Goal: Transaction & Acquisition: Subscribe to service/newsletter

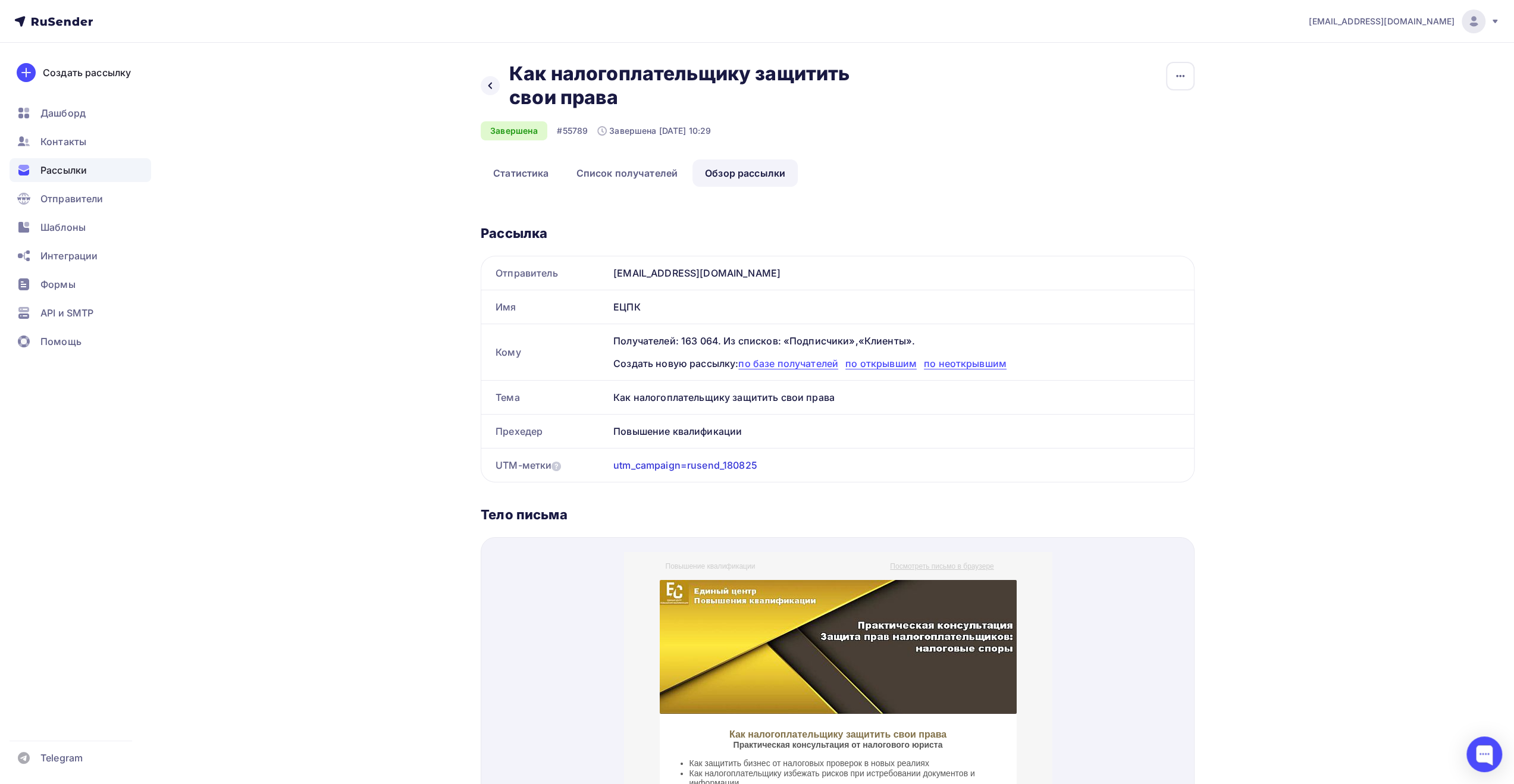
drag, startPoint x: 648, startPoint y: 306, endPoint x: 613, endPoint y: 307, distance: 35.0
click at [613, 307] on div "ЕЦПК" at bounding box center [901, 307] width 585 height 33
copy div "ЕЦПК"
click at [87, 201] on span "Отправители" at bounding box center [72, 198] width 63 height 14
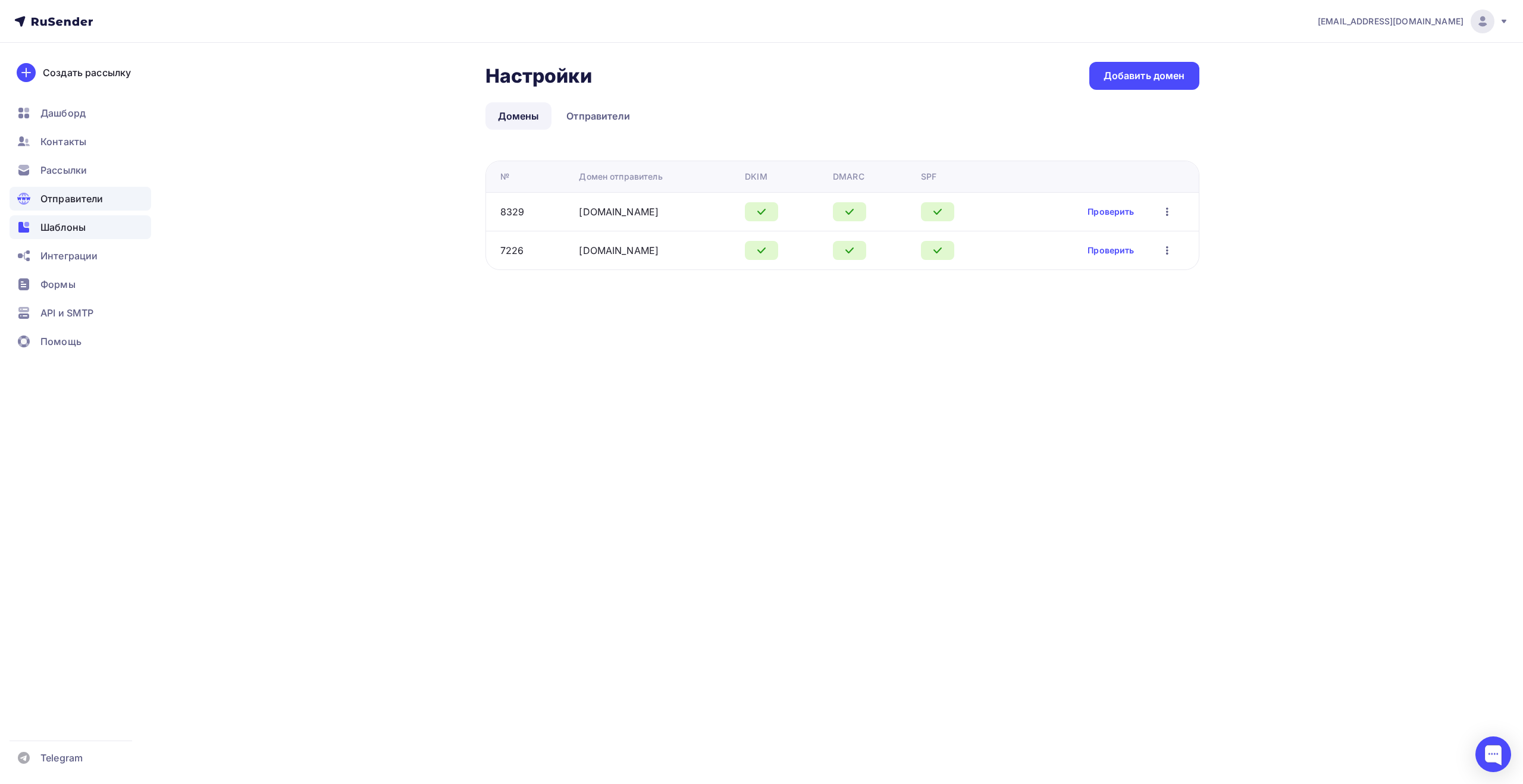
click at [88, 230] on div "Шаблоны" at bounding box center [81, 228] width 142 height 24
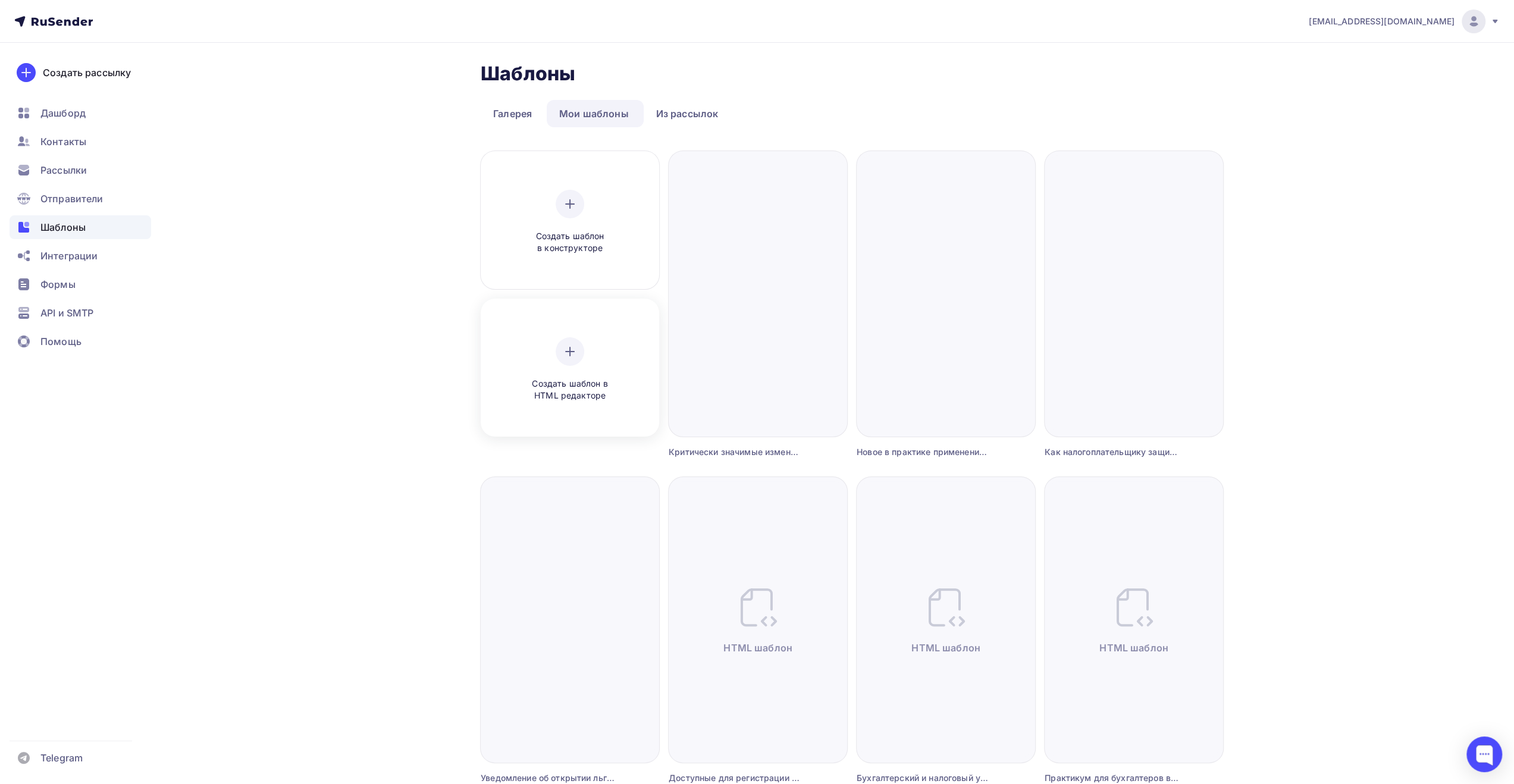
click at [574, 357] on icon at bounding box center [569, 351] width 14 height 14
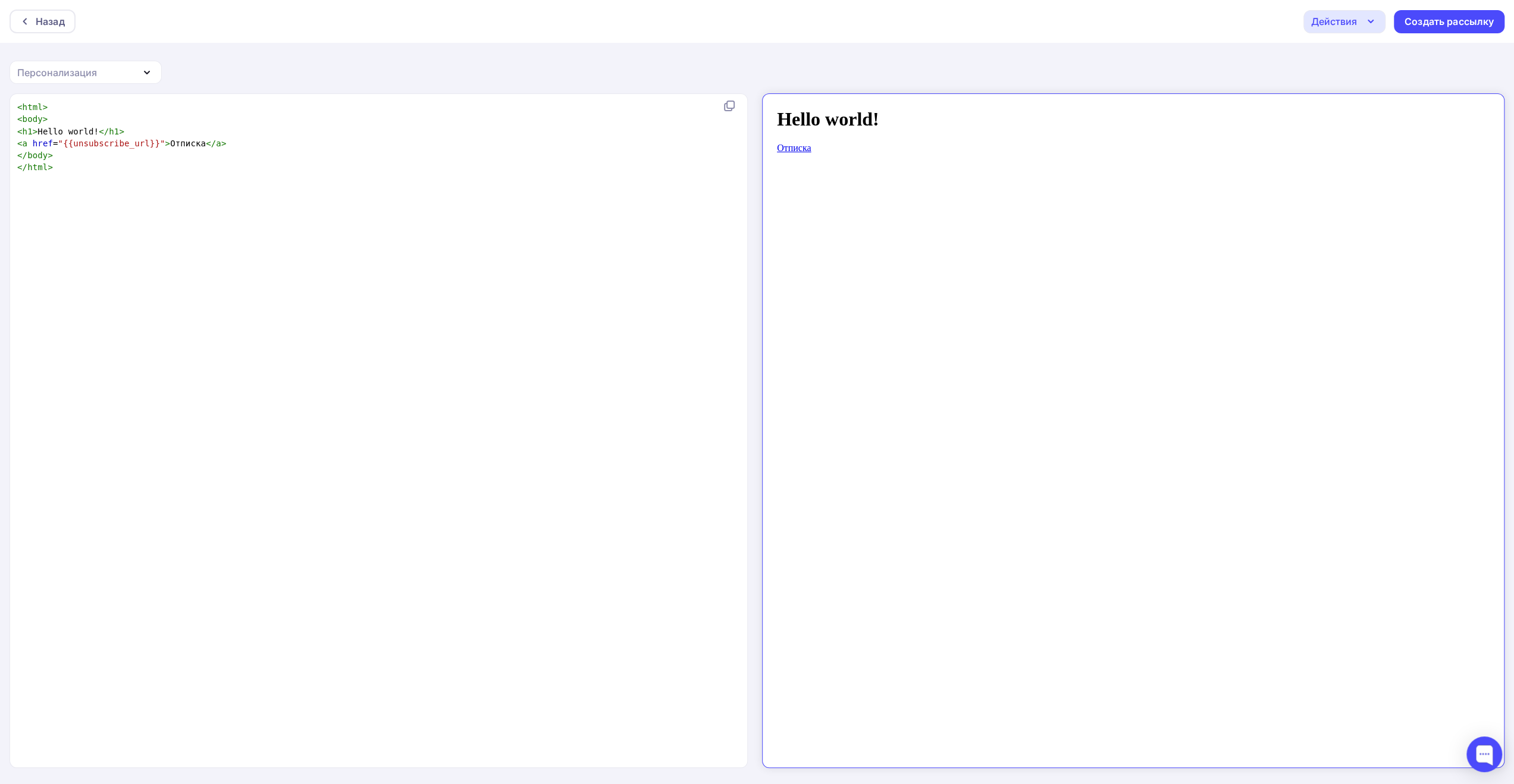
click at [605, 158] on pre "</ body >" at bounding box center [376, 155] width 723 height 12
type textarea "<html> <body> <h1>Hello world!</h1> <a href="{{unsubscribe_url}}">Отписка</a> <…"
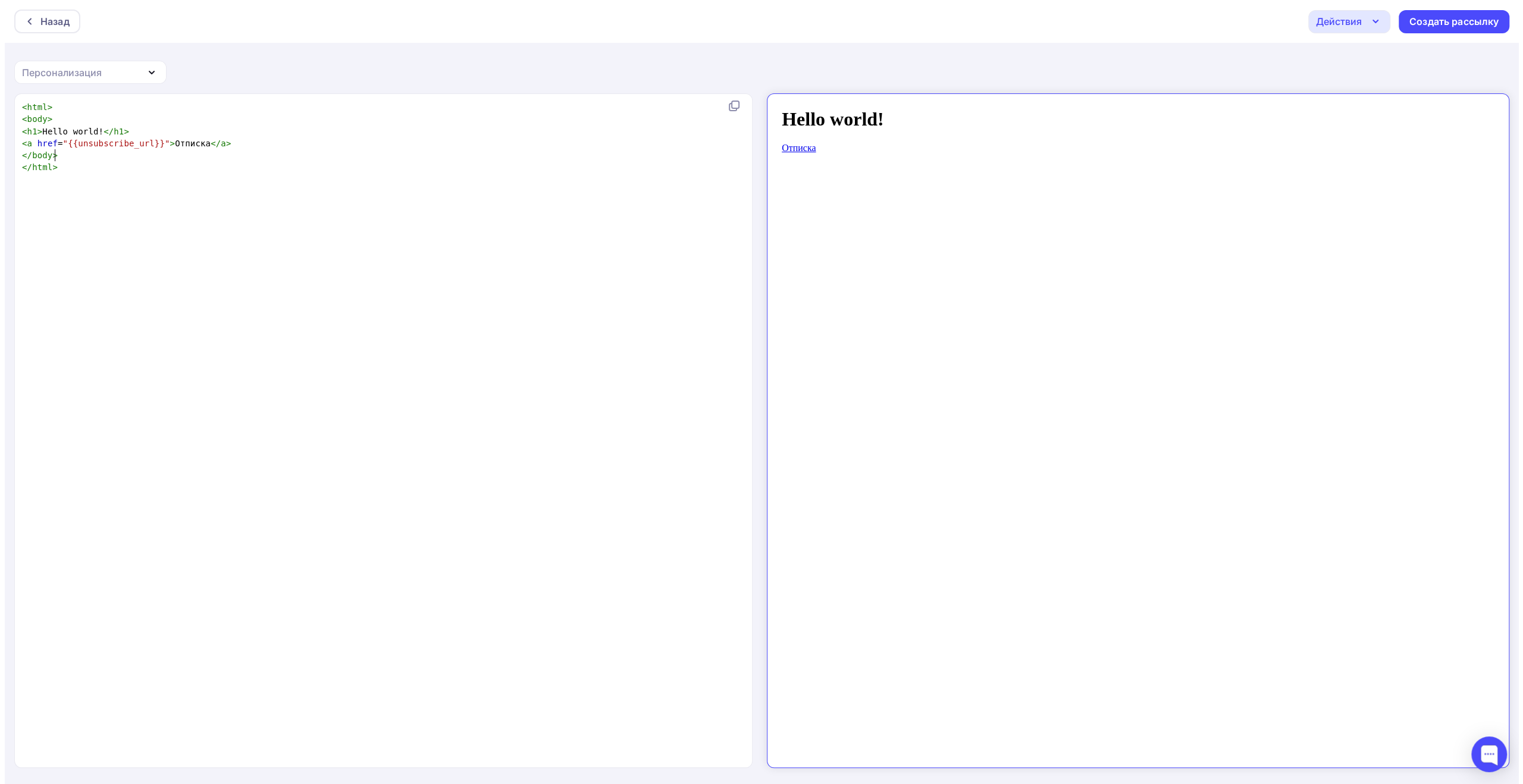
scroll to position [1284, 0]
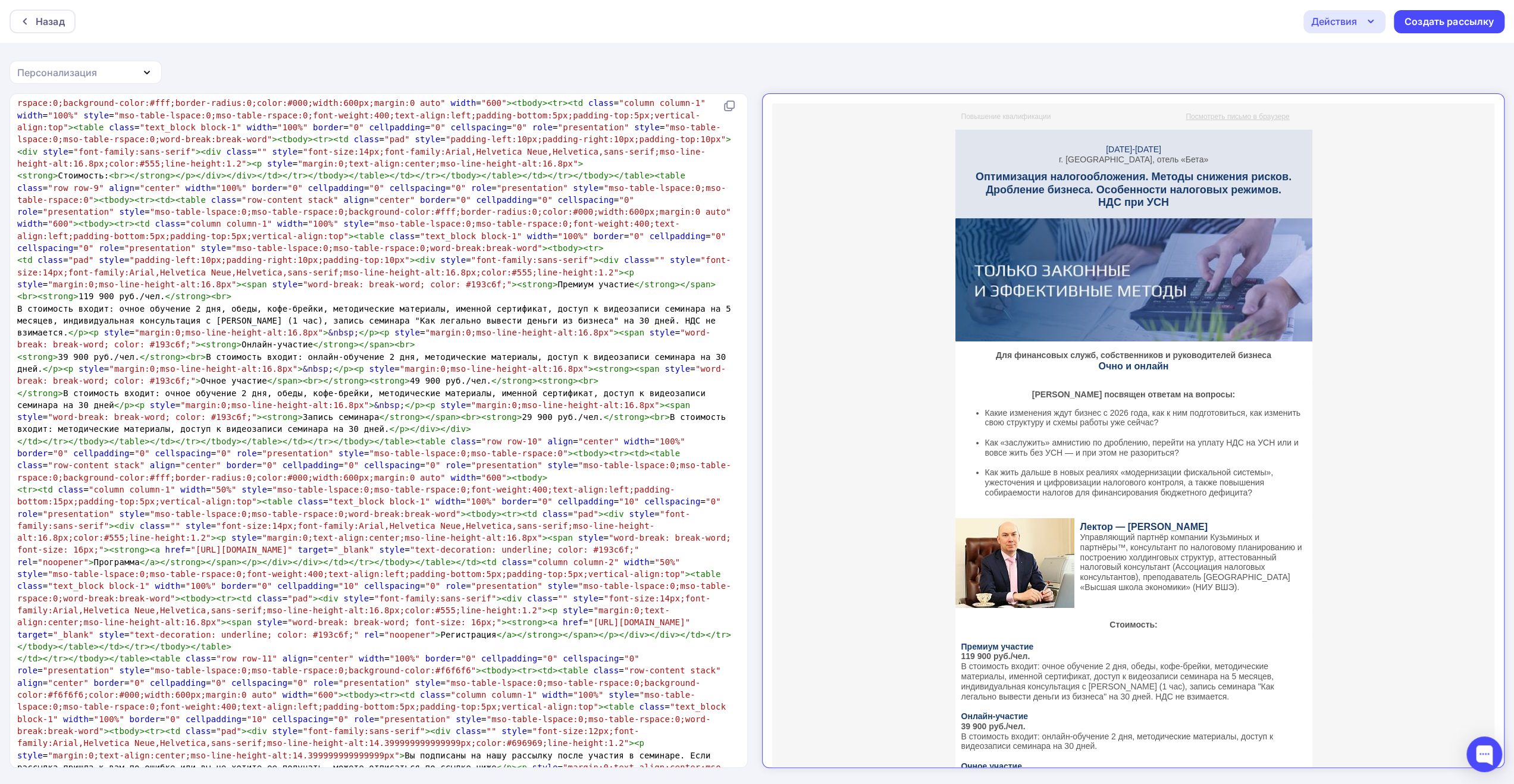
click at [1368, 17] on icon "button" at bounding box center [1371, 21] width 14 height 14
click at [1368, 90] on div "Сохранить в Мои шаблоны" at bounding box center [1405, 90] width 130 height 14
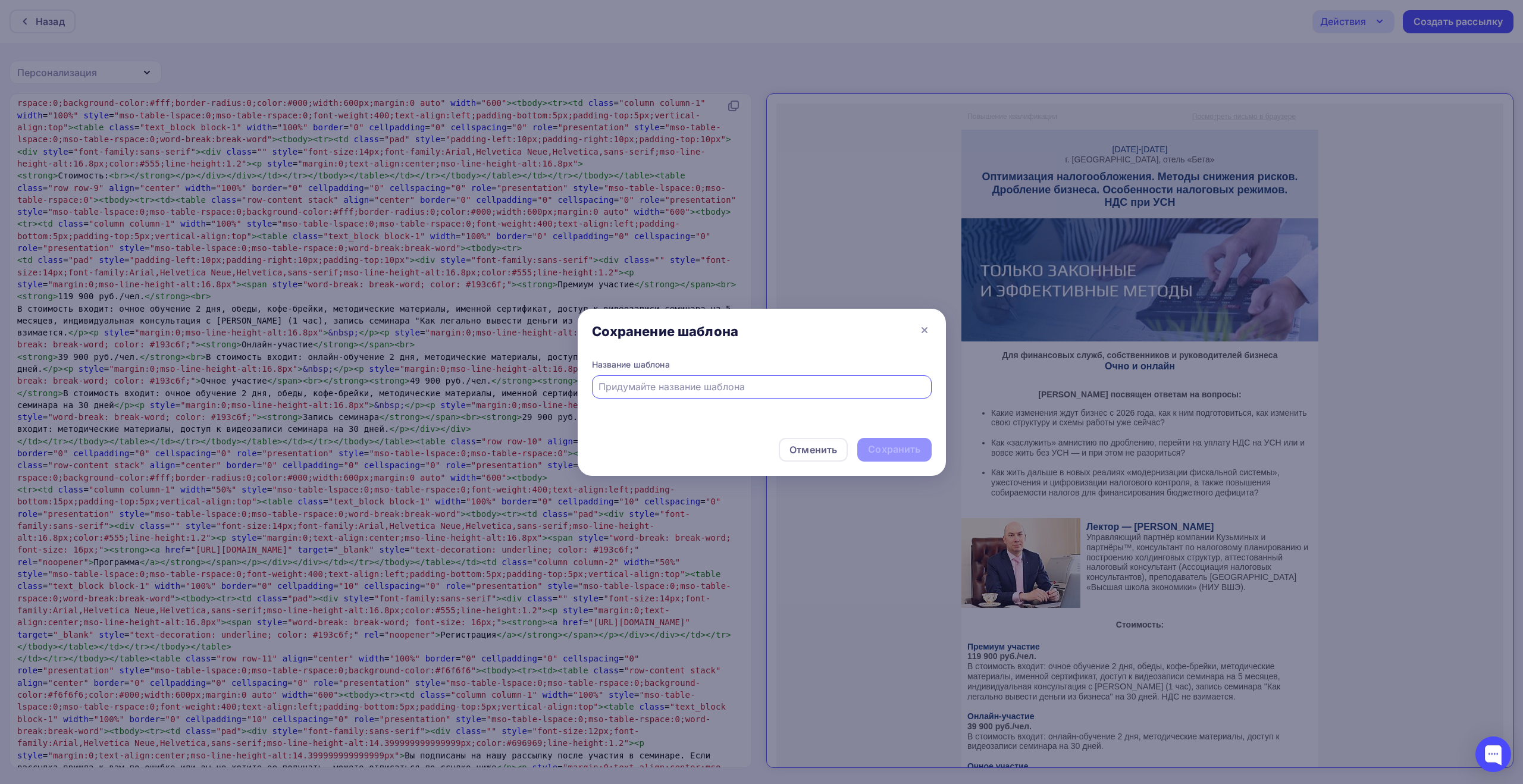
drag, startPoint x: 926, startPoint y: 366, endPoint x: 873, endPoint y: 382, distance: 55.4
click at [926, 366] on div "Название шаблона" at bounding box center [762, 365] width 340 height 12
click at [842, 391] on input "text" at bounding box center [762, 386] width 326 height 14
paste input "Актуальные изменения налогового законодательства. Практикум в [GEOGRAPHIC_DATA]"
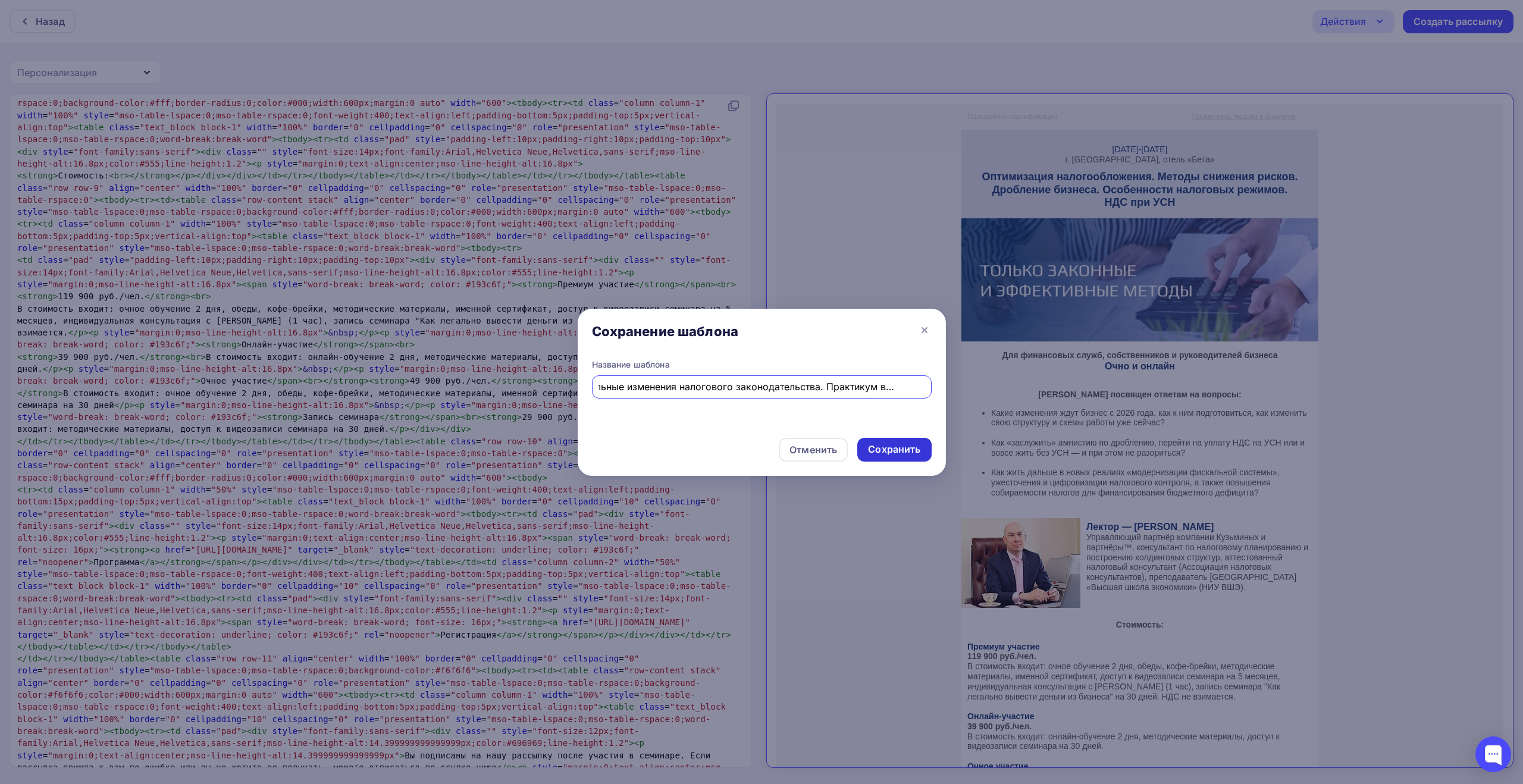
type input "Актуальные изменения налогового законодательства. Практикум в [GEOGRAPHIC_DATA]"
click at [876, 448] on div "Сохранить" at bounding box center [893, 449] width 52 height 14
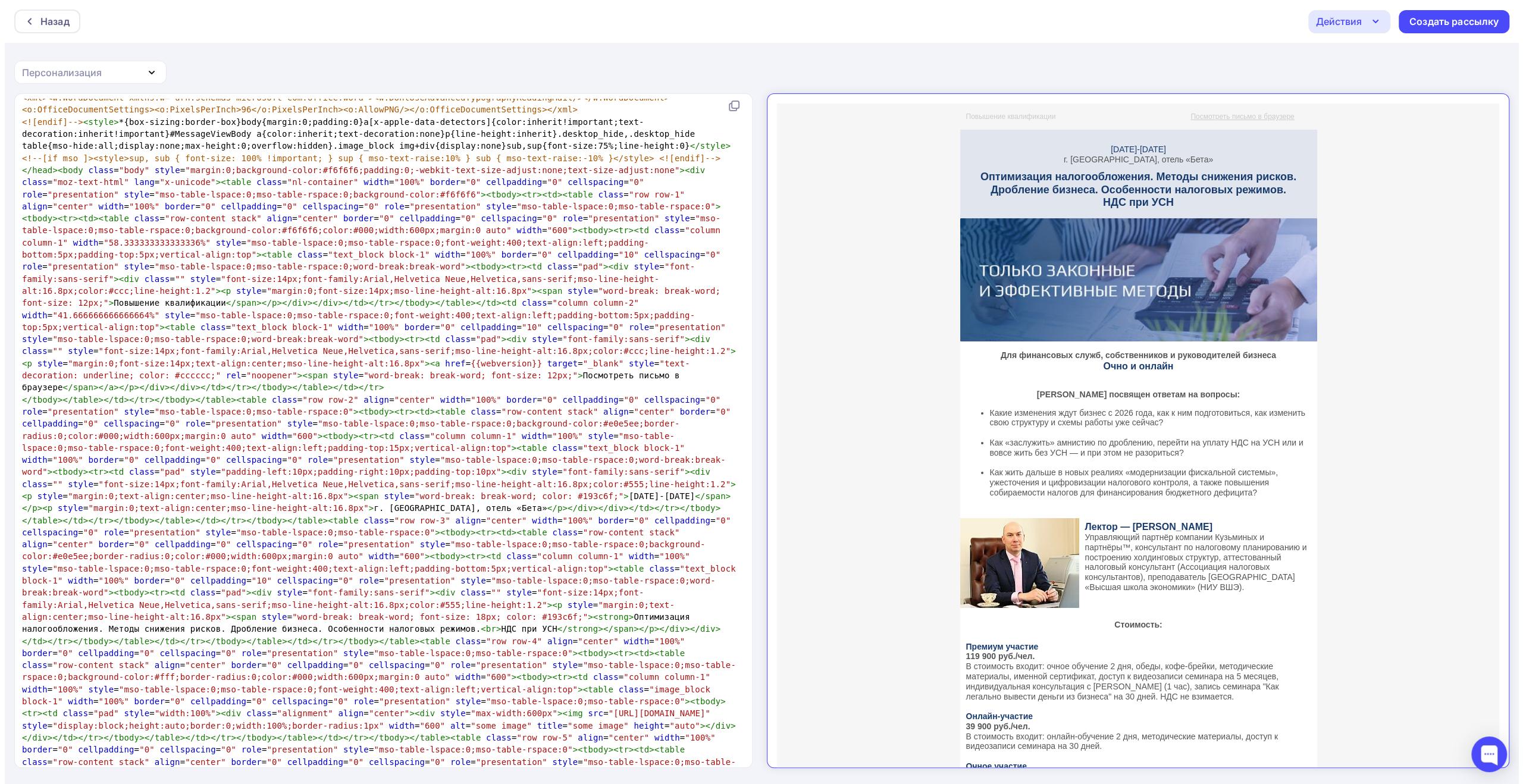
scroll to position [60, 0]
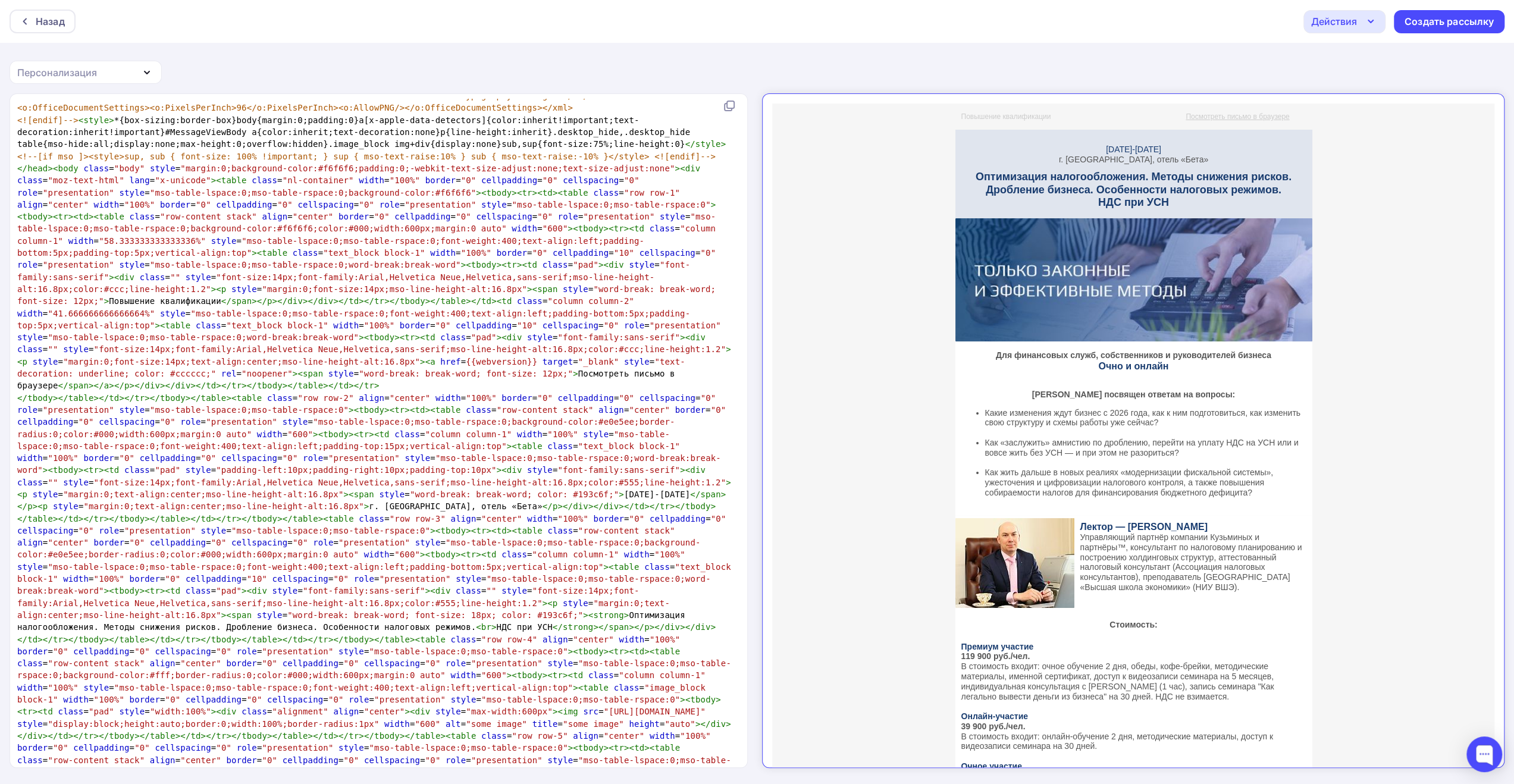
click at [214, 580] on span "</ tbody ></ table ></ td ></ tr ></ tbody ></ table >< table class = "row row-…" at bounding box center [376, 621] width 719 height 456
click at [481, 622] on span "<" at bounding box center [478, 626] width 5 height 10
type textarea "<br>НДС при УСН"
click at [527, 622] on span "</" at bounding box center [532, 626] width 10 height 10
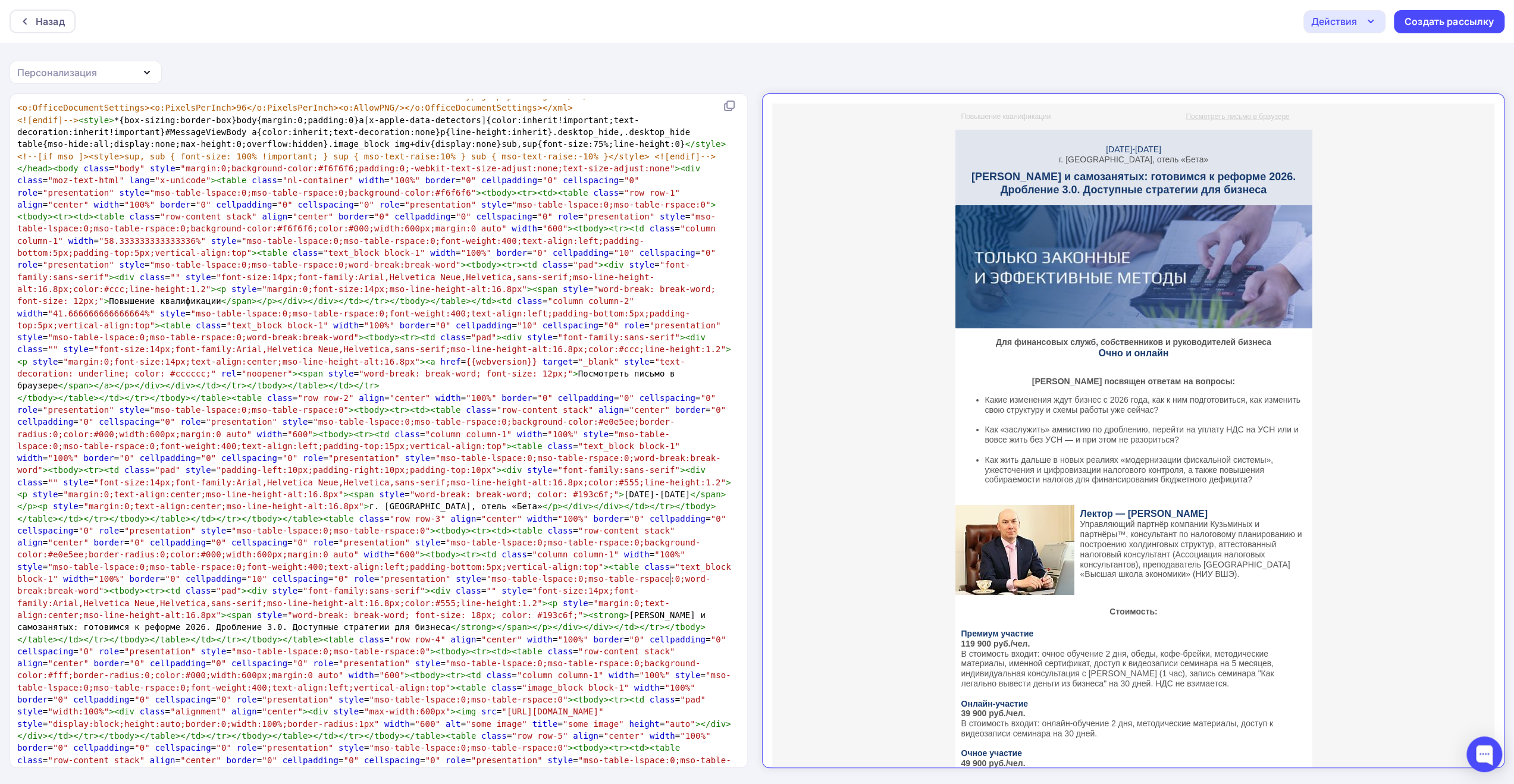
click at [1356, 18] on div "Действия" at bounding box center [1344, 21] width 82 height 23
click at [1366, 85] on div "Сохранить в Мои шаблоны" at bounding box center [1405, 90] width 130 height 14
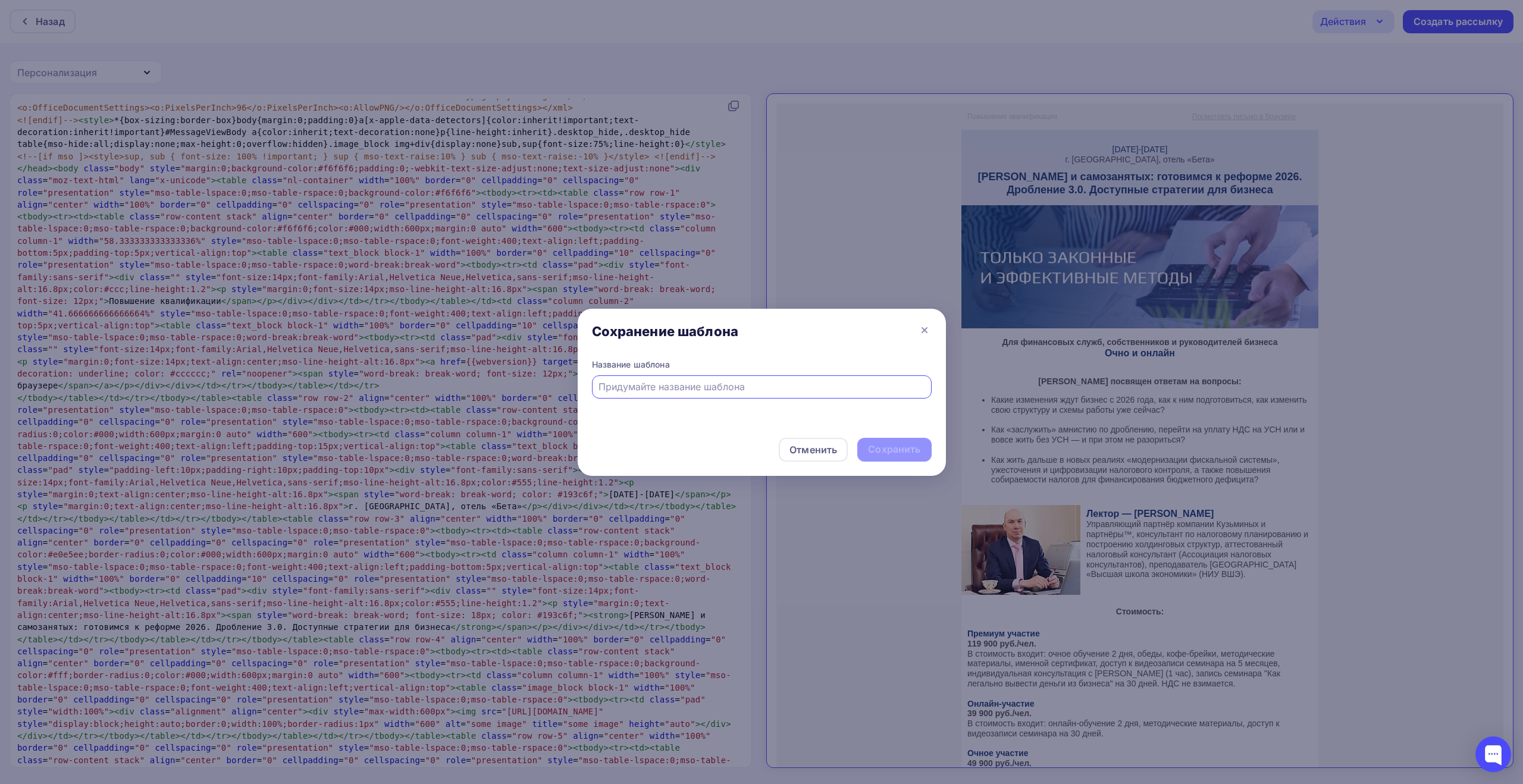
click at [831, 384] on input "text" at bounding box center [762, 386] width 326 height 14
paste input "Актуальные изменения налогового законодательства. Практикум в [GEOGRAPHIC_DATA]"
type input "Актуальные изменения налогового законодательства. Практикум в [GEOGRAPHIC_DATA]"
click at [894, 449] on div "Сохранить" at bounding box center [893, 449] width 52 height 14
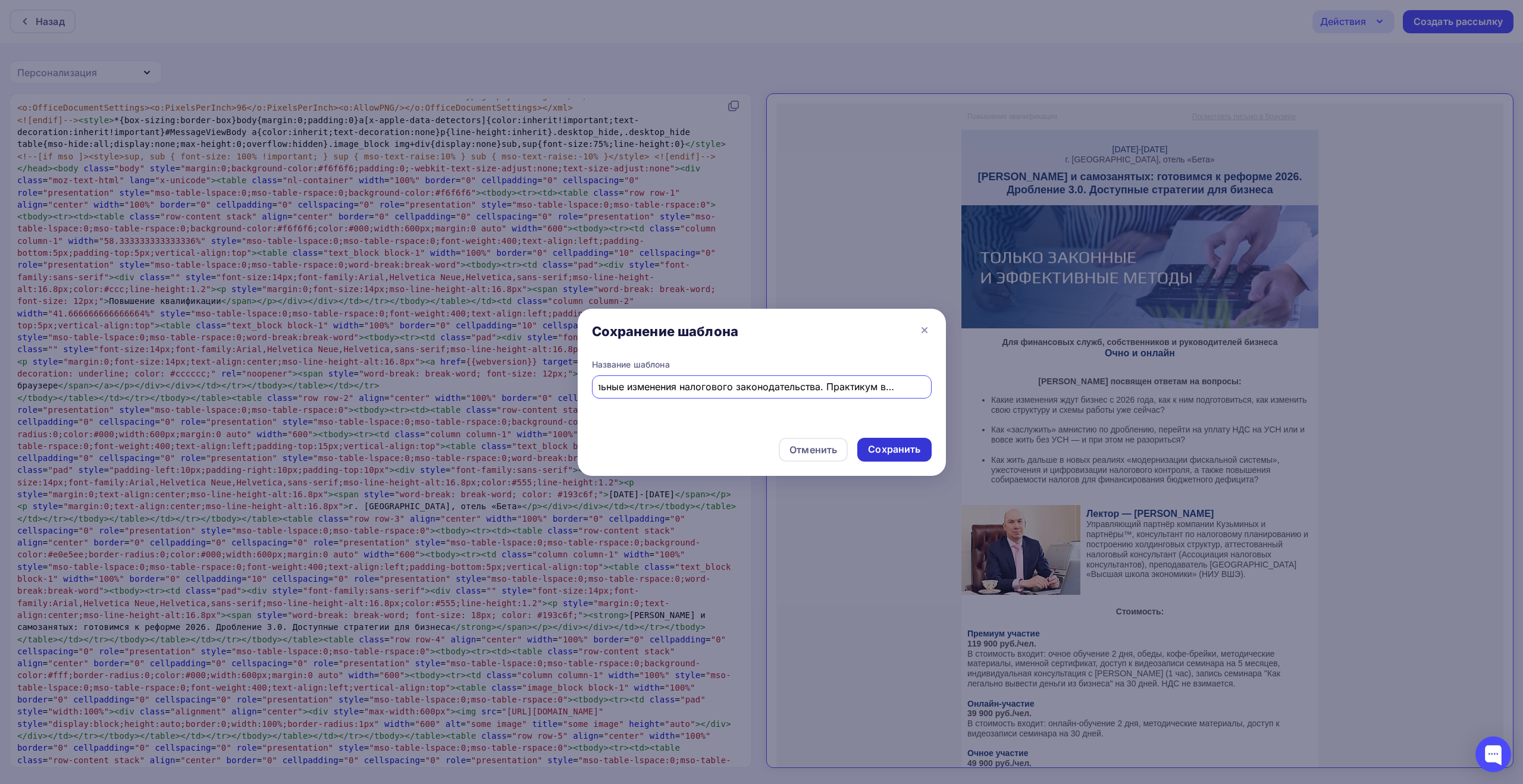
scroll to position [0, 0]
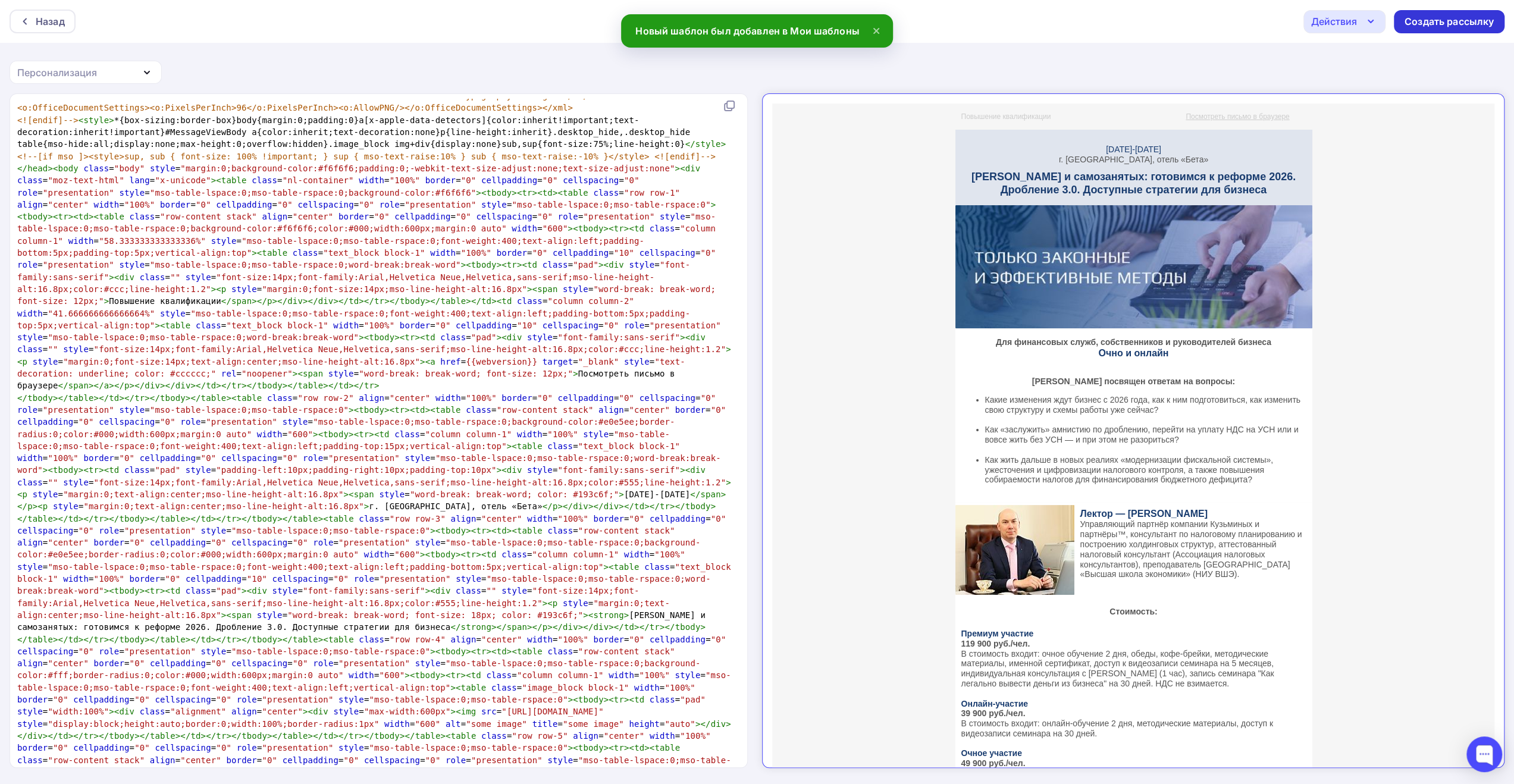
click at [1437, 19] on div "Создать рассылку" at bounding box center [1449, 22] width 89 height 14
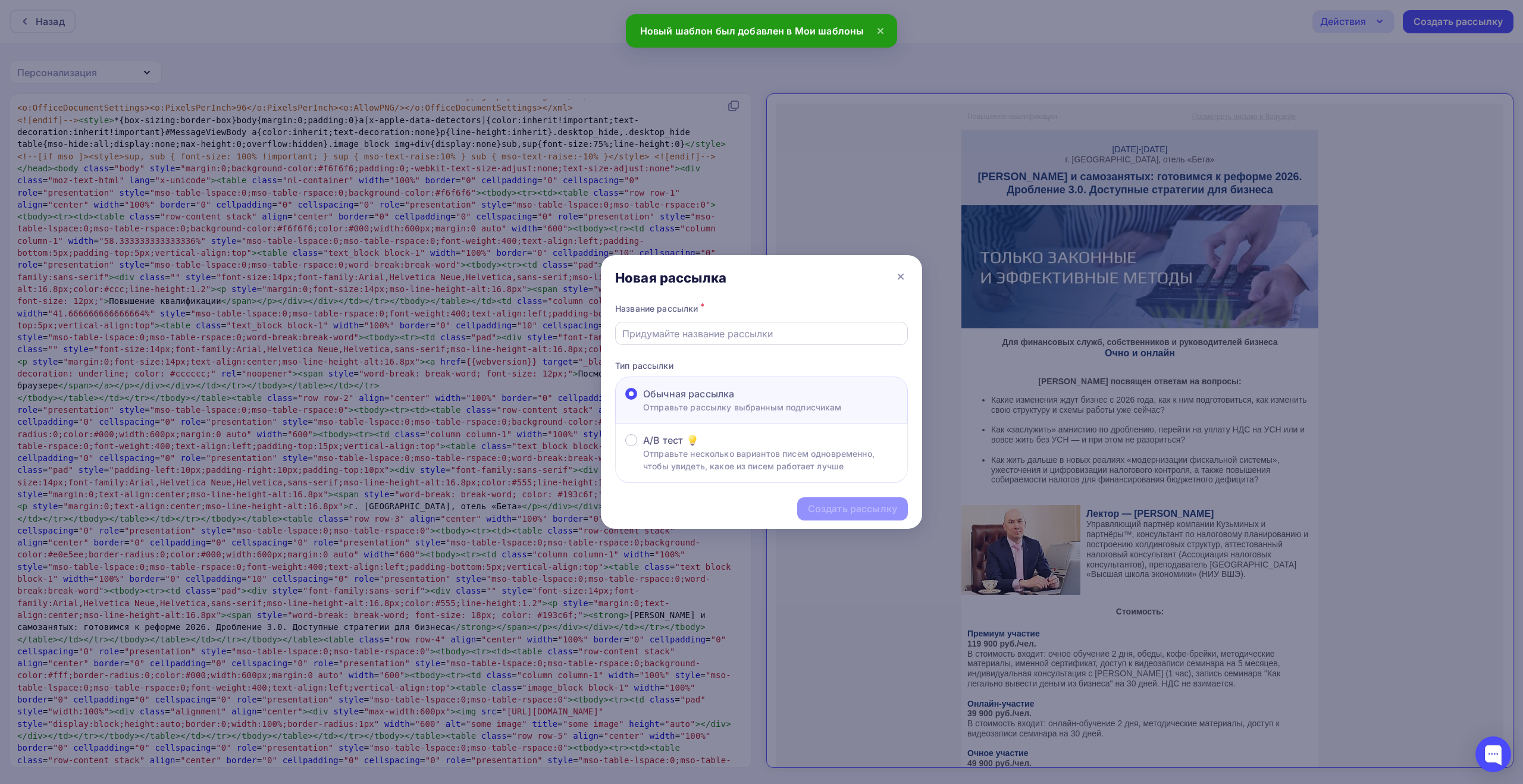
click at [833, 334] on input "text" at bounding box center [762, 333] width 279 height 14
paste input "Актуальные изменения налогового законодательства. Практикум в [GEOGRAPHIC_DATA]"
type input "Актуальные изменения налогового законодательства. Практикум в [GEOGRAPHIC_DATA]"
click at [858, 508] on div "Создать рассылку" at bounding box center [853, 509] width 89 height 14
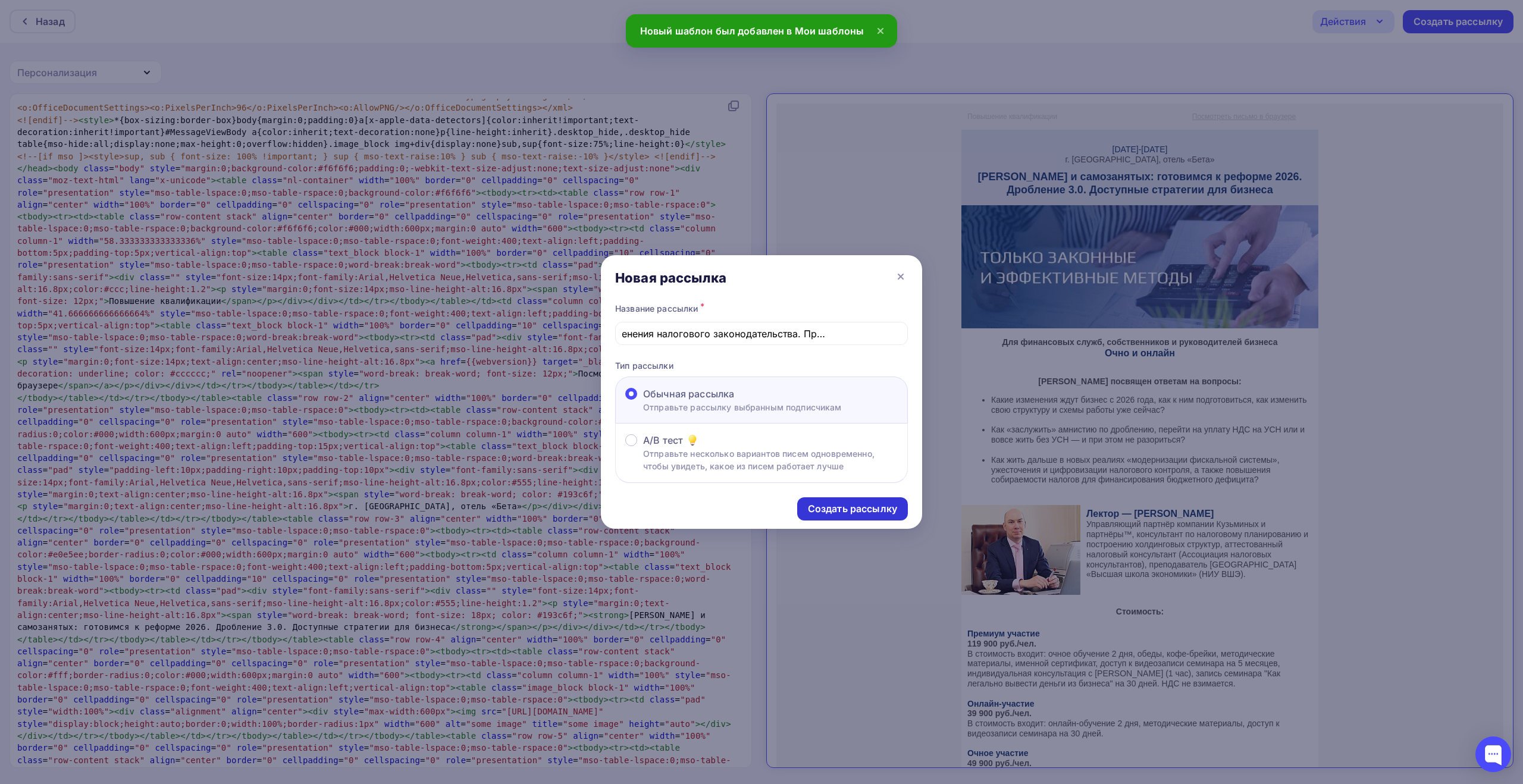
scroll to position [0, 0]
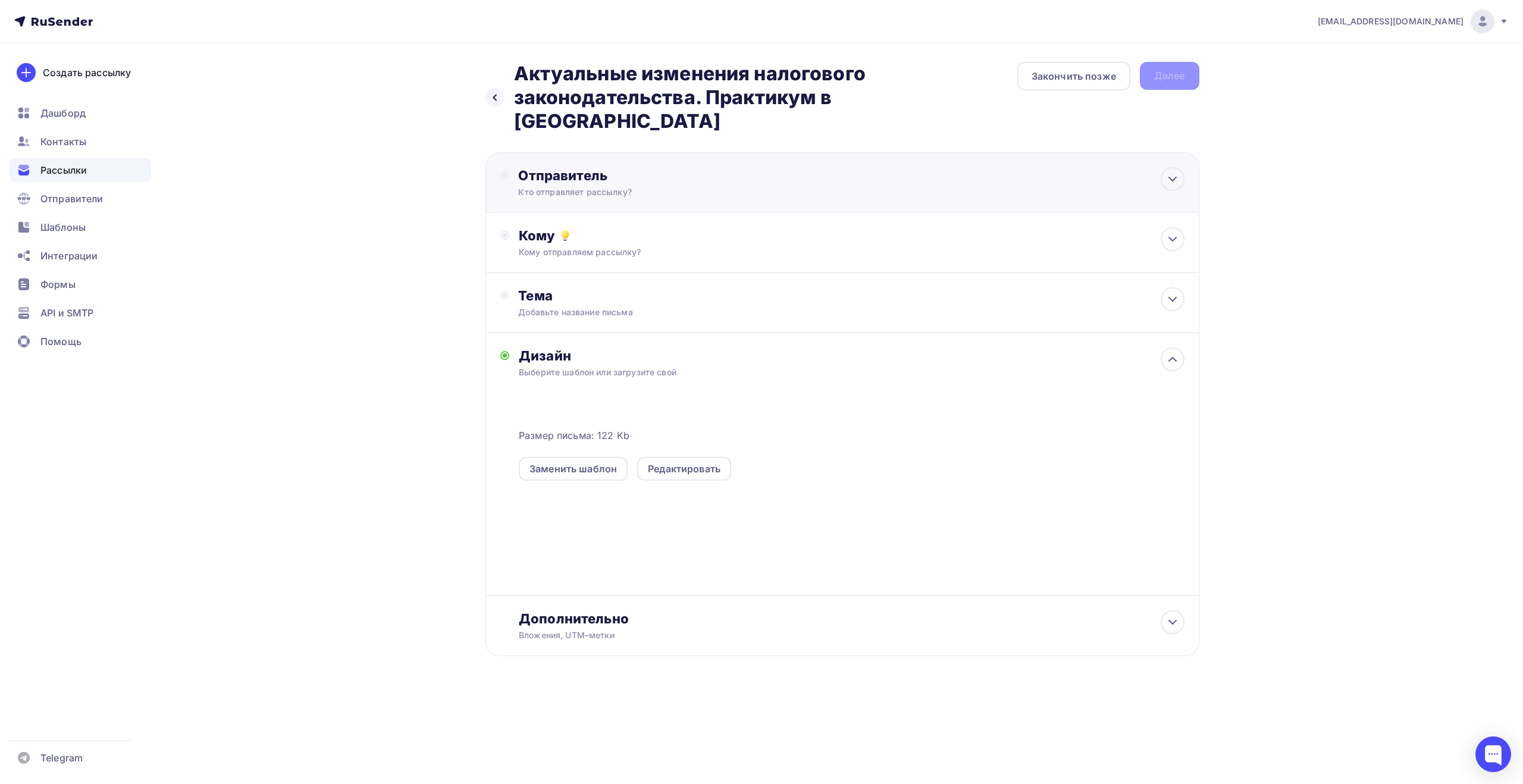
click at [765, 167] on div "Отправитель Кто отправляет рассылку? Email * [EMAIL_ADDRESS][DOMAIN_NAME] [EMAI…" at bounding box center [647, 182] width 258 height 31
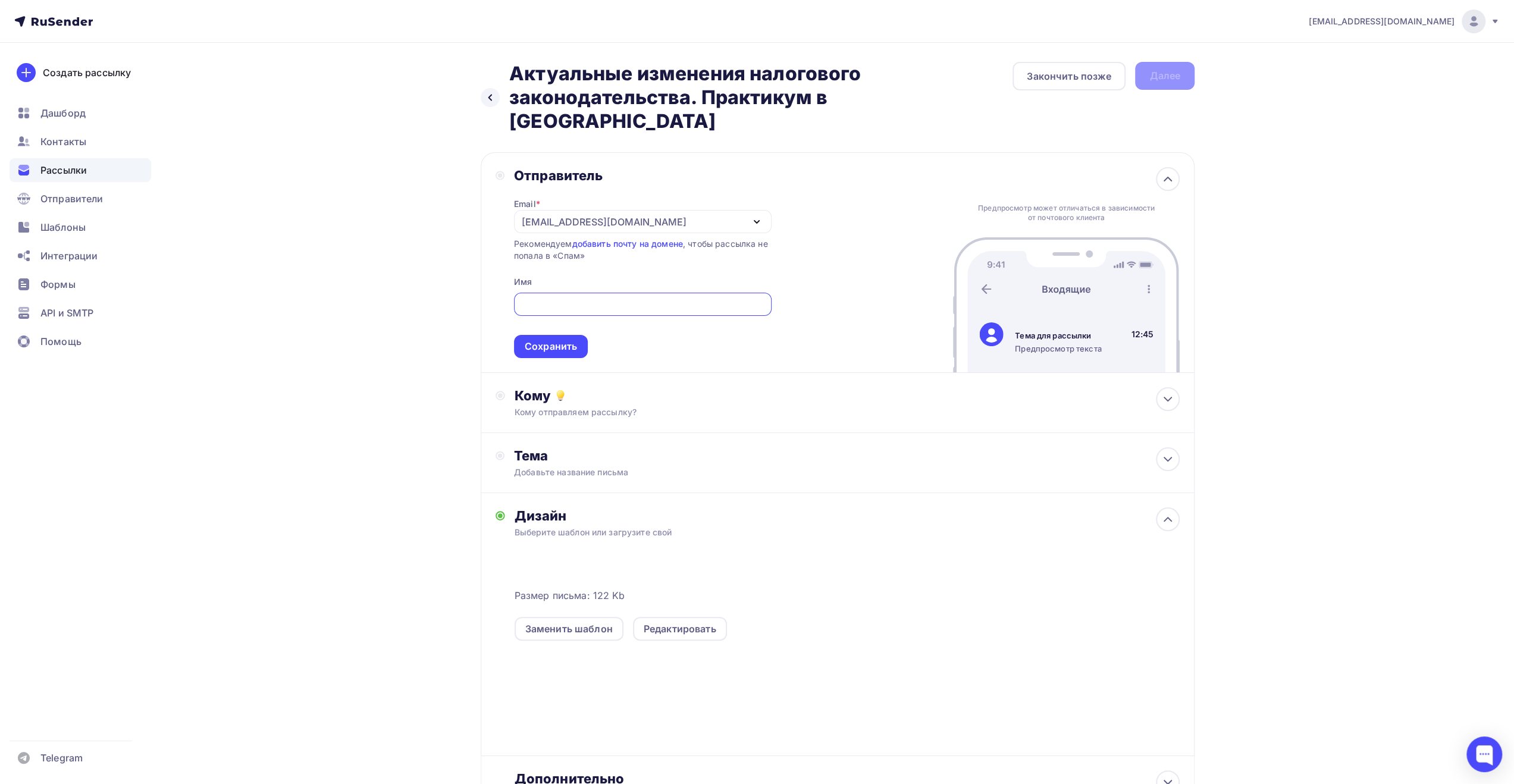
click at [721, 210] on div "[EMAIL_ADDRESS][DOMAIN_NAME]" at bounding box center [643, 222] width 258 height 23
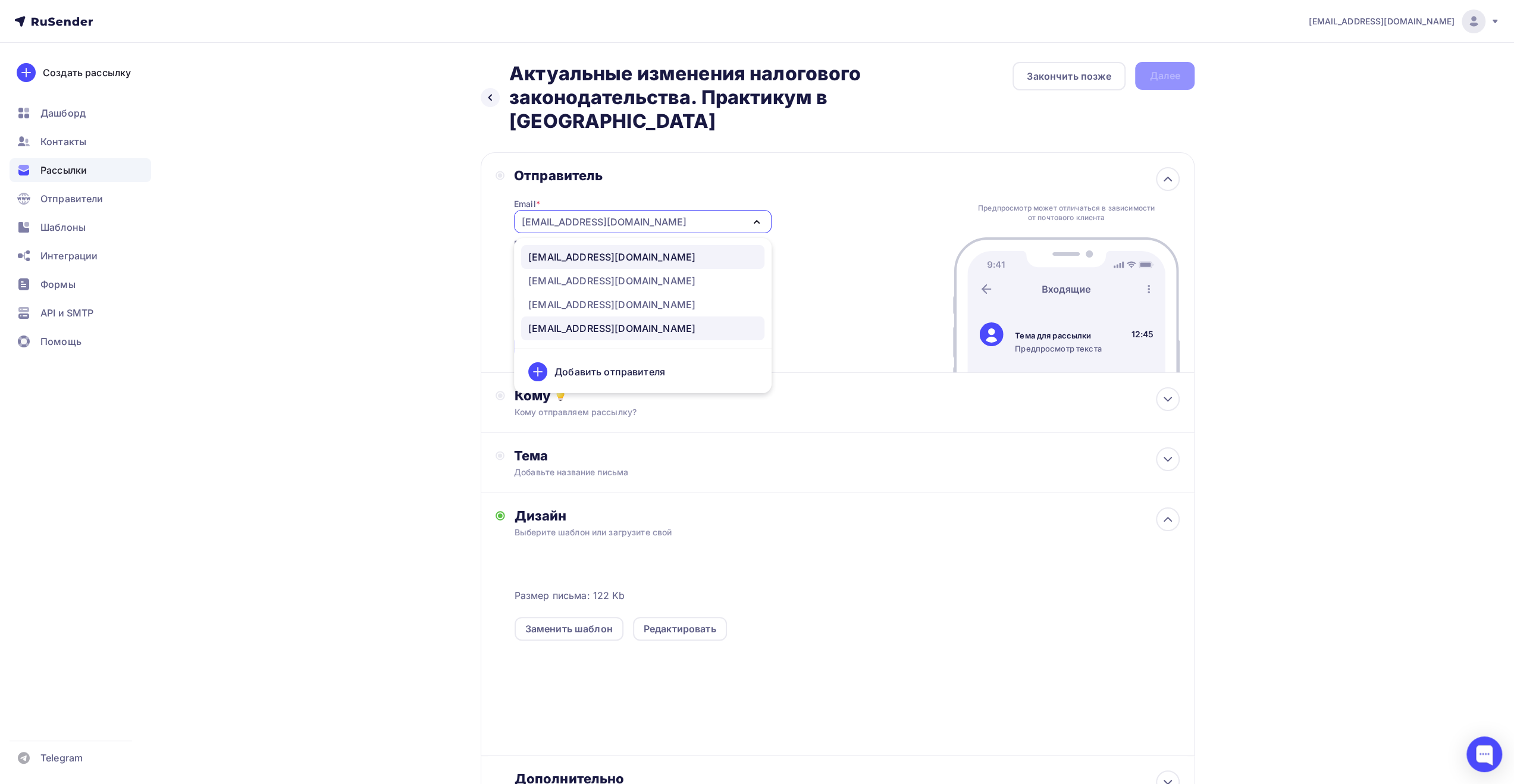
click at [702, 250] on div "[EMAIL_ADDRESS][DOMAIN_NAME]" at bounding box center [643, 256] width 229 height 14
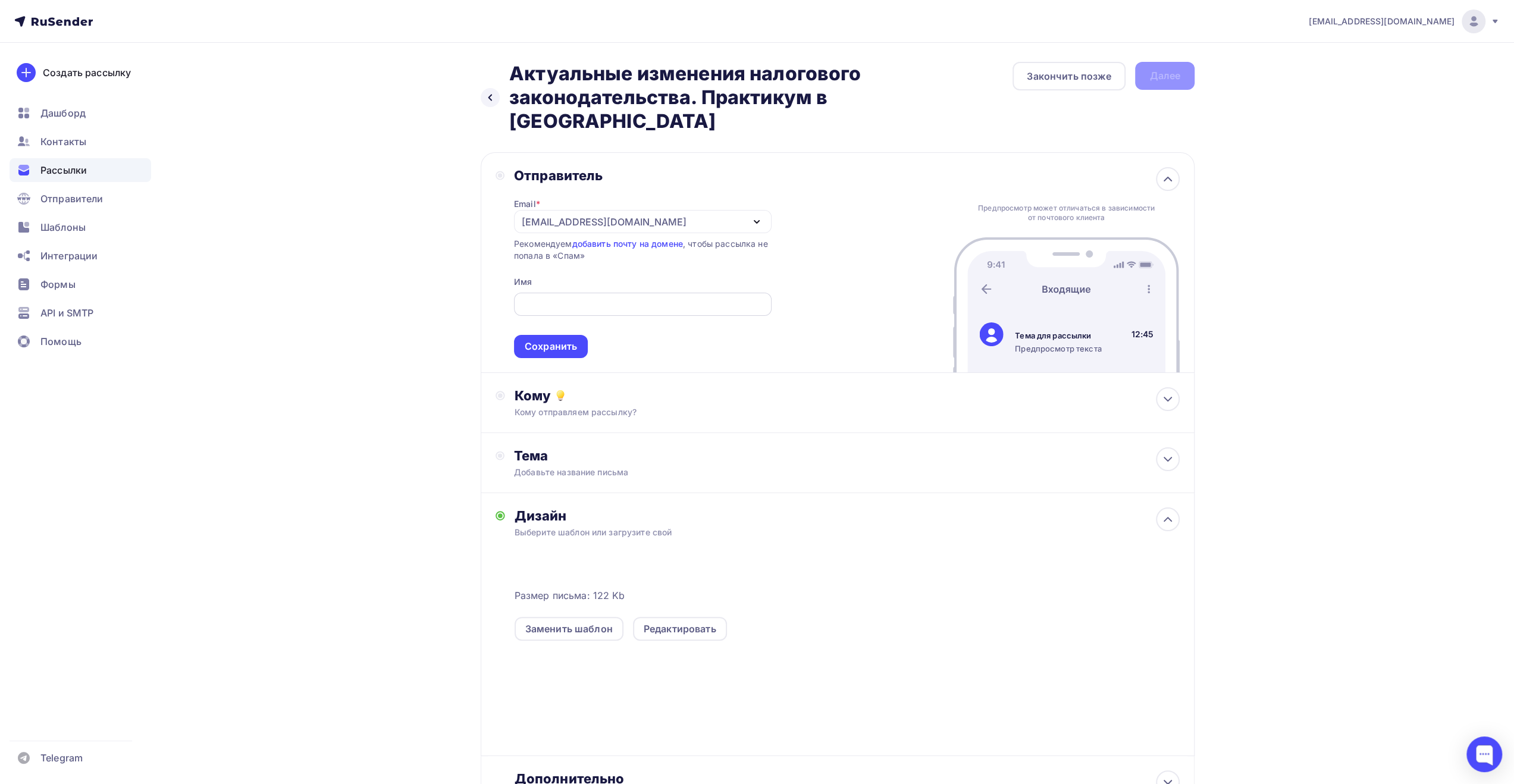
click at [659, 298] on input "text" at bounding box center [642, 305] width 244 height 14
type input "ЕЦПК"
click at [562, 340] on div "Сохранить" at bounding box center [550, 347] width 52 height 14
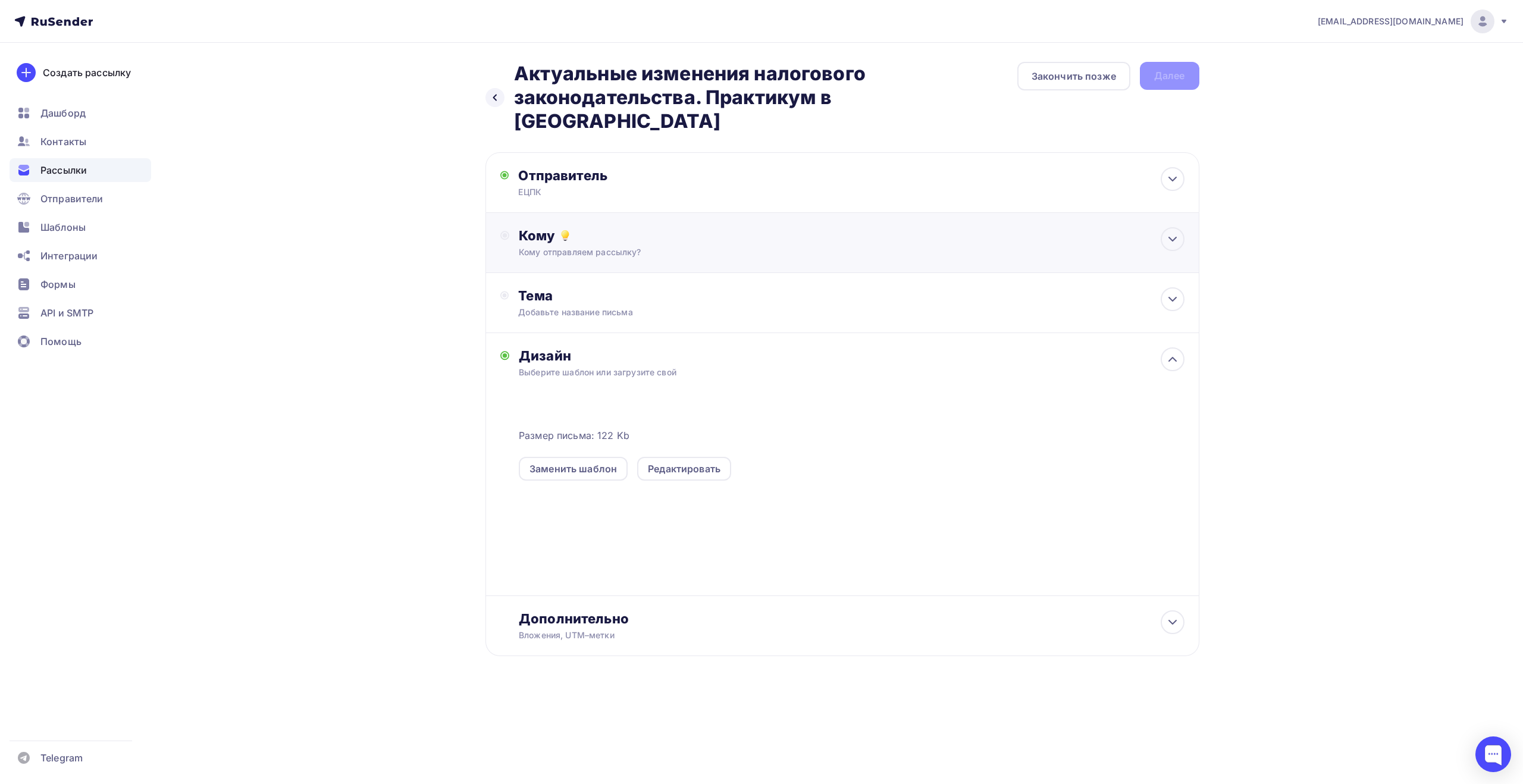
click at [621, 247] on div "Кому отправляем рассылку?" at bounding box center [818, 253] width 599 height 12
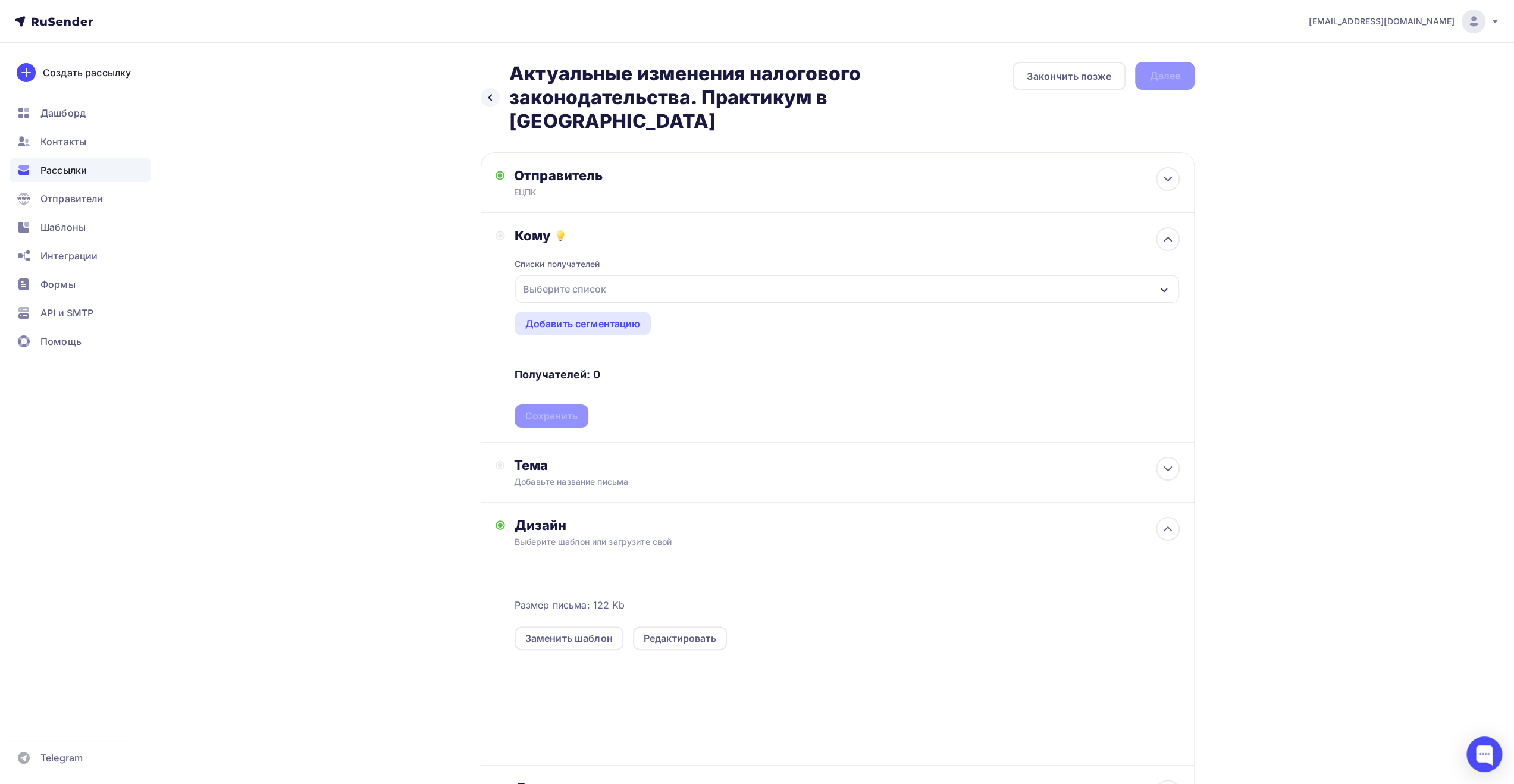
click at [624, 275] on div "Выберите список" at bounding box center [847, 289] width 664 height 27
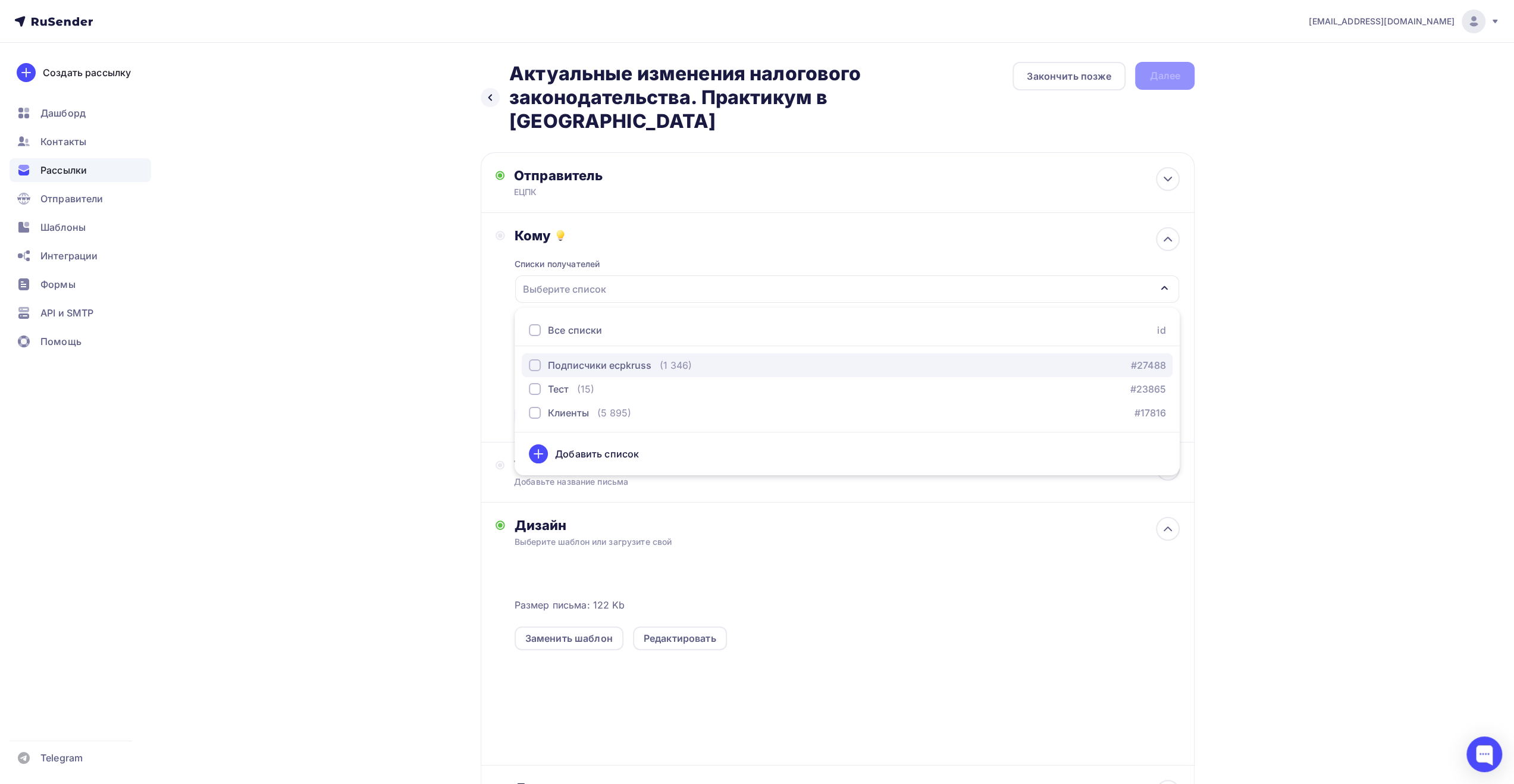
click at [599, 358] on div "Подписчики ecpkruss" at bounding box center [599, 365] width 103 height 14
click at [452, 430] on div "Назад Актуальные изменения налогового законодательства. Практикум в [GEOGRAPHIC…" at bounding box center [756, 473] width 975 height 859
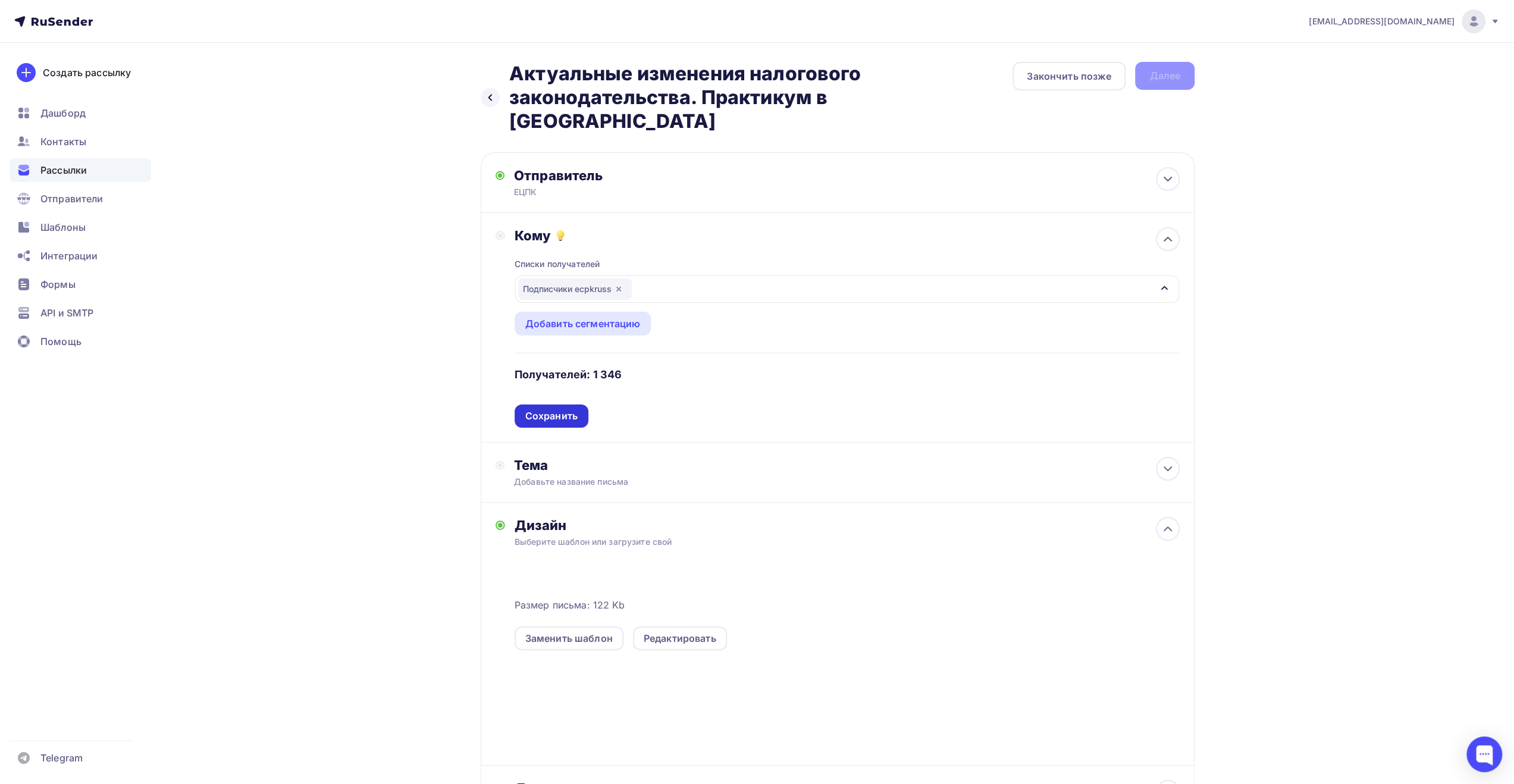
click at [538, 409] on div "Сохранить" at bounding box center [551, 416] width 52 height 14
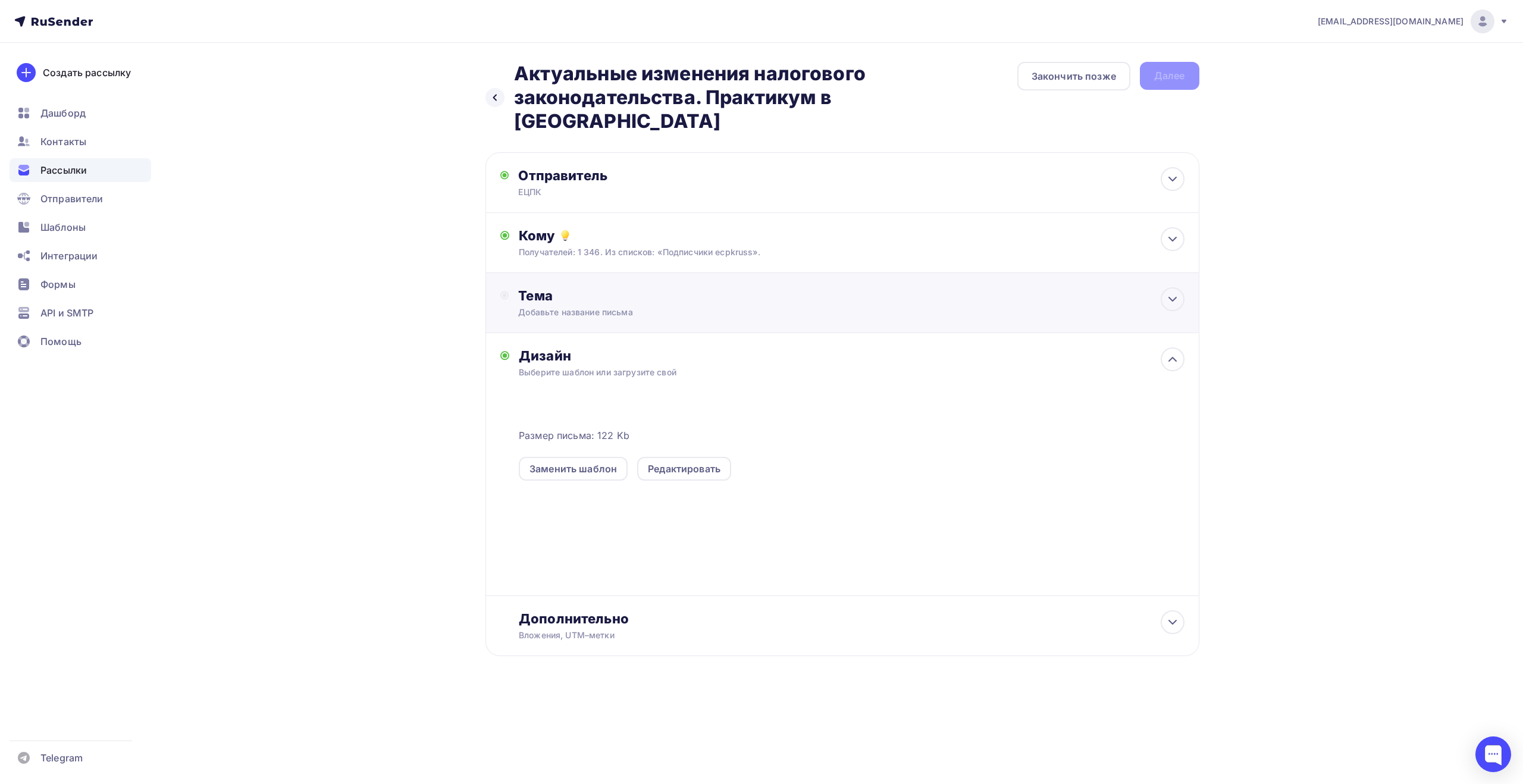
click at [648, 306] on div "Добавьте название письма" at bounding box center [624, 312] width 212 height 12
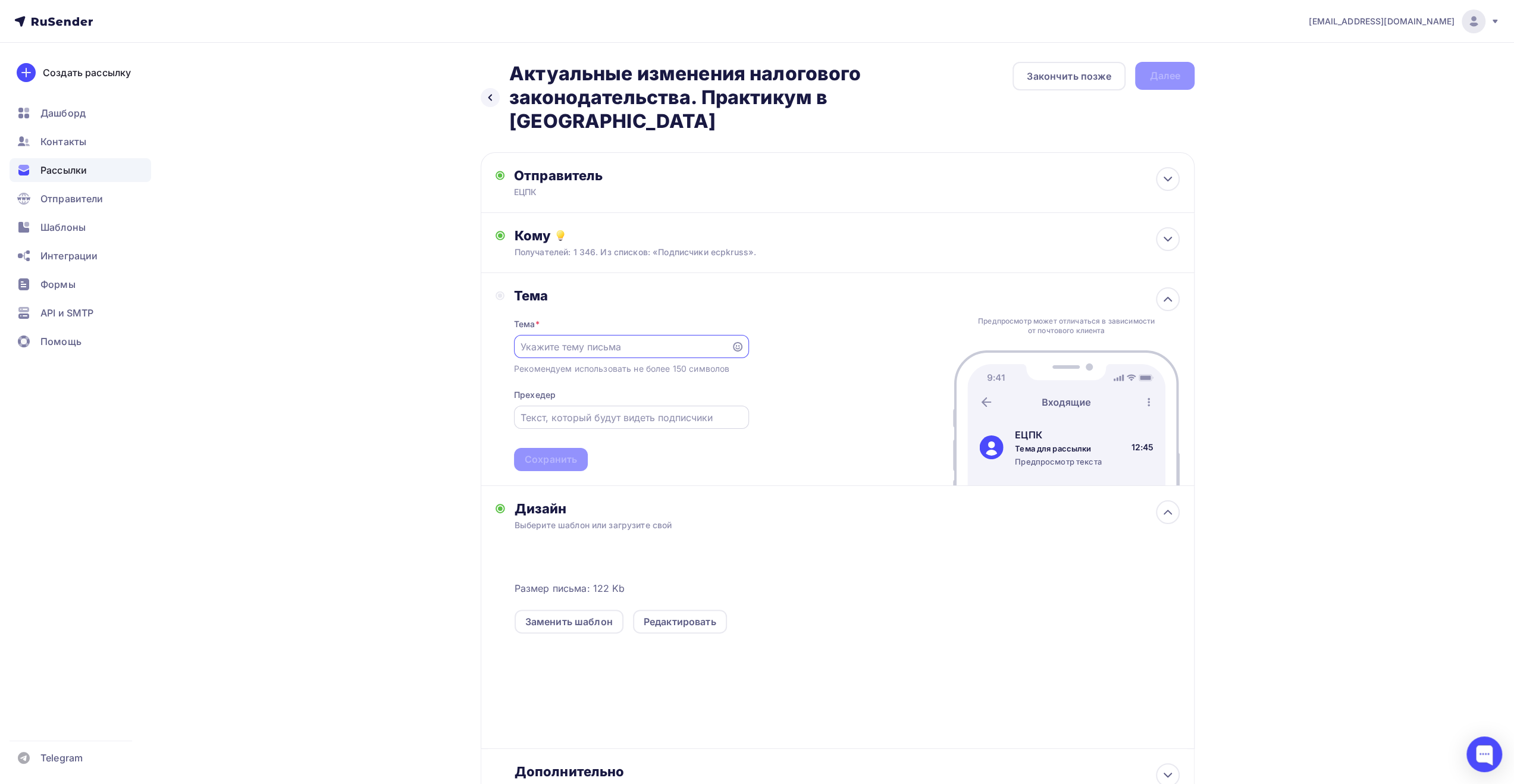
paste input "Актуальные изменения налогового законодательства. Практикум в [GEOGRAPHIC_DATA]"
type input "Актуальные изменения налогового законодательства. Практикум в [GEOGRAPHIC_DATA]"
click at [651, 410] on input "text" at bounding box center [631, 417] width 222 height 14
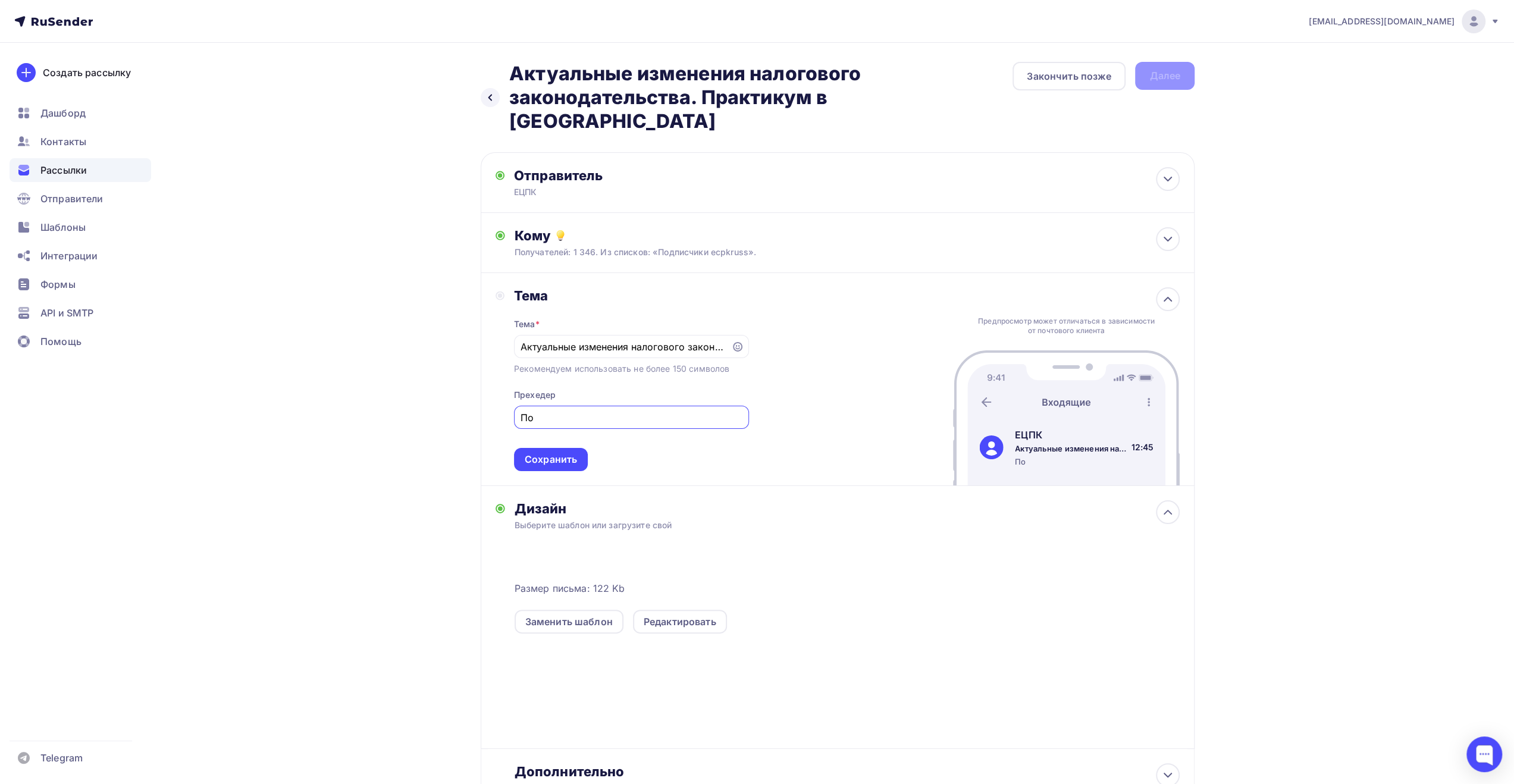
type input "П"
type input "Очно и онлайн"
click at [551, 452] on div "Сохранить" at bounding box center [550, 459] width 52 height 14
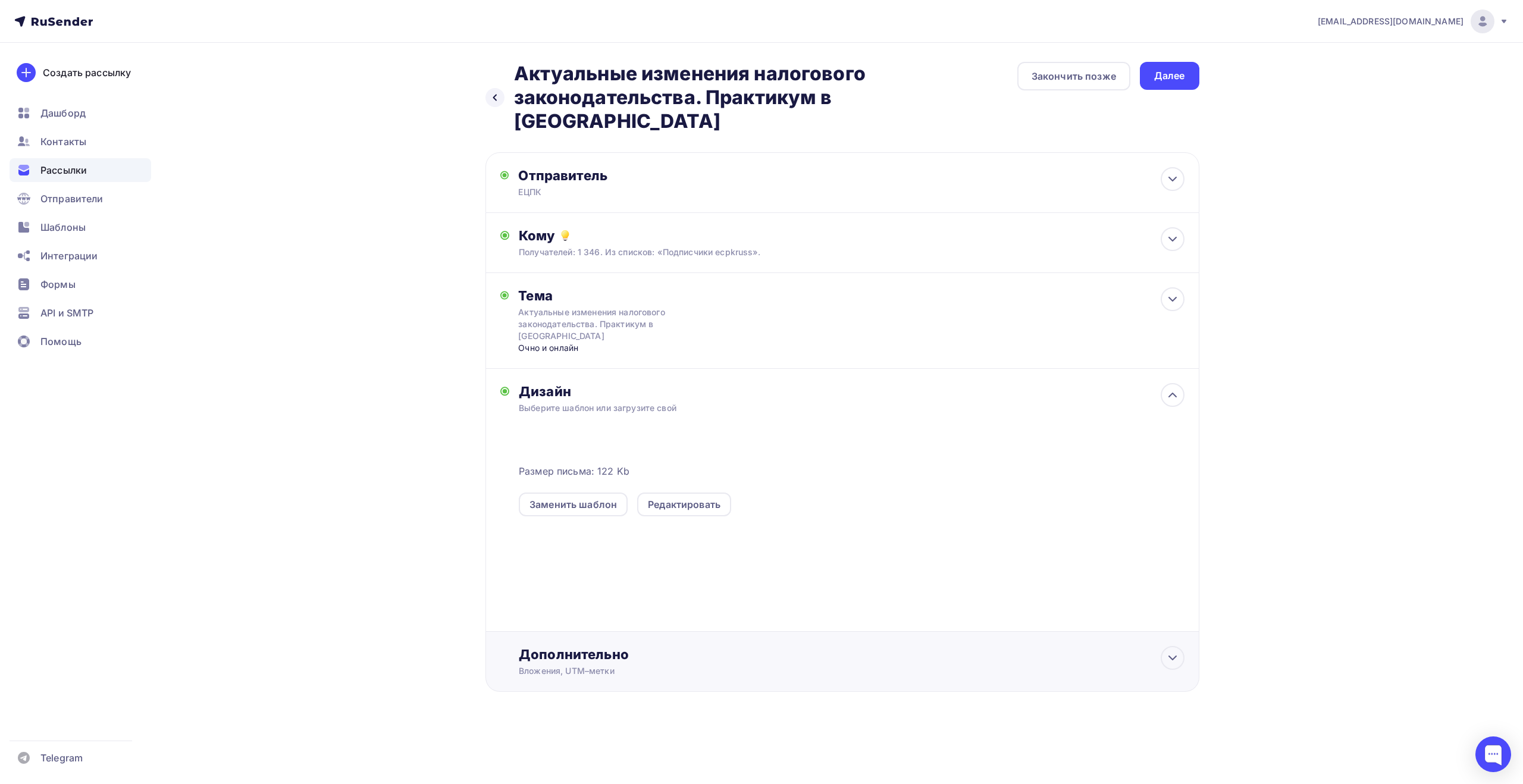
click at [616, 646] on div "Дополнительно Вложения, UTM–метки Вложения Добавить файл Максимальный суммарный…" at bounding box center [851, 661] width 665 height 31
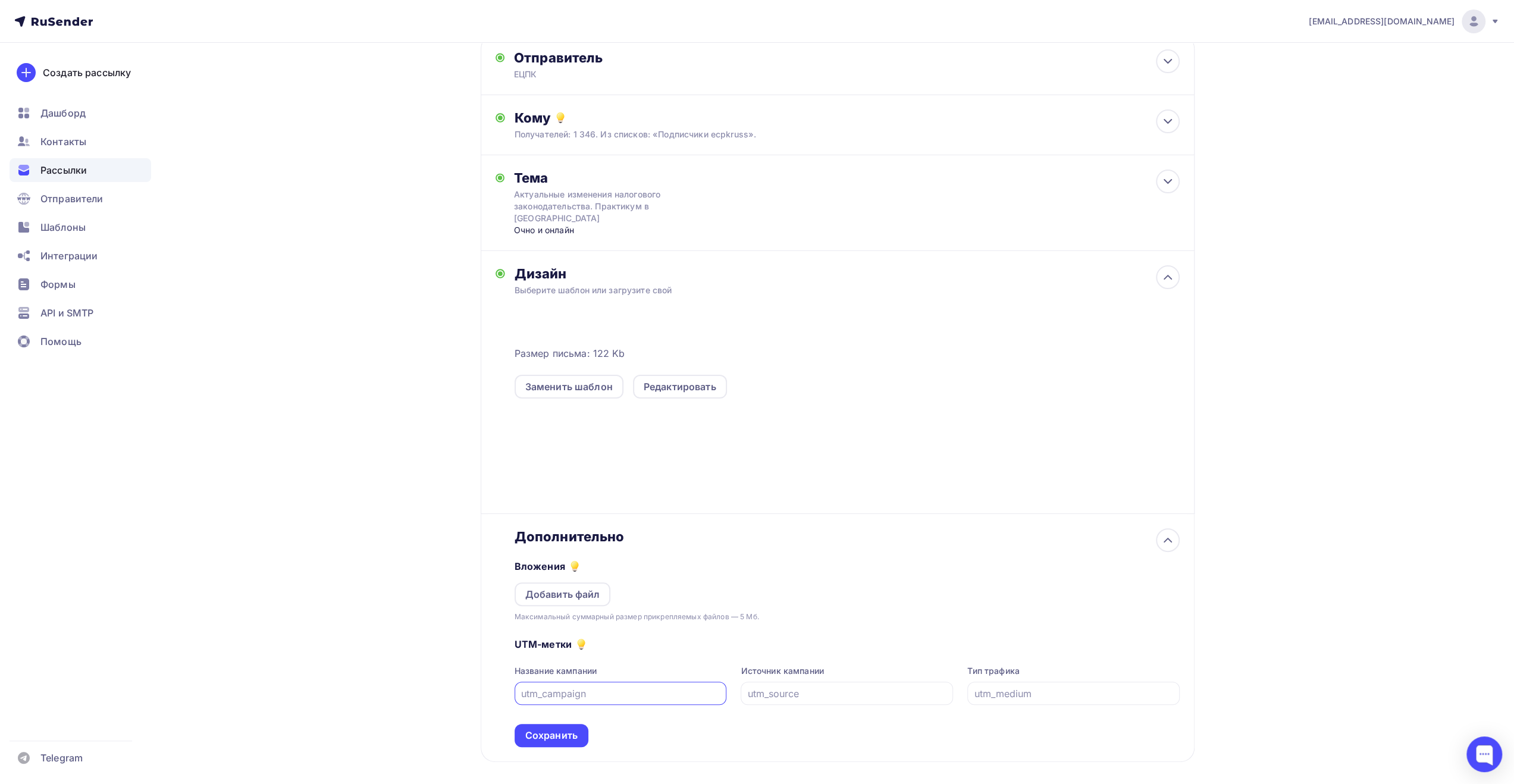
scroll to position [119, 0]
click at [624, 681] on div at bounding box center [621, 692] width 213 height 23
click at [621, 681] on div at bounding box center [621, 692] width 213 height 23
click at [621, 685] on input "text" at bounding box center [621, 692] width 199 height 14
type input "к"
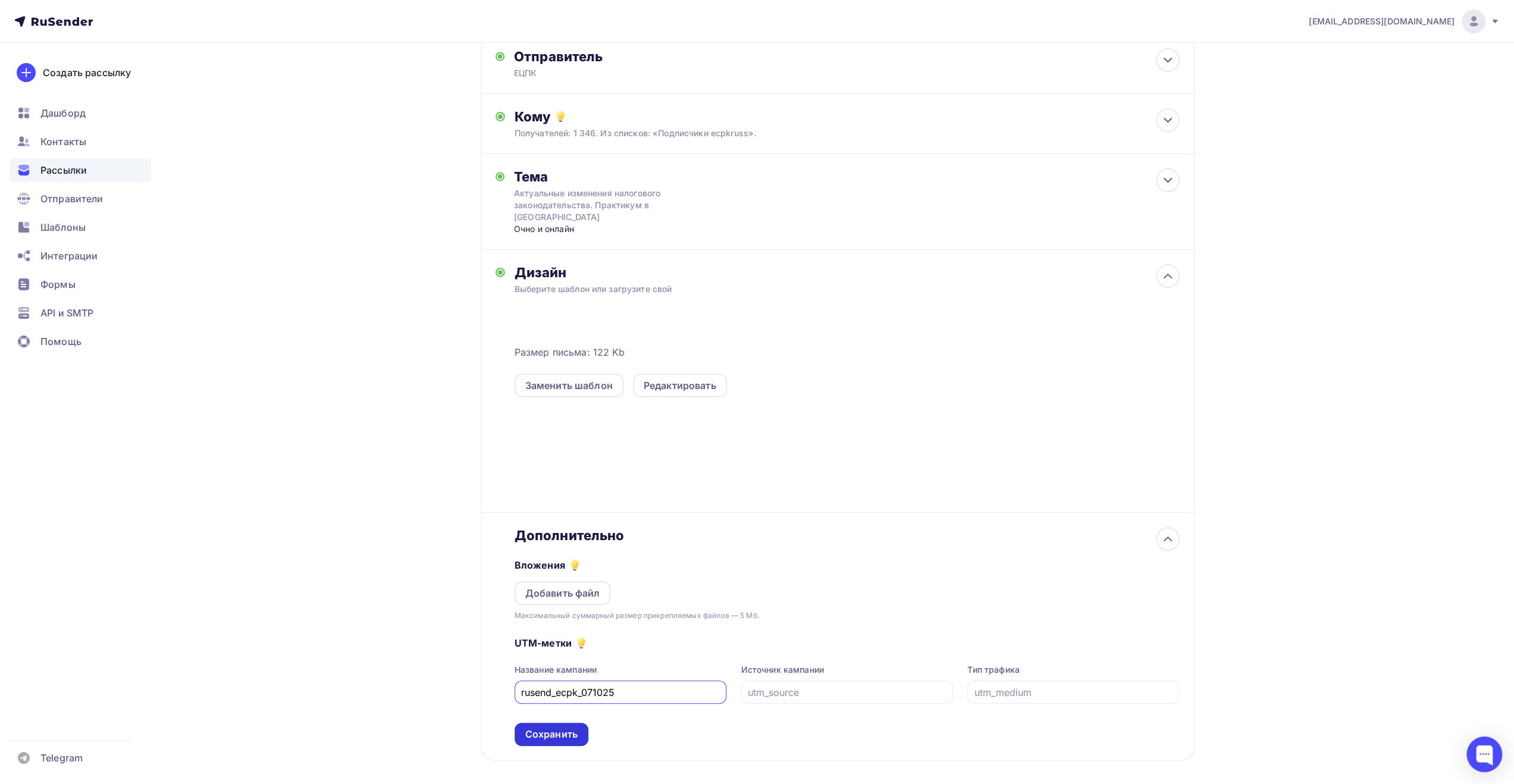
type input "rusend_ecpk_071025"
click at [547, 727] on div "Сохранить" at bounding box center [551, 734] width 52 height 14
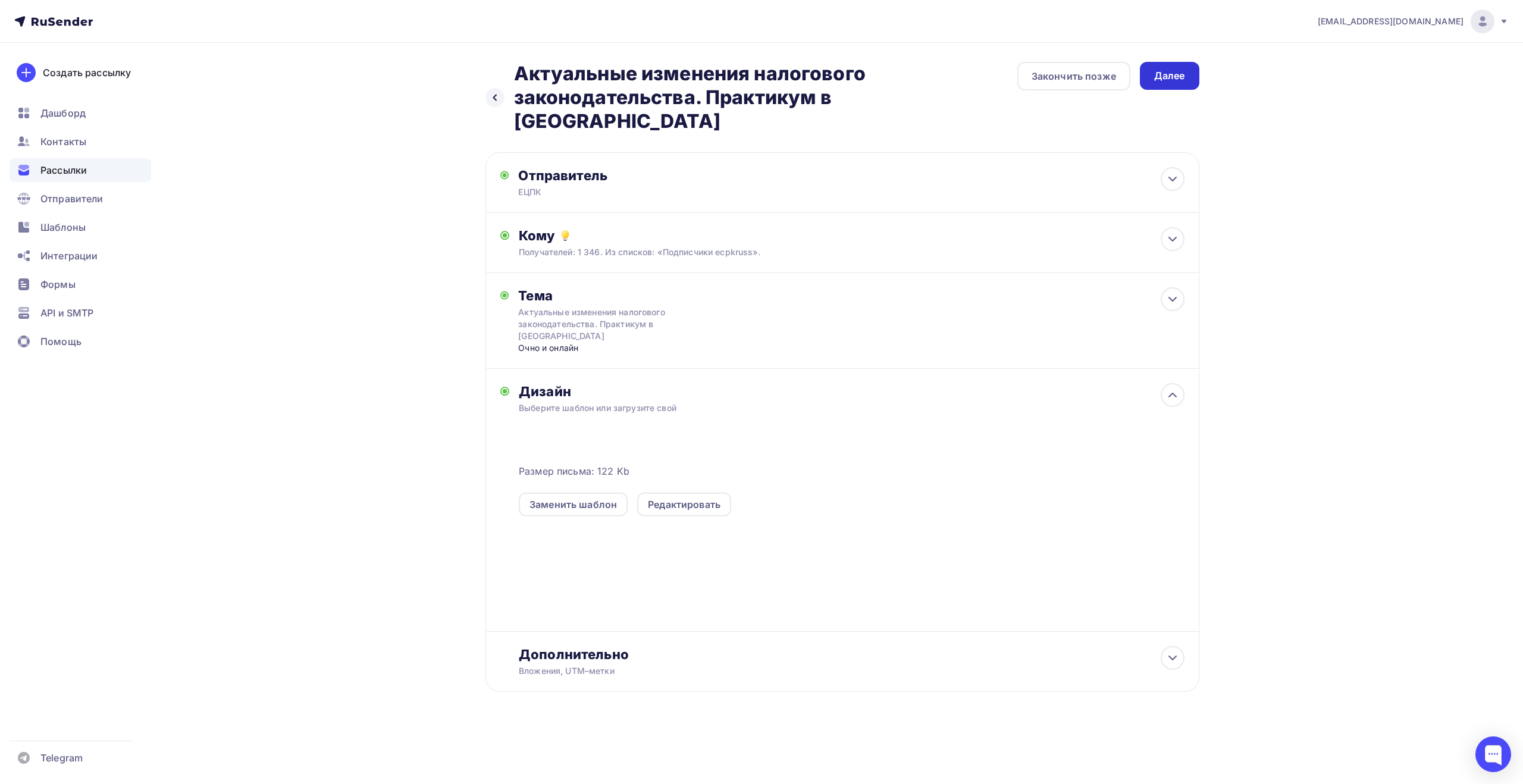
click at [1175, 83] on div "Далее" at bounding box center [1169, 75] width 60 height 28
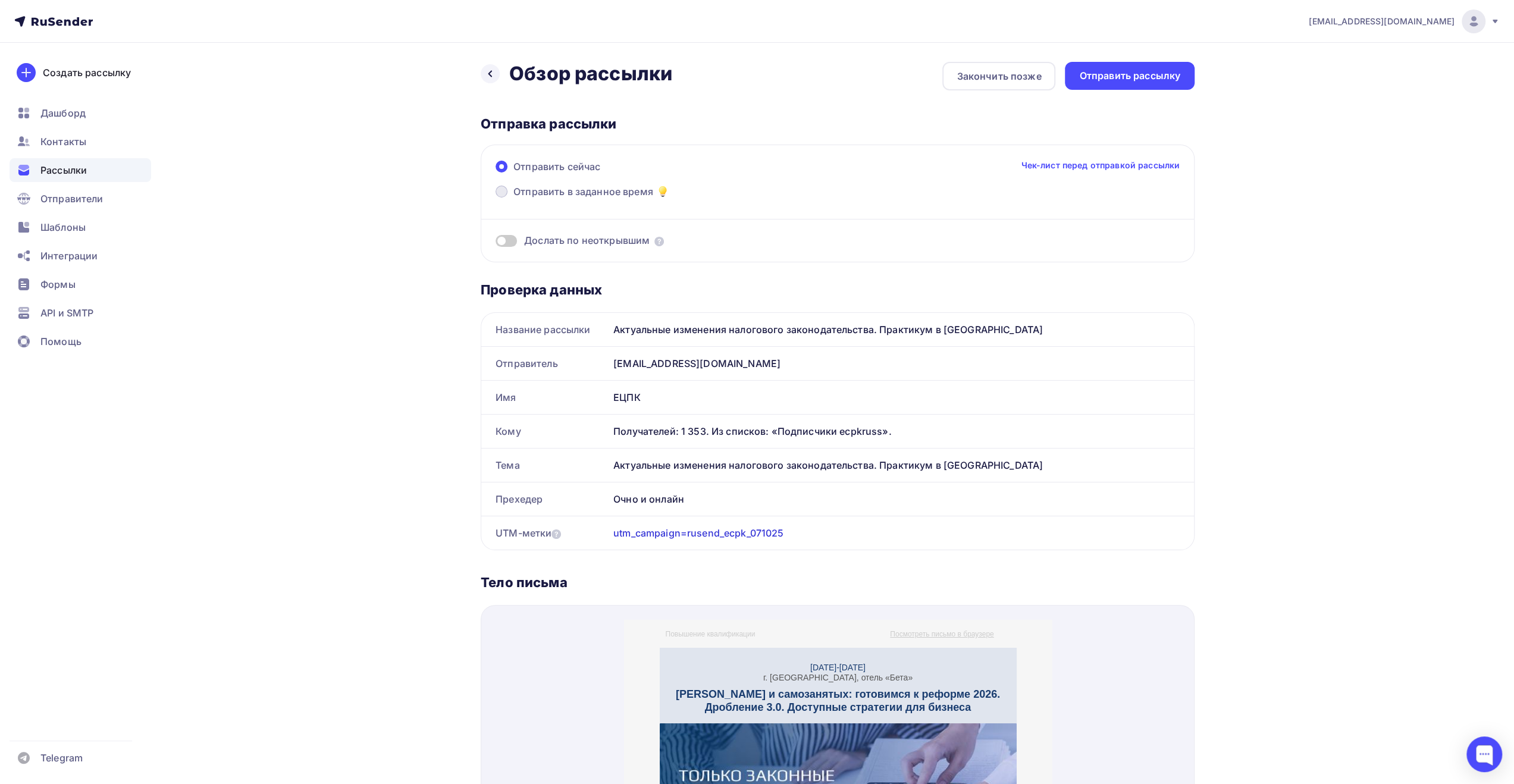
click at [602, 188] on span "Отправить в заданное время" at bounding box center [583, 191] width 139 height 14
click at [513, 199] on input "Отправить в заданное время" at bounding box center [513, 199] width 0 height 0
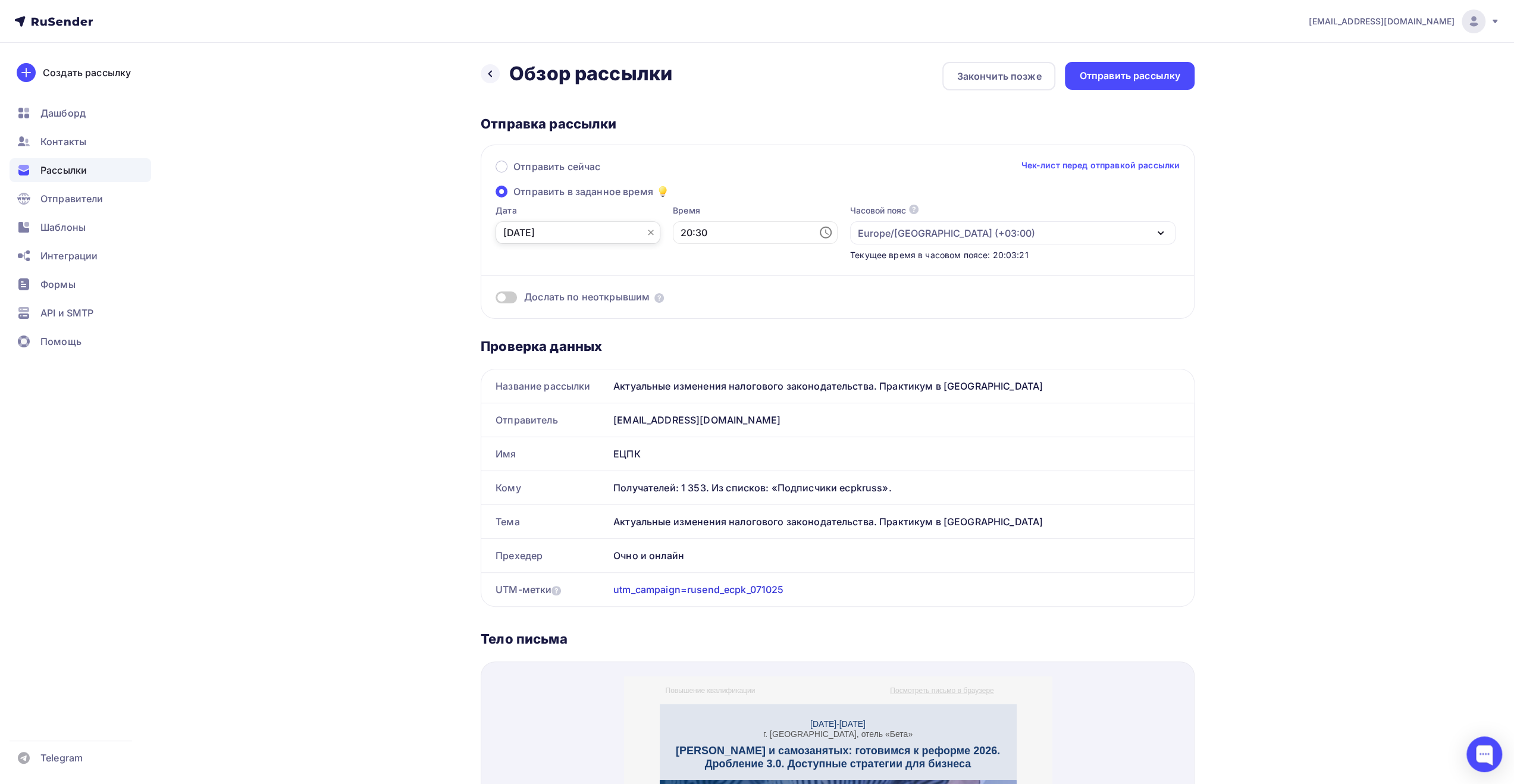
drag, startPoint x: 603, startPoint y: 234, endPoint x: 609, endPoint y: 241, distance: 9.2
click at [604, 234] on input "[DATE]" at bounding box center [578, 233] width 165 height 23
drag, startPoint x: 553, startPoint y: 314, endPoint x: 622, endPoint y: 286, distance: 74.5
click at [553, 314] on div "8" at bounding box center [550, 317] width 19 height 11
type input "[DATE]"
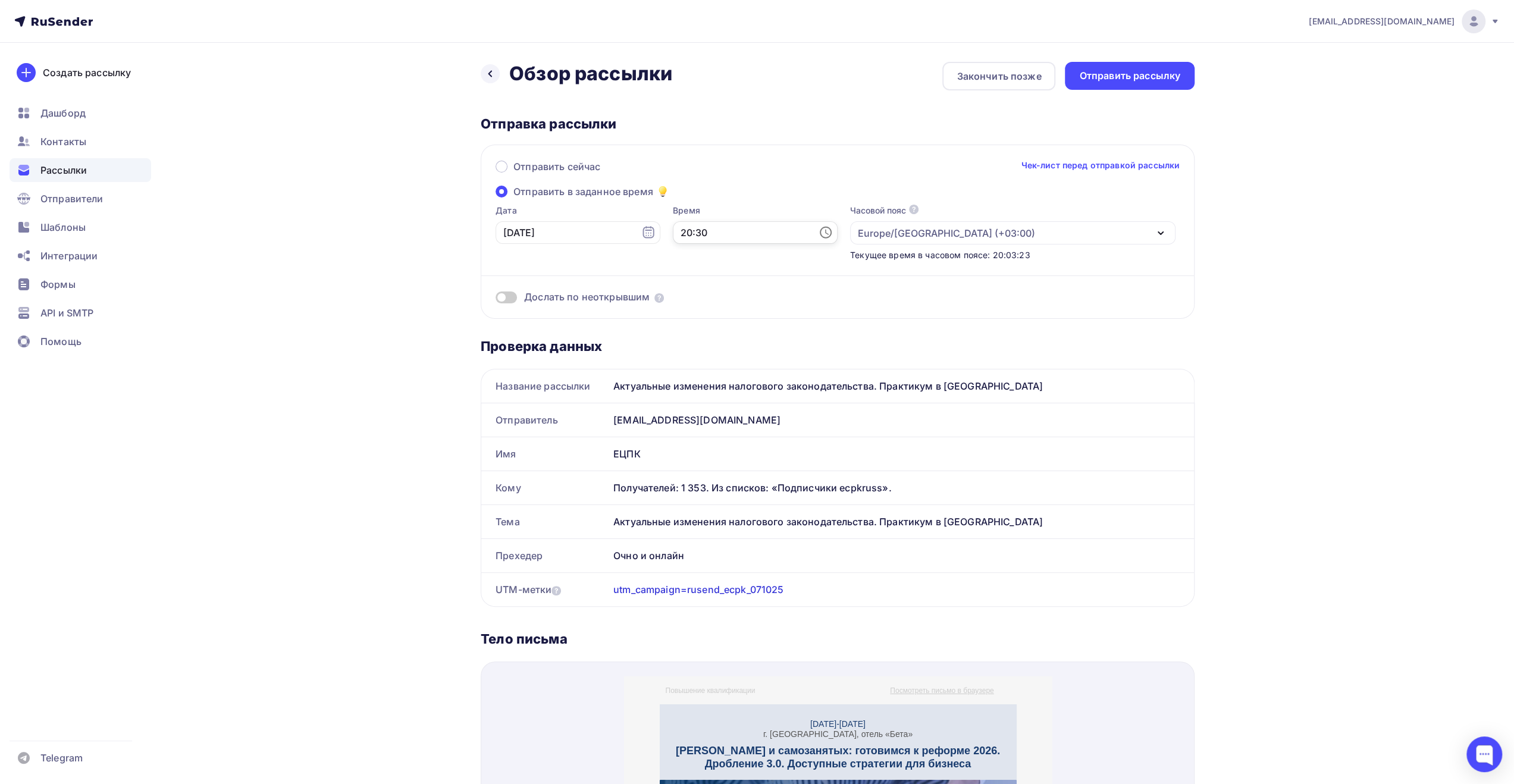
click at [694, 235] on input "20:30" at bounding box center [755, 233] width 165 height 23
click at [685, 368] on li "09" at bounding box center [689, 366] width 61 height 19
click at [752, 254] on li "00" at bounding box center [756, 254] width 61 height 19
type input "09:00"
click at [957, 174] on div "Отправить сейчас Чек-лист перед отправкой рассылки" at bounding box center [837, 171] width 684 height 25
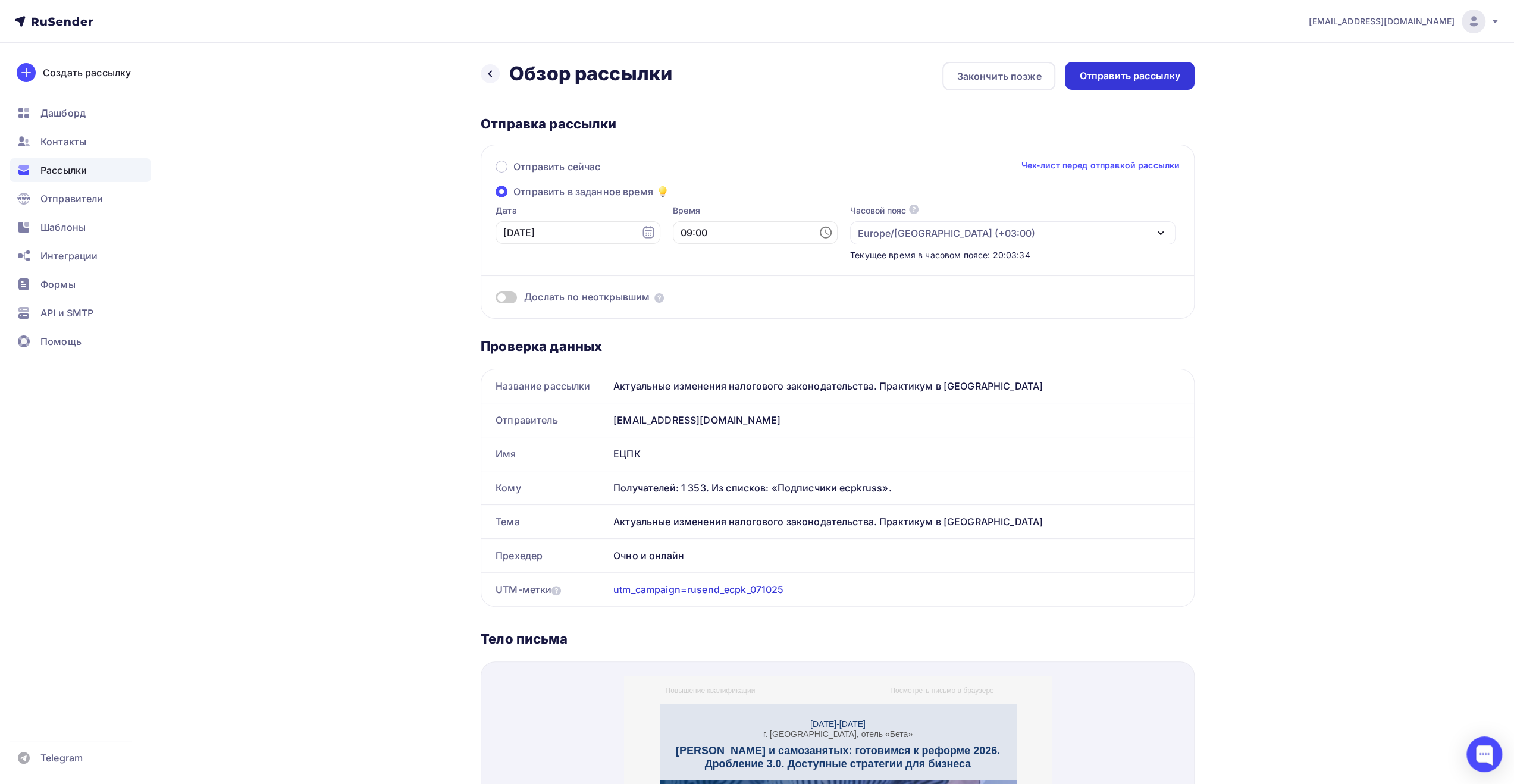
click at [1148, 73] on div "Отправить рассылку" at bounding box center [1129, 76] width 101 height 14
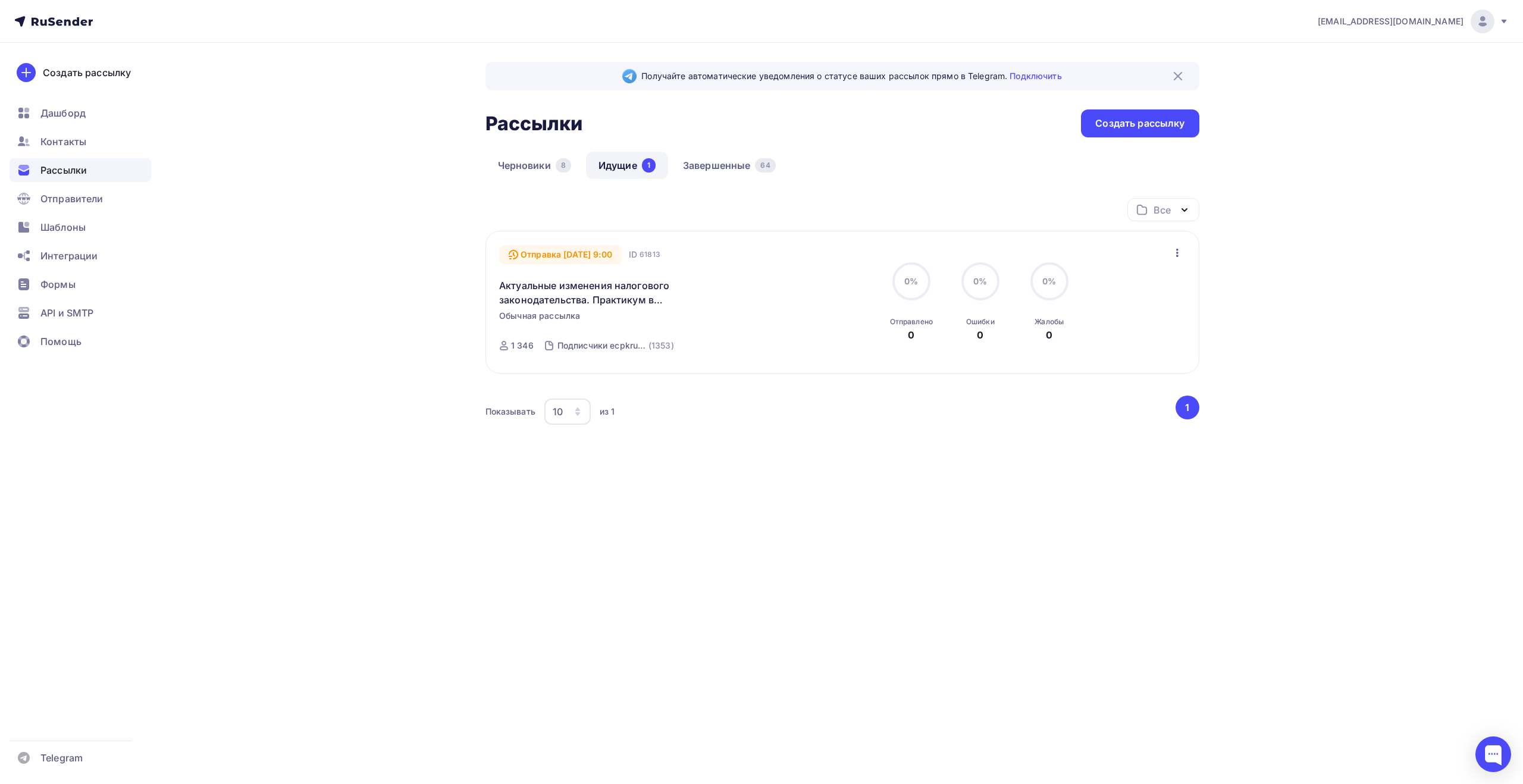
click at [983, 122] on div "Рассылки Рассылки Создать рассылку" at bounding box center [842, 123] width 714 height 28
click at [922, 129] on div "Рассылки Рассылки Создать рассылку" at bounding box center [842, 123] width 714 height 28
click at [602, 27] on nav "[EMAIL_ADDRESS][DOMAIN_NAME] Аккаунт Тарифы Выйти Создать рассылку [GEOGRAPHIC_…" at bounding box center [762, 21] width 1523 height 43
click at [577, 19] on nav "[EMAIL_ADDRESS][DOMAIN_NAME] Аккаунт Тарифы Выйти Создать рассылку [GEOGRAPHIC_…" at bounding box center [762, 21] width 1523 height 43
click at [1474, 14] on div at bounding box center [1483, 22] width 24 height 24
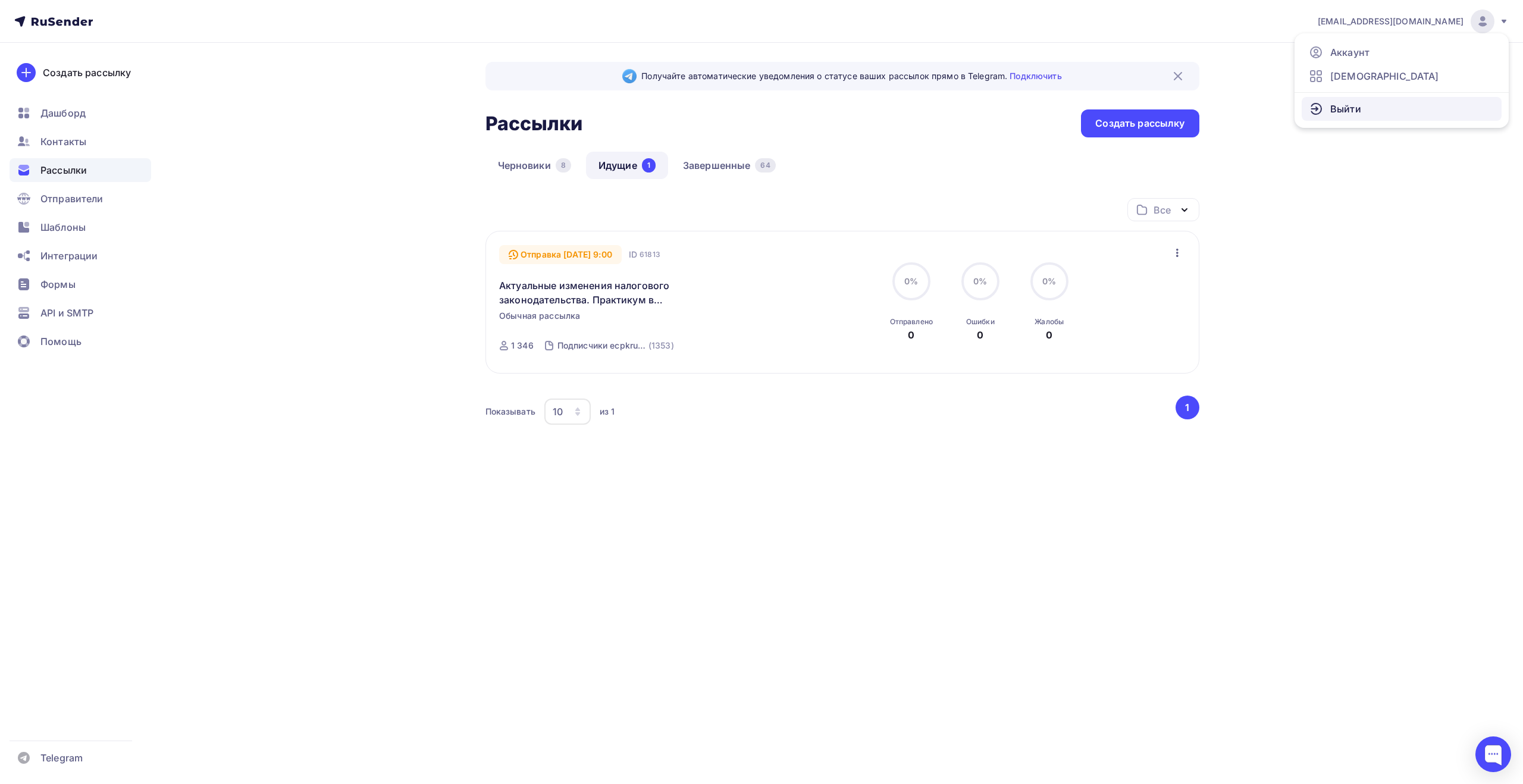
click at [1394, 109] on link "Выйти" at bounding box center [1401, 109] width 200 height 24
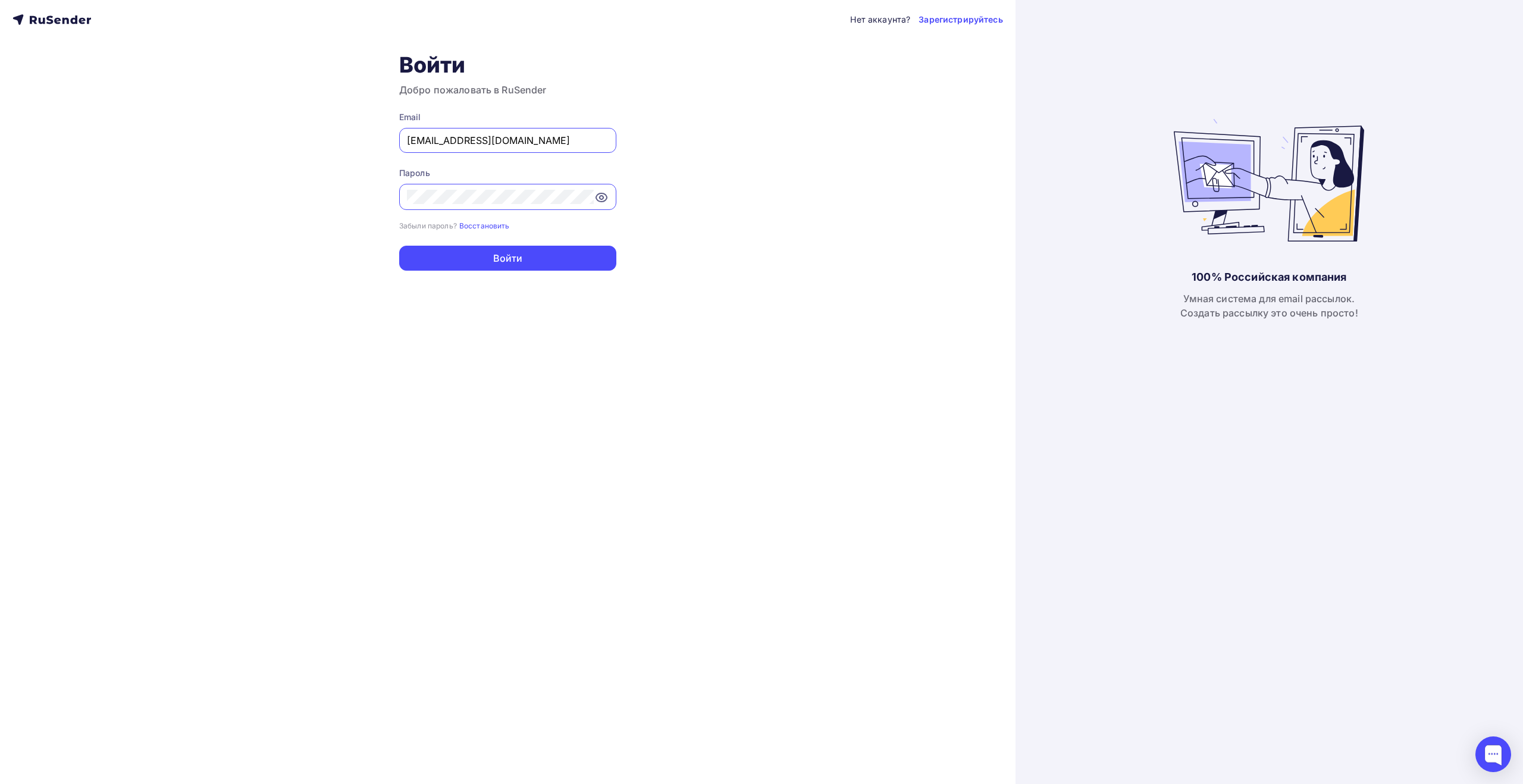
drag, startPoint x: 583, startPoint y: 136, endPoint x: 588, endPoint y: 140, distance: 6.4
click at [583, 136] on input "[EMAIL_ADDRESS][DOMAIN_NAME]" at bounding box center [507, 140] width 201 height 14
type input "[EMAIL_ADDRESS][DOMAIN_NAME]"
click at [532, 260] on button "Войти" at bounding box center [507, 258] width 217 height 25
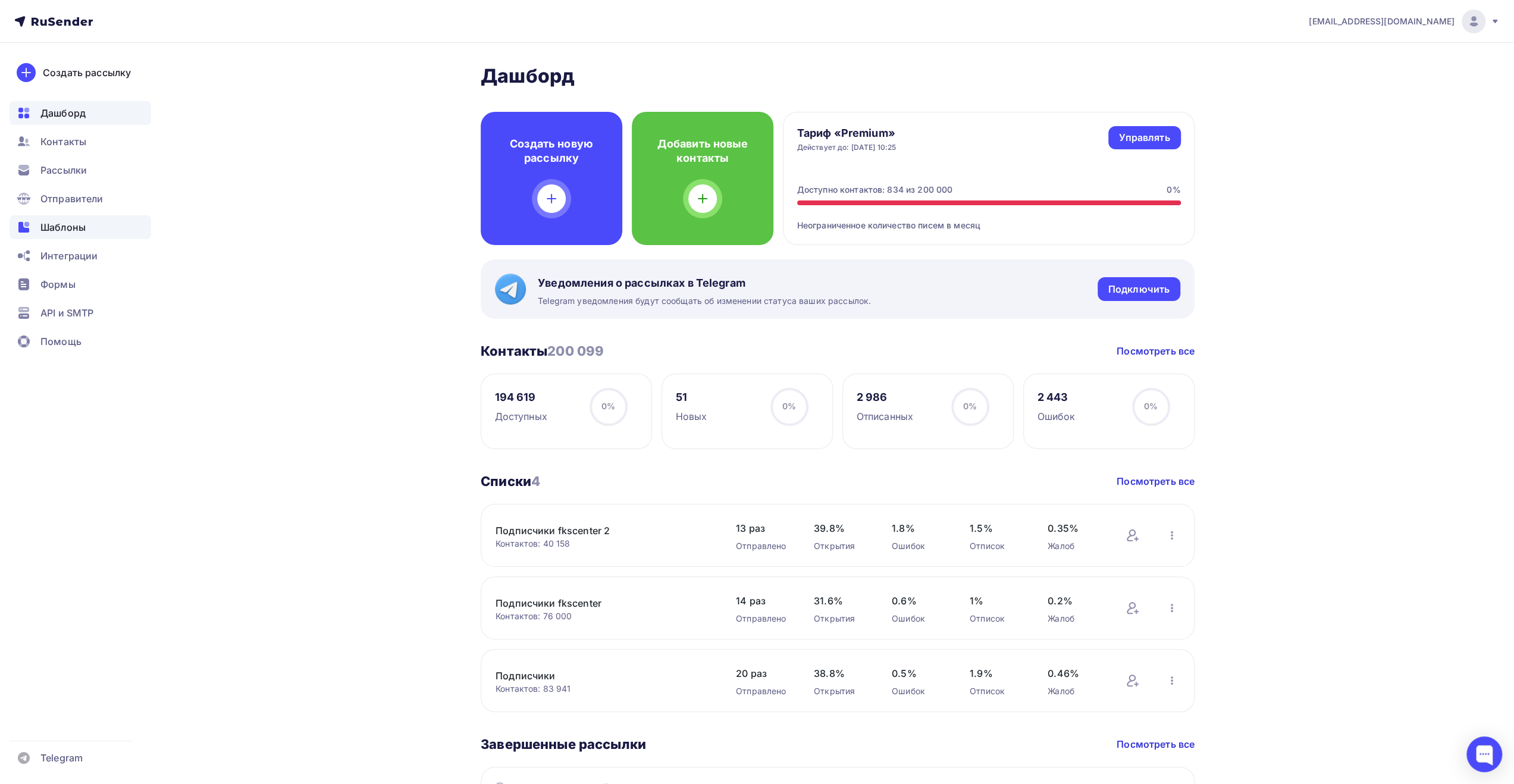
drag, startPoint x: 78, startPoint y: 230, endPoint x: 72, endPoint y: 234, distance: 7.2
click at [78, 230] on span "Шаблоны" at bounding box center [63, 227] width 45 height 14
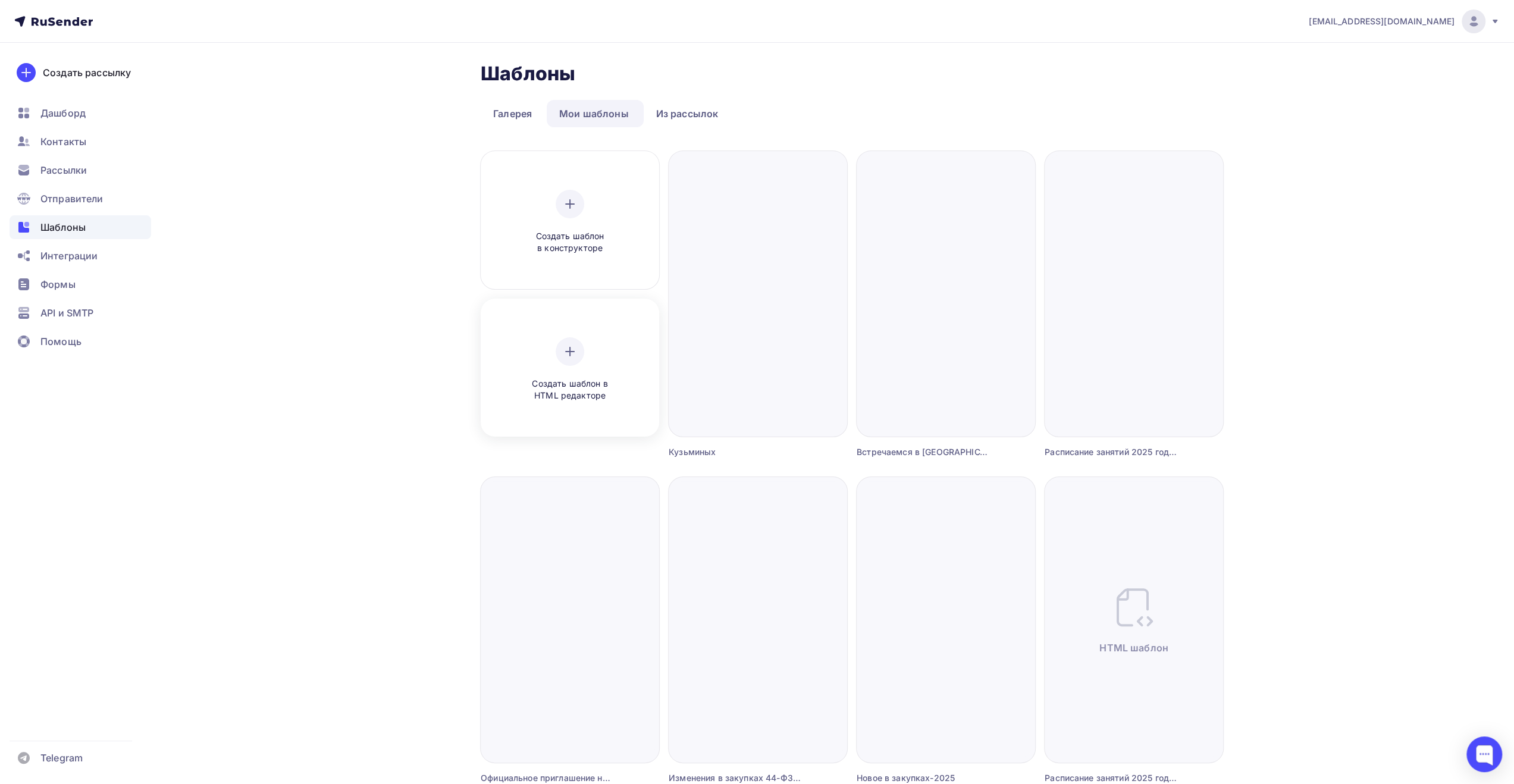
click at [575, 354] on icon at bounding box center [569, 351] width 14 height 14
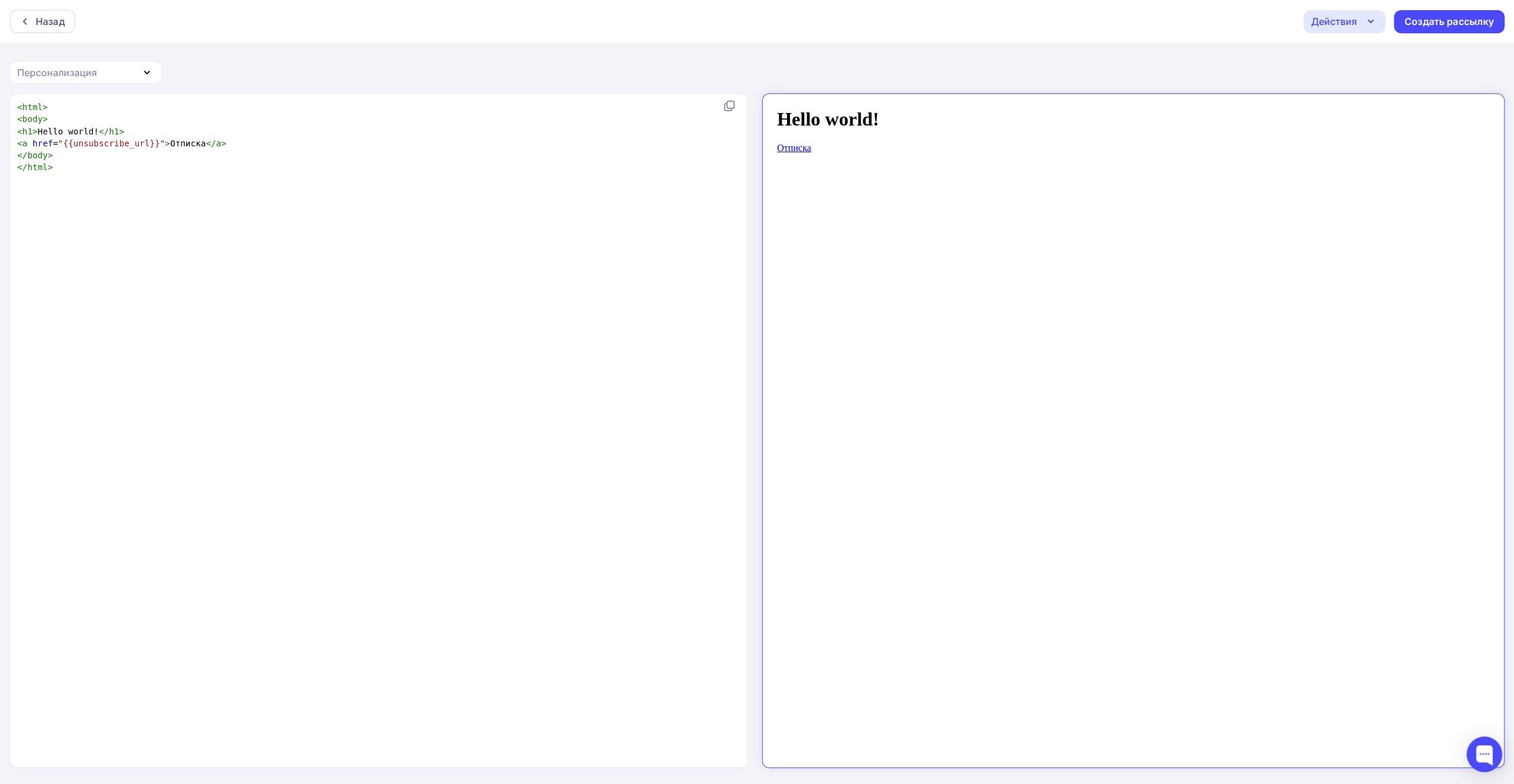
drag, startPoint x: 1019, startPoint y: 72, endPoint x: 988, endPoint y: 81, distance: 32.3
click at [1019, 71] on div "Назад Действия Отправить тестовое письмо Сохранить в Мои шаблоны Выйти без сохр…" at bounding box center [757, 392] width 1514 height 785
click at [640, 131] on pre "< h1 > Hello world! </ h1 >" at bounding box center [376, 131] width 723 height 12
type textarea "<html> <body> <h1>Hello world!</h1> <a href="{{unsubscribe_url}}">Отписка</a> <…"
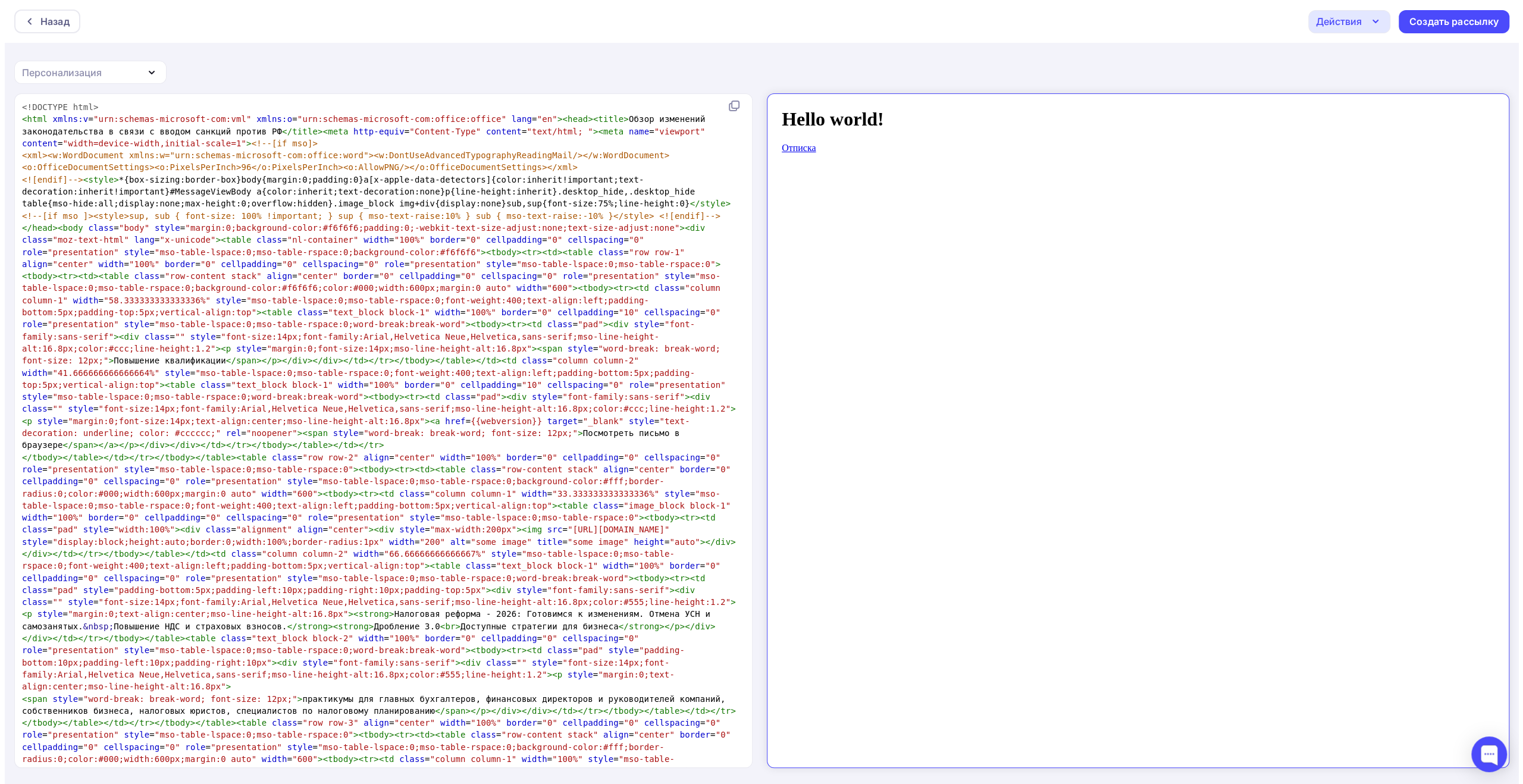
scroll to position [2793, 0]
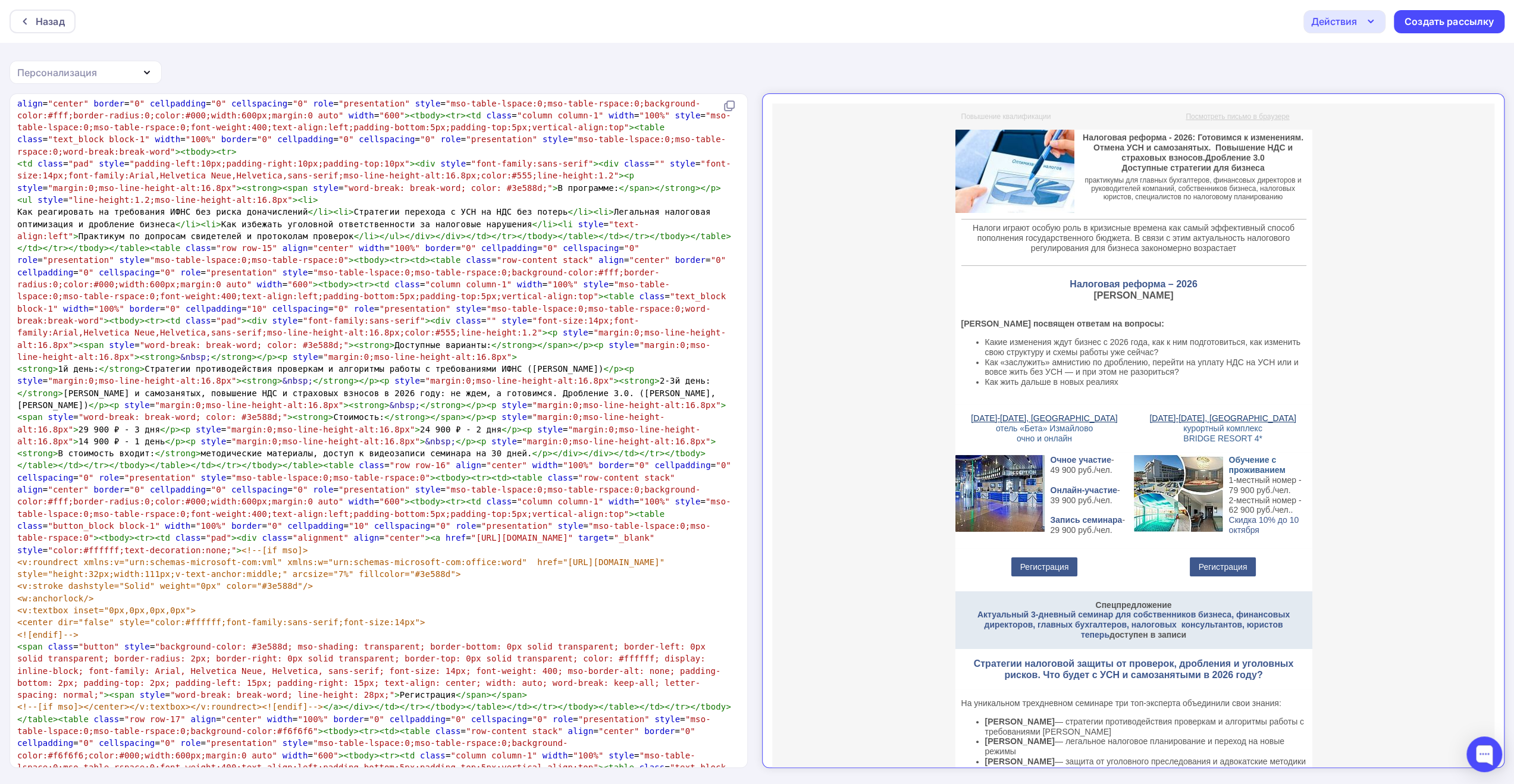
click at [1371, 20] on icon "button" at bounding box center [1371, 21] width 14 height 14
click at [1403, 93] on div "Сохранить в Мои шаблоны" at bounding box center [1405, 90] width 130 height 14
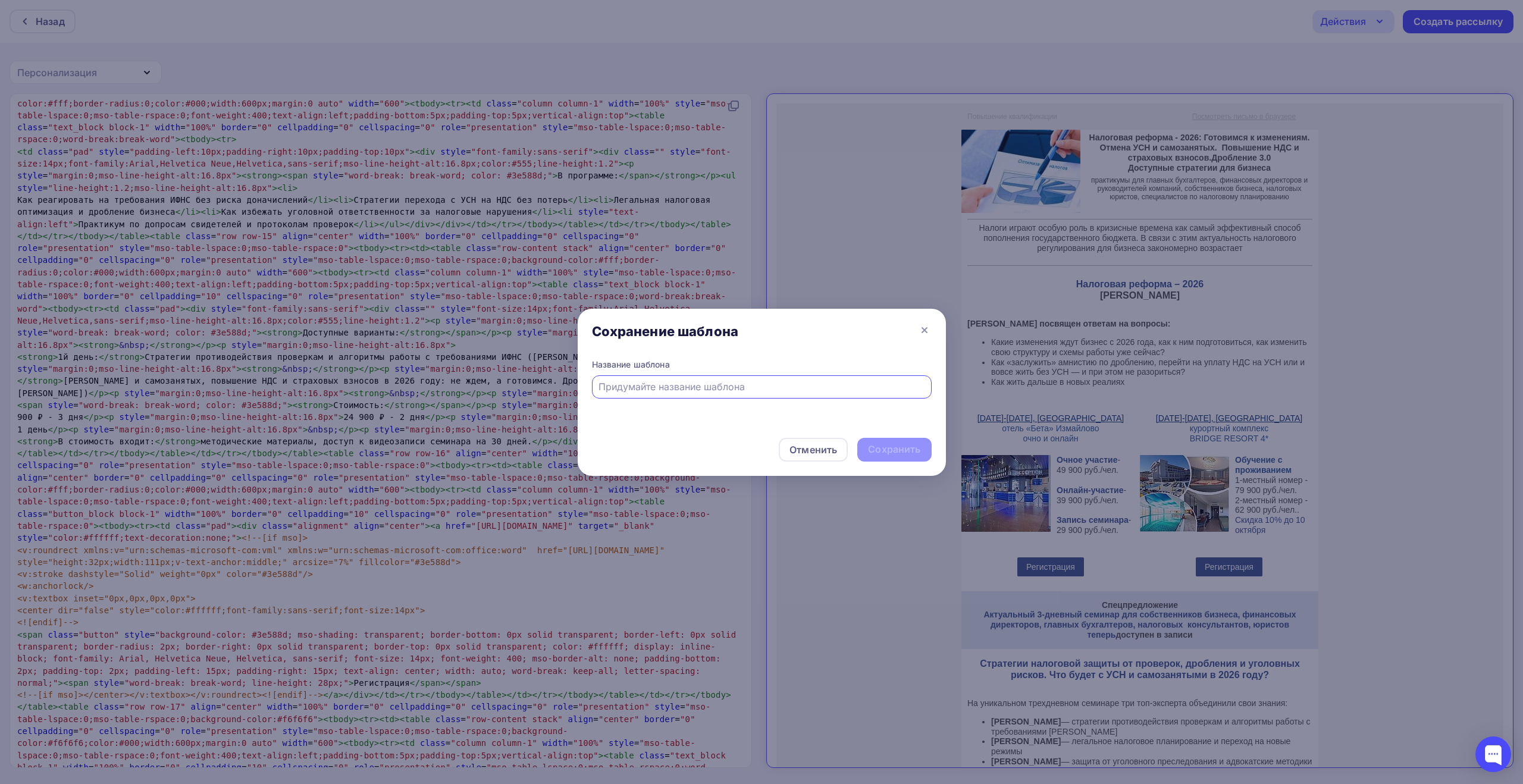
click at [802, 385] on input "text" at bounding box center [762, 386] width 326 height 14
paste input "Налоги. Изменения законодательства. Дробление и контроль. Семинары в [GEOGRAPHI…"
type input "Налоги. Изменения законодательства. Дробление и контроль. Семинары в [GEOGRAPHI…"
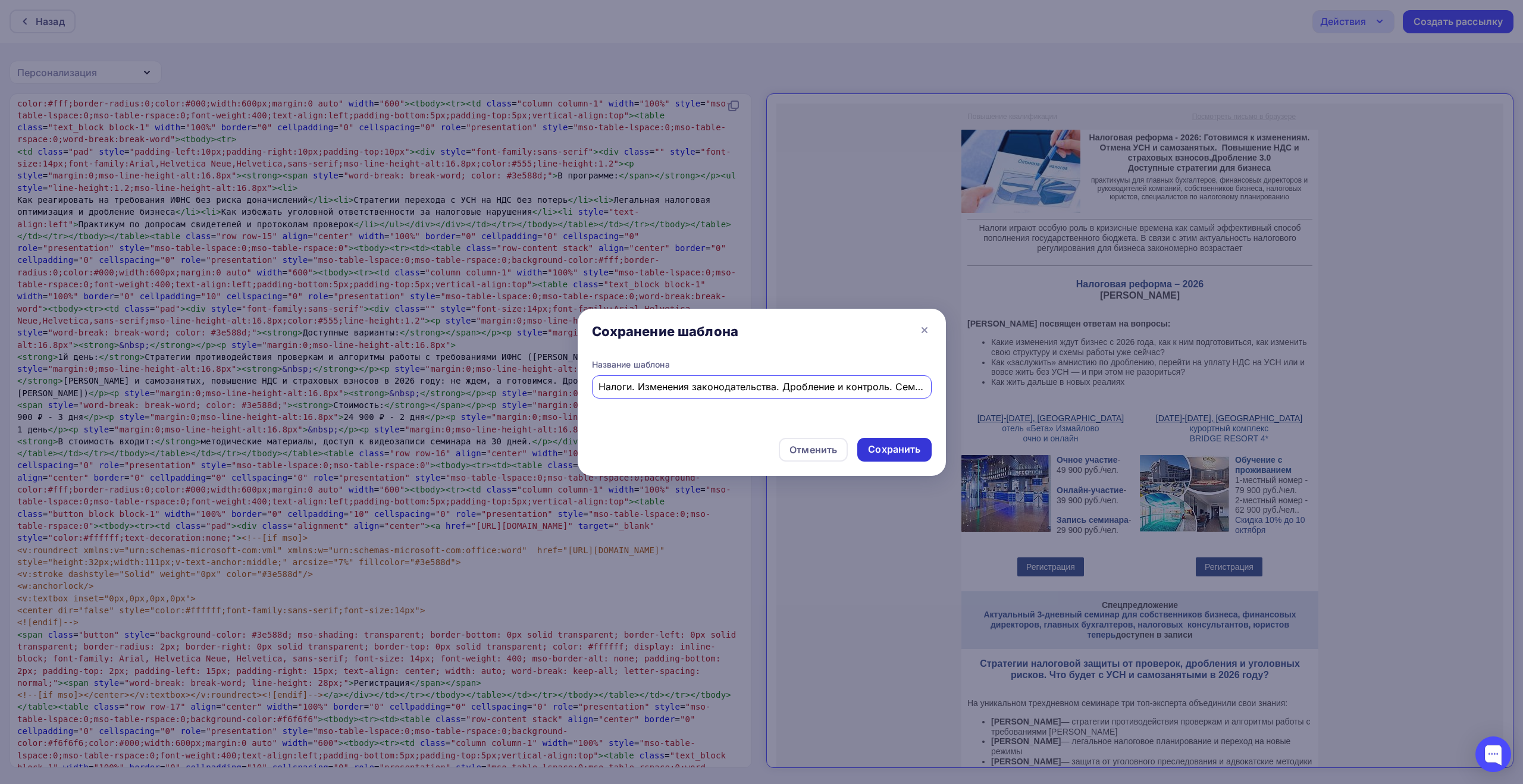
click at [907, 454] on div "Сохранить" at bounding box center [893, 449] width 52 height 14
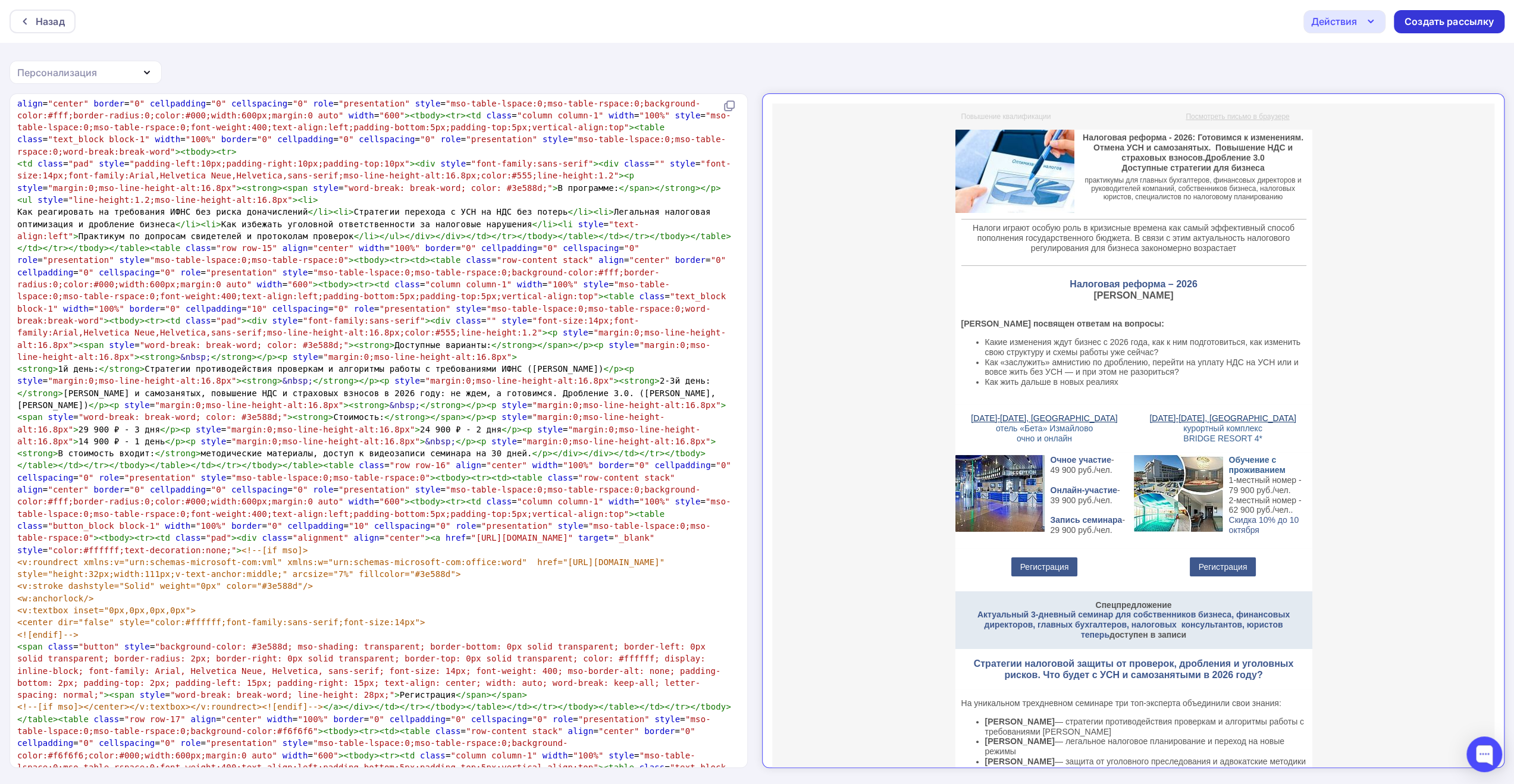
click at [1448, 18] on div "Создать рассылку" at bounding box center [1449, 22] width 89 height 14
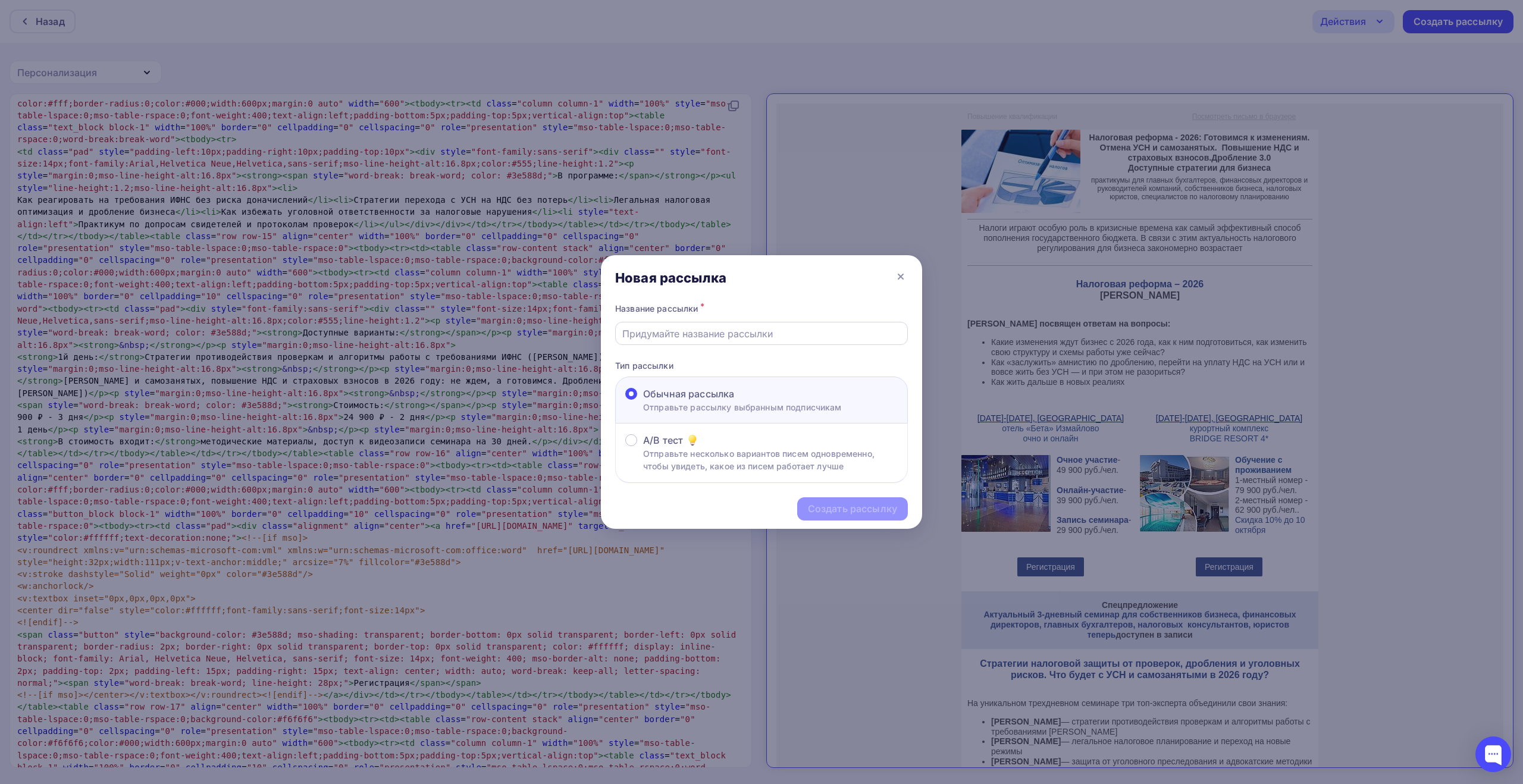
click at [835, 334] on input "text" at bounding box center [762, 333] width 279 height 14
paste input "Налоги. Изменения законодательства. Дробление и контроль. Семинары в [GEOGRAPHI…"
type input "Налоги. Изменения законодательства. Дробление и контроль. Семинары в [GEOGRAPHI…"
click at [847, 510] on div "Создать рассылку" at bounding box center [853, 509] width 89 height 14
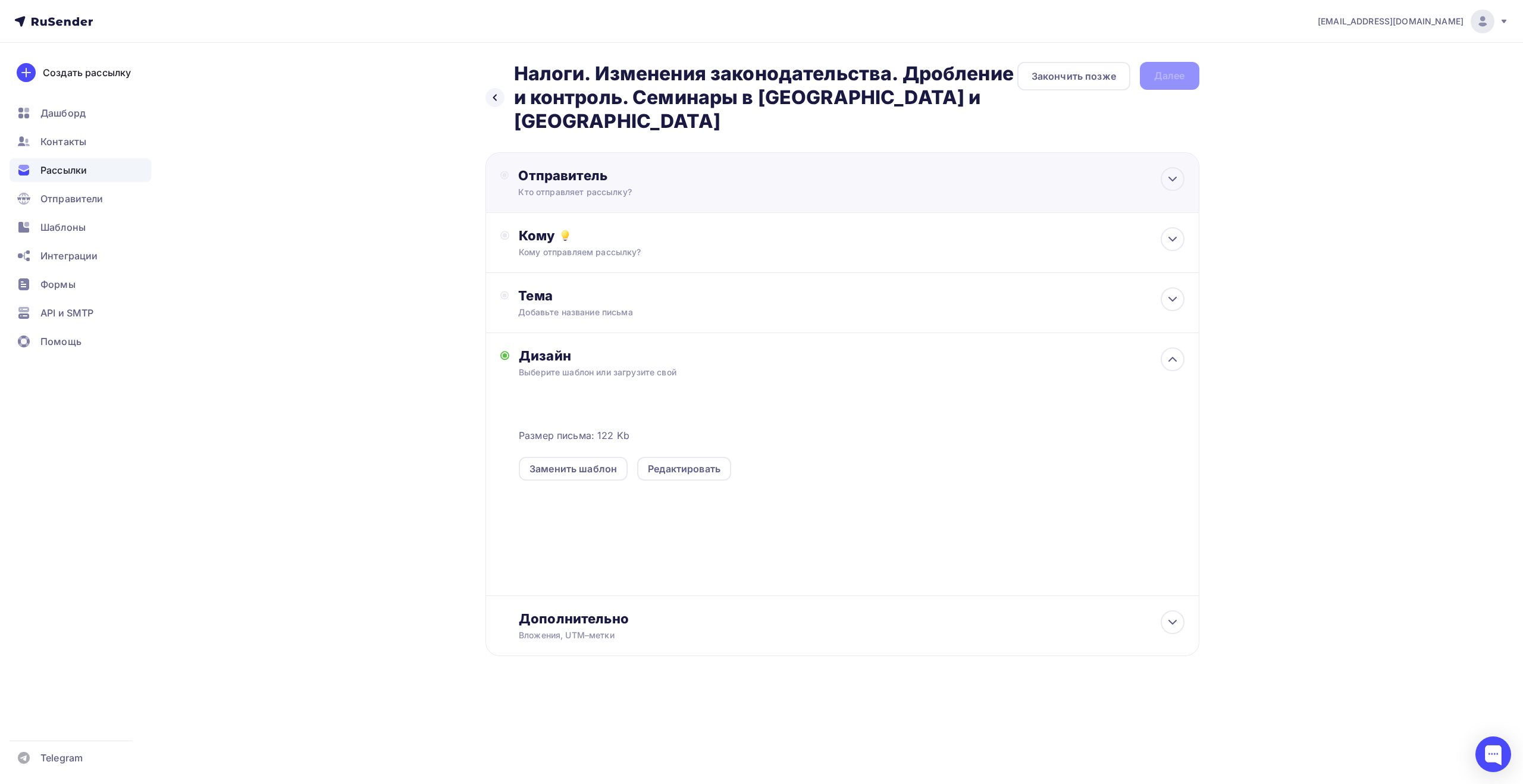
click at [872, 164] on div "Отправитель Кто отправляет рассылку? Email * [EMAIL_ADDRESS][DOMAIN_NAME] [EMAI…" at bounding box center [842, 182] width 714 height 60
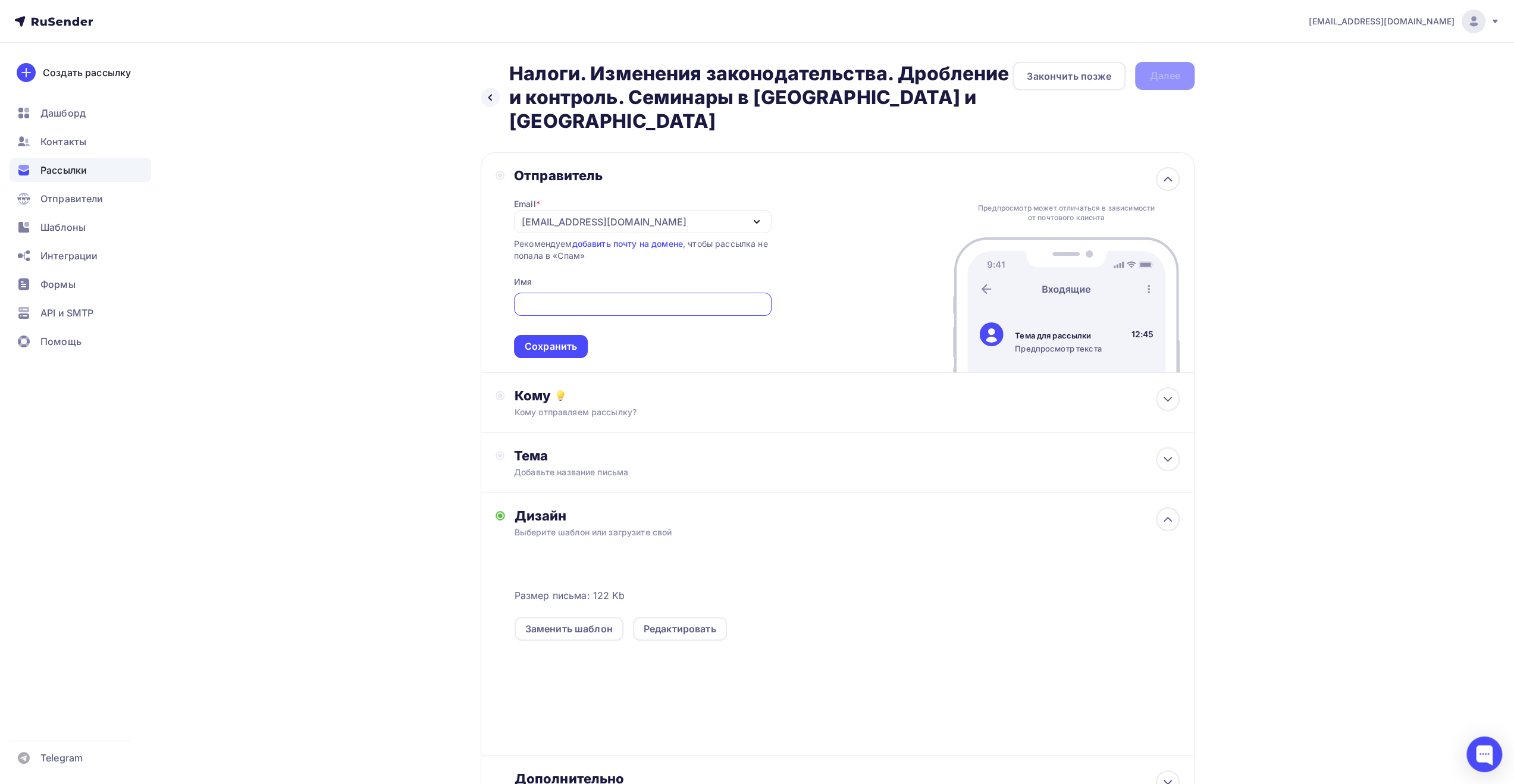
click at [716, 298] on input "text" at bounding box center [642, 305] width 244 height 14
type input "A"
type input "ФКС Центр"
click at [574, 340] on div "Сохранить" at bounding box center [550, 347] width 52 height 14
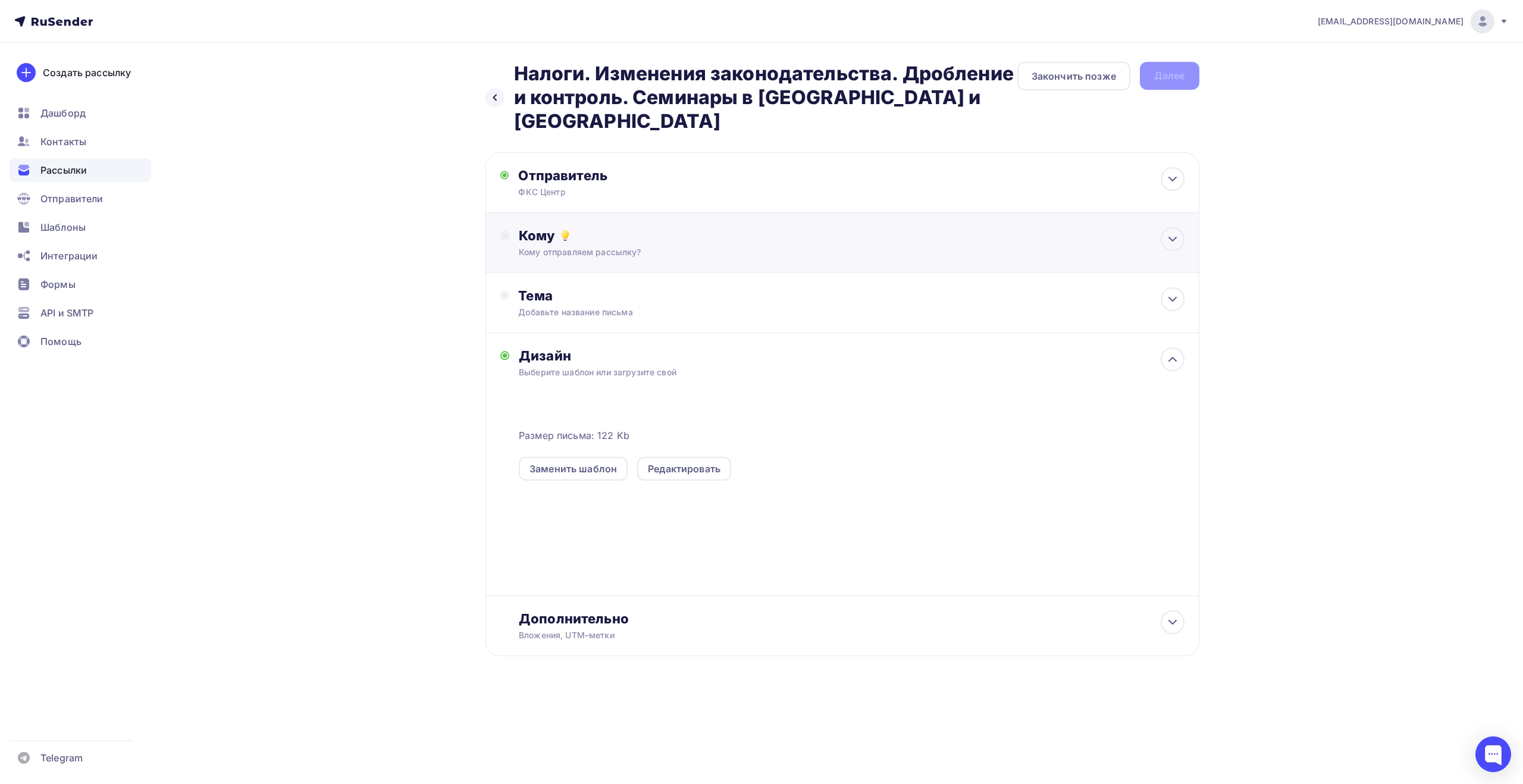
click at [592, 237] on div "Кому Кому отправляем рассылку? Списки получателей Выберите список Все списки id…" at bounding box center [842, 243] width 714 height 60
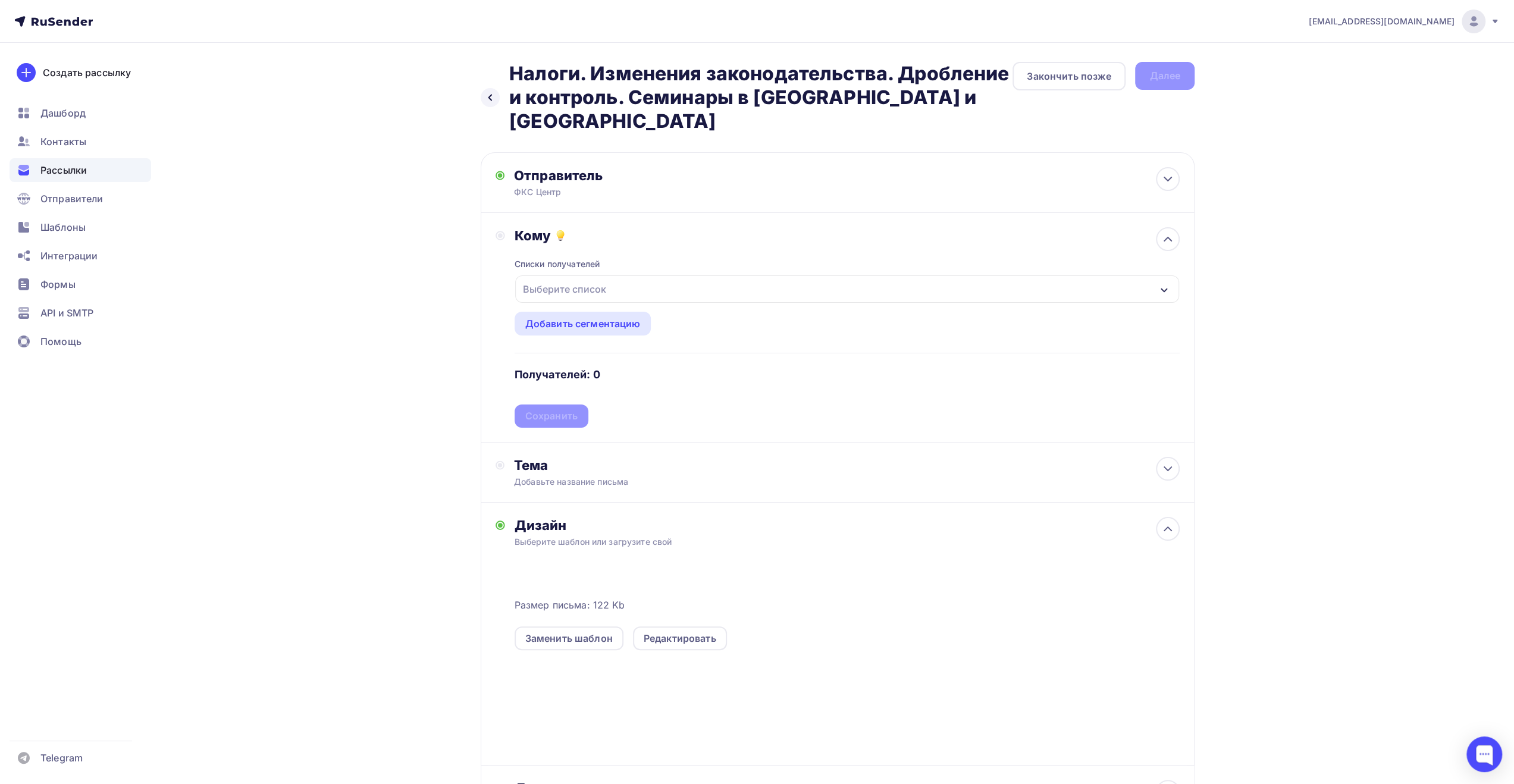
click at [657, 275] on div "Выберите список" at bounding box center [847, 289] width 664 height 27
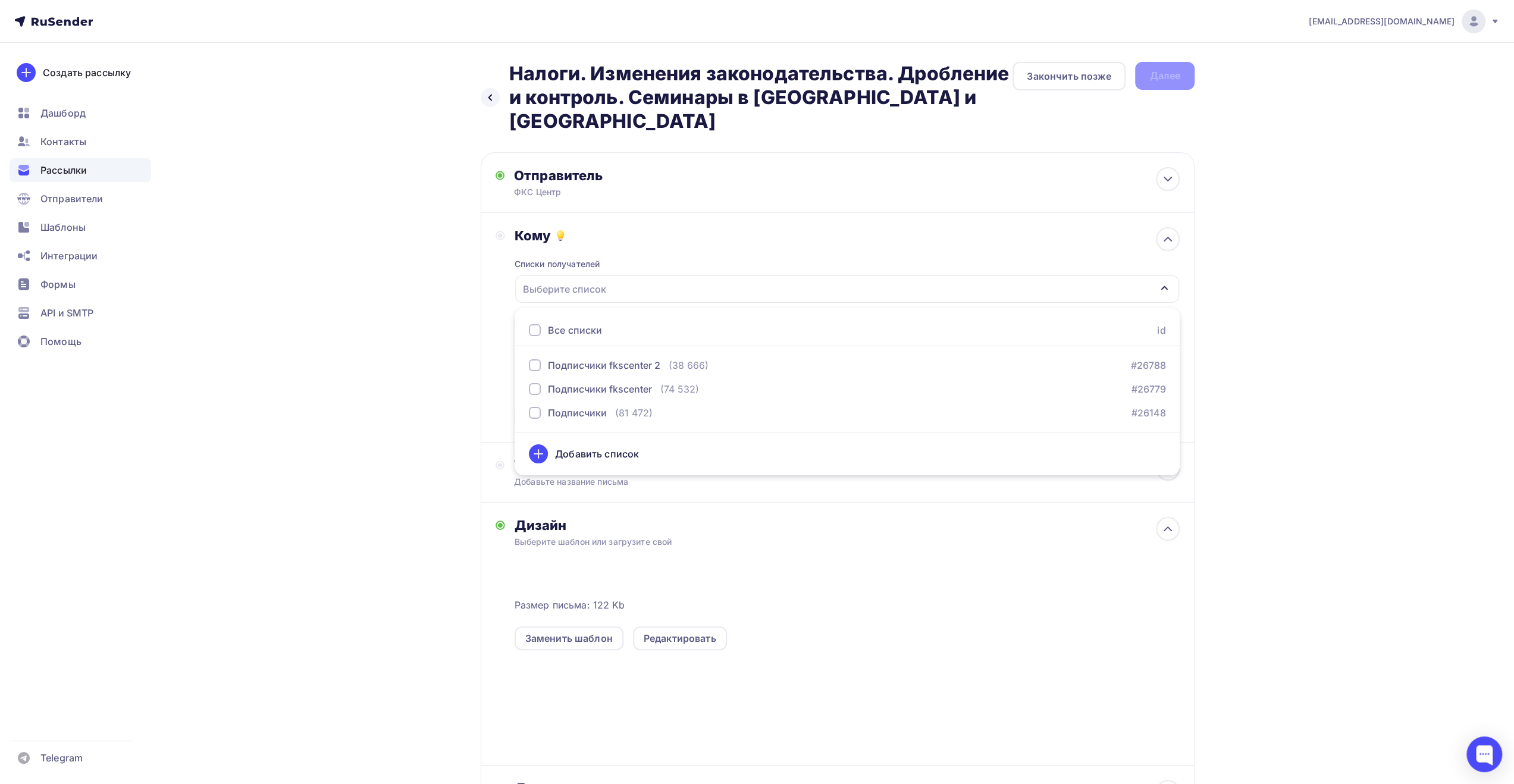
click at [590, 323] on div "Все списки" at bounding box center [575, 329] width 54 height 14
click at [459, 365] on div "Назад Налоги. Изменения законодательства. Дробление и контроль. Семинары в [GEO…" at bounding box center [756, 473] width 975 height 859
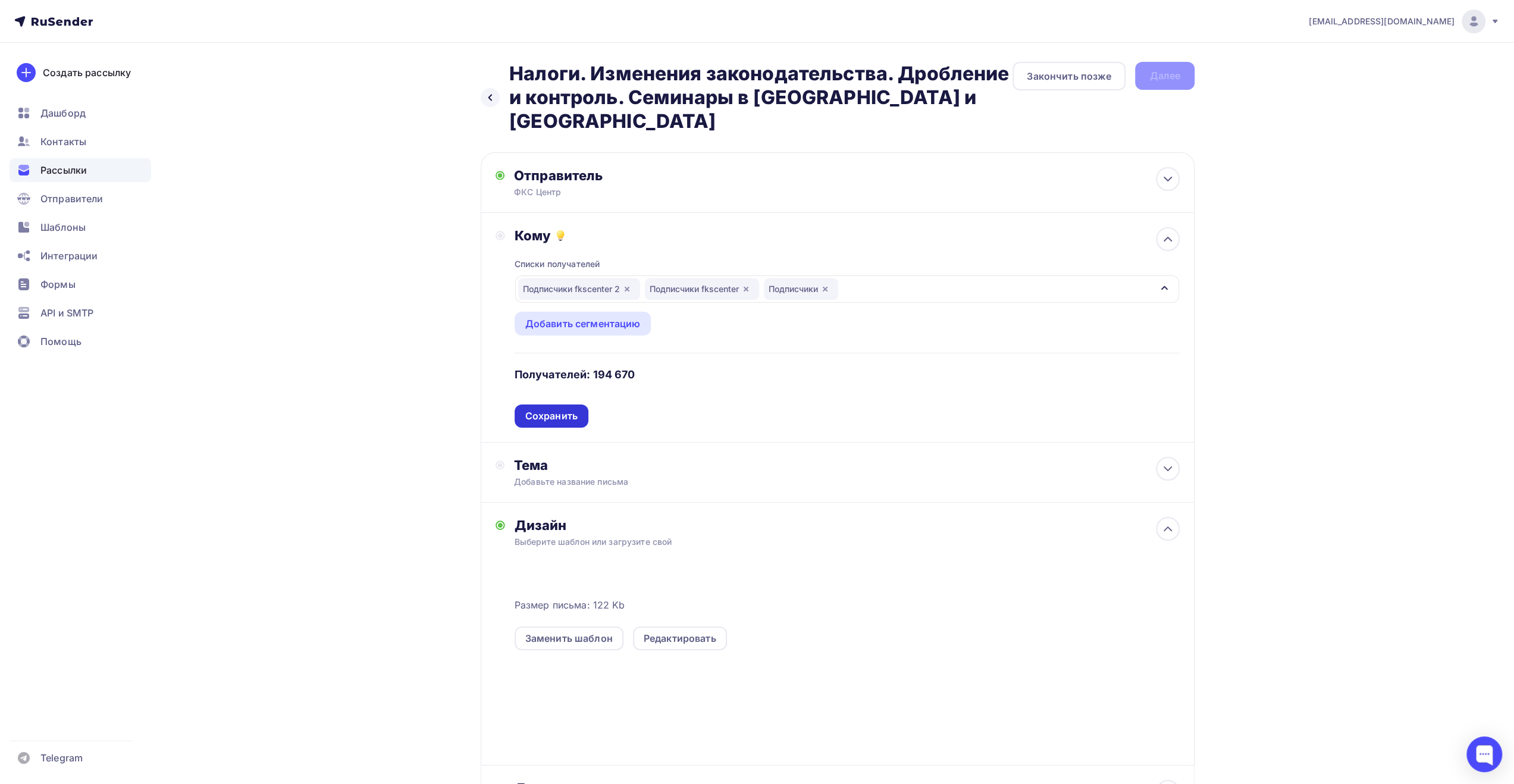
click at [544, 409] on div "Сохранить" at bounding box center [551, 416] width 52 height 14
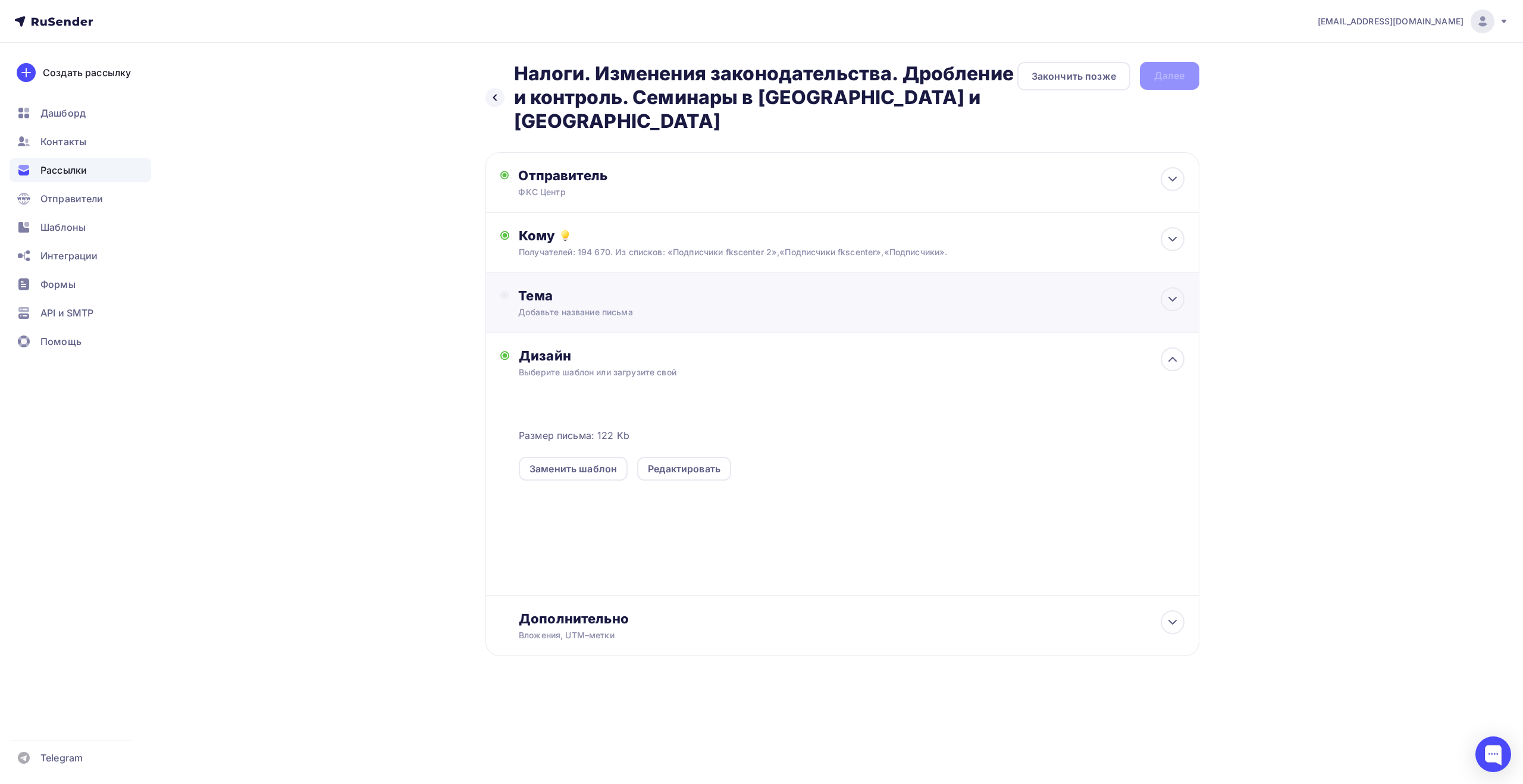
click at [679, 287] on div "Тема" at bounding box center [636, 296] width 235 height 17
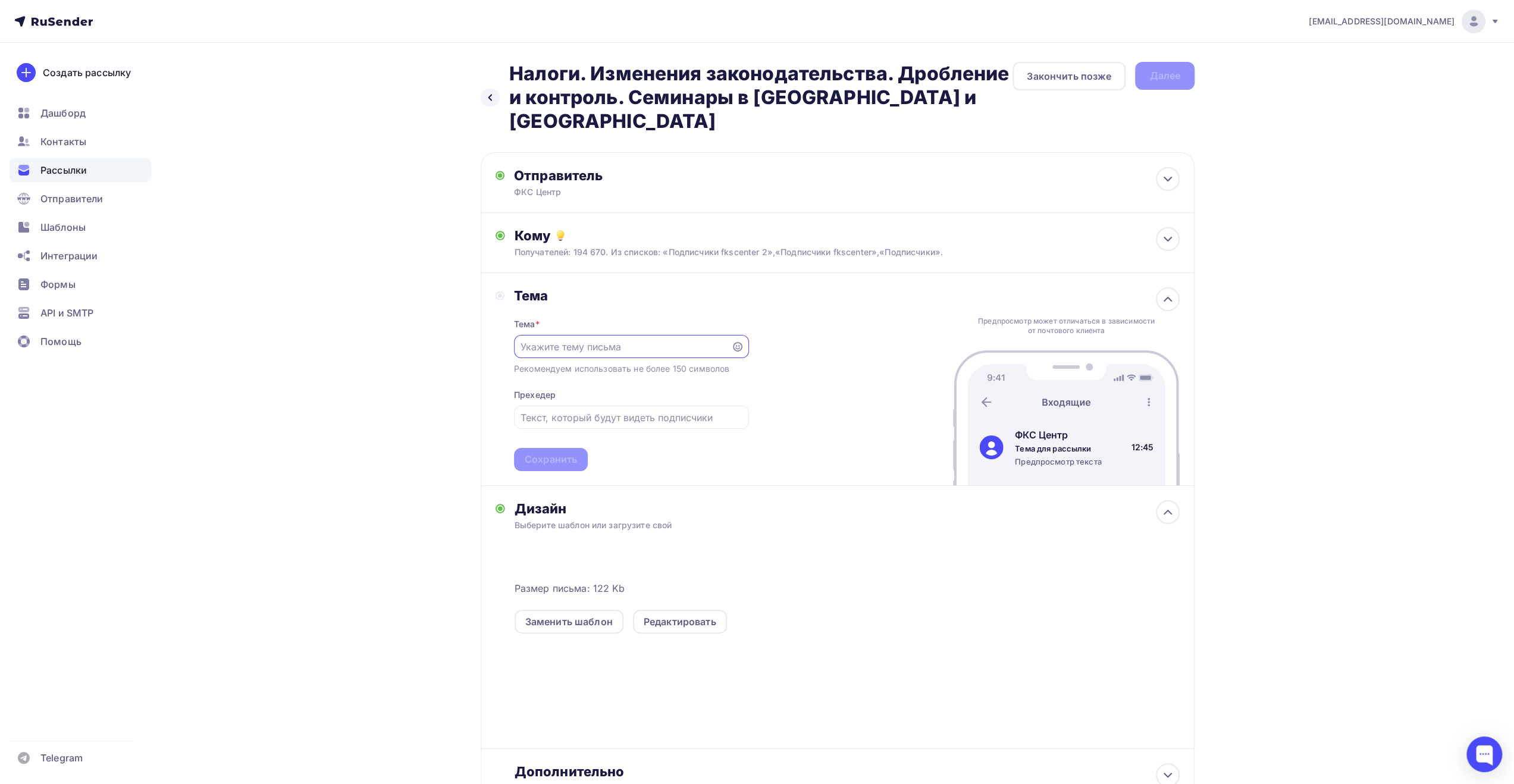
paste input "Налоги. Изменения законодательства. Дробление и контроль. Семинары в [GEOGRAPHI…"
type input "Налоги. Изменения законодательства. Дробление и контроль. Семинары в [GEOGRAPHI…"
click at [636, 410] on input "text" at bounding box center [631, 417] width 222 height 14
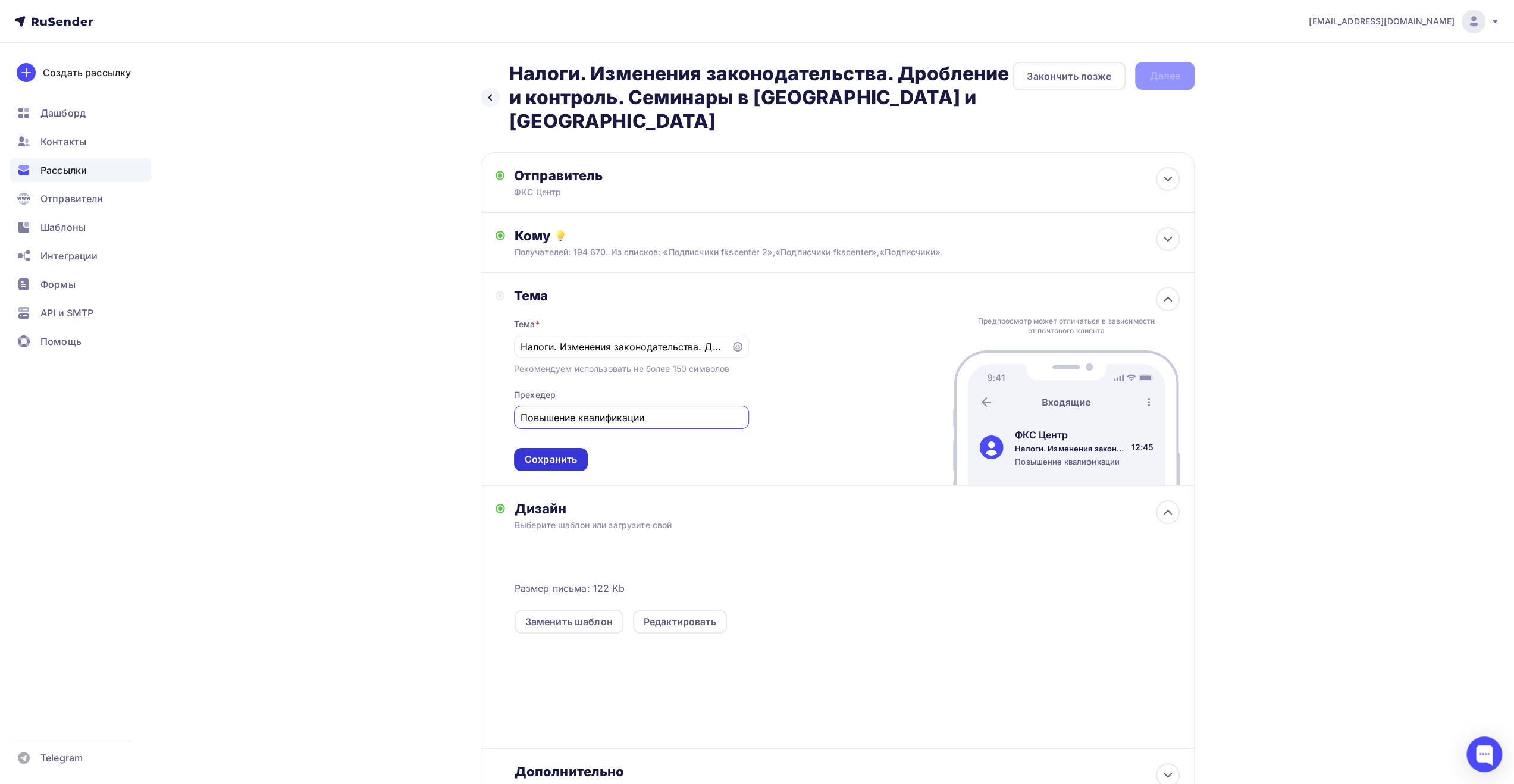
type input "Повышение квалификации"
click at [572, 452] on div "Сохранить" at bounding box center [550, 459] width 52 height 14
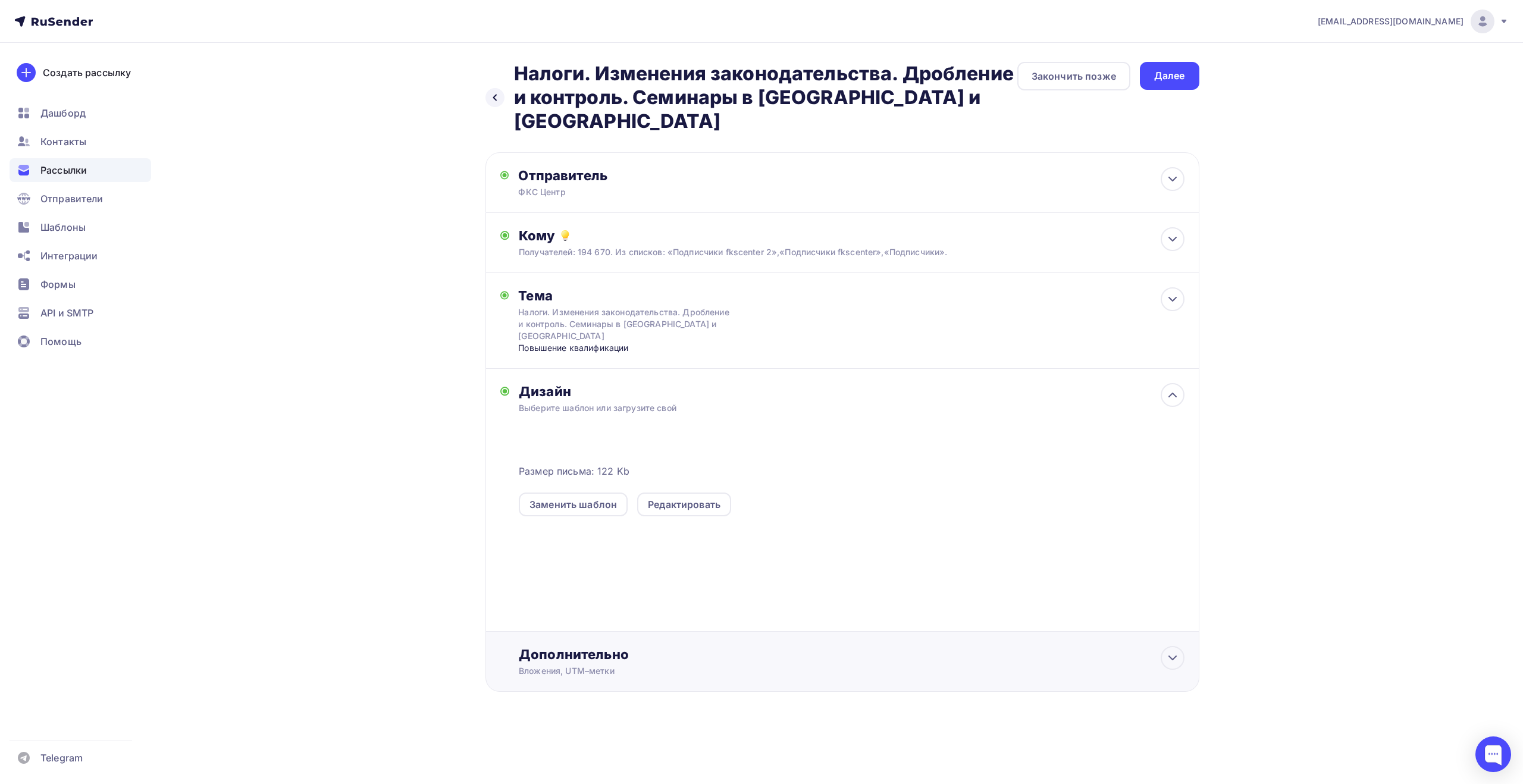
click at [598, 646] on div "Дополнительно" at bounding box center [851, 654] width 665 height 17
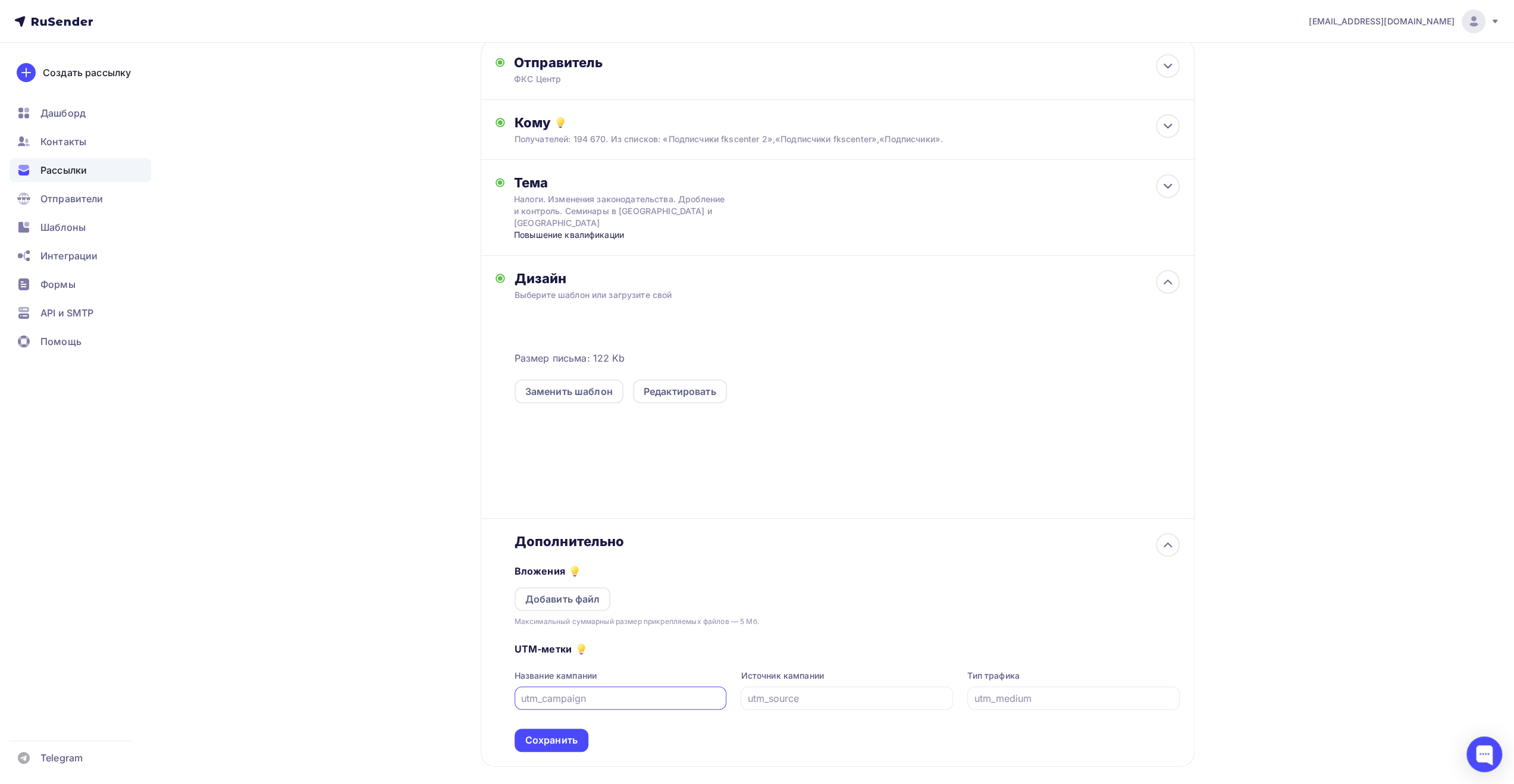
scroll to position [150, 0]
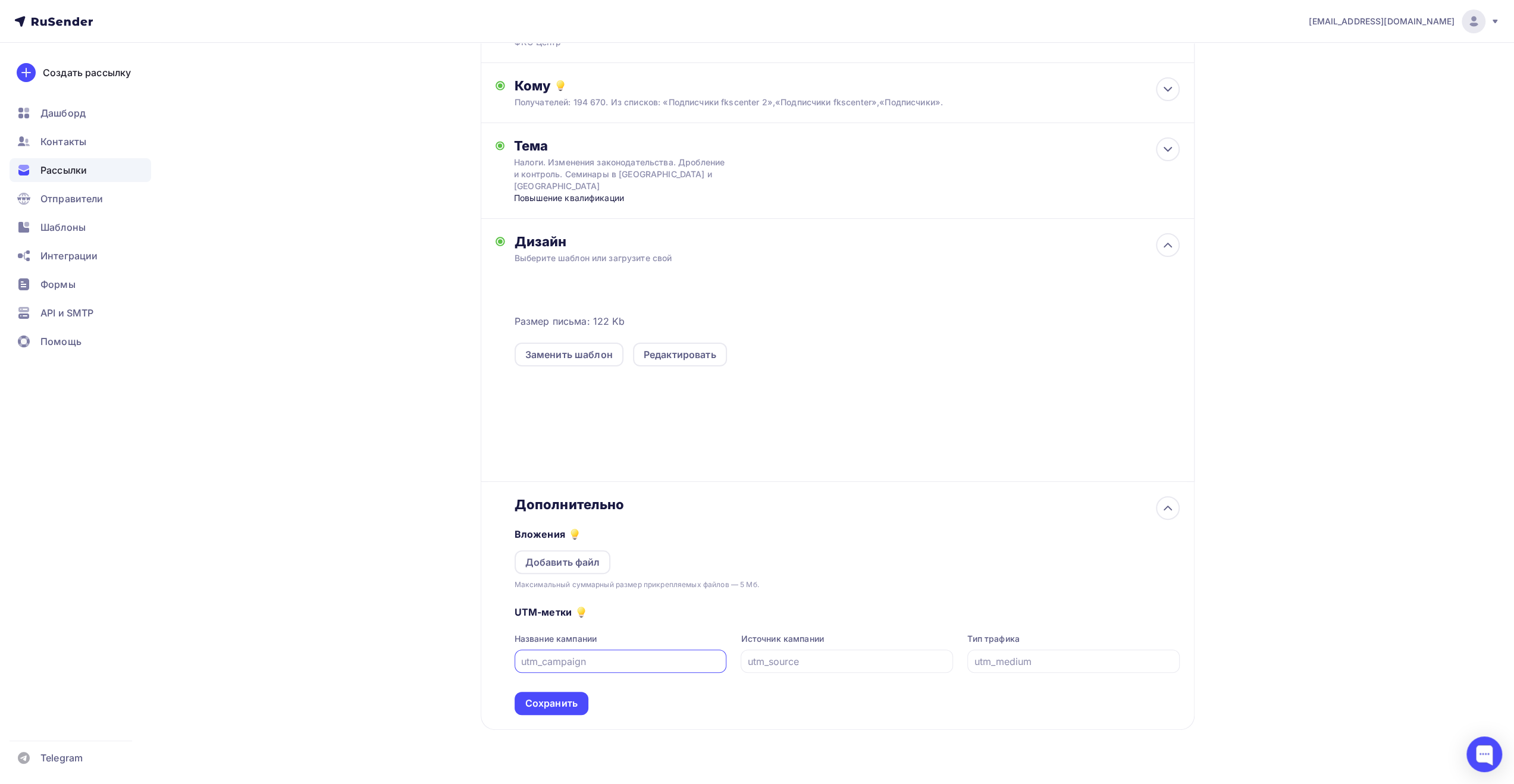
click at [608, 654] on input "text" at bounding box center [621, 661] width 199 height 14
type input "к"
click at [578, 654] on input "rusend_fks_071025" at bounding box center [621, 661] width 199 height 14
click at [584, 654] on input "rusend_fks_071025" at bounding box center [621, 661] width 199 height 14
type input "rusend_fks_081025"
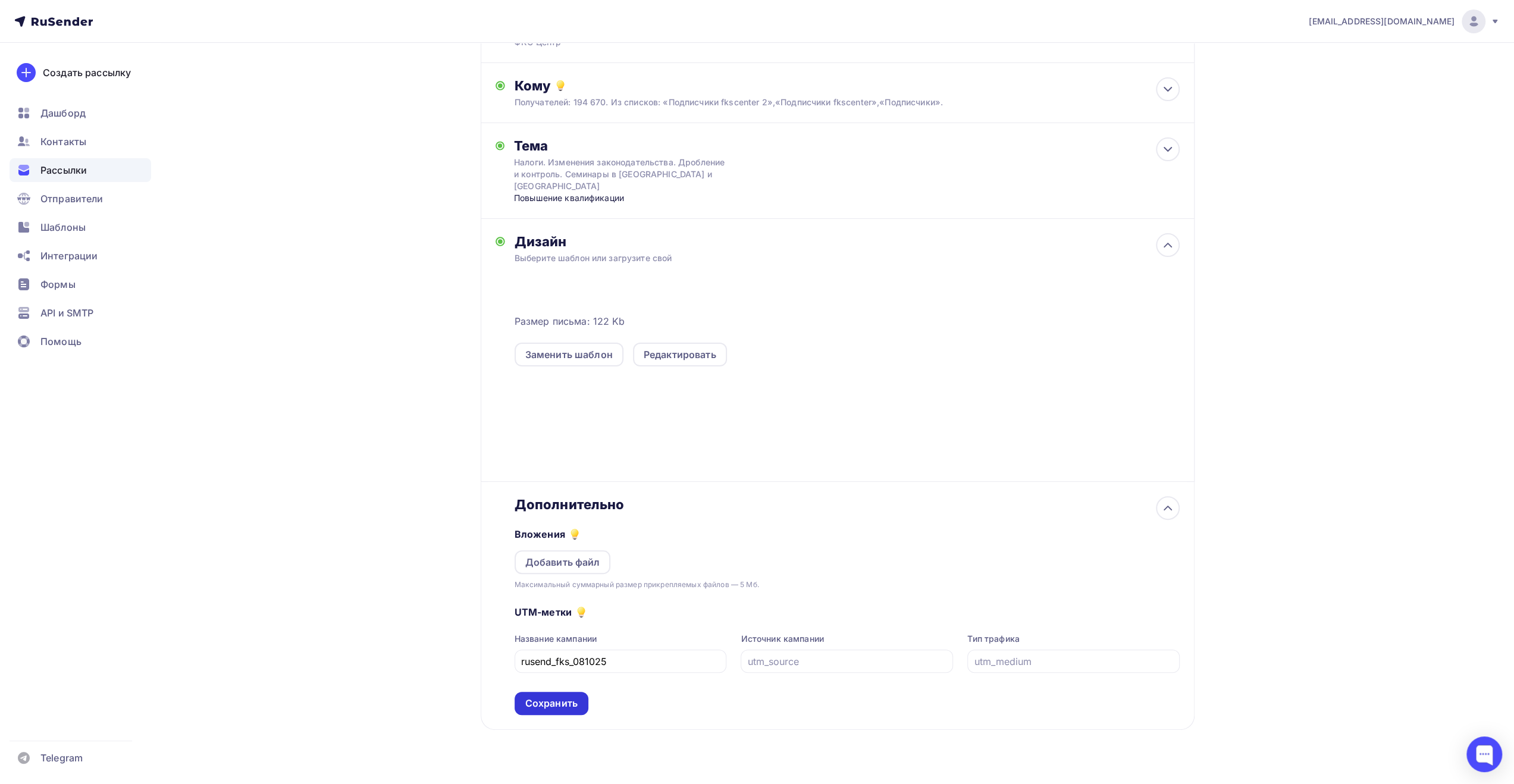
click at [569, 697] on div "Сохранить" at bounding box center [551, 703] width 52 height 14
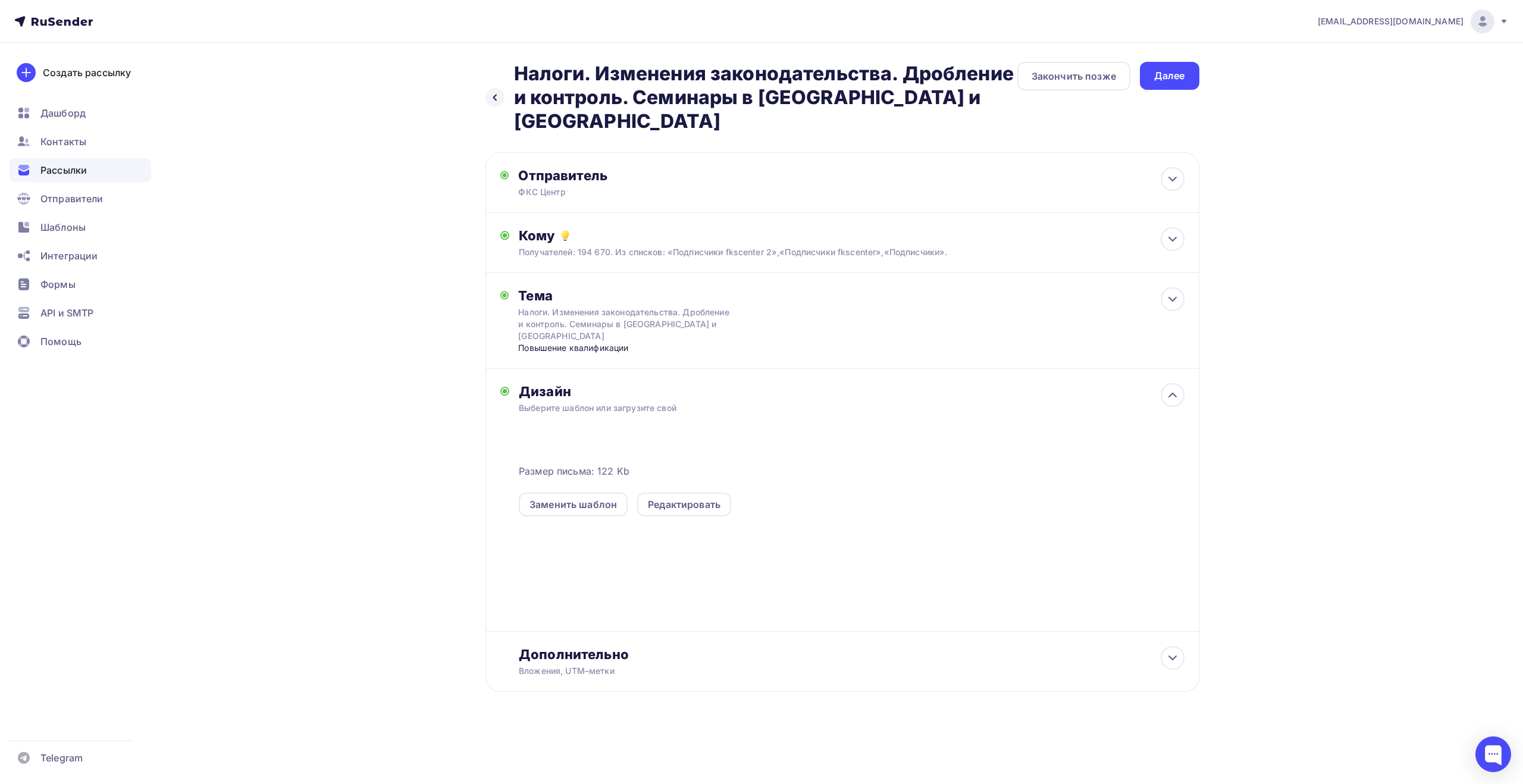
click at [1168, 81] on div "Далее" at bounding box center [1169, 76] width 31 height 14
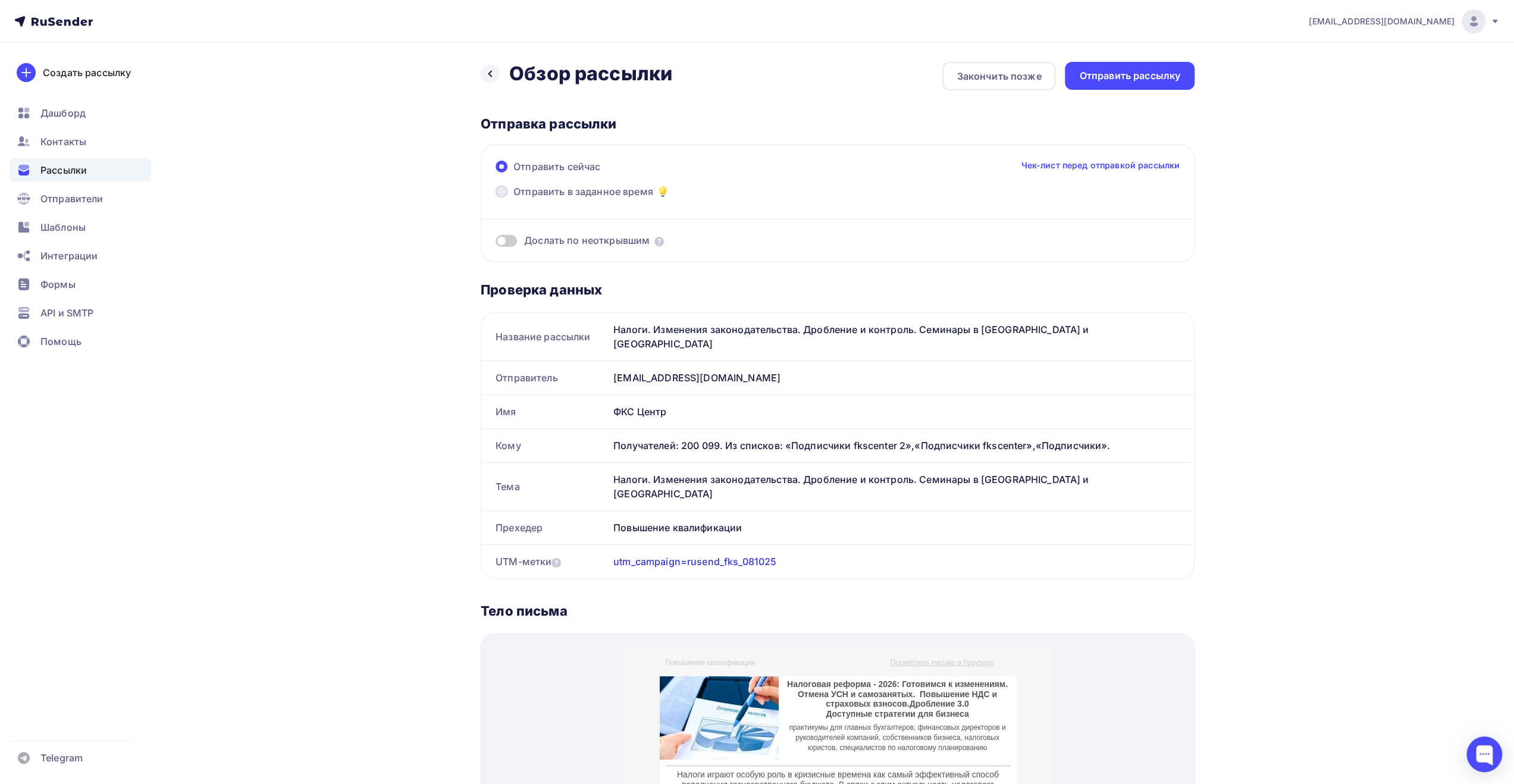
click at [624, 190] on span "Отправить в заданное время" at bounding box center [583, 191] width 139 height 14
click at [513, 199] on input "Отправить в заданное время" at bounding box center [513, 199] width 0 height 0
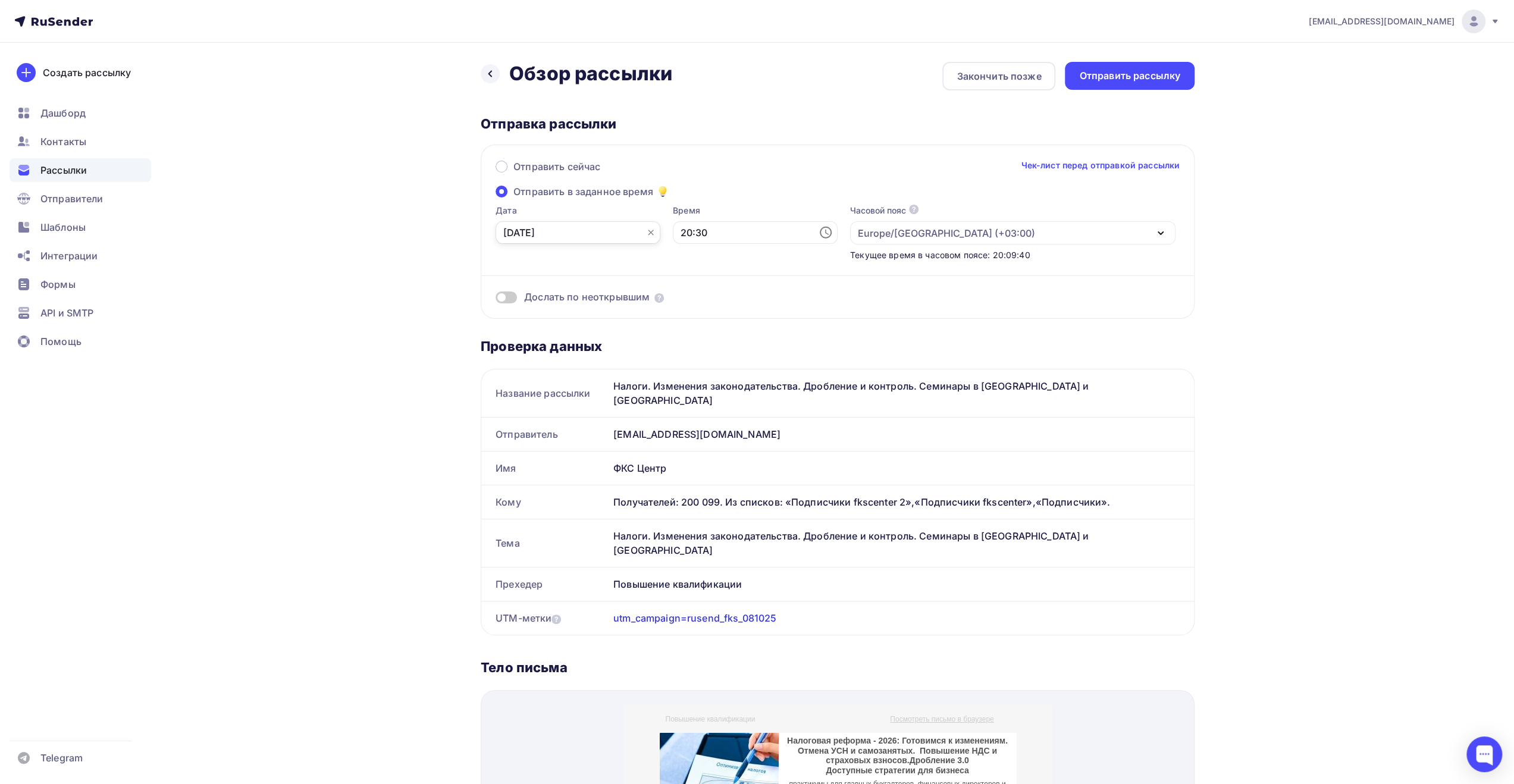
click at [618, 231] on input "[DATE]" at bounding box center [578, 233] width 165 height 23
click at [551, 314] on div "8" at bounding box center [550, 317] width 19 height 11
type input "[DATE]"
click at [685, 227] on input "20:30" at bounding box center [755, 233] width 165 height 23
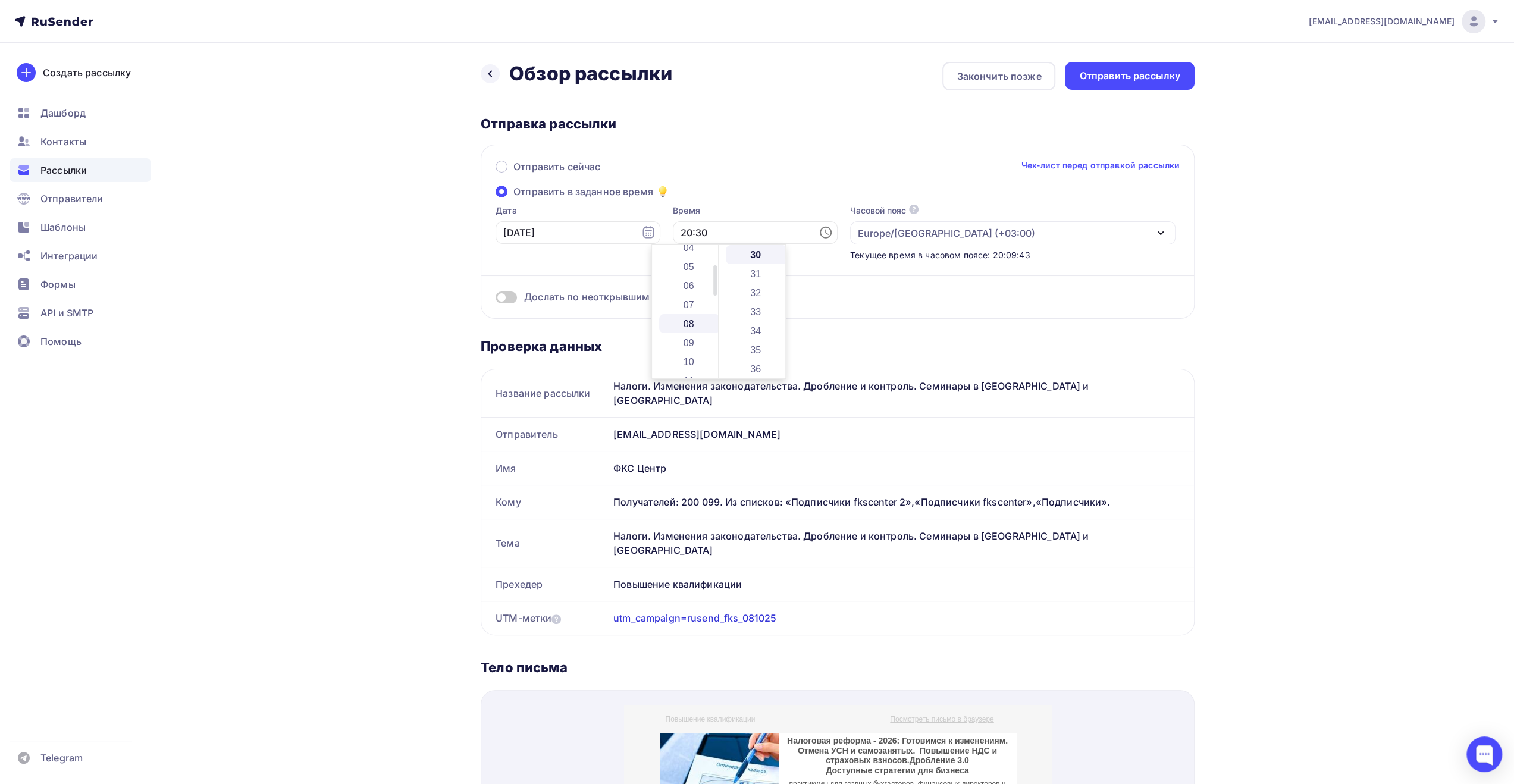
click at [696, 320] on li "08" at bounding box center [689, 323] width 61 height 19
type input "08:30"
click at [755, 256] on li "30" at bounding box center [756, 254] width 61 height 19
click at [758, 252] on li "30" at bounding box center [756, 254] width 61 height 19
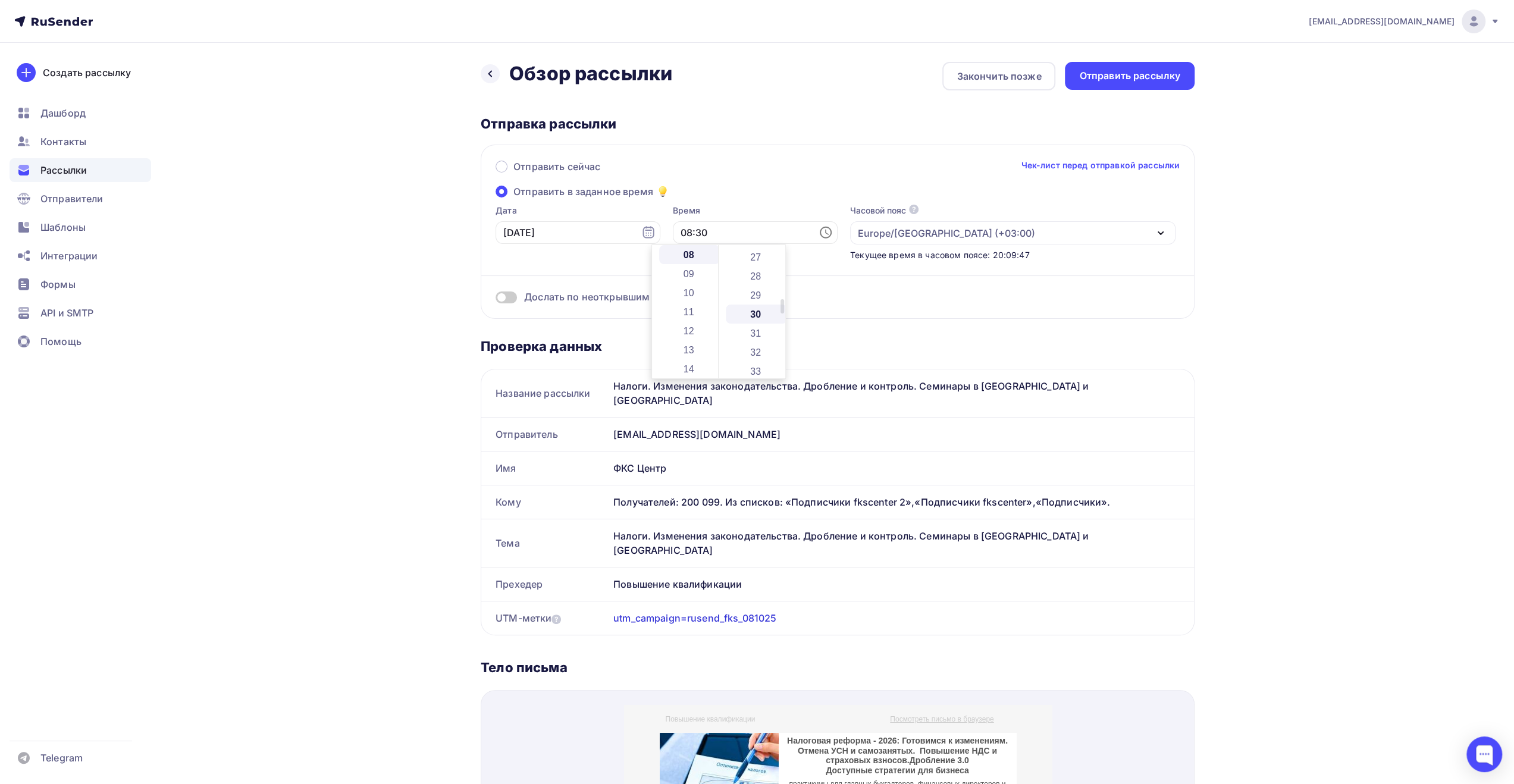
click at [752, 312] on li "30" at bounding box center [756, 314] width 61 height 19
click at [819, 283] on div "Дослать по неоткрывшим" at bounding box center [837, 282] width 684 height 43
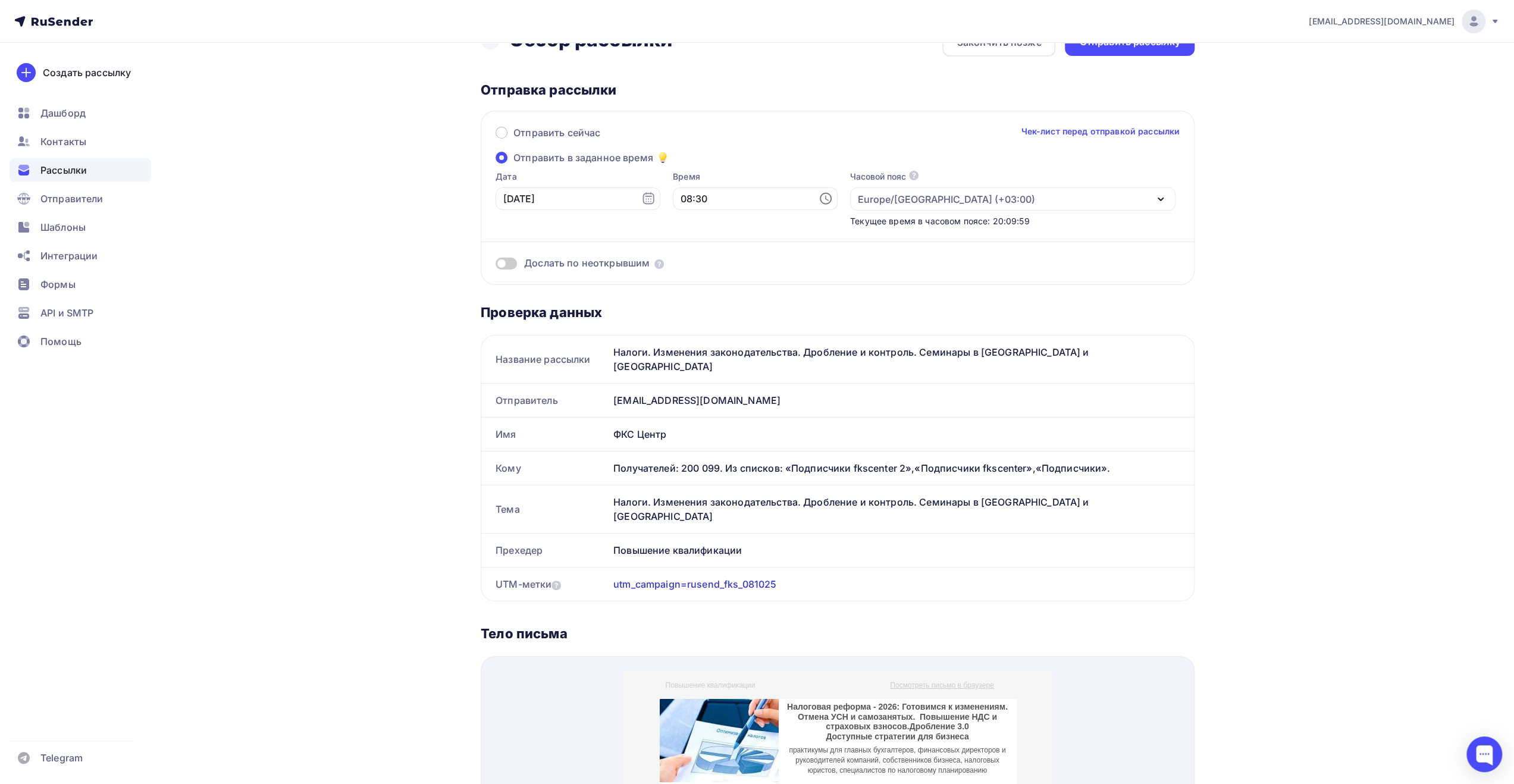
scroll to position [0, 0]
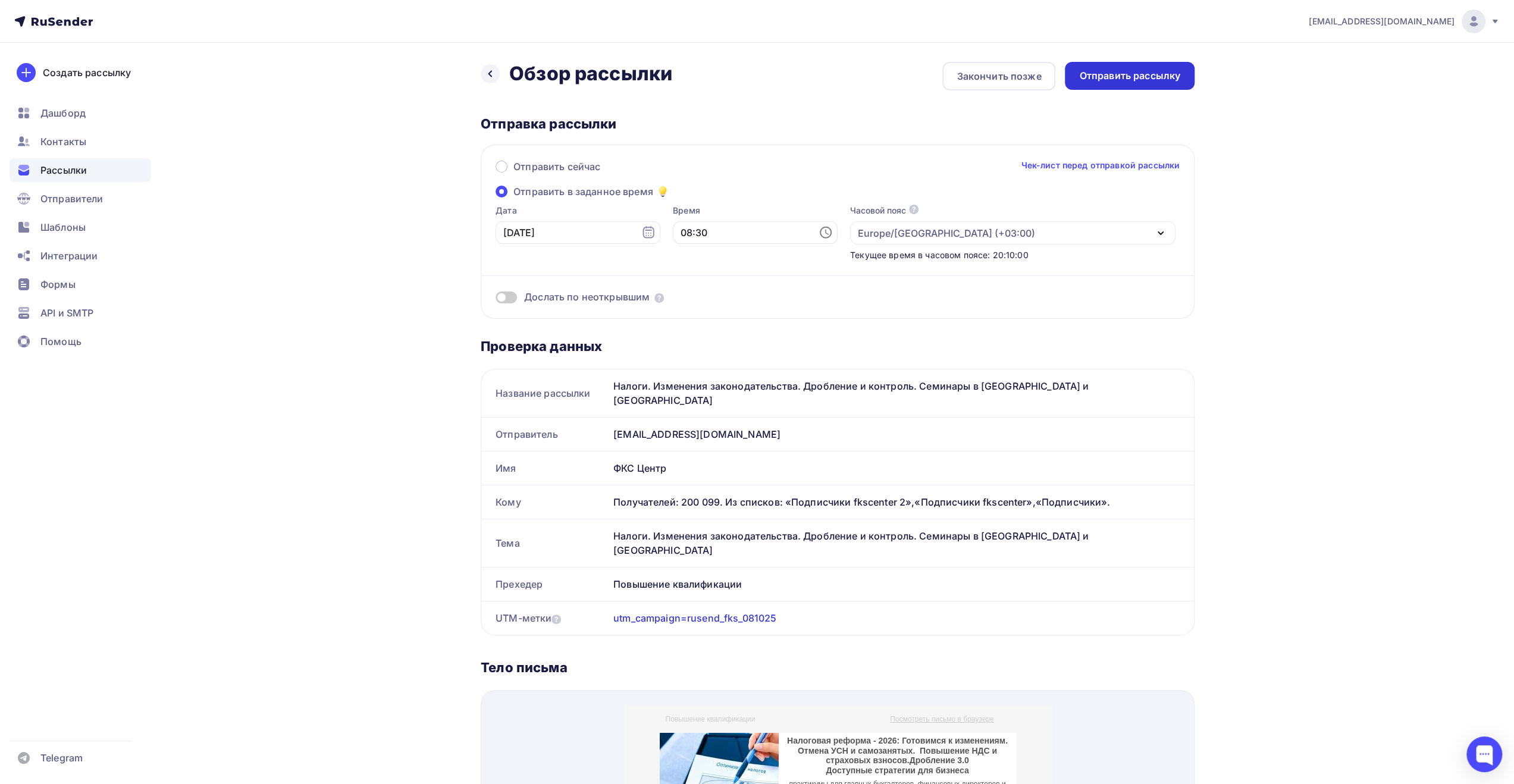
click at [1107, 78] on div "Отправить рассылку" at bounding box center [1129, 76] width 101 height 14
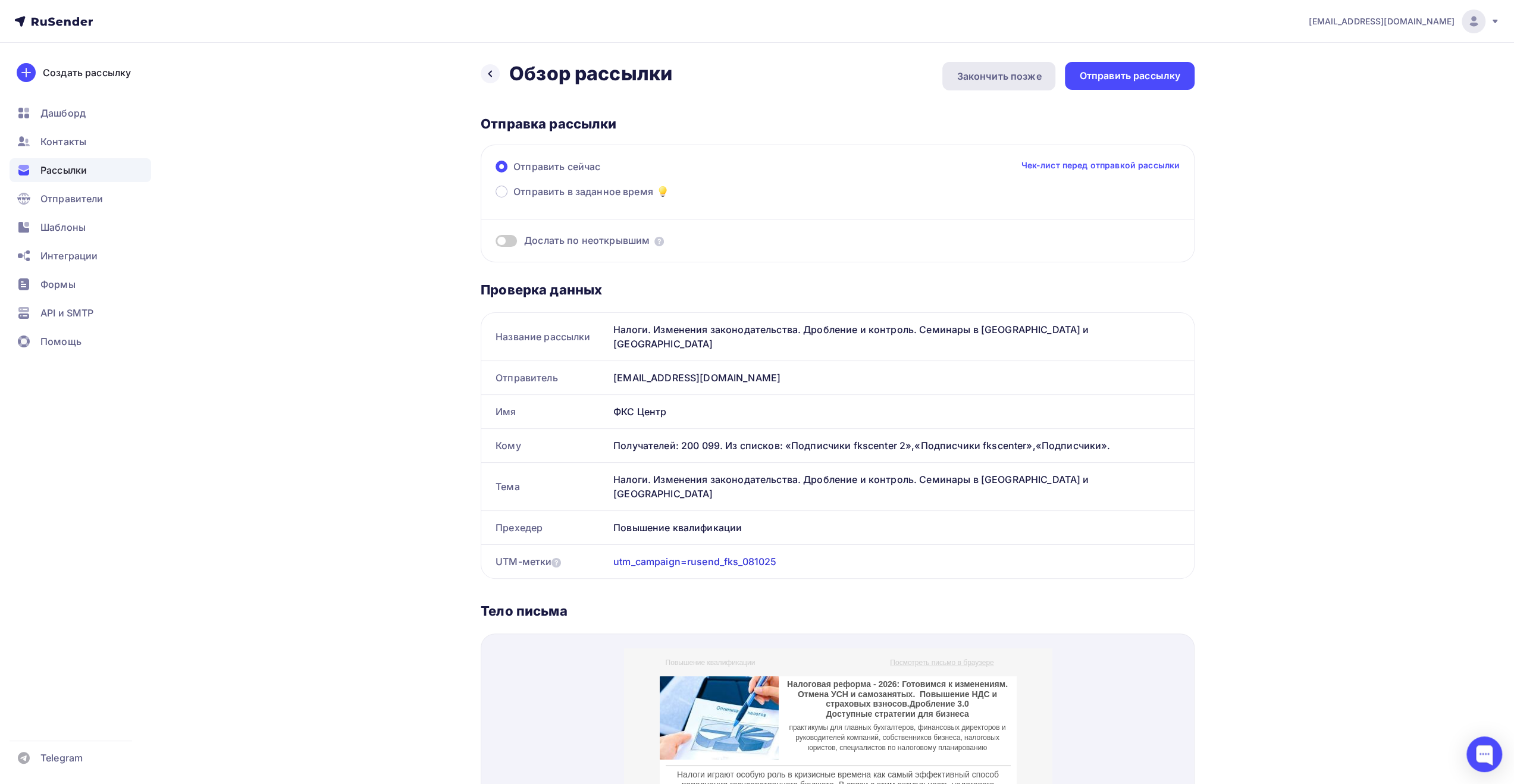
click at [991, 78] on div "Закончить позже" at bounding box center [999, 76] width 84 height 14
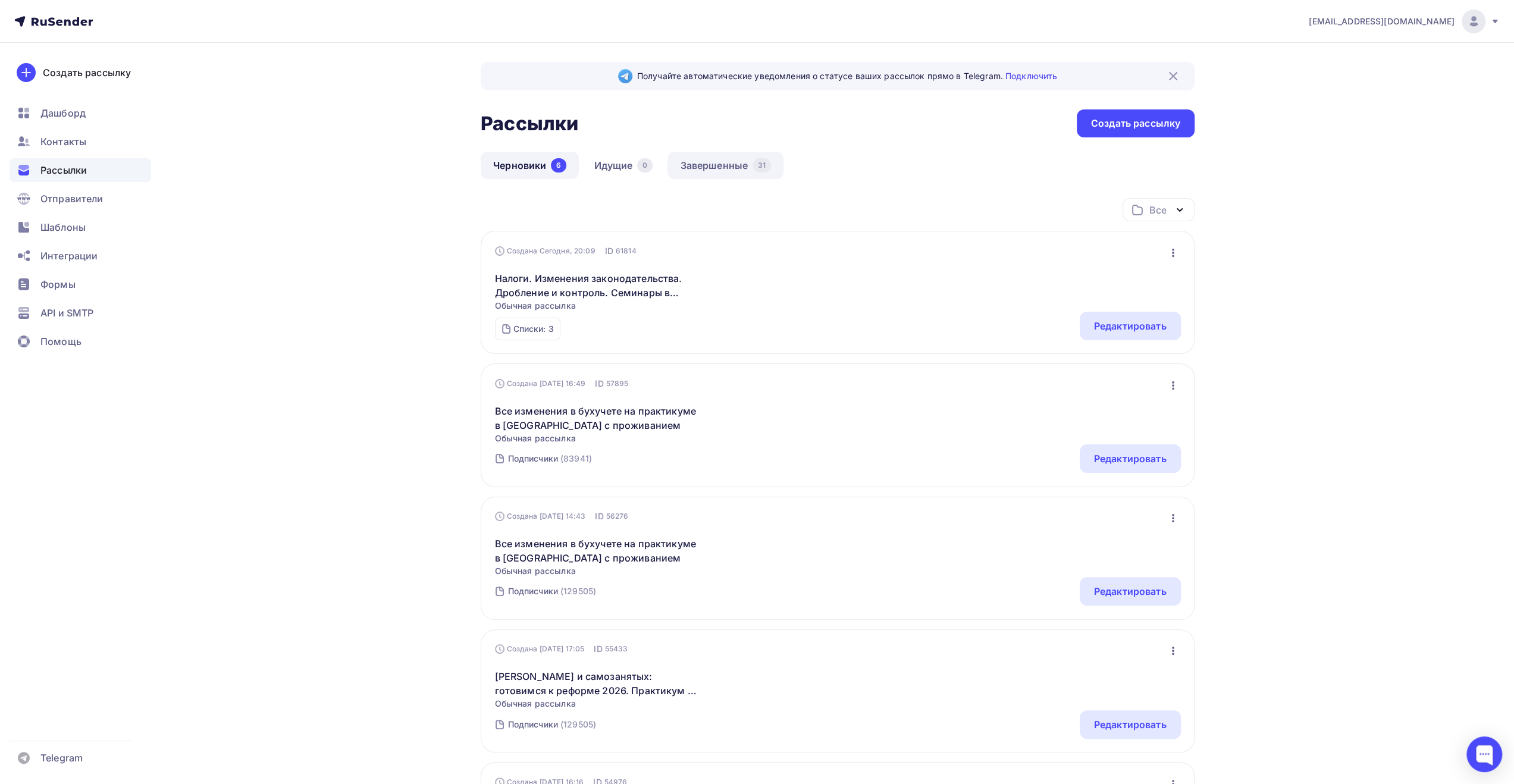
click at [712, 167] on link "Завершенные 31" at bounding box center [725, 165] width 116 height 27
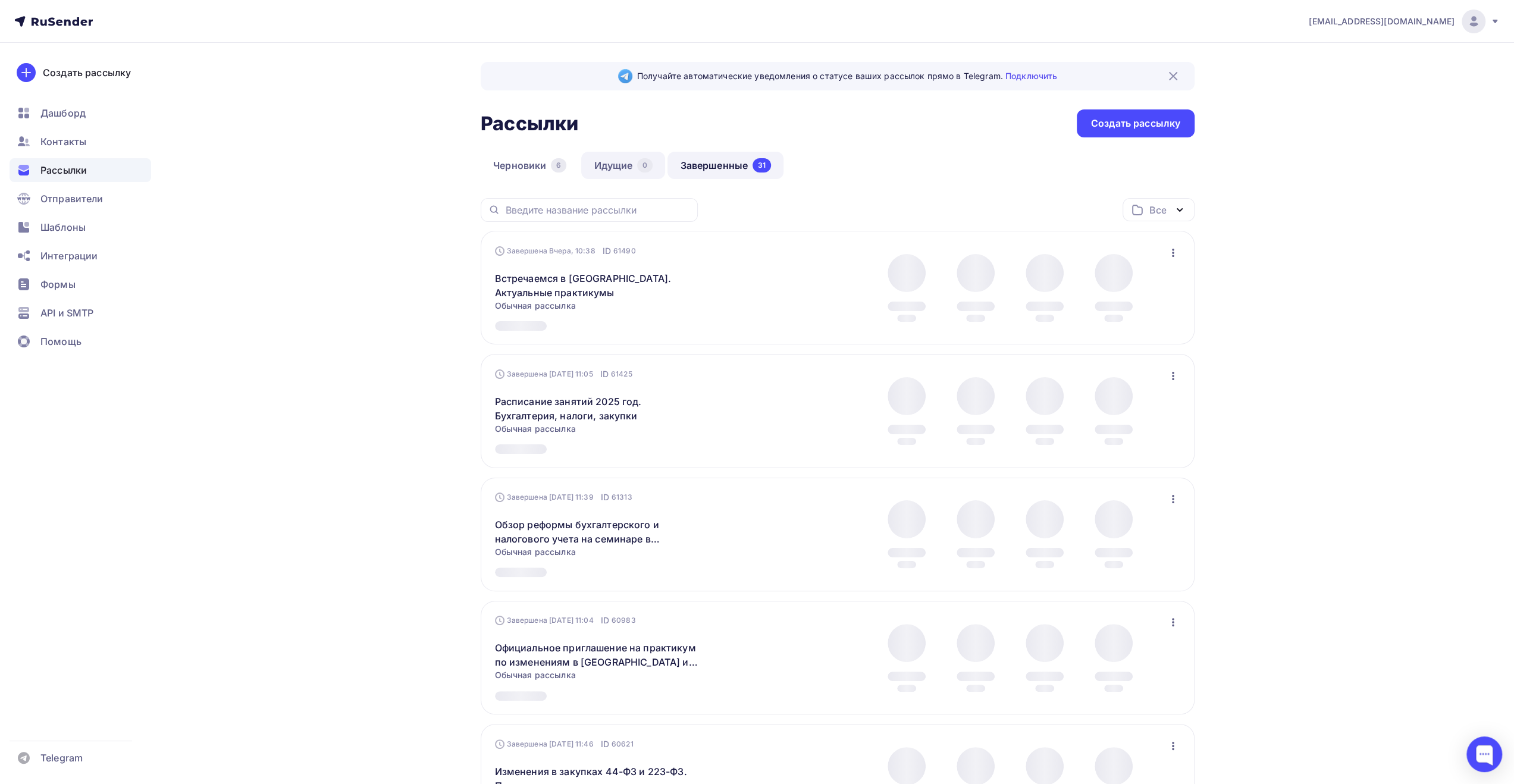
click at [621, 167] on link "Идущие 0" at bounding box center [623, 165] width 84 height 27
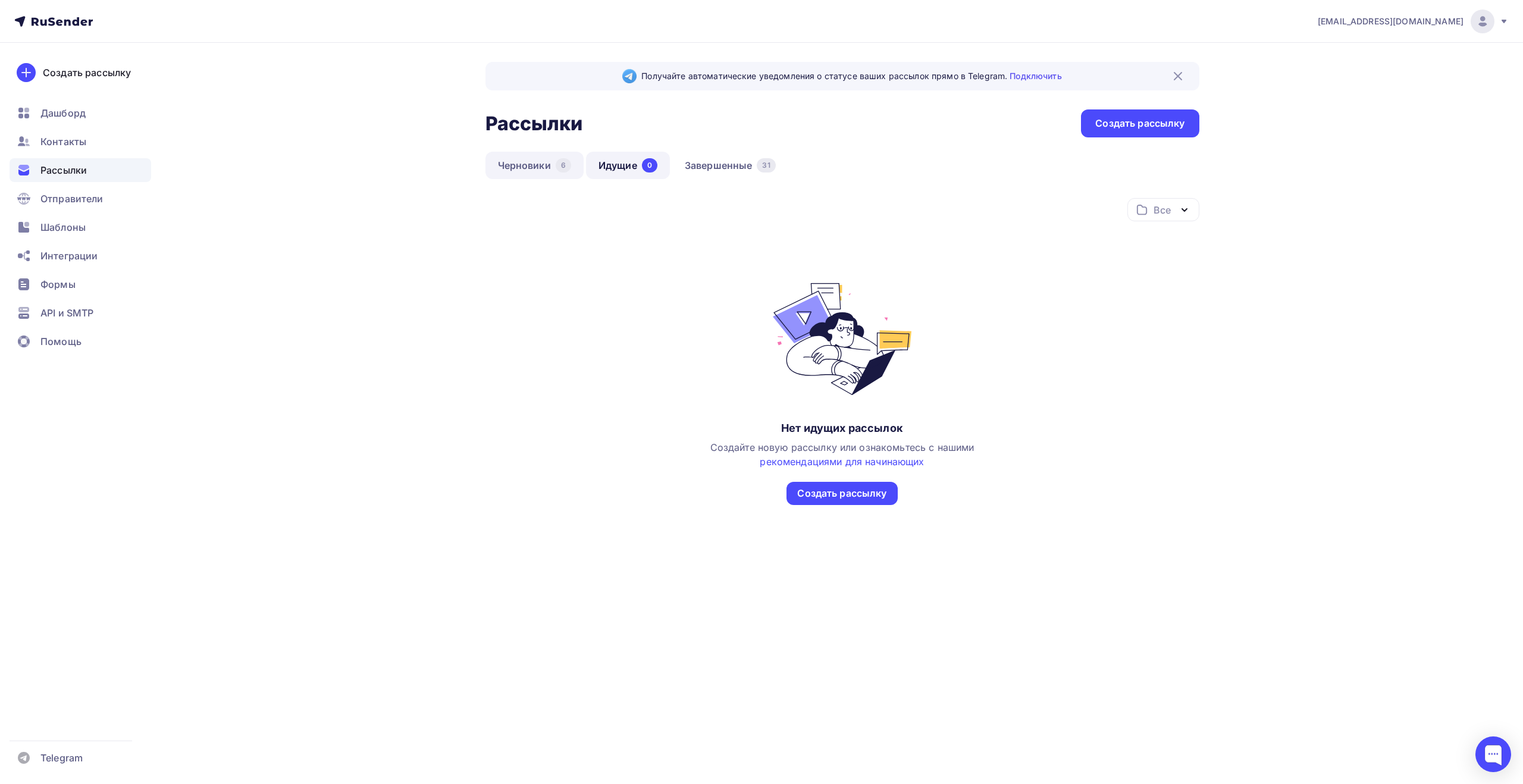
click at [549, 164] on link "Черновики 6" at bounding box center [535, 165] width 98 height 27
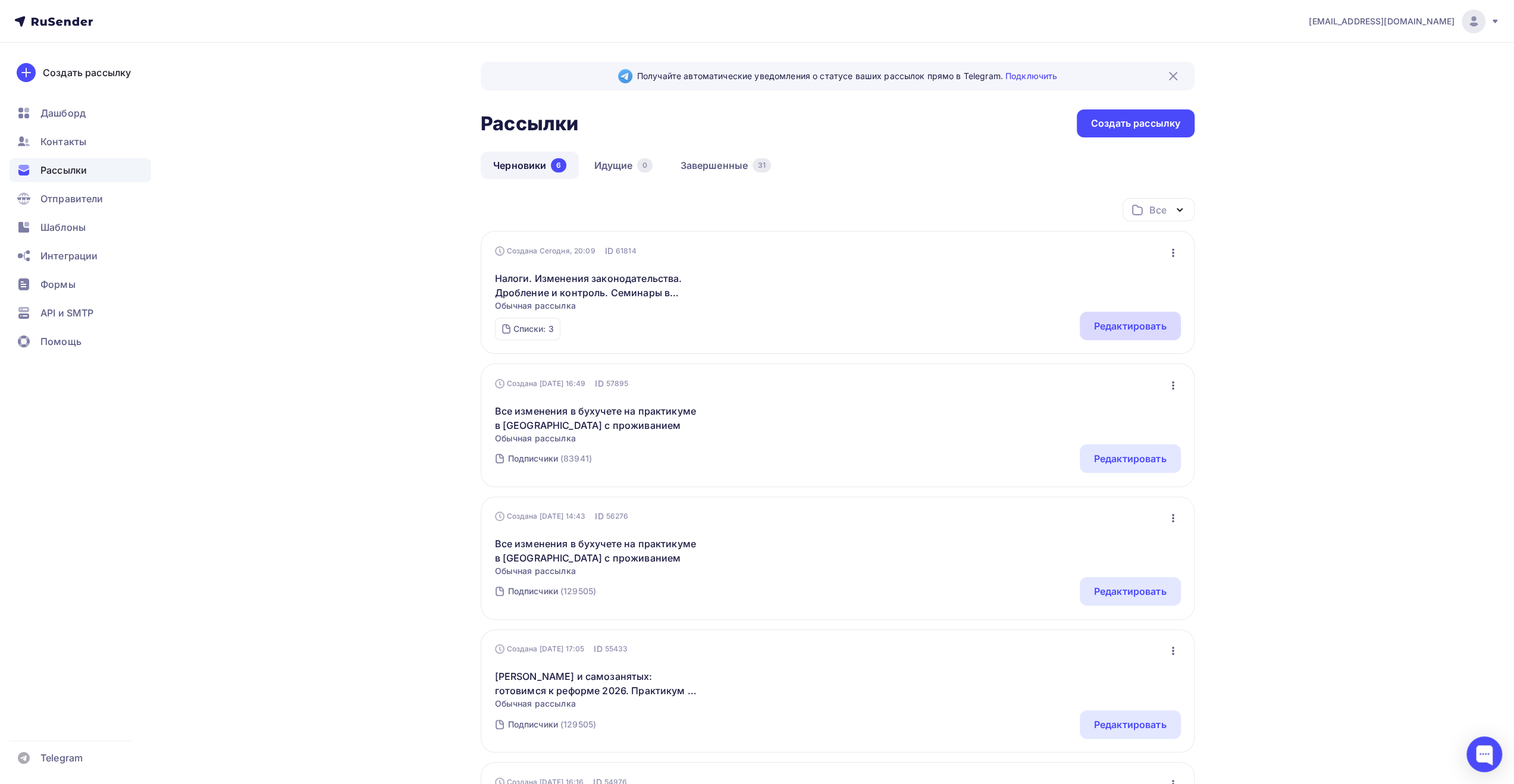
click at [1099, 326] on div "Редактировать" at bounding box center [1130, 326] width 72 height 14
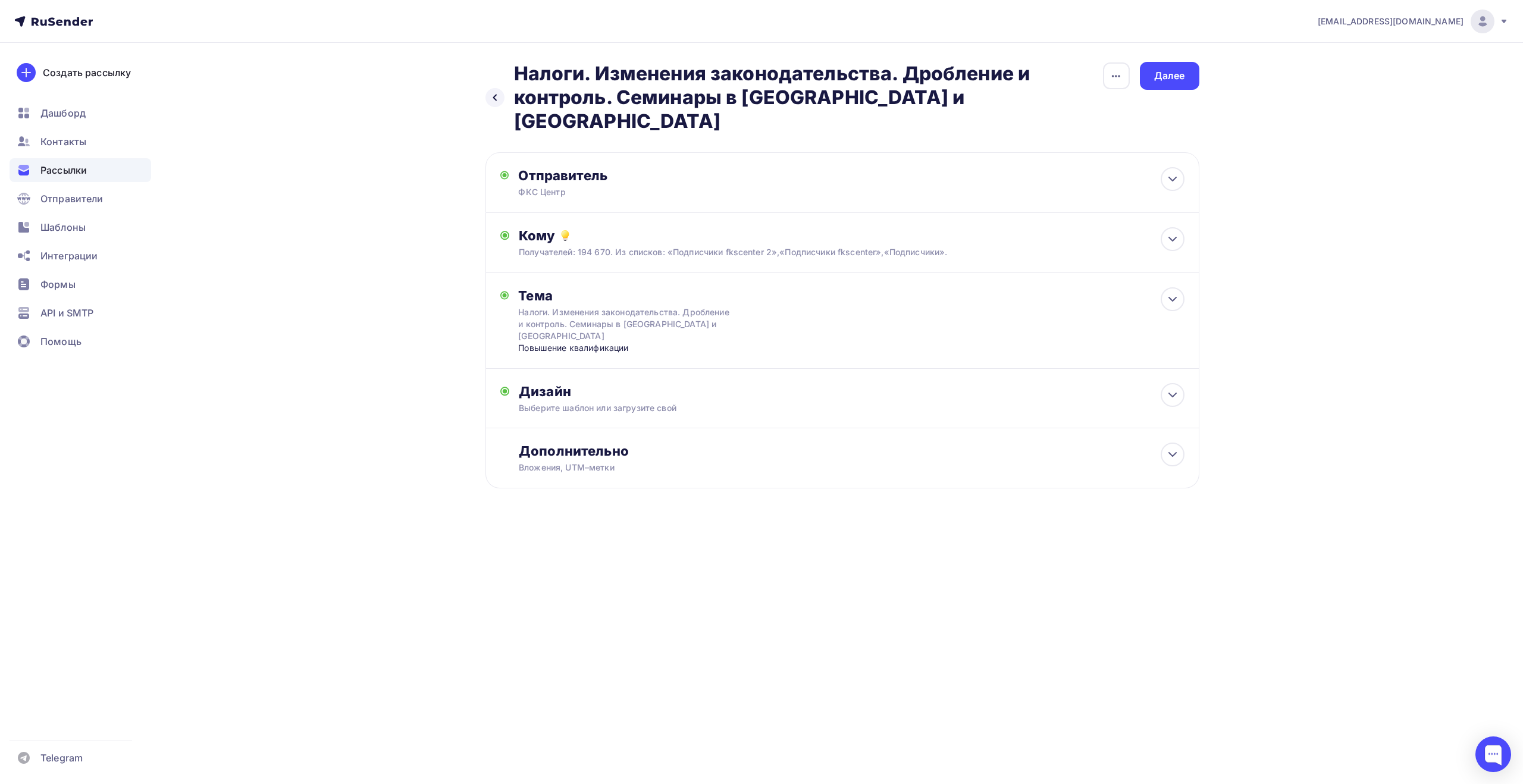
click at [1498, 19] on div "[EMAIL_ADDRESS][DOMAIN_NAME]" at bounding box center [1413, 22] width 191 height 24
click at [1290, 213] on div "[EMAIL_ADDRESS][DOMAIN_NAME] Аккаунт Тарифы Выйти Создать рассылку [GEOGRAPHIC_…" at bounding box center [762, 283] width 1523 height 565
click at [1166, 72] on div "Далее" at bounding box center [1169, 76] width 31 height 14
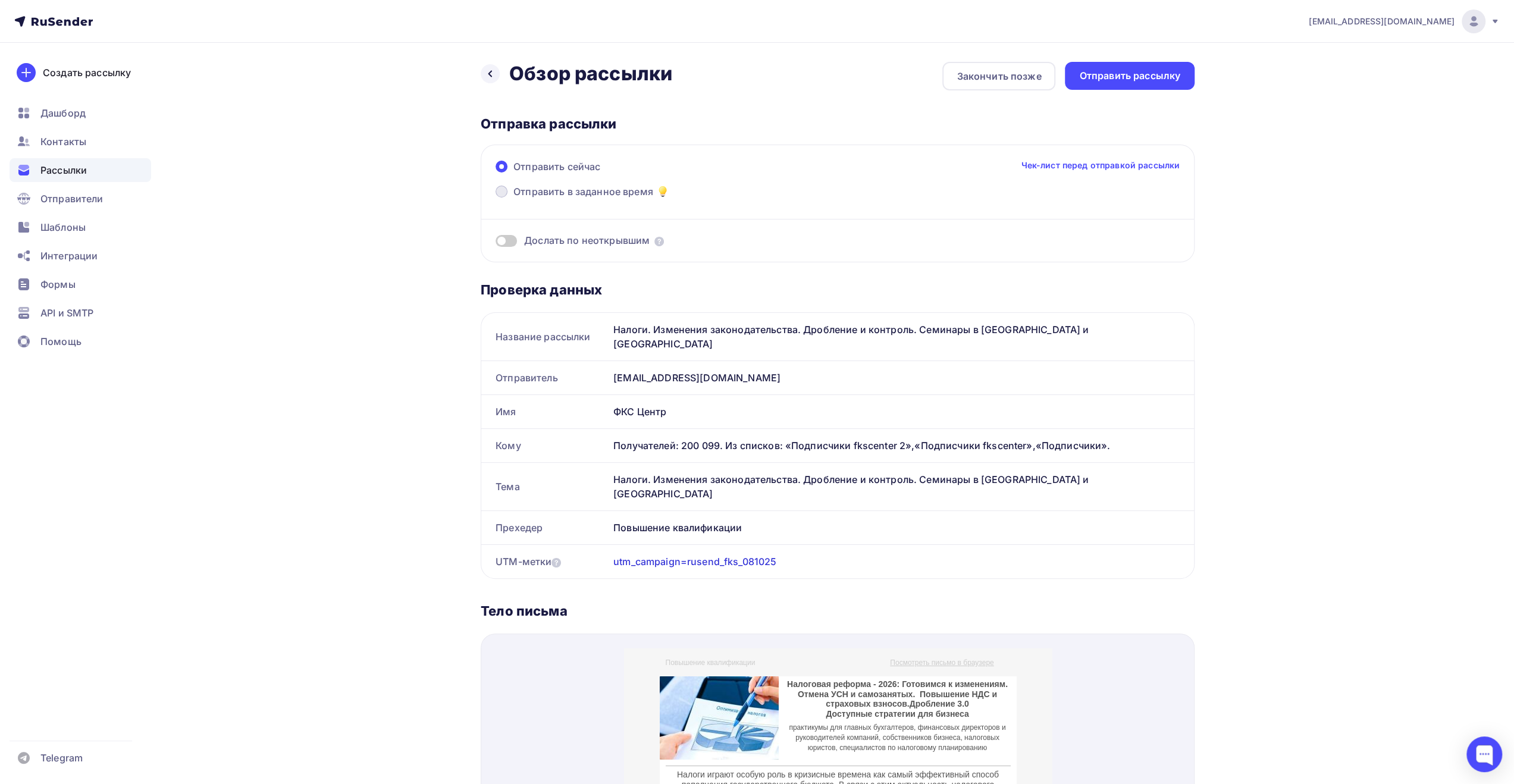
click at [613, 195] on span "Отправить в заданное время" at bounding box center [583, 191] width 139 height 14
click at [513, 199] on input "Отправить в заданное время" at bounding box center [513, 199] width 0 height 0
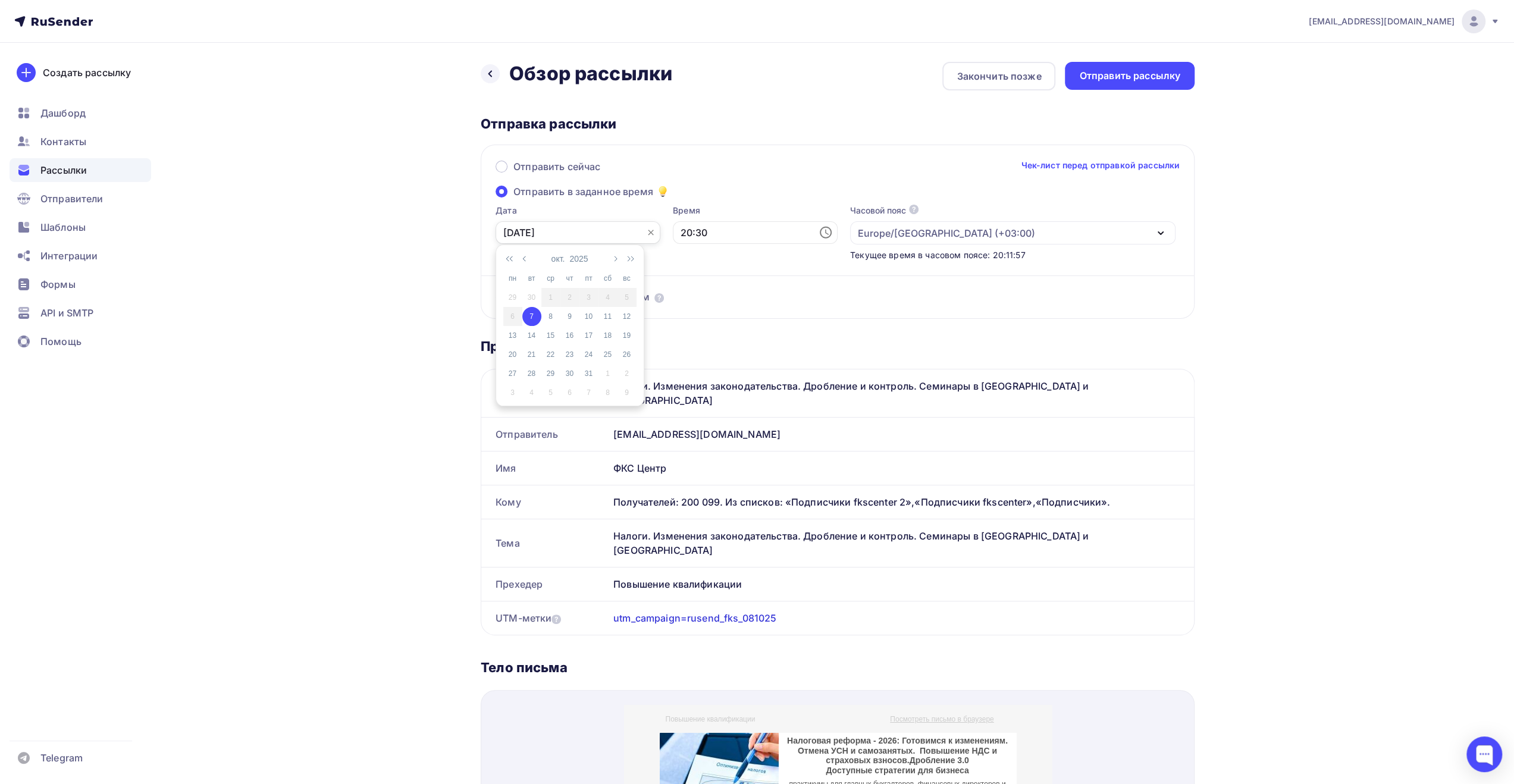
click at [614, 231] on input "[DATE]" at bounding box center [578, 233] width 165 height 23
click at [549, 320] on div "8" at bounding box center [550, 317] width 19 height 11
type input "[DATE]"
click at [698, 234] on input "20:30" at bounding box center [755, 233] width 165 height 23
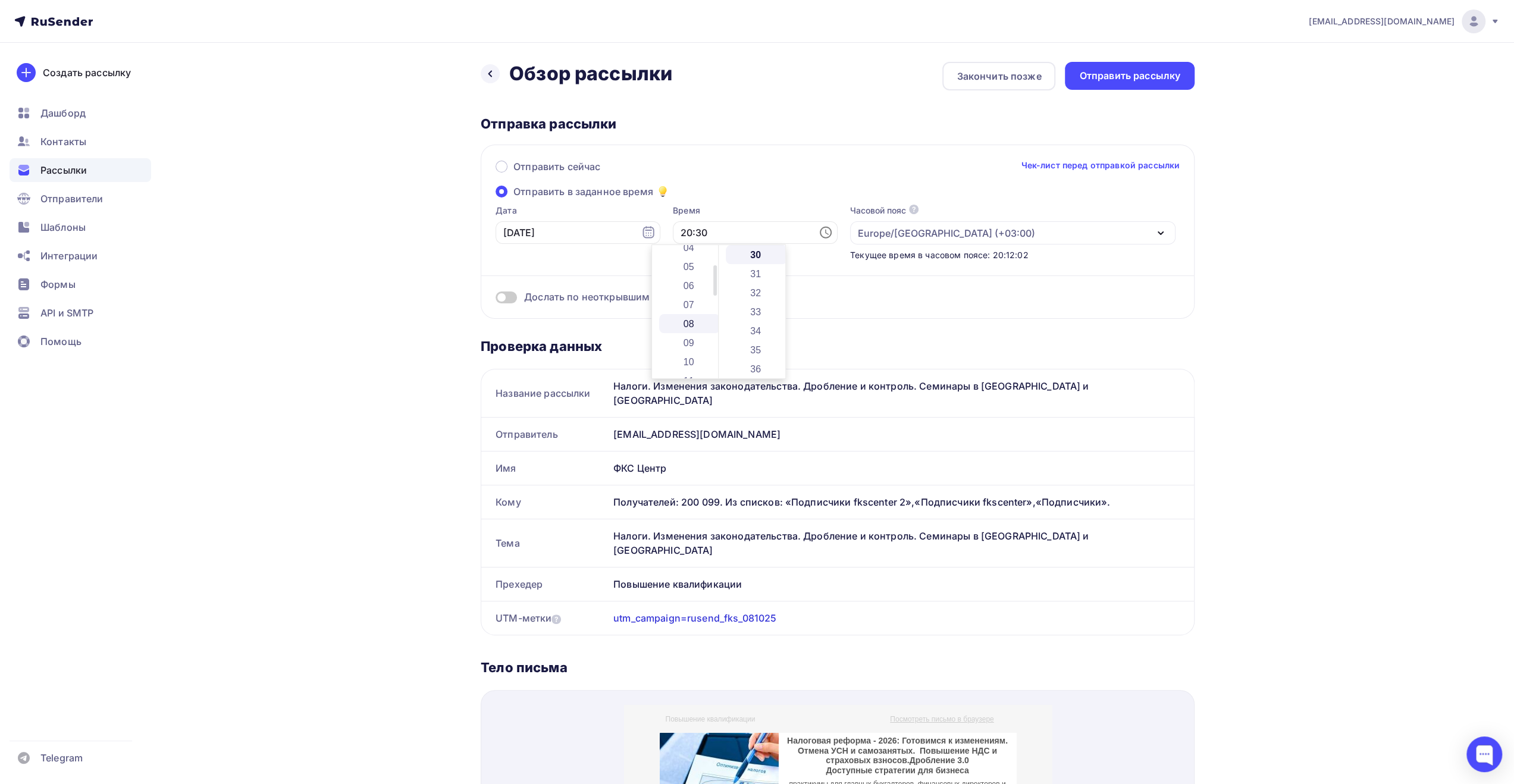
click at [689, 328] on li "08" at bounding box center [689, 323] width 61 height 19
type input "08:30"
click at [747, 256] on li "30" at bounding box center [756, 254] width 61 height 19
click at [846, 284] on div "Дослать по неоткрывшим" at bounding box center [837, 282] width 684 height 43
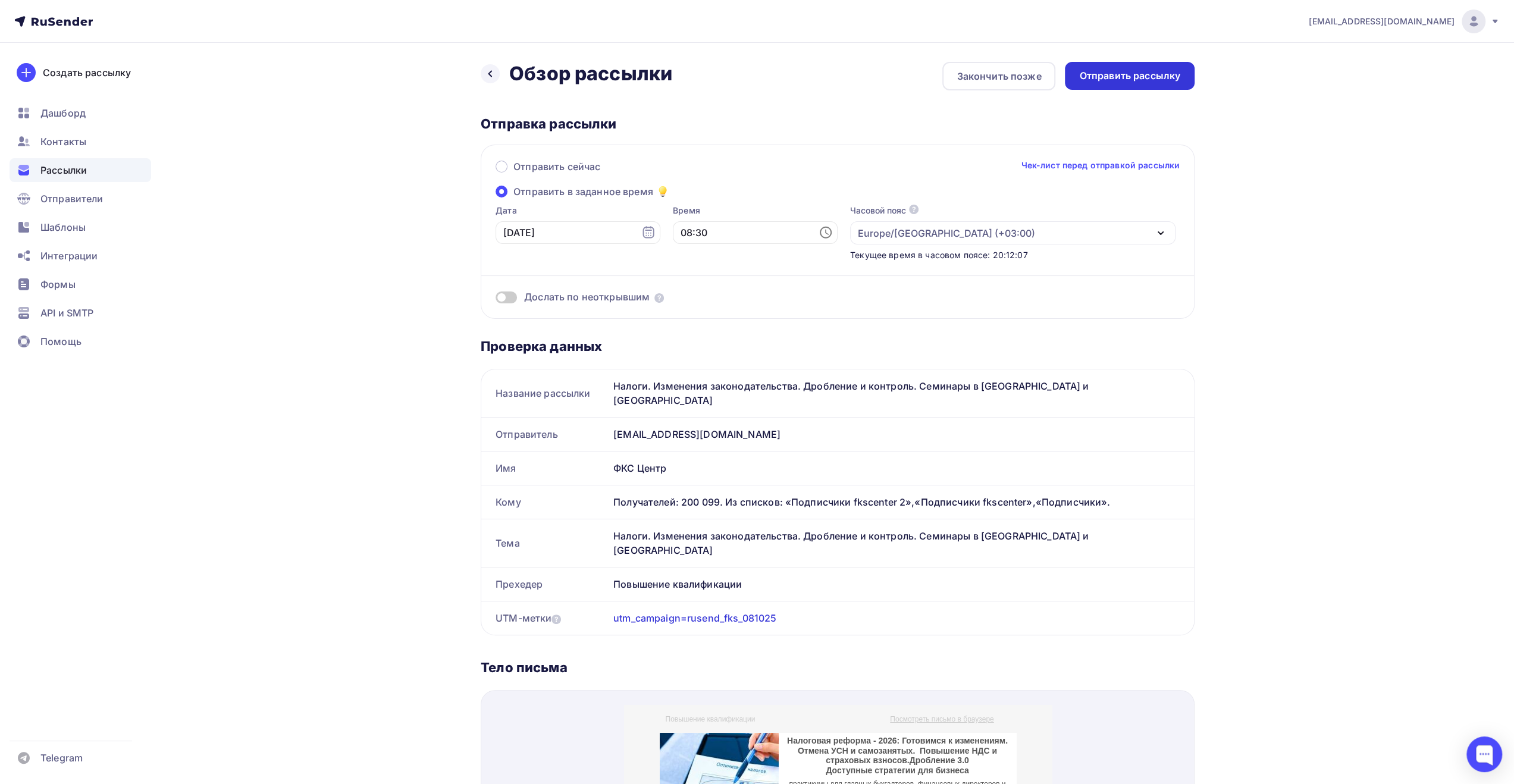
click at [1131, 73] on div "Отправить рассылку" at bounding box center [1129, 76] width 101 height 14
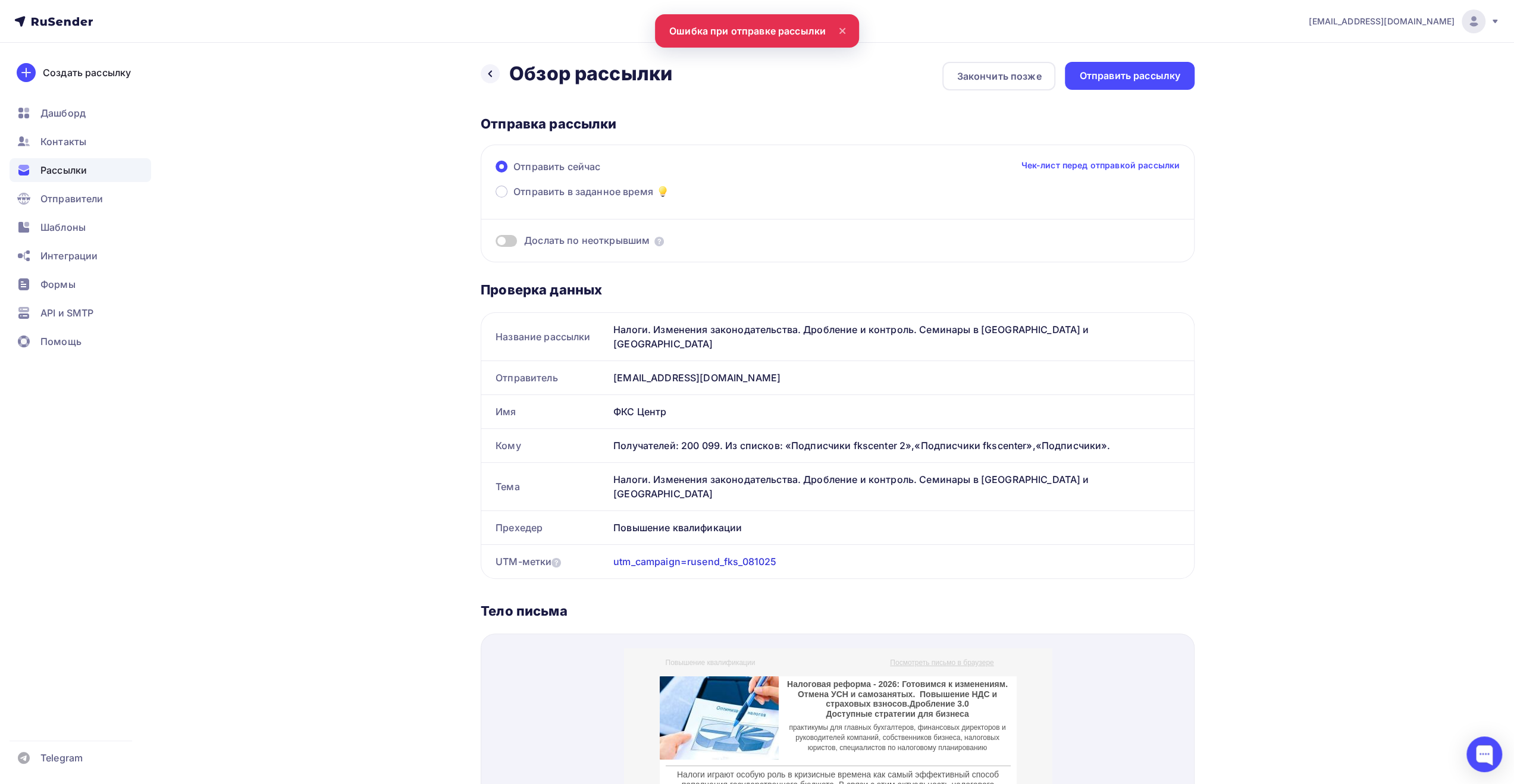
scroll to position [0, 0]
click at [1301, 456] on div "[EMAIL_ADDRESS][DOMAIN_NAME] Аккаунт Тарифы Выйти Создать рассылку [GEOGRAPHIC_…" at bounding box center [757, 690] width 1514 height 1380
click at [1485, 27] on div "[EMAIL_ADDRESS][DOMAIN_NAME]" at bounding box center [1404, 22] width 191 height 24
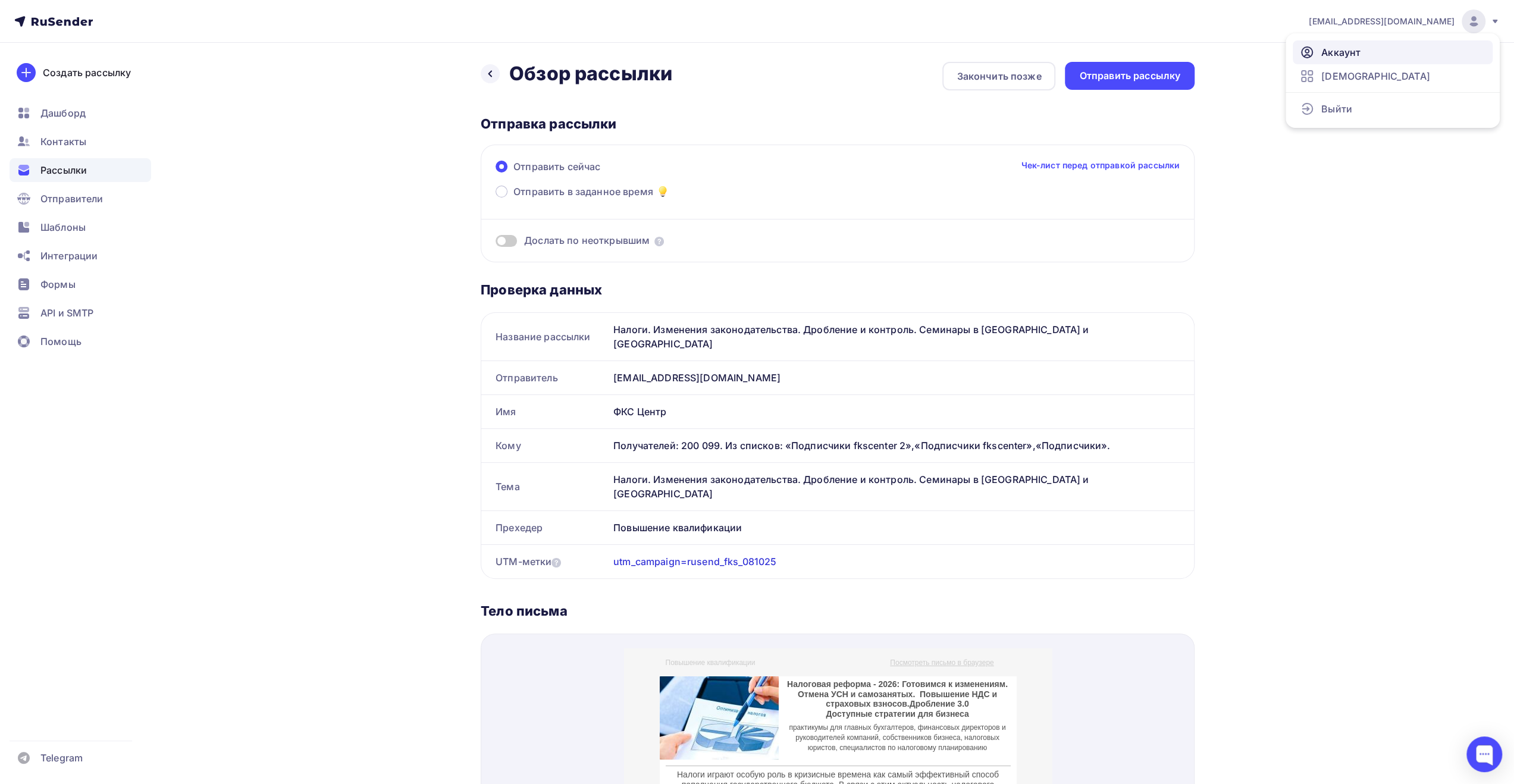
click at [1444, 51] on link "Аккаунт" at bounding box center [1393, 53] width 200 height 24
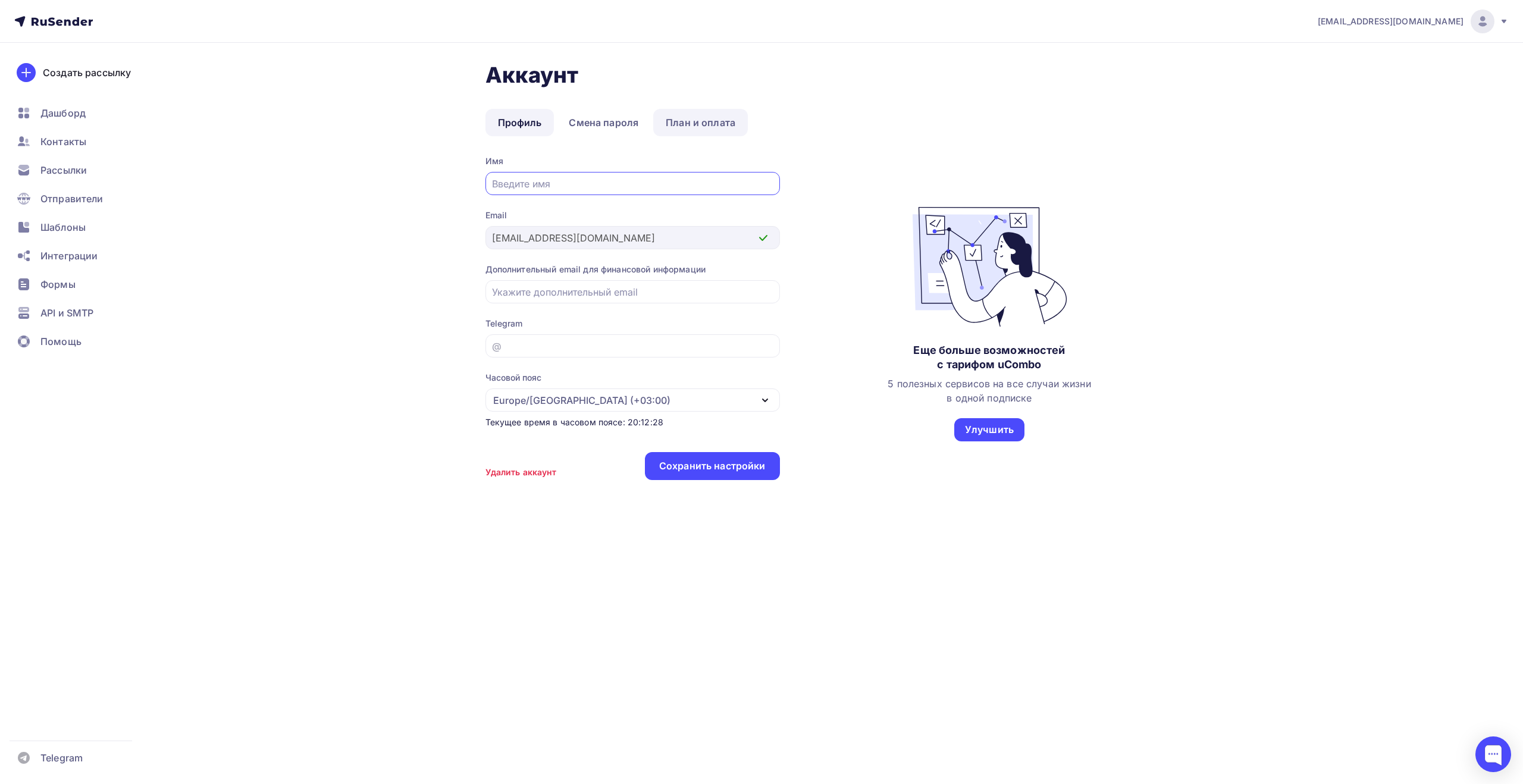
click at [726, 125] on link "План и оплата" at bounding box center [700, 122] width 94 height 27
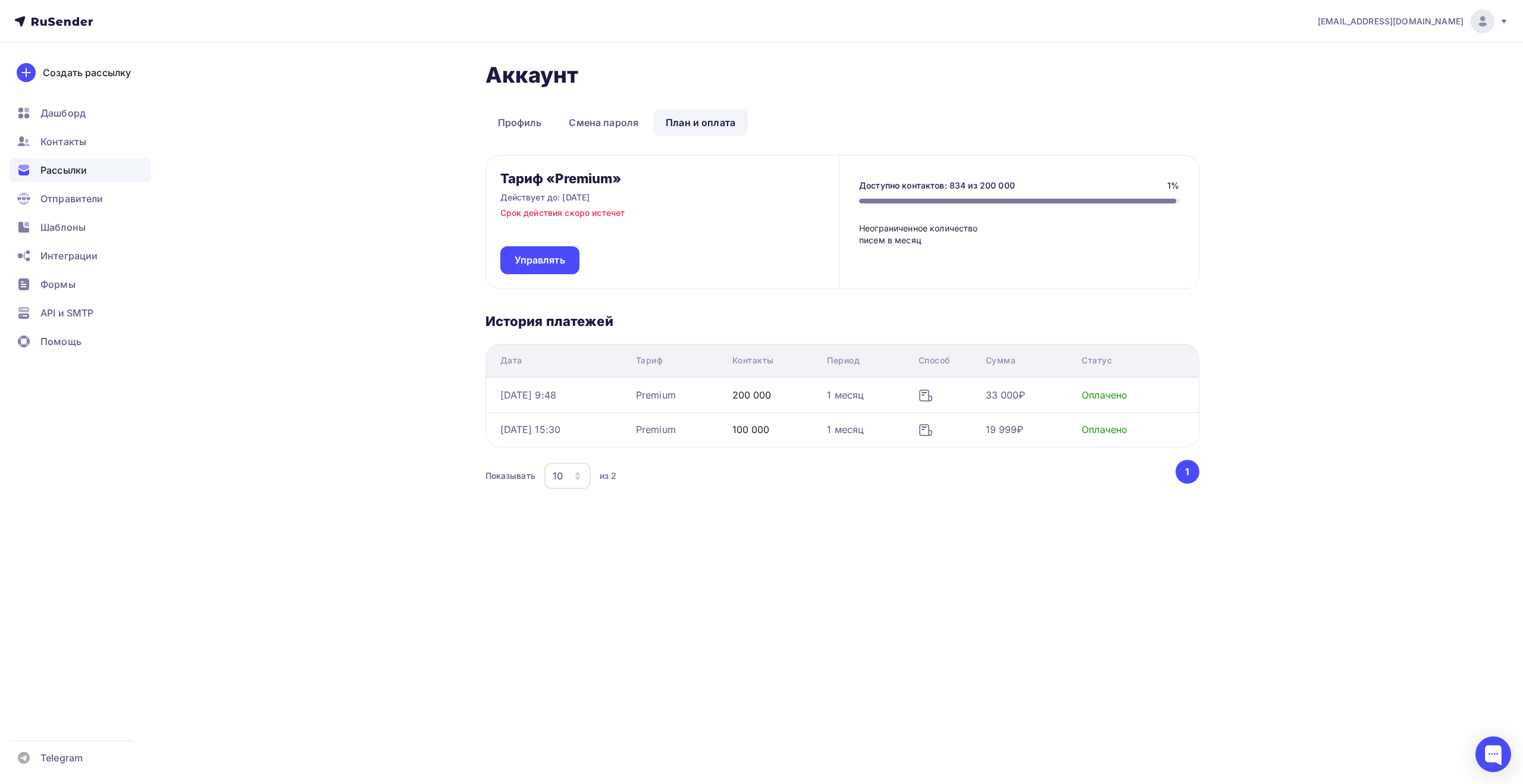
click at [92, 170] on div "Рассылки" at bounding box center [81, 170] width 142 height 24
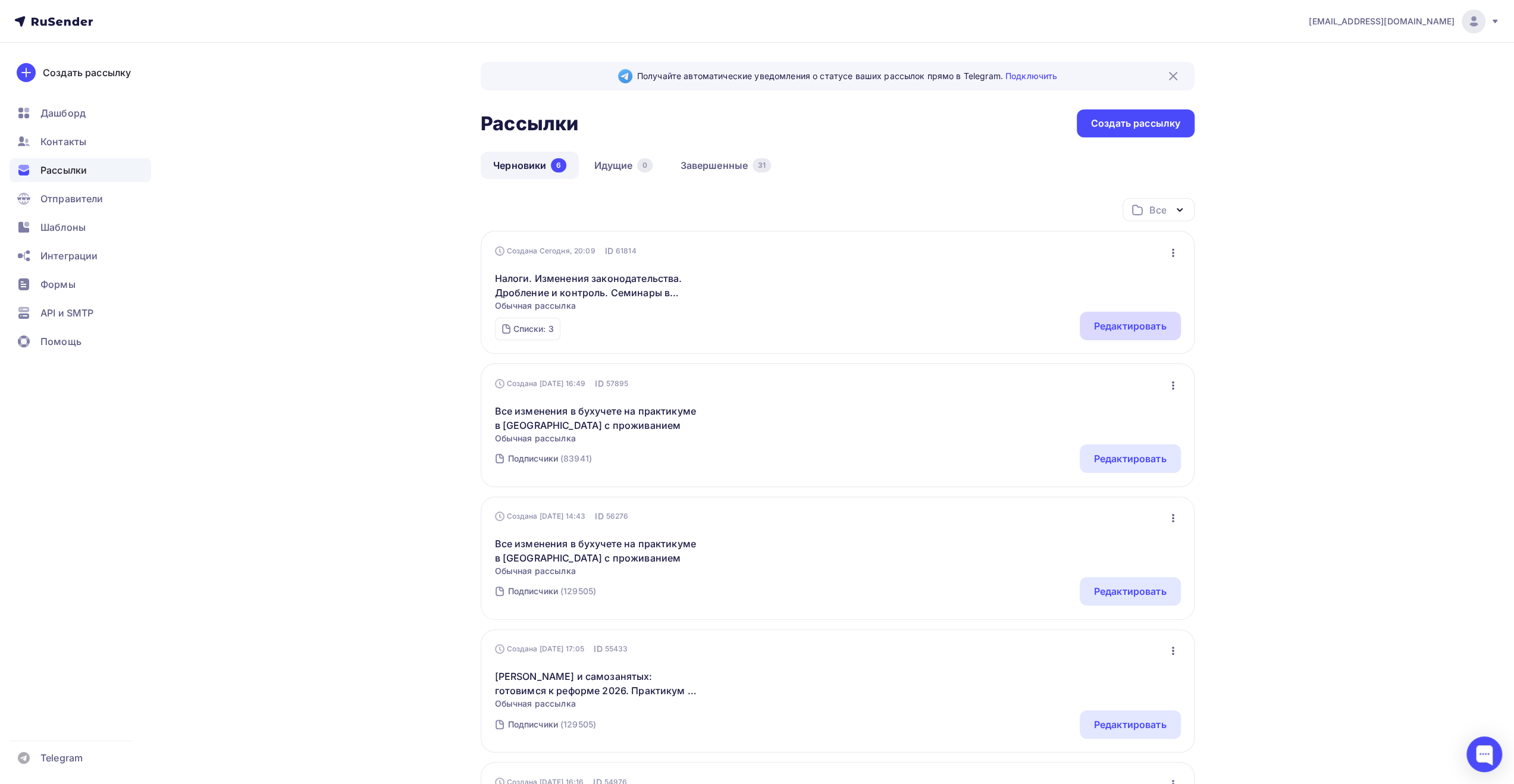
click at [1108, 328] on div "Редактировать" at bounding box center [1130, 326] width 72 height 14
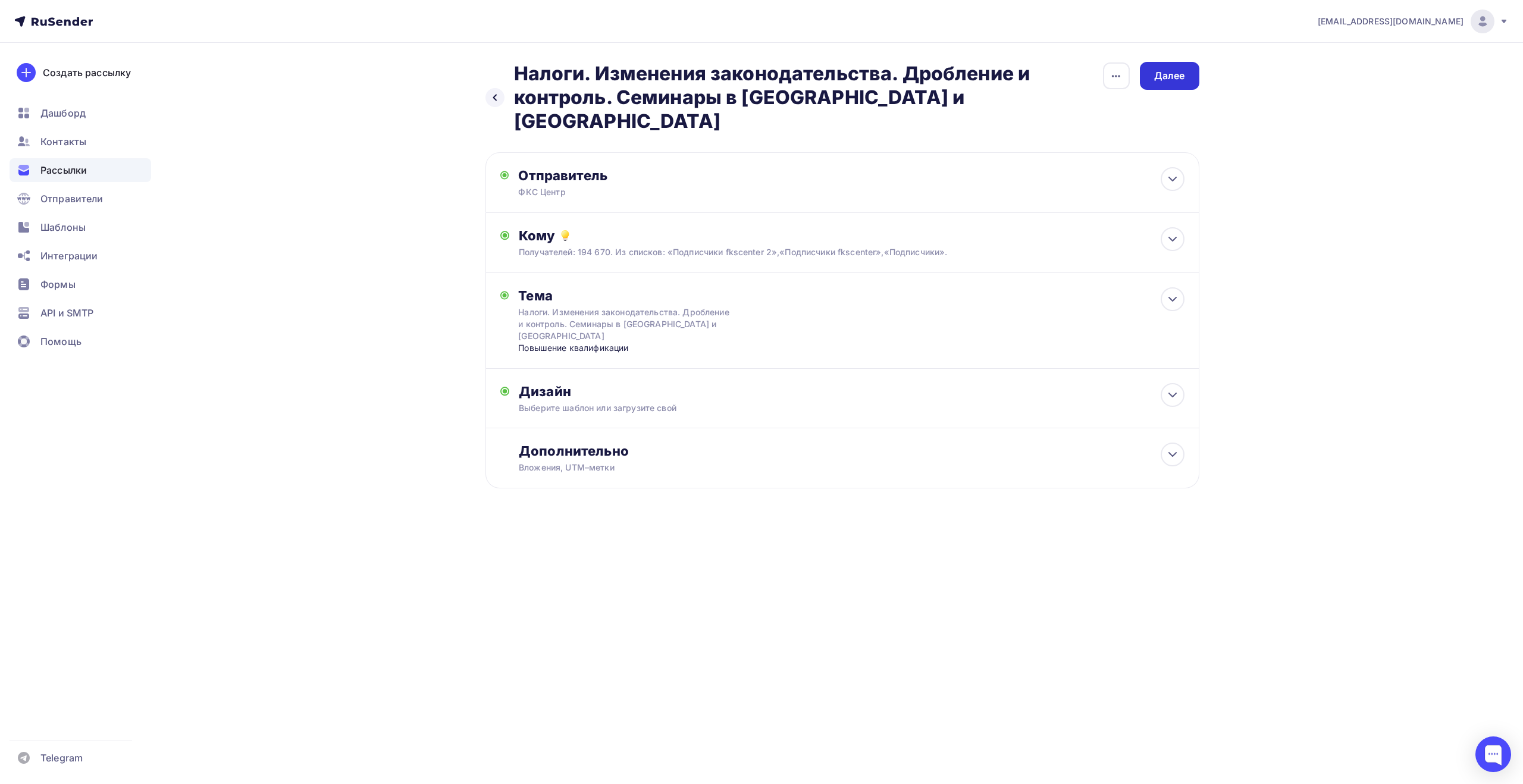
click at [1169, 75] on div "Далее" at bounding box center [1169, 76] width 31 height 14
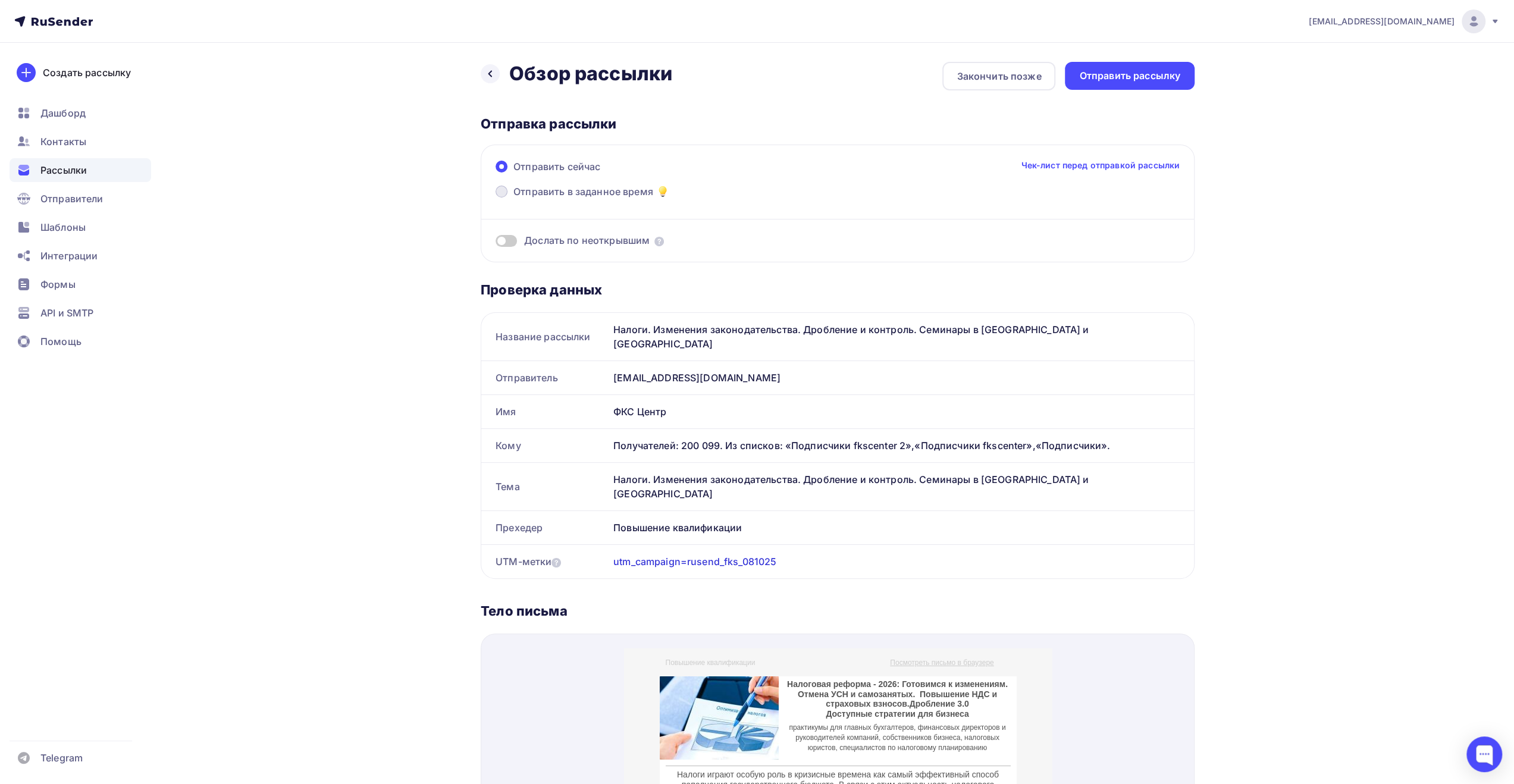
click at [551, 188] on span "Отправить в заданное время" at bounding box center [583, 191] width 139 height 14
click at [513, 199] on input "Отправить в заданное время" at bounding box center [513, 199] width 0 height 0
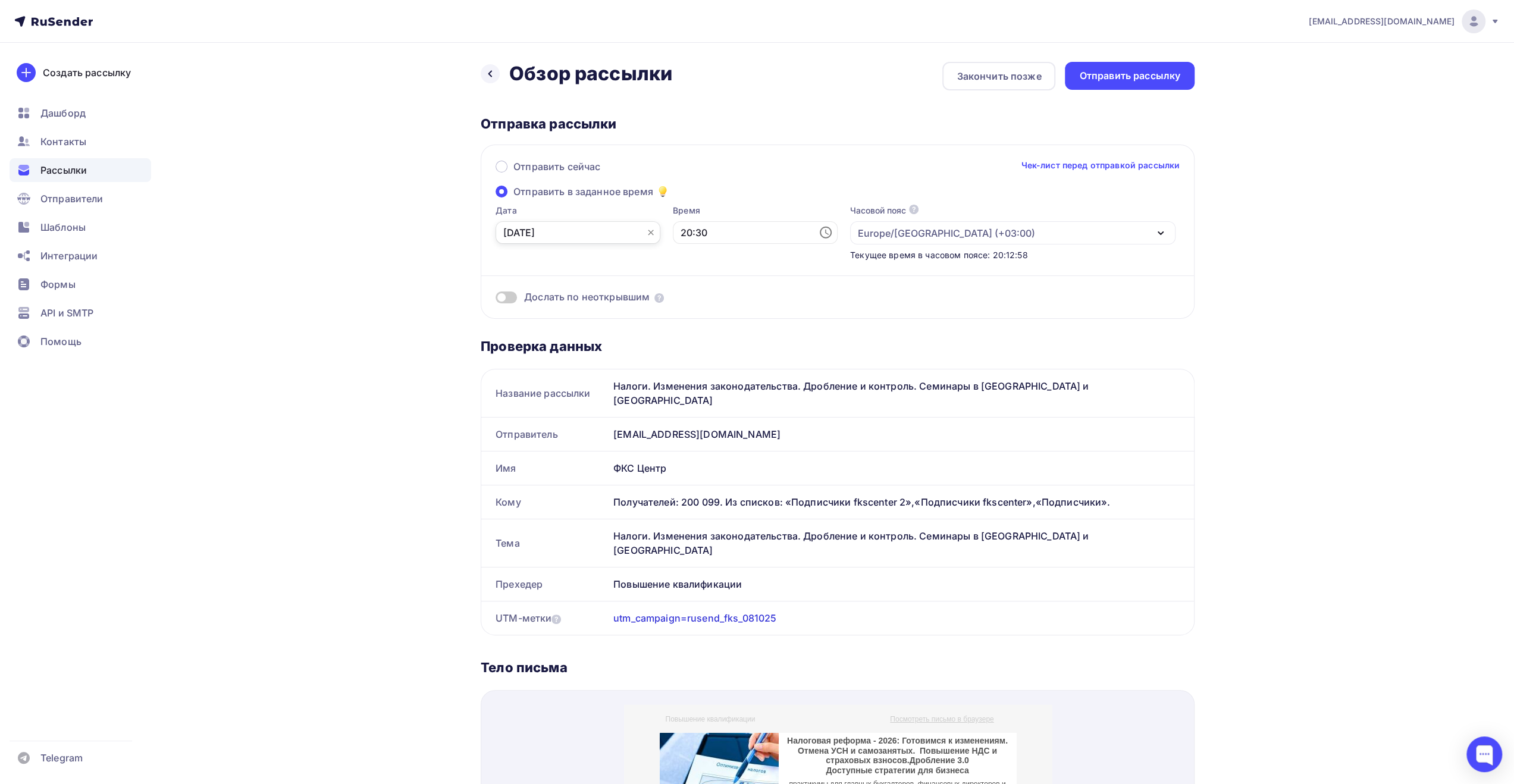
click at [605, 230] on input "[DATE]" at bounding box center [578, 233] width 165 height 23
click at [550, 317] on div "8" at bounding box center [550, 317] width 19 height 11
type input "[DATE]"
click at [705, 231] on input "20:30" at bounding box center [755, 233] width 165 height 23
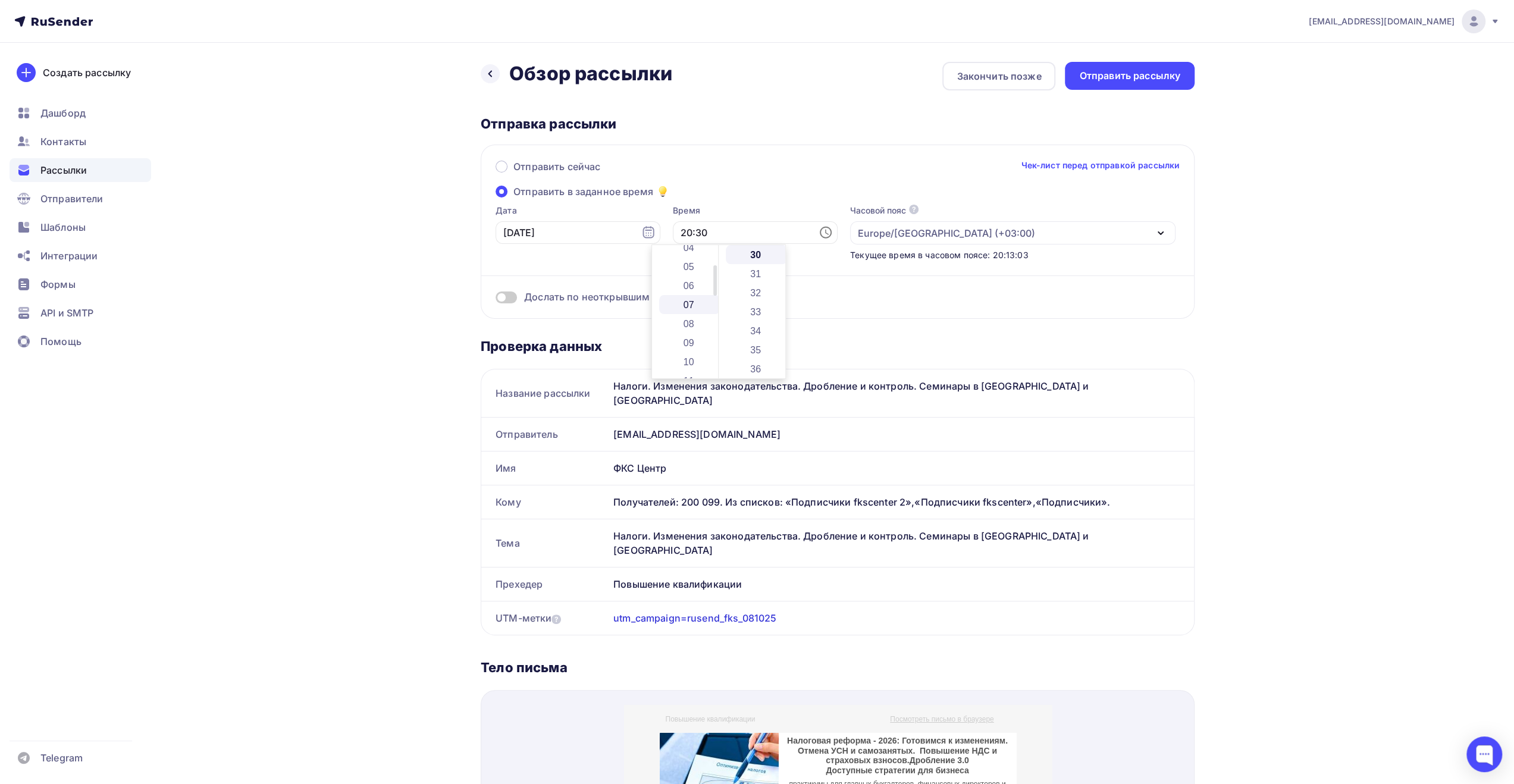
click at [688, 307] on li "07" at bounding box center [689, 304] width 61 height 19
click at [750, 256] on li "00" at bounding box center [756, 254] width 61 height 19
type input "07:00"
click at [794, 167] on div "Отправить сейчас Чек-лист перед отправкой рассылки" at bounding box center [837, 171] width 684 height 25
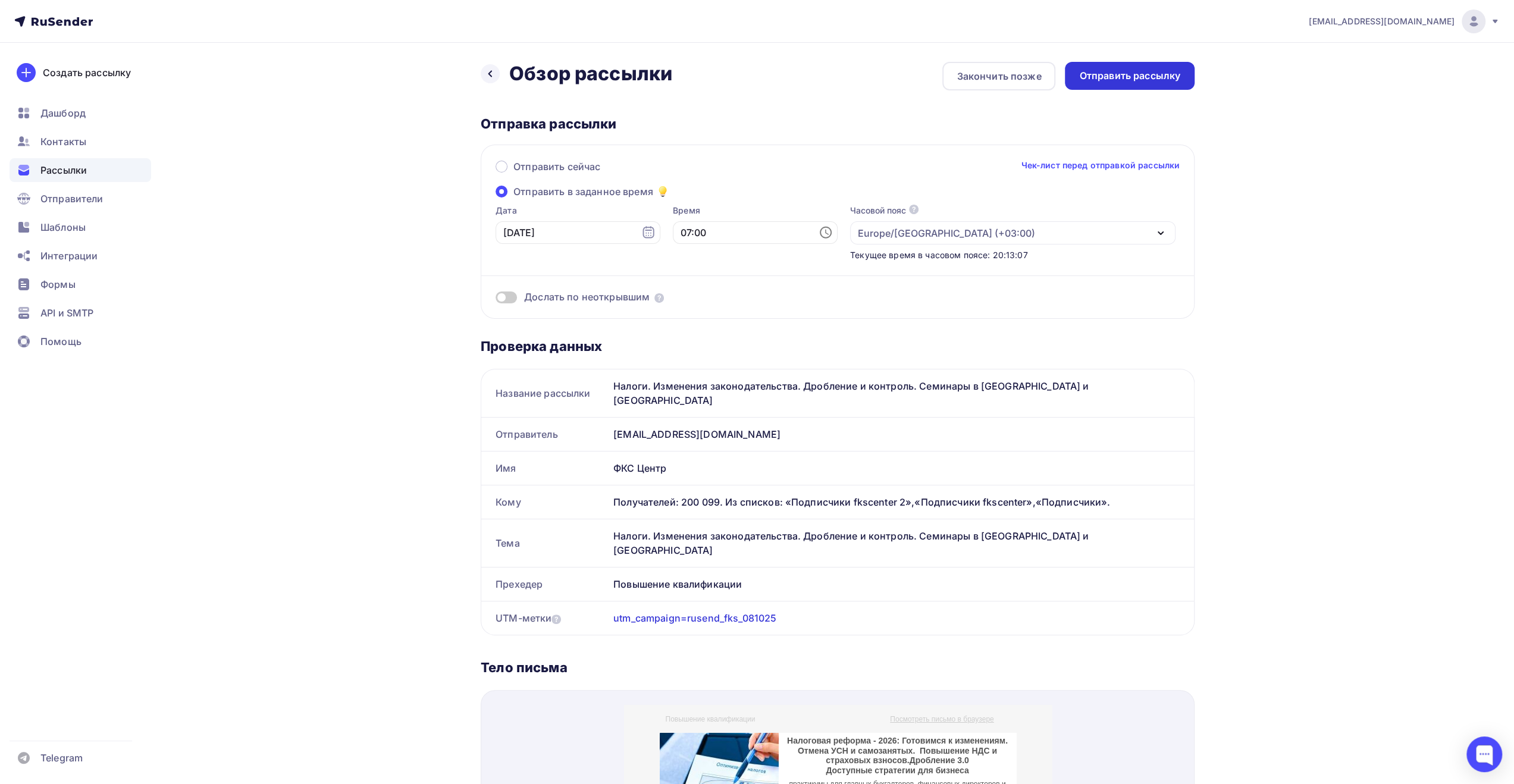
click at [1114, 75] on div "Отправить рассылку" at bounding box center [1129, 76] width 101 height 14
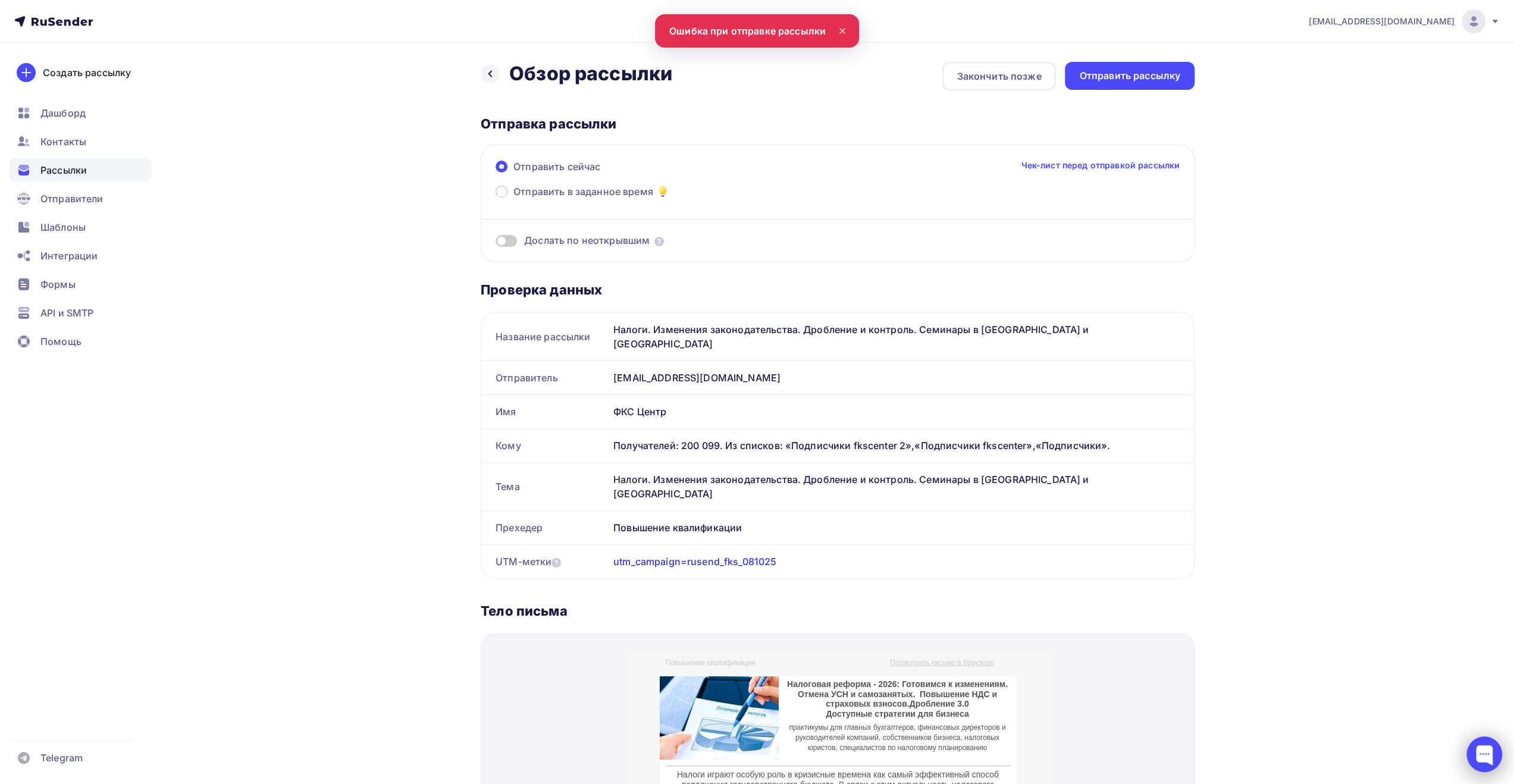
click at [1481, 760] on div at bounding box center [1484, 754] width 35 height 35
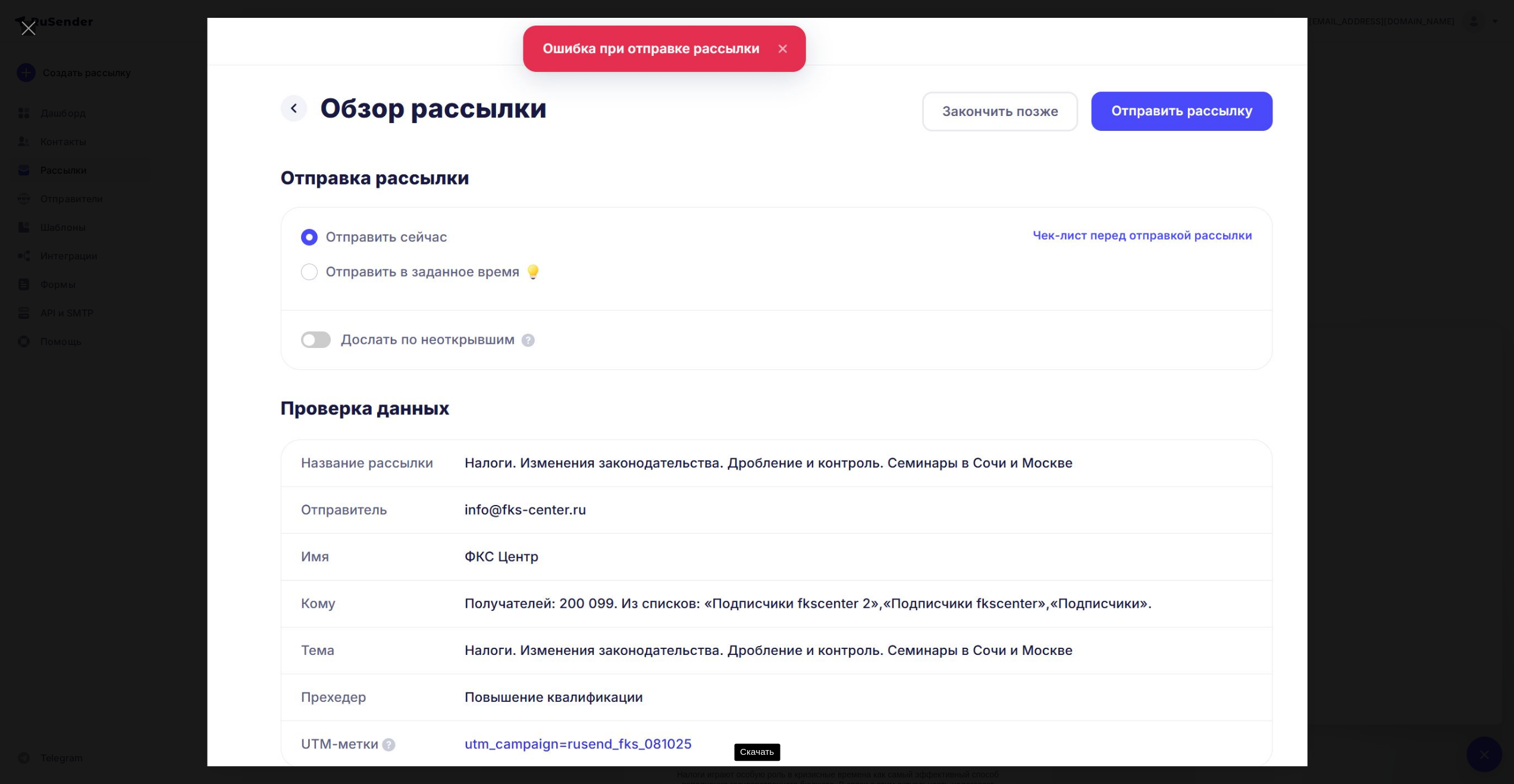
click at [1397, 367] on div "Скачать" at bounding box center [757, 392] width 1479 height 749
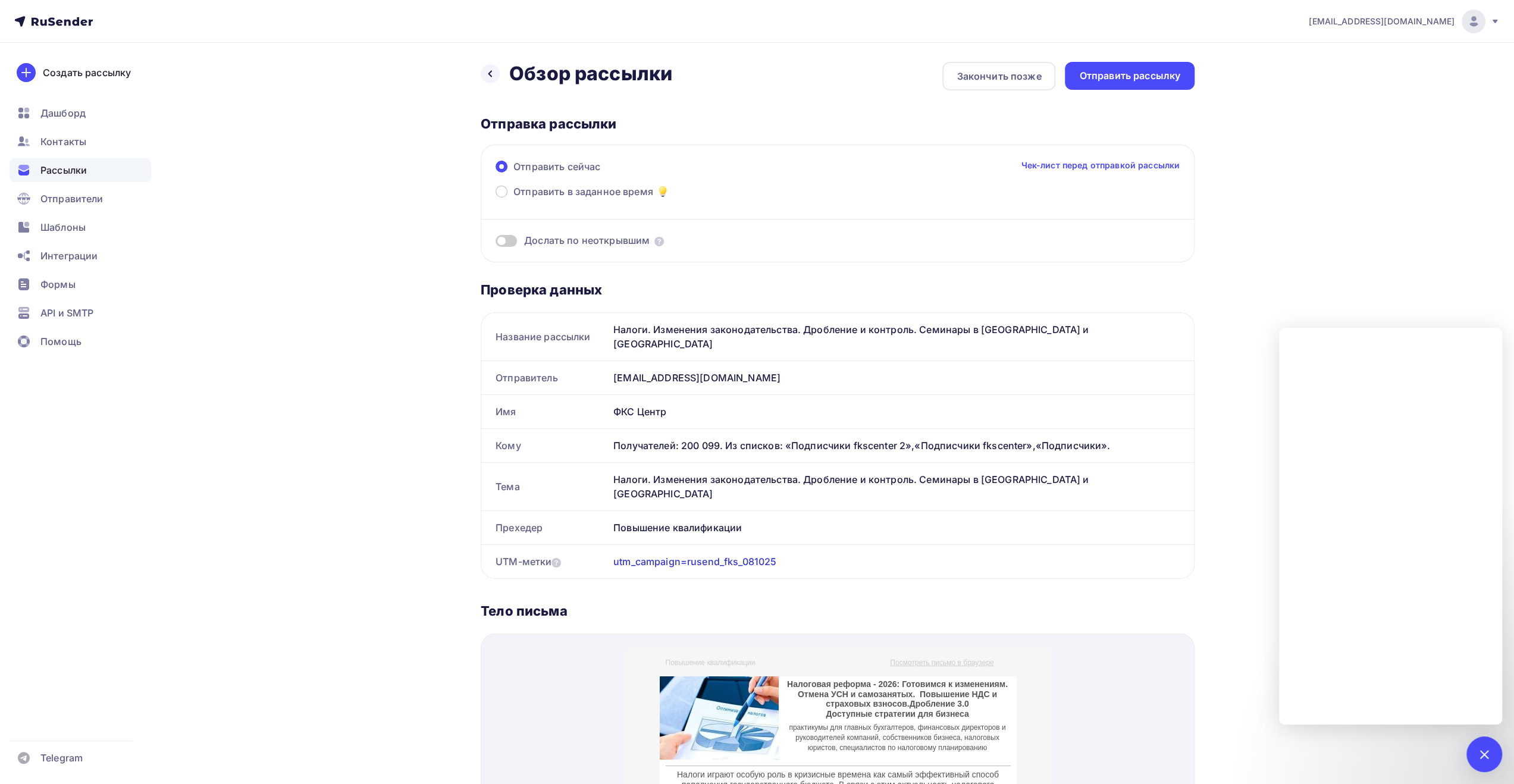
click at [785, 93] on div "Назад Обзор рассылки Обзор рассылки Закончить позже Отправить рассылку Отправка…" at bounding box center [838, 697] width 714 height 1270
click at [1398, 103] on div "[EMAIL_ADDRESS][DOMAIN_NAME] Аккаунт Тарифы Выйти Создать рассылку [GEOGRAPHIC_…" at bounding box center [757, 690] width 1514 height 1380
drag, startPoint x: 615, startPoint y: 328, endPoint x: 1052, endPoint y: 318, distance: 437.1
click at [1052, 318] on div "Налоги. Изменения законодательства. Дробление и контроль. Семинары в [GEOGRAPHI…" at bounding box center [901, 336] width 585 height 47
drag, startPoint x: 781, startPoint y: 530, endPoint x: 688, endPoint y: 534, distance: 93.1
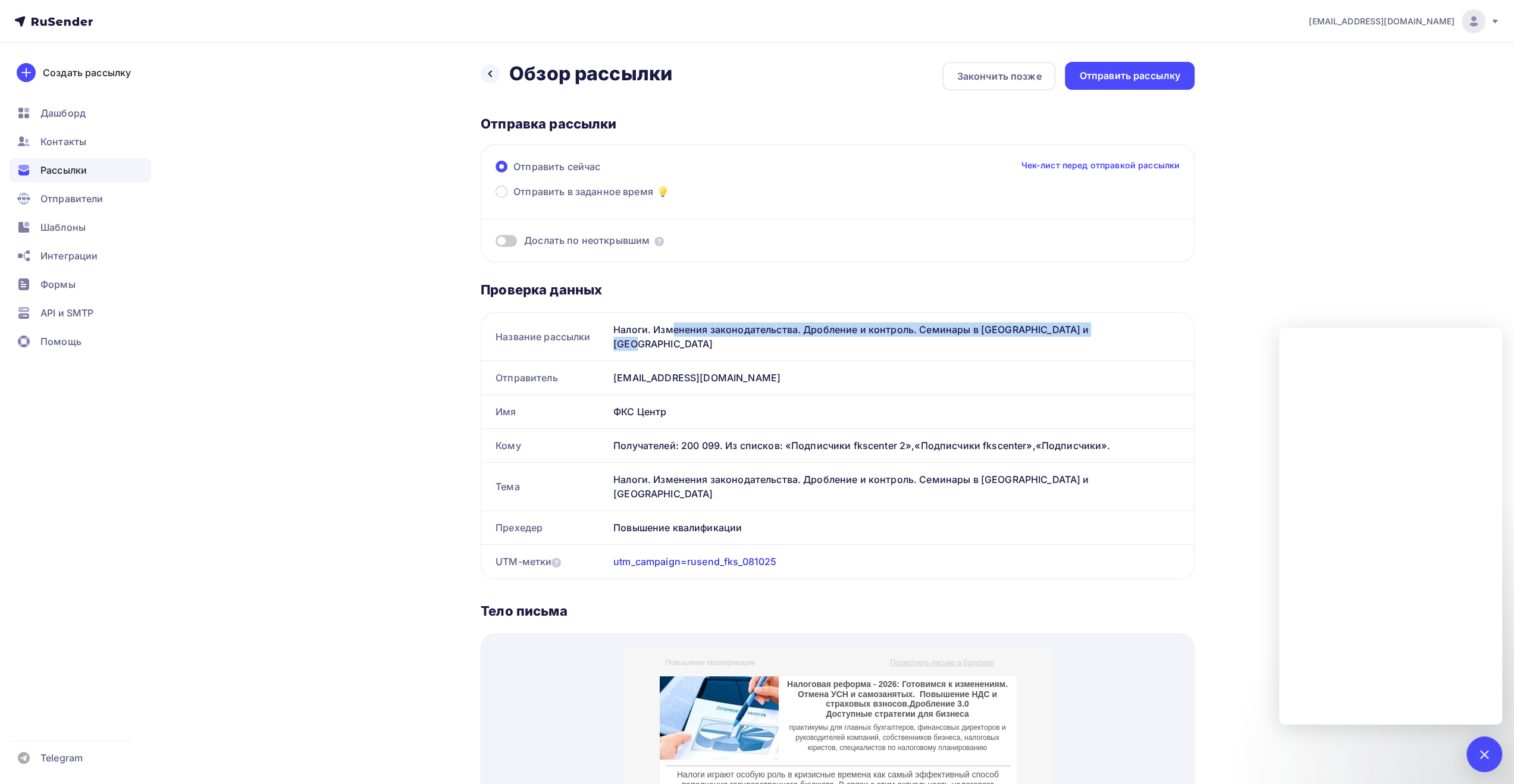
click at [688, 545] on div "utm_campaign=rusend_fks_081025" at bounding box center [901, 562] width 585 height 33
copy div "rusend_fks_081025"
click at [965, 374] on div "[EMAIL_ADDRESS][DOMAIN_NAME]" at bounding box center [901, 378] width 585 height 33
drag, startPoint x: 614, startPoint y: 328, endPoint x: 1050, endPoint y: 323, distance: 436.0
click at [1050, 323] on div "Налоги. Изменения законодательства. Дробление и контроль. Семинары в [GEOGRAPHI…" at bounding box center [901, 336] width 585 height 47
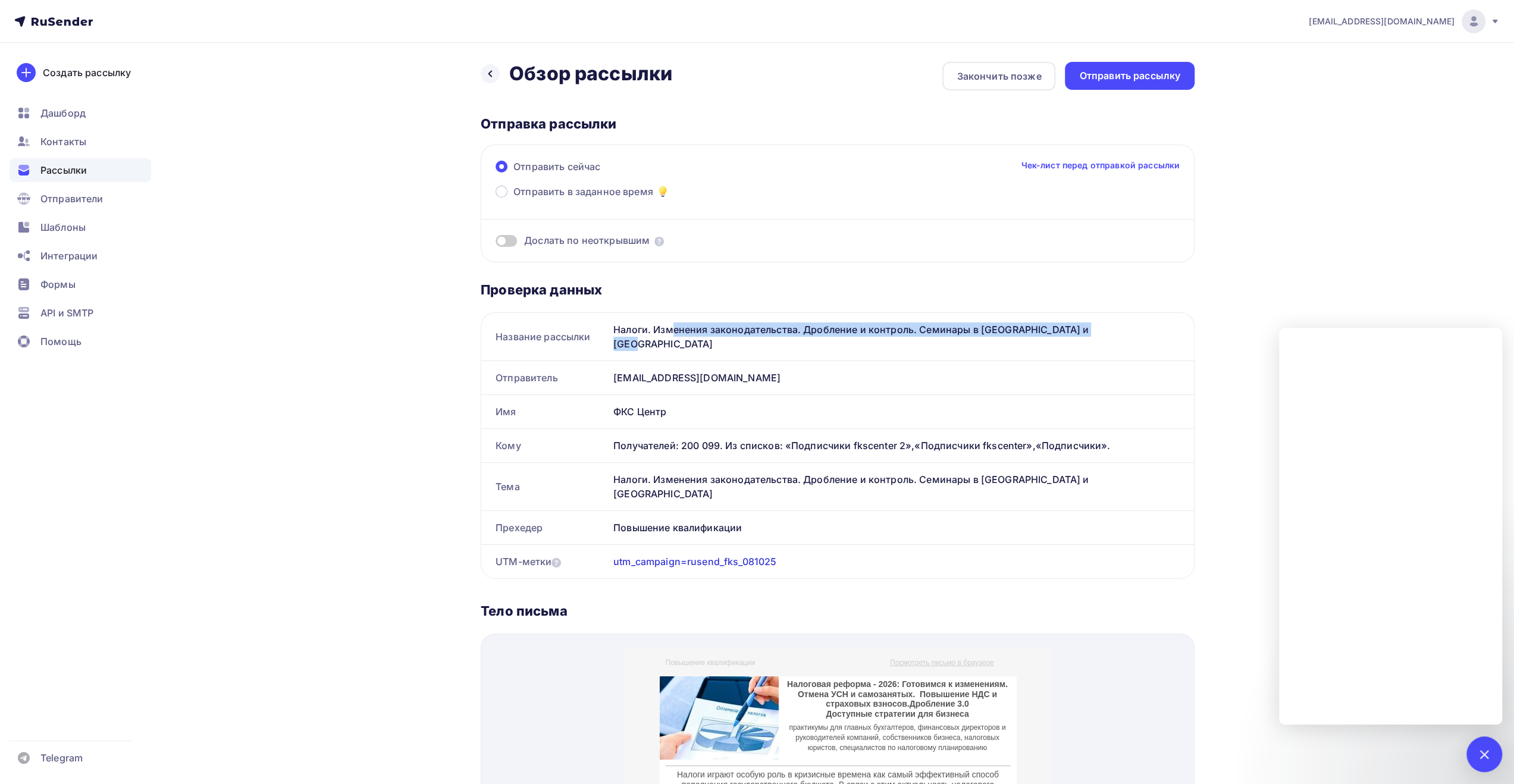
copy div "Налоги. Изменения законодательства. Дробление и контроль. Семинары в [GEOGRAPHI…"
click at [92, 227] on div "Шаблоны" at bounding box center [81, 228] width 142 height 24
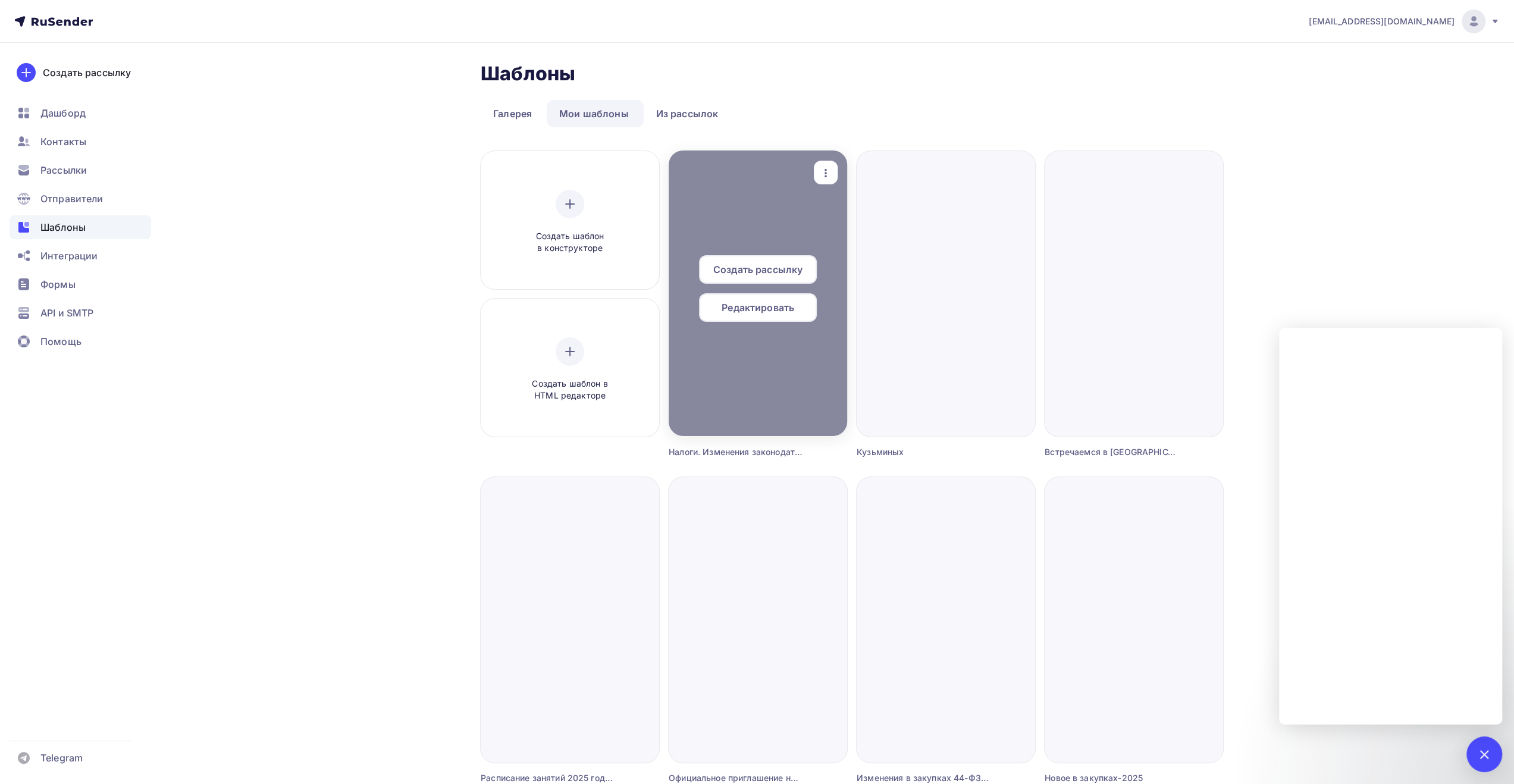
click at [766, 264] on span "Создать рассылку" at bounding box center [758, 269] width 89 height 14
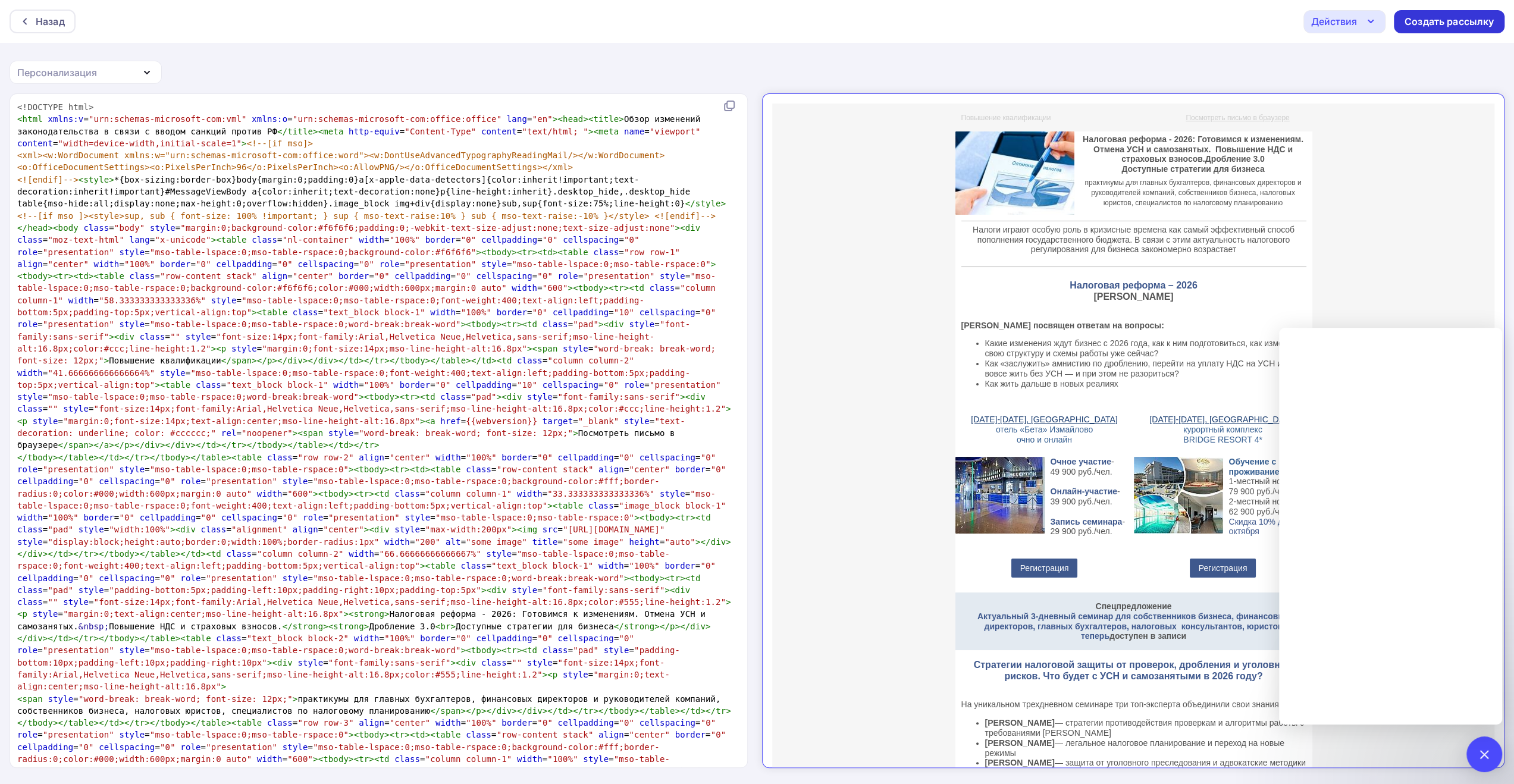
click at [1462, 17] on div "Создать рассылку" at bounding box center [1449, 22] width 89 height 14
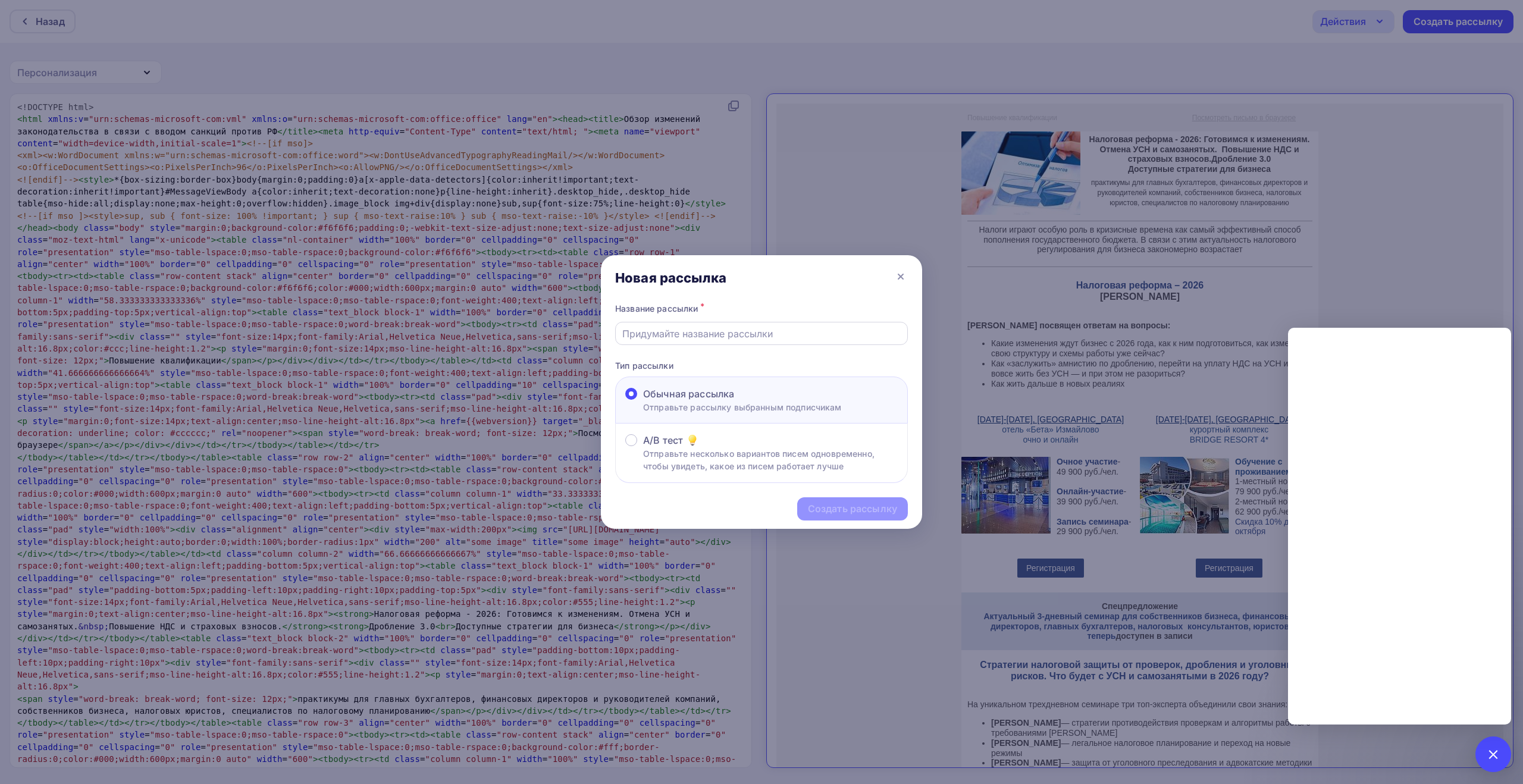
click at [832, 337] on input "text" at bounding box center [762, 333] width 279 height 14
paste input "Налоги. Изменения законодательства. Дробление и контроль. Семинары в [GEOGRAPHI…"
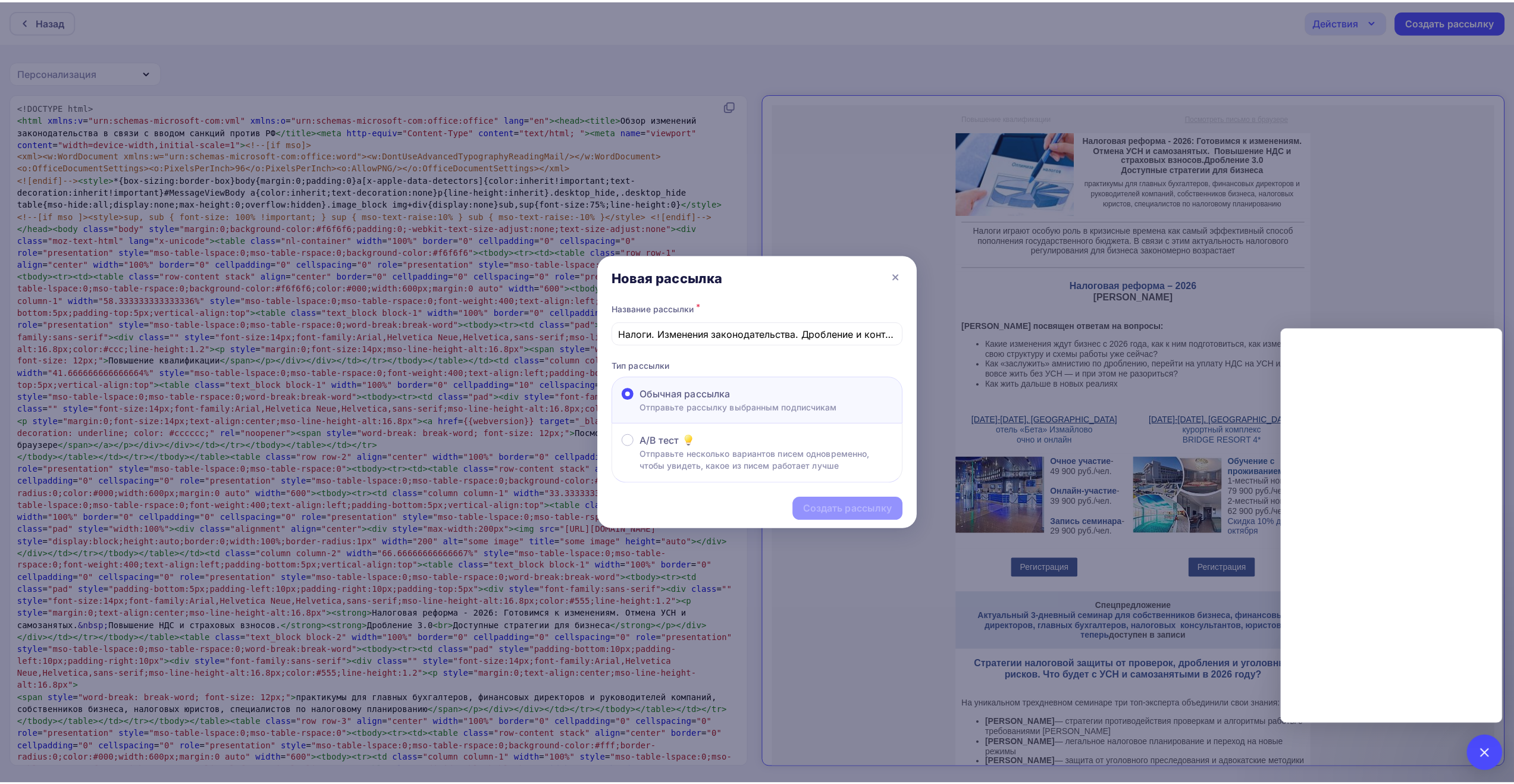
scroll to position [0, 148]
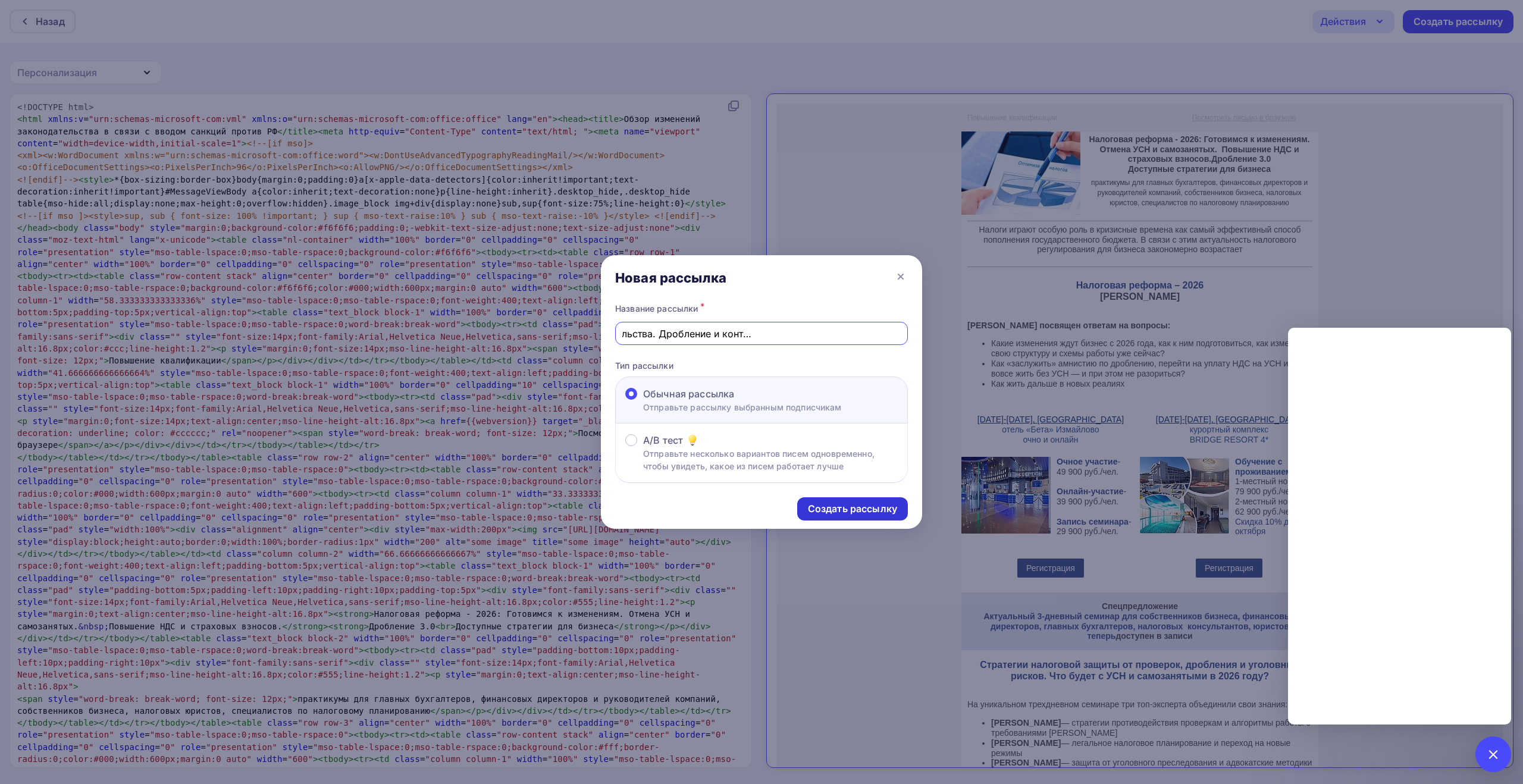
type input "Налоги. Изменения законодательства. Дробление и контроль. Семинары в [GEOGRAPHI…"
click at [847, 507] on div "Создать рассылку" at bounding box center [853, 509] width 89 height 14
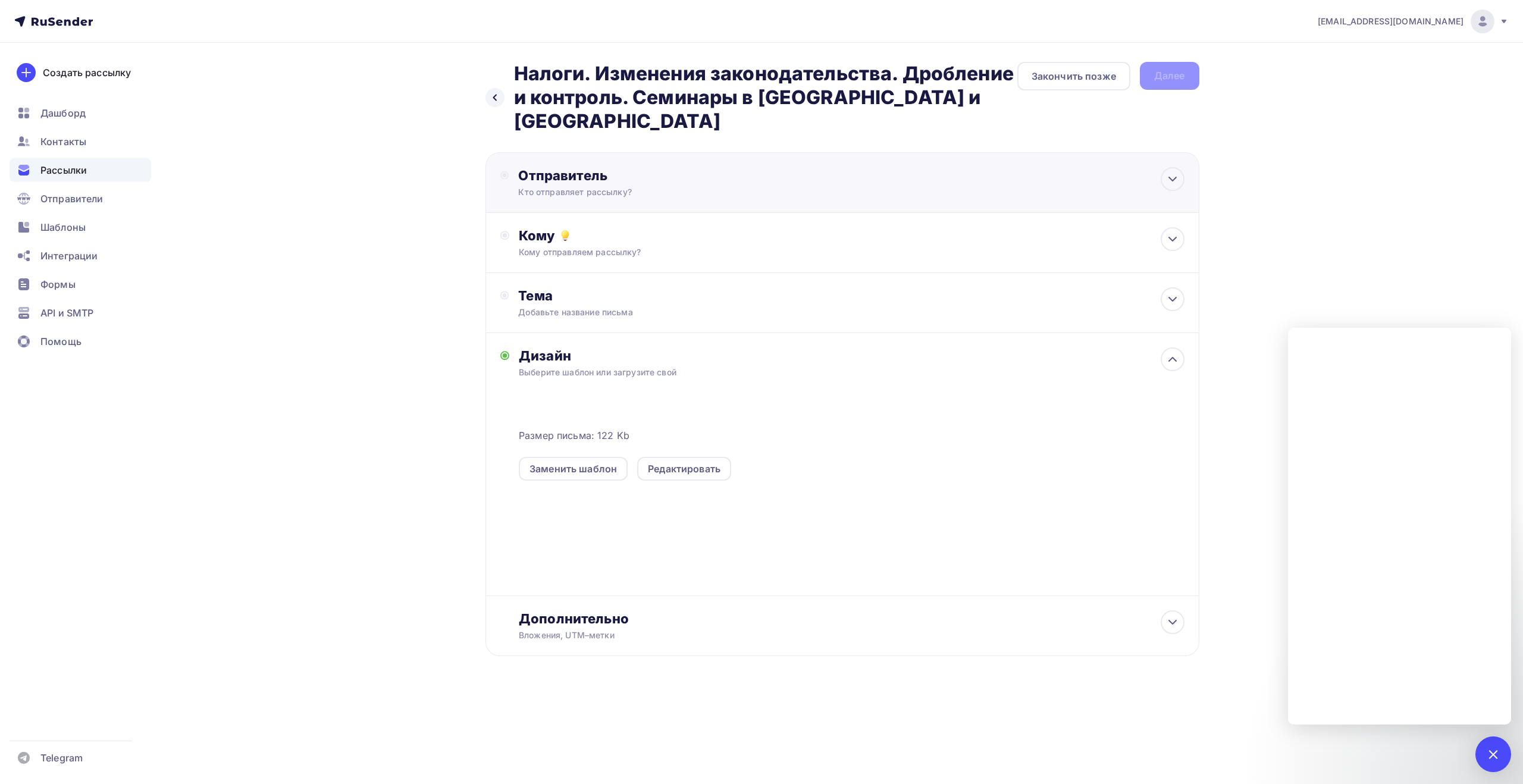
click at [770, 167] on div "Отправитель" at bounding box center [647, 176] width 258 height 17
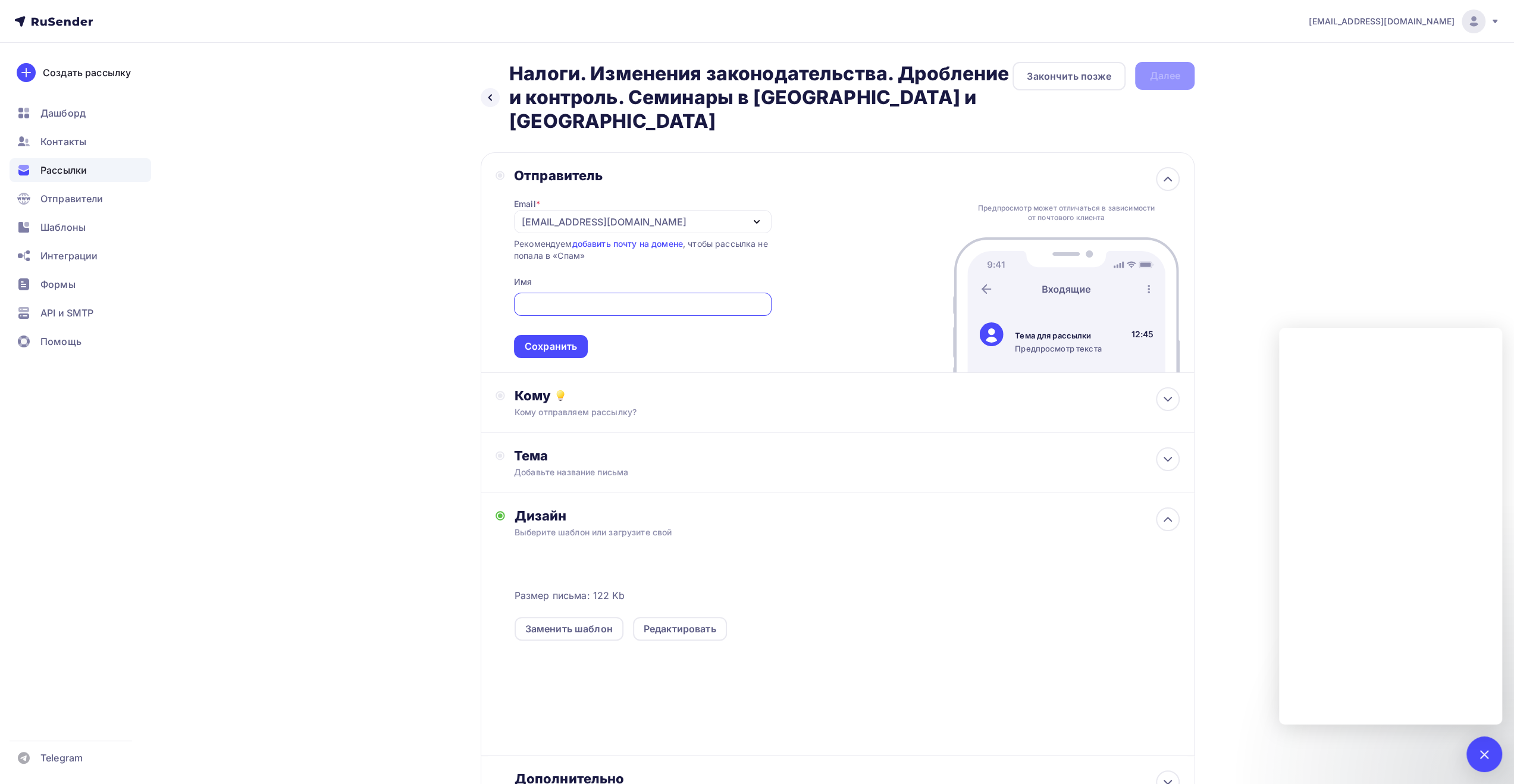
click at [683, 210] on div "[EMAIL_ADDRESS][DOMAIN_NAME]" at bounding box center [643, 222] width 258 height 23
click at [682, 210] on div "[EMAIL_ADDRESS][DOMAIN_NAME]" at bounding box center [643, 222] width 258 height 23
click at [631, 292] on div at bounding box center [643, 304] width 258 height 23
click at [636, 298] on input "text" at bounding box center [642, 305] width 244 height 14
type input "ФКС Центр"
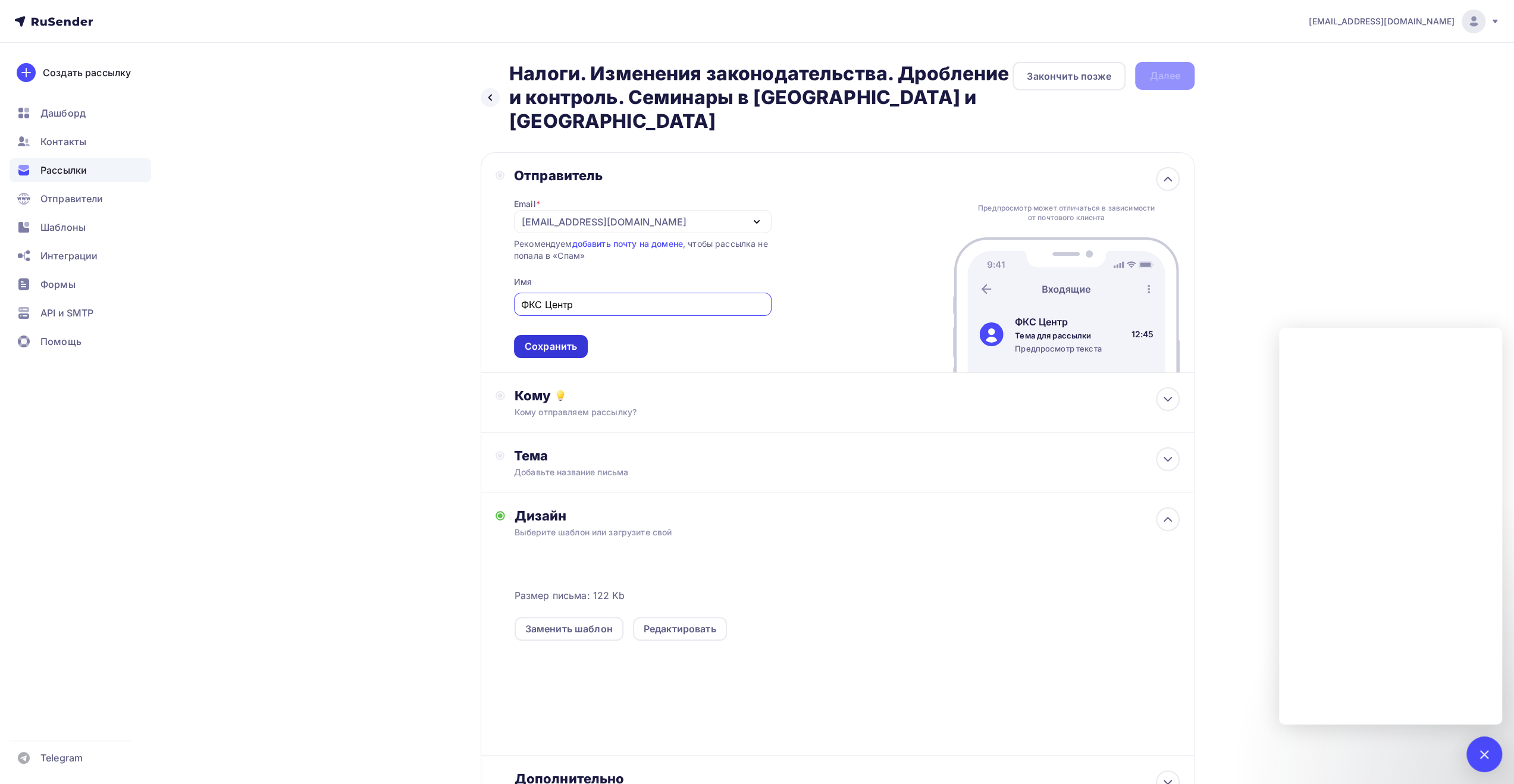
click at [568, 340] on div "Сохранить" at bounding box center [550, 347] width 52 height 14
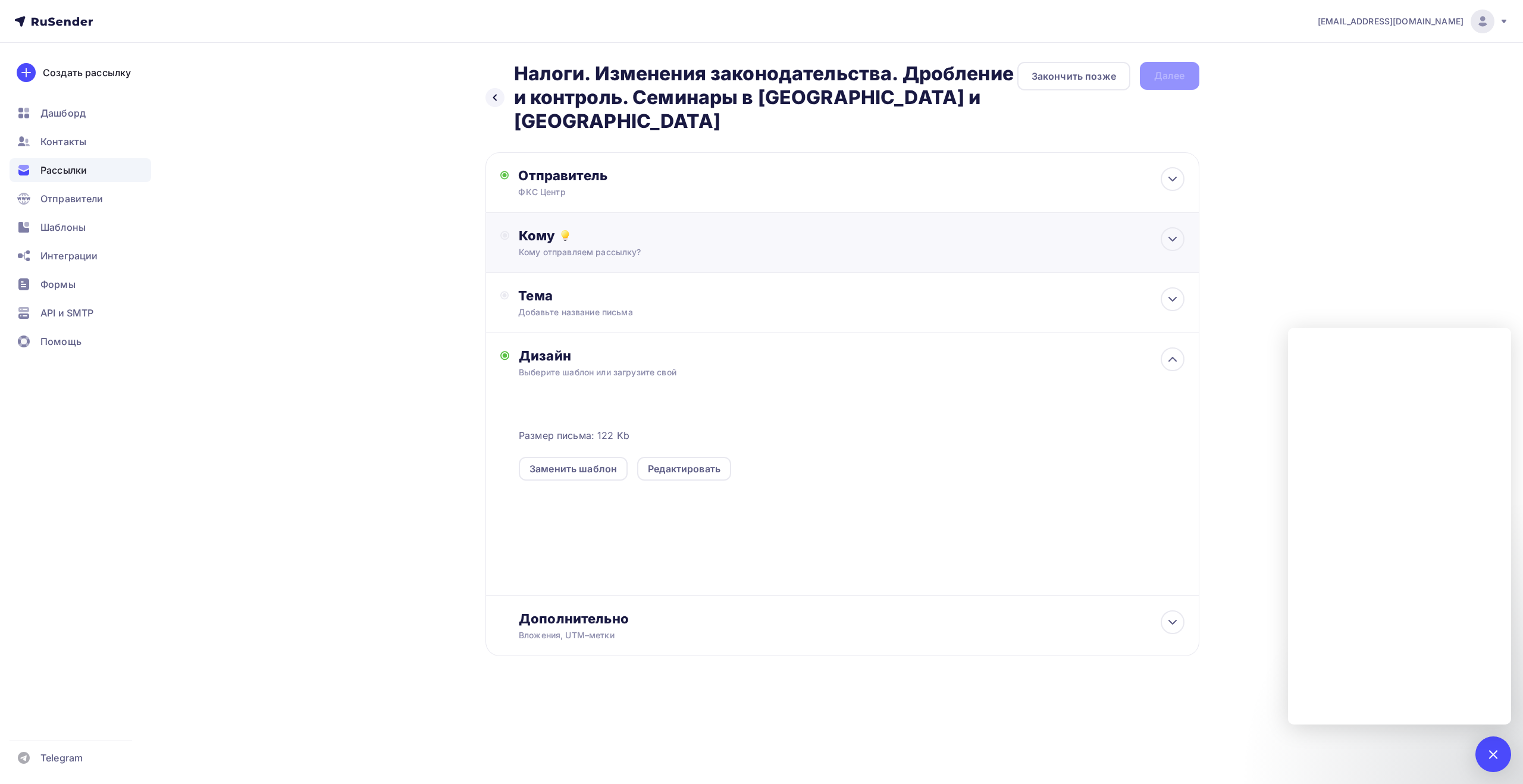
click at [673, 247] on div "Кому отправляем рассылку?" at bounding box center [818, 253] width 599 height 12
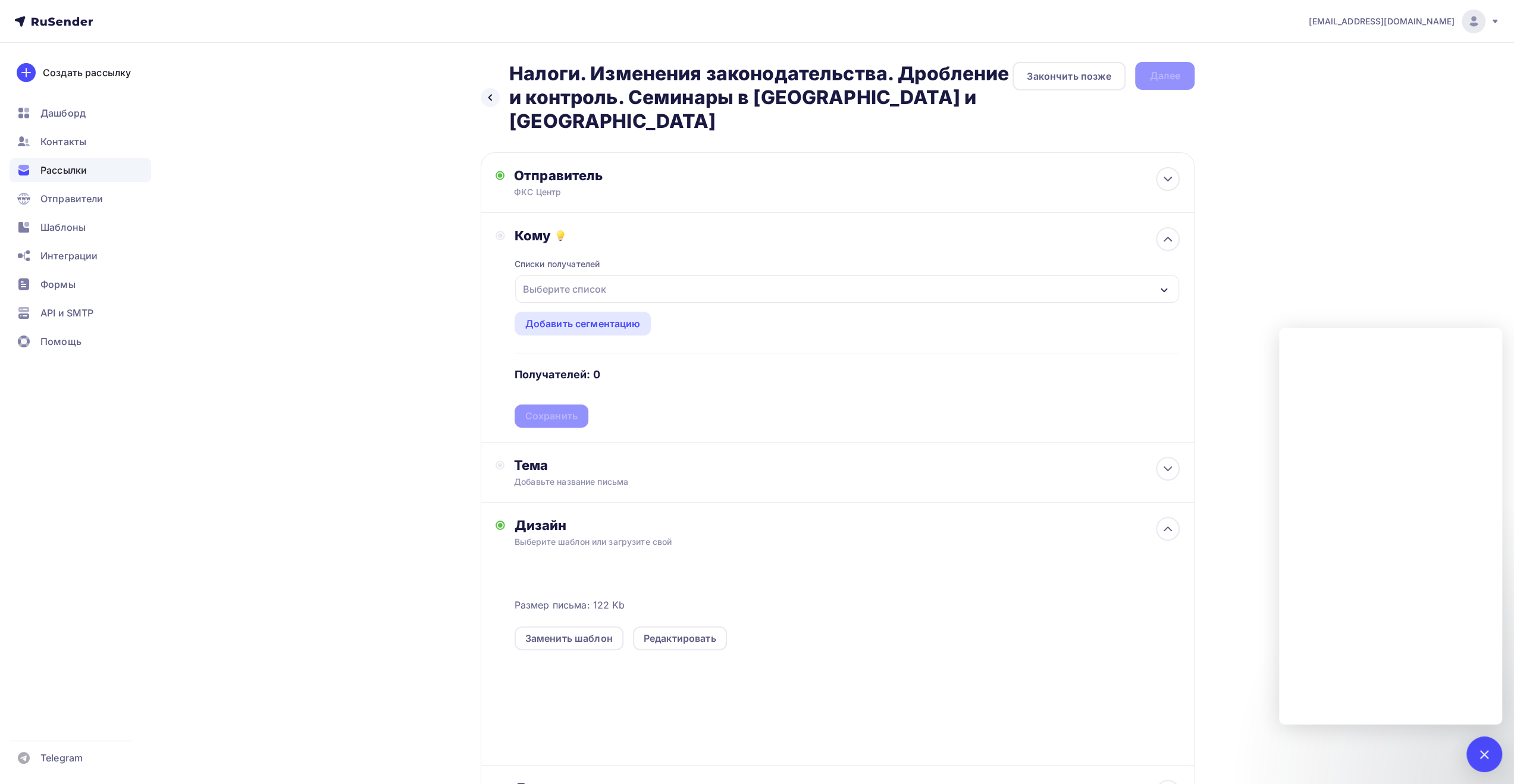
click at [634, 275] on div "Выберите список" at bounding box center [847, 289] width 664 height 27
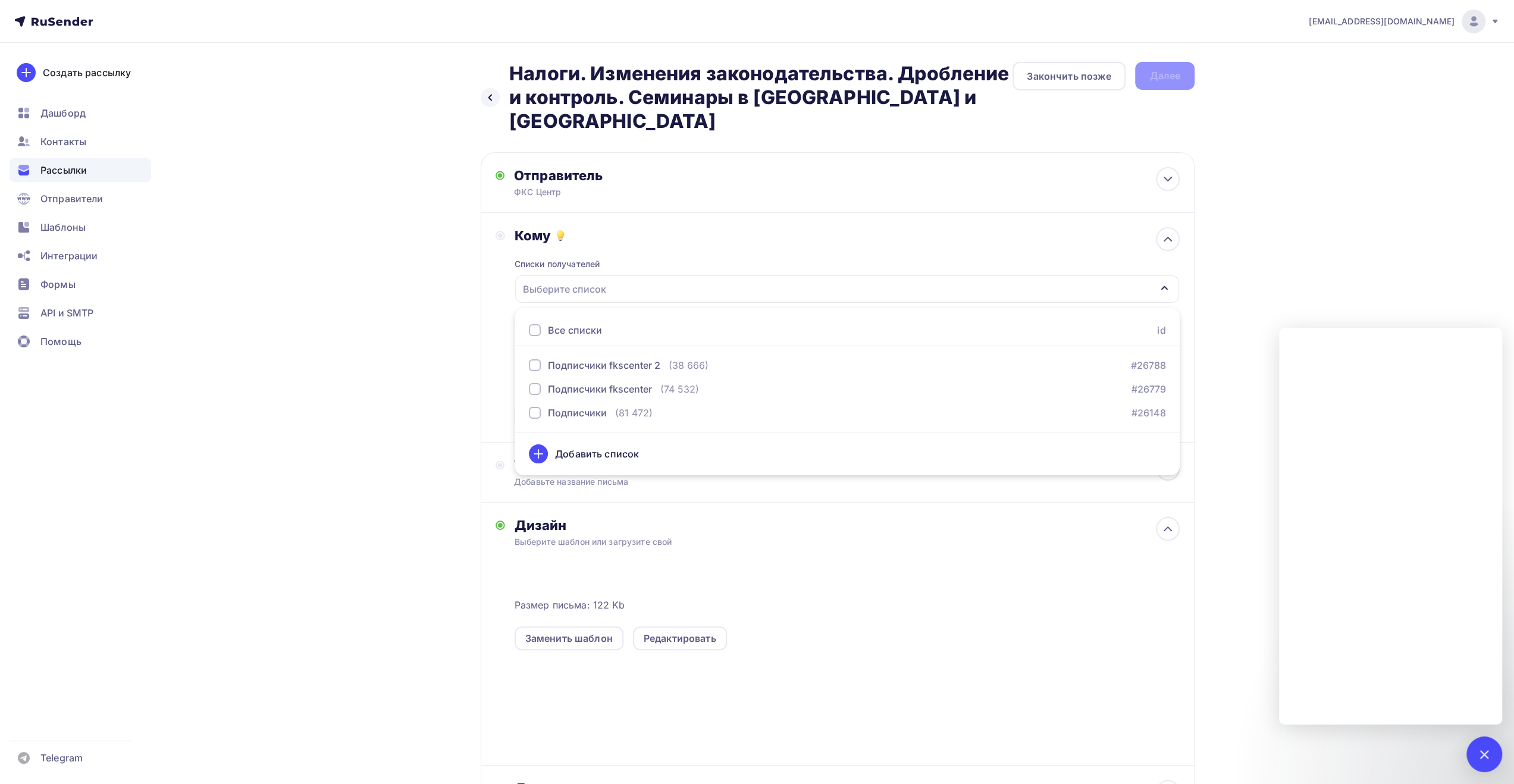
click at [575, 323] on div "Все списки" at bounding box center [575, 329] width 54 height 14
drag, startPoint x: 445, startPoint y: 343, endPoint x: 452, endPoint y: 349, distance: 9.2
click at [445, 343] on div "Назад Налоги. Изменения законодательства. Дробление и контроль. Семинары в [GEO…" at bounding box center [756, 473] width 975 height 859
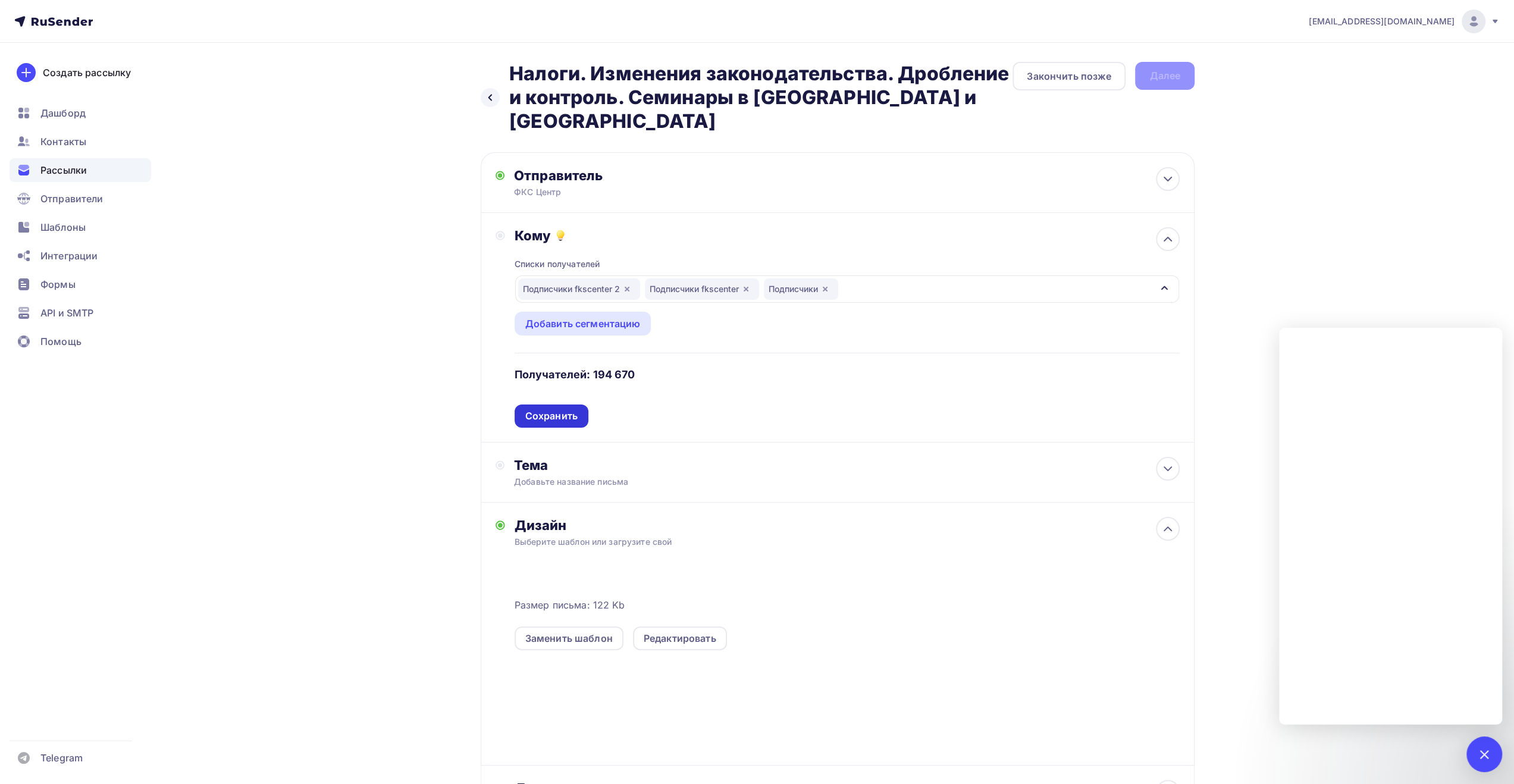
click at [559, 409] on div "Сохранить" at bounding box center [551, 416] width 52 height 14
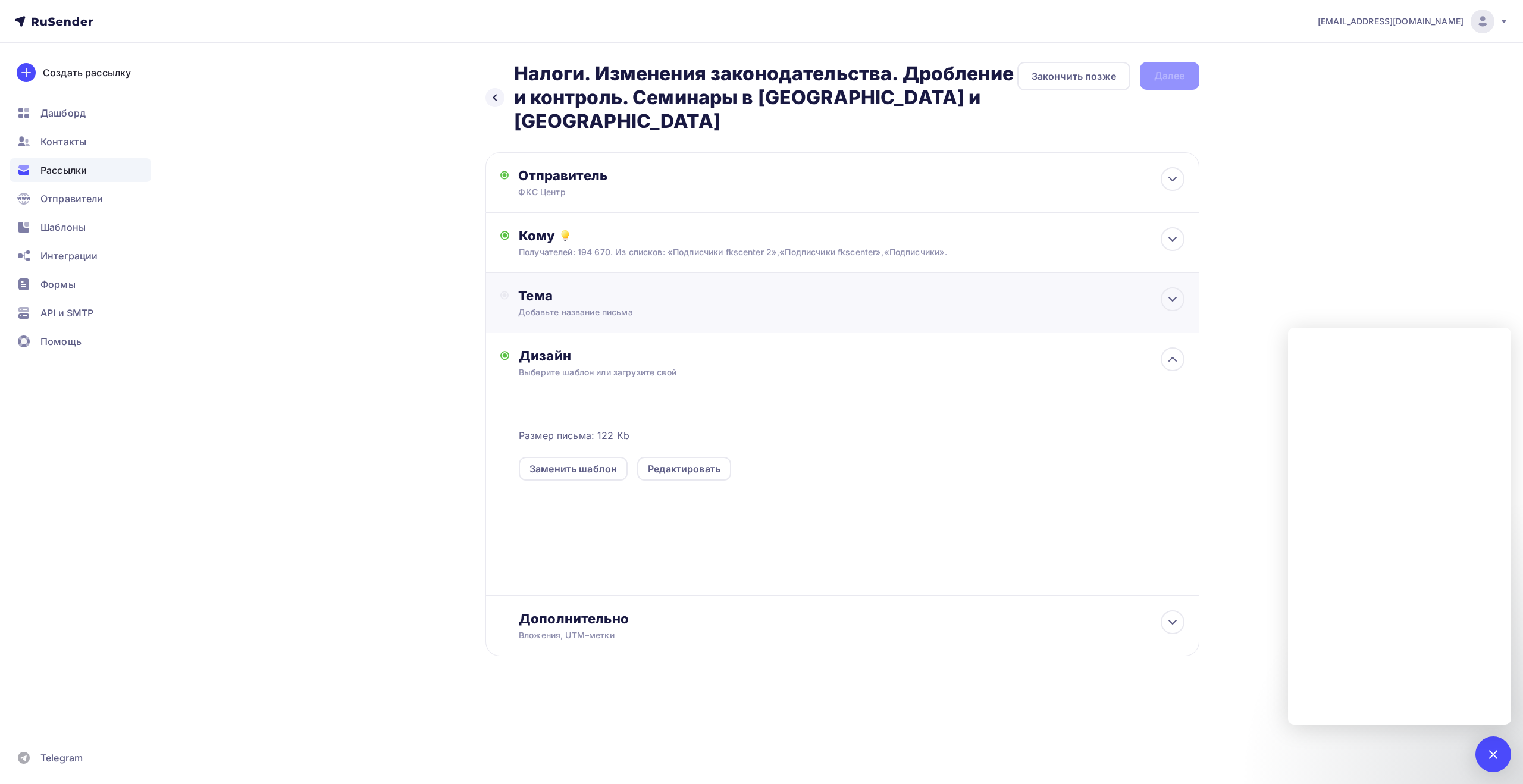
click at [588, 287] on div "Тема" at bounding box center [636, 296] width 235 height 17
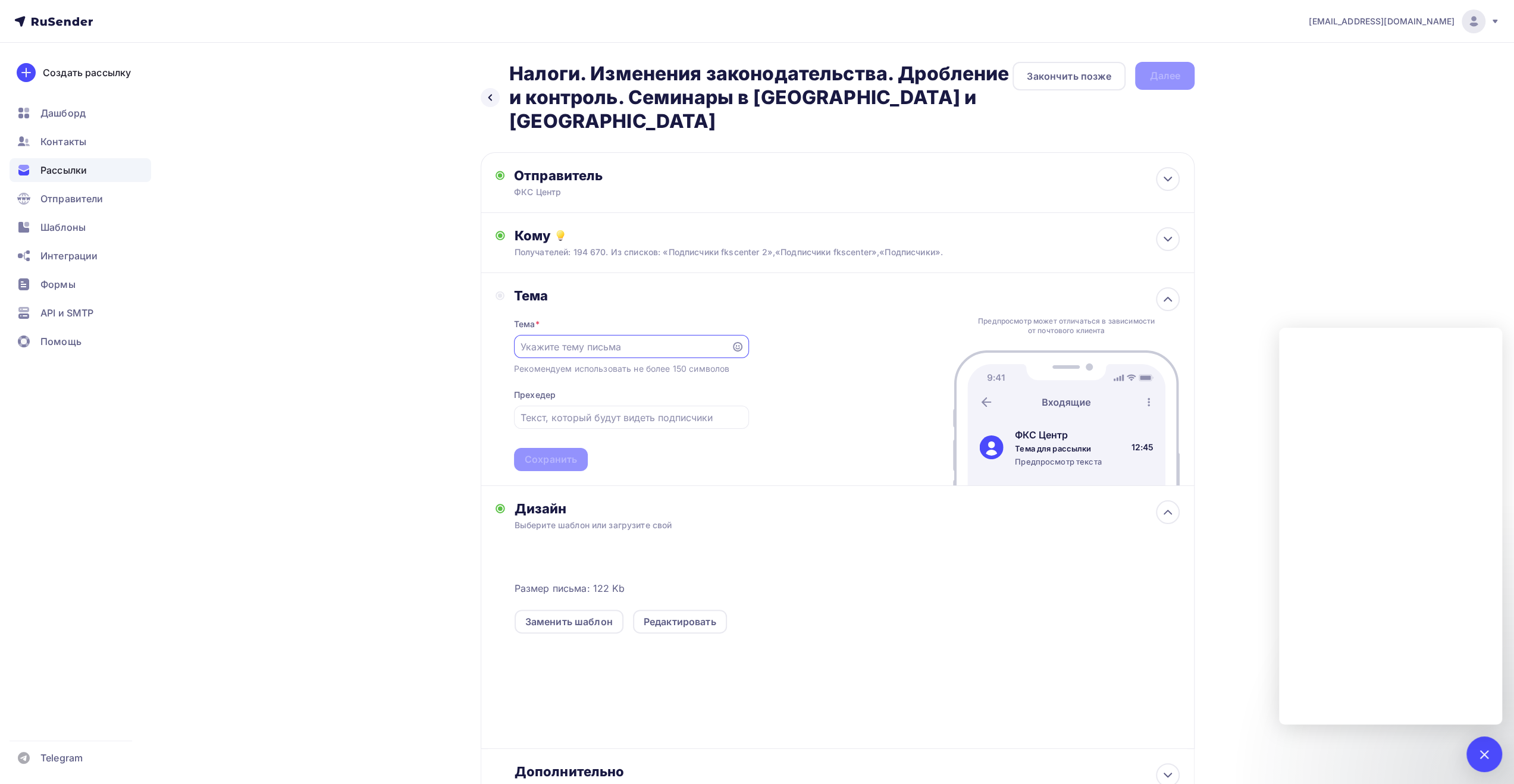
paste input "Налоги. Изменения законодательства. Дробление и контроль. Семинары в [GEOGRAPHI…"
type input "Налоги. Изменения законодательства. Дробление и контроль. Семинары в [GEOGRAPHI…"
click at [575, 406] on div at bounding box center [632, 417] width 235 height 23
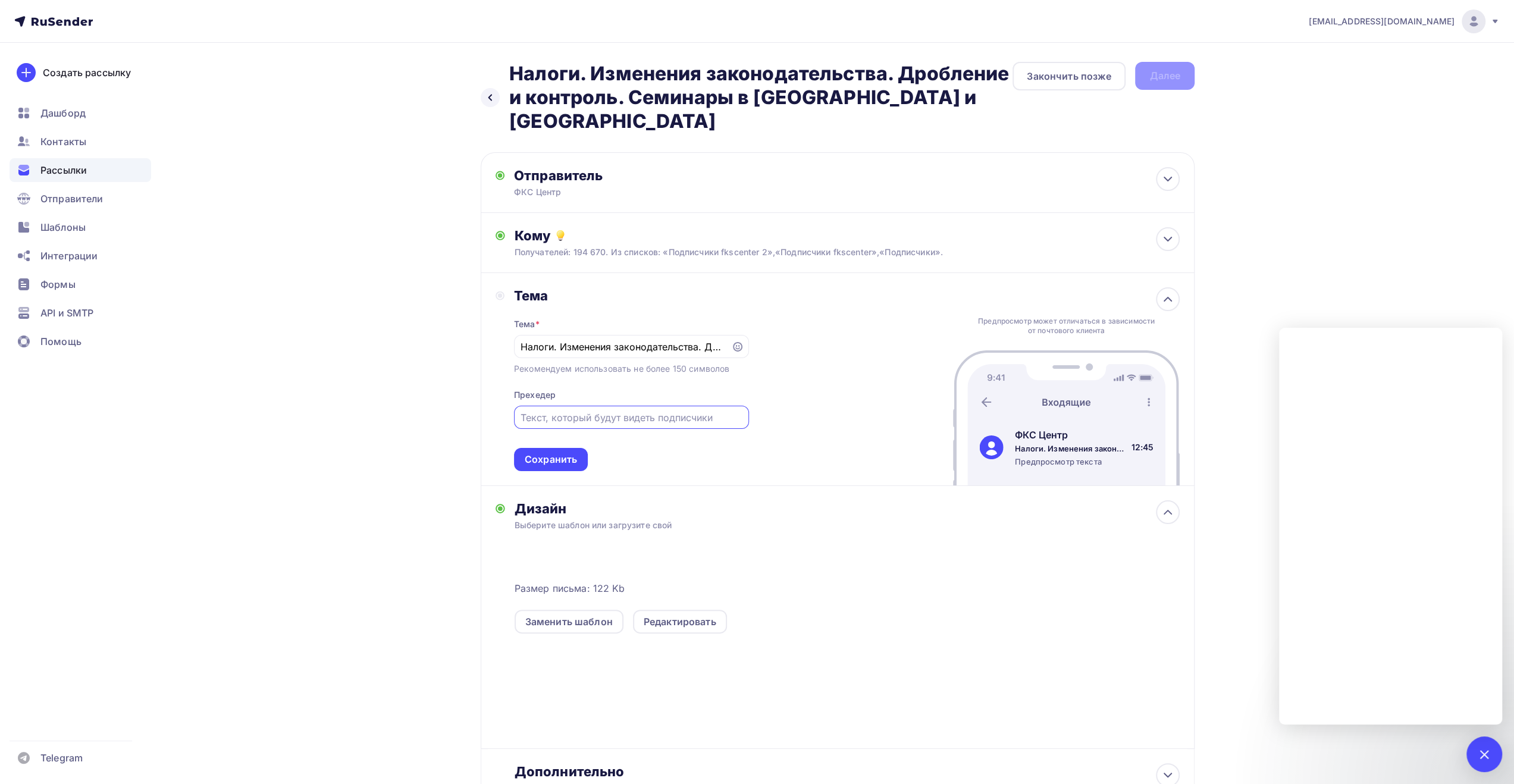
click at [577, 410] on input "text" at bounding box center [631, 417] width 222 height 14
type input "Повышение квалификации"
click at [576, 452] on div "Сохранить" at bounding box center [550, 459] width 52 height 14
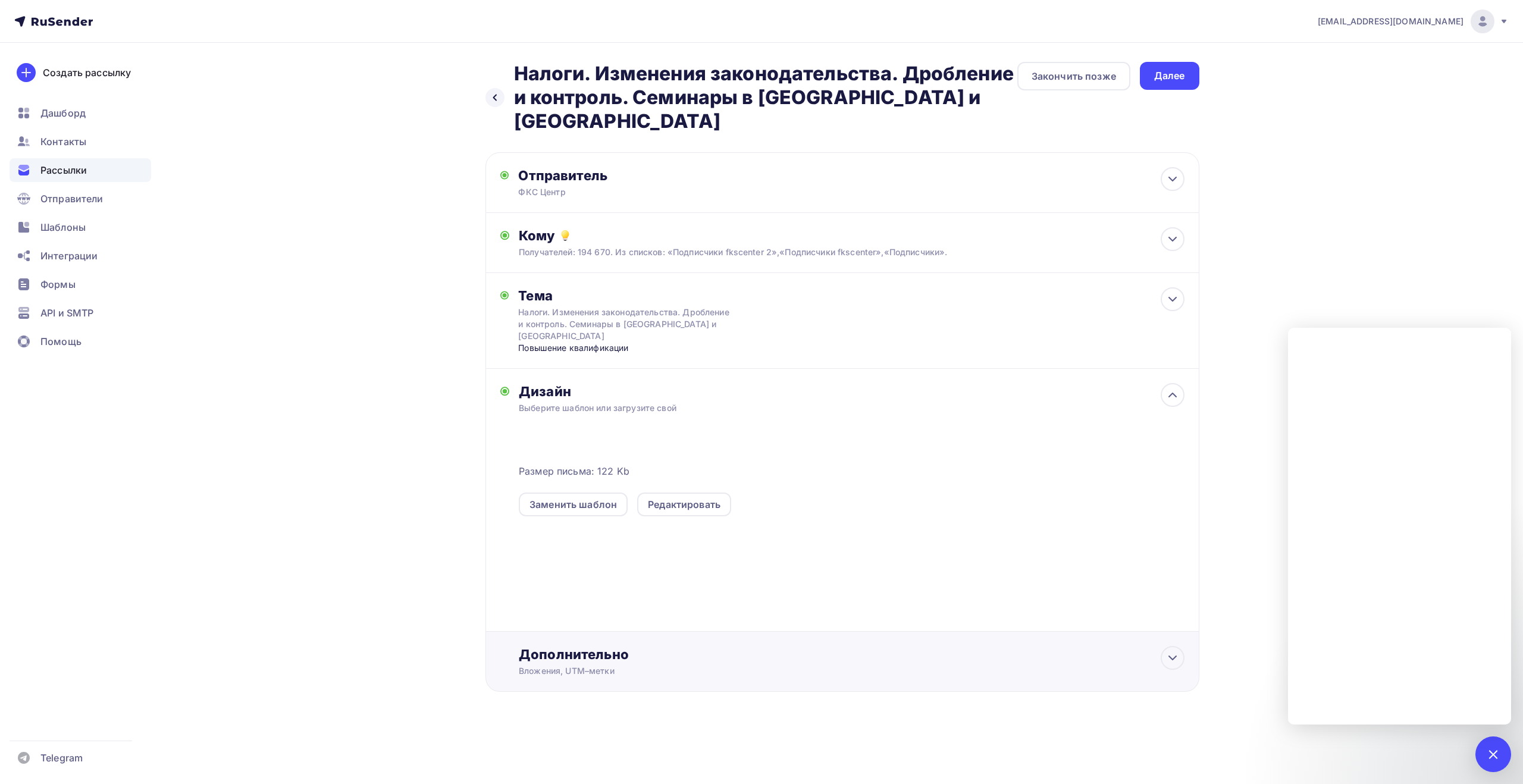
click at [602, 665] on div "Вложения, UTM–метки" at bounding box center [818, 671] width 599 height 12
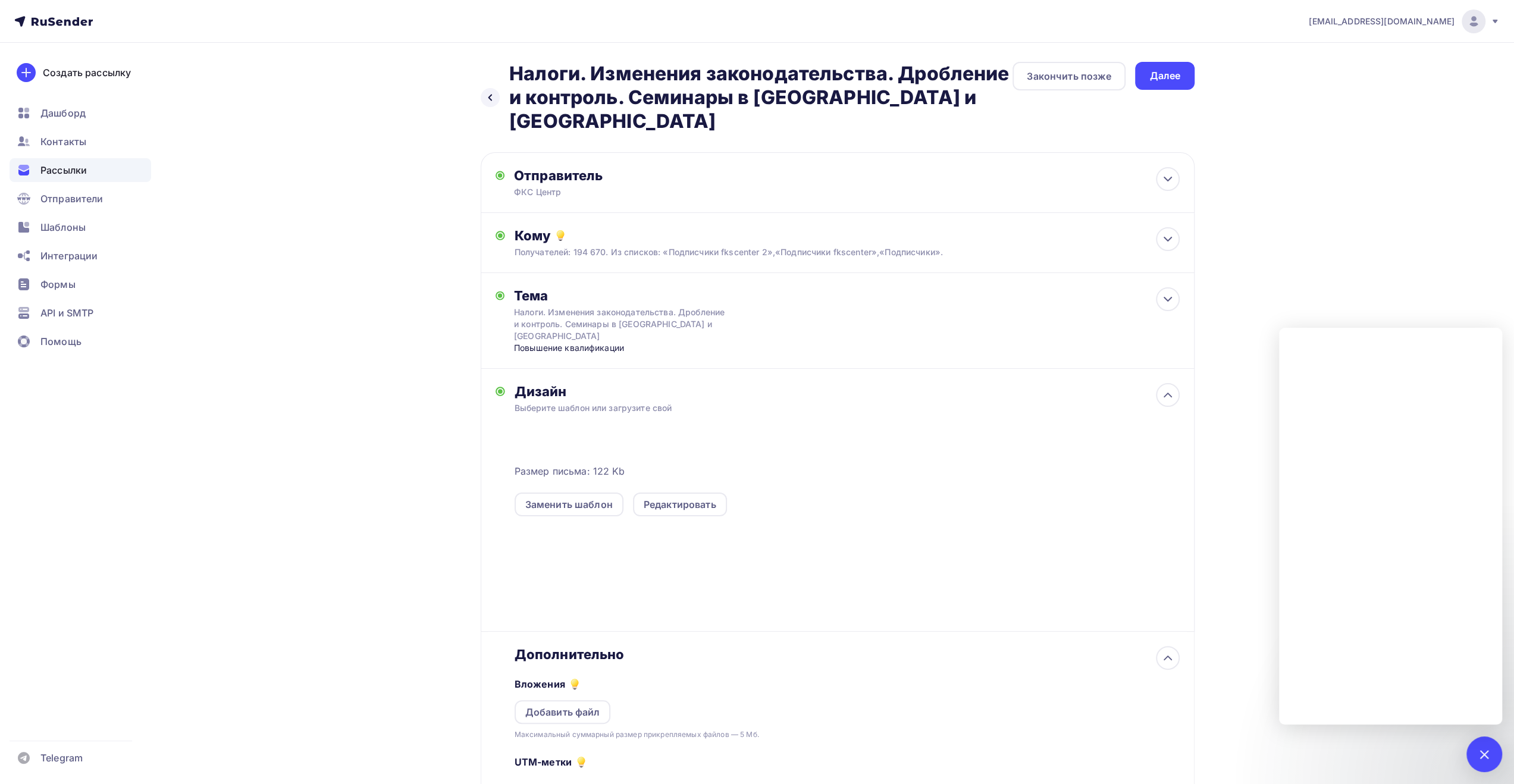
click at [285, 681] on div "Назад Налоги. Изменения законодательства. Дробление и контроль. Семинары в [GEO…" at bounding box center [756, 500] width 975 height 914
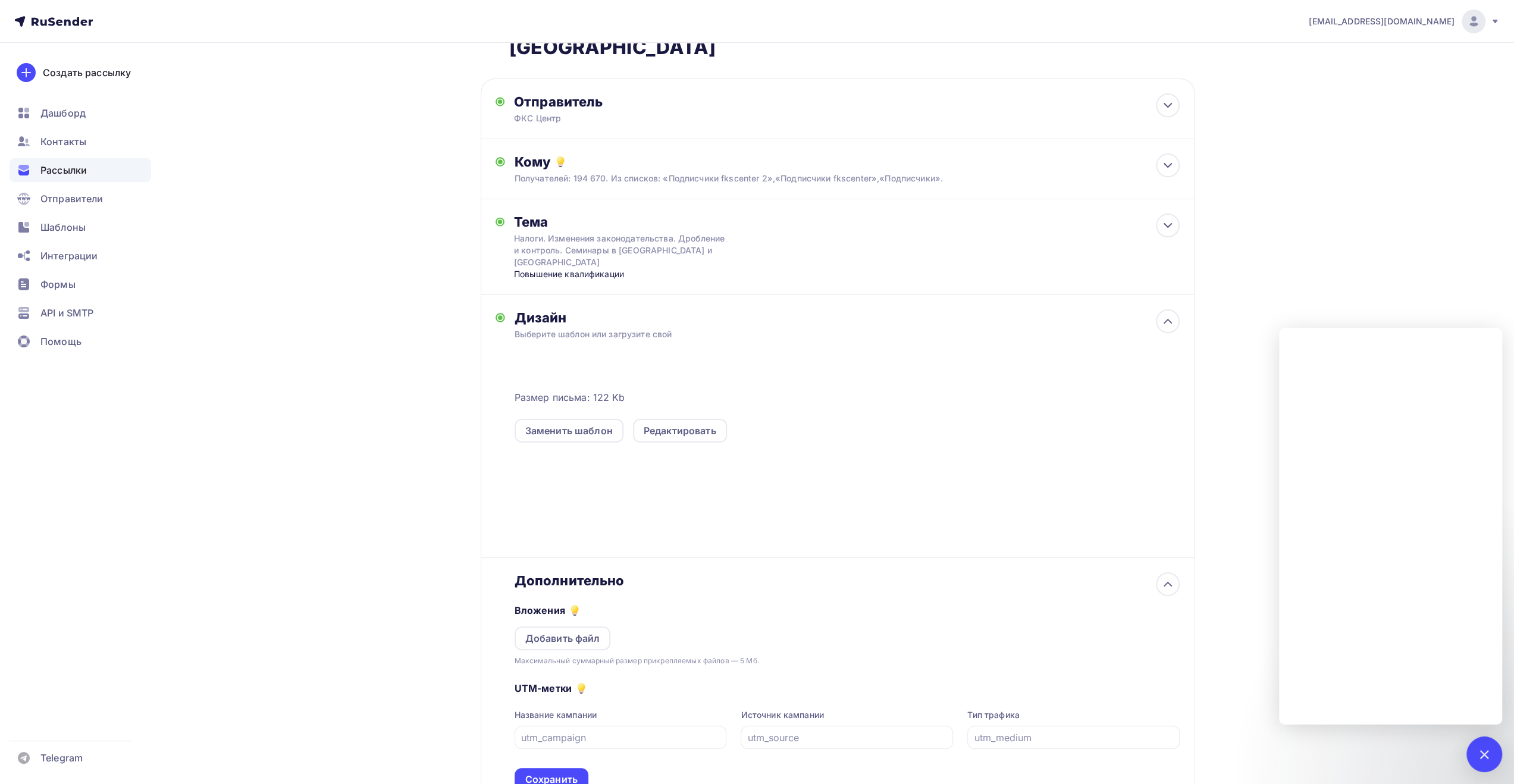
scroll to position [150, 0]
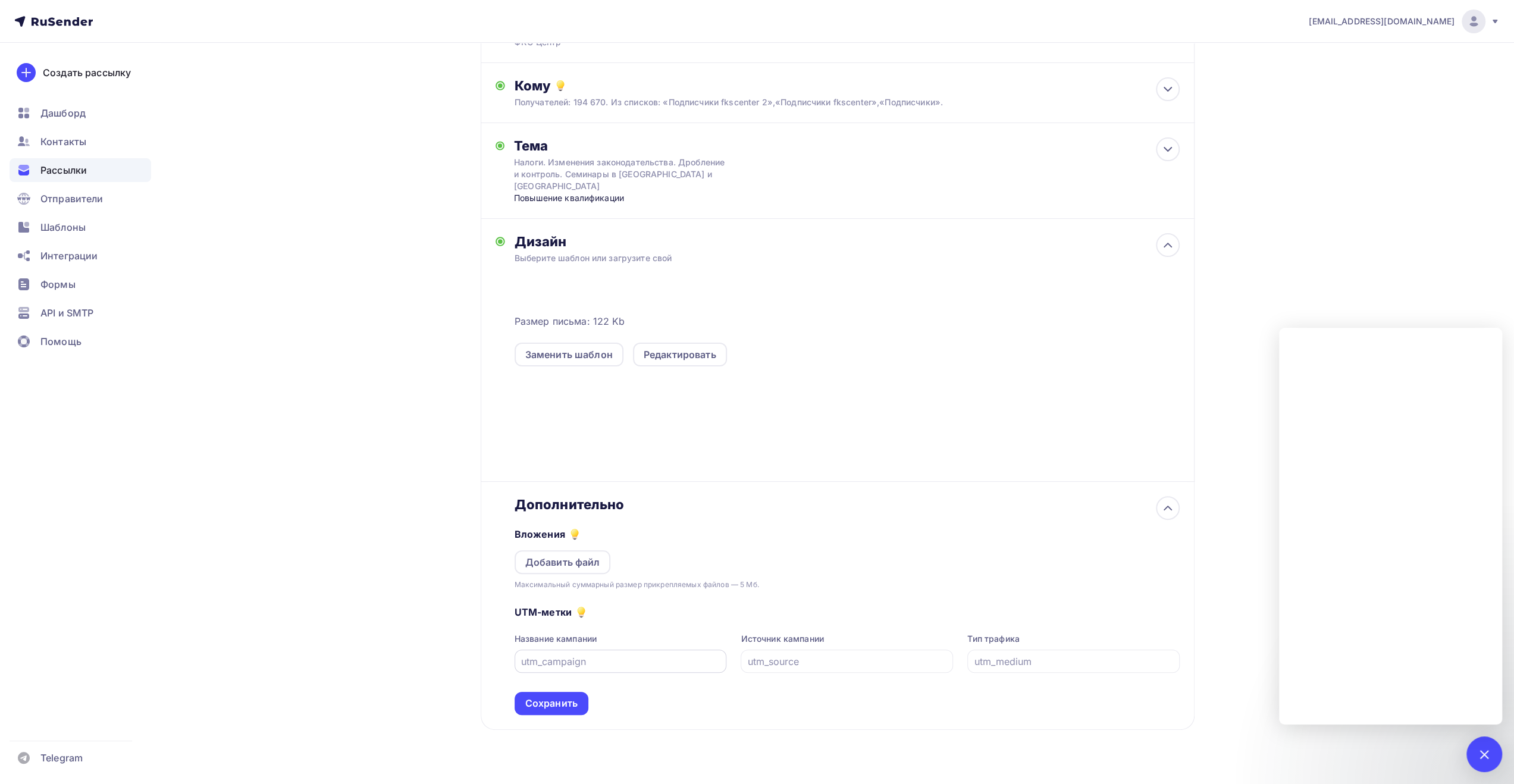
click at [593, 654] on input "text" at bounding box center [621, 661] width 199 height 14
paste input "rusend_fks_081025"
type input "rusend_fks_081025"
click at [557, 697] on div "Сохранить" at bounding box center [551, 703] width 52 height 14
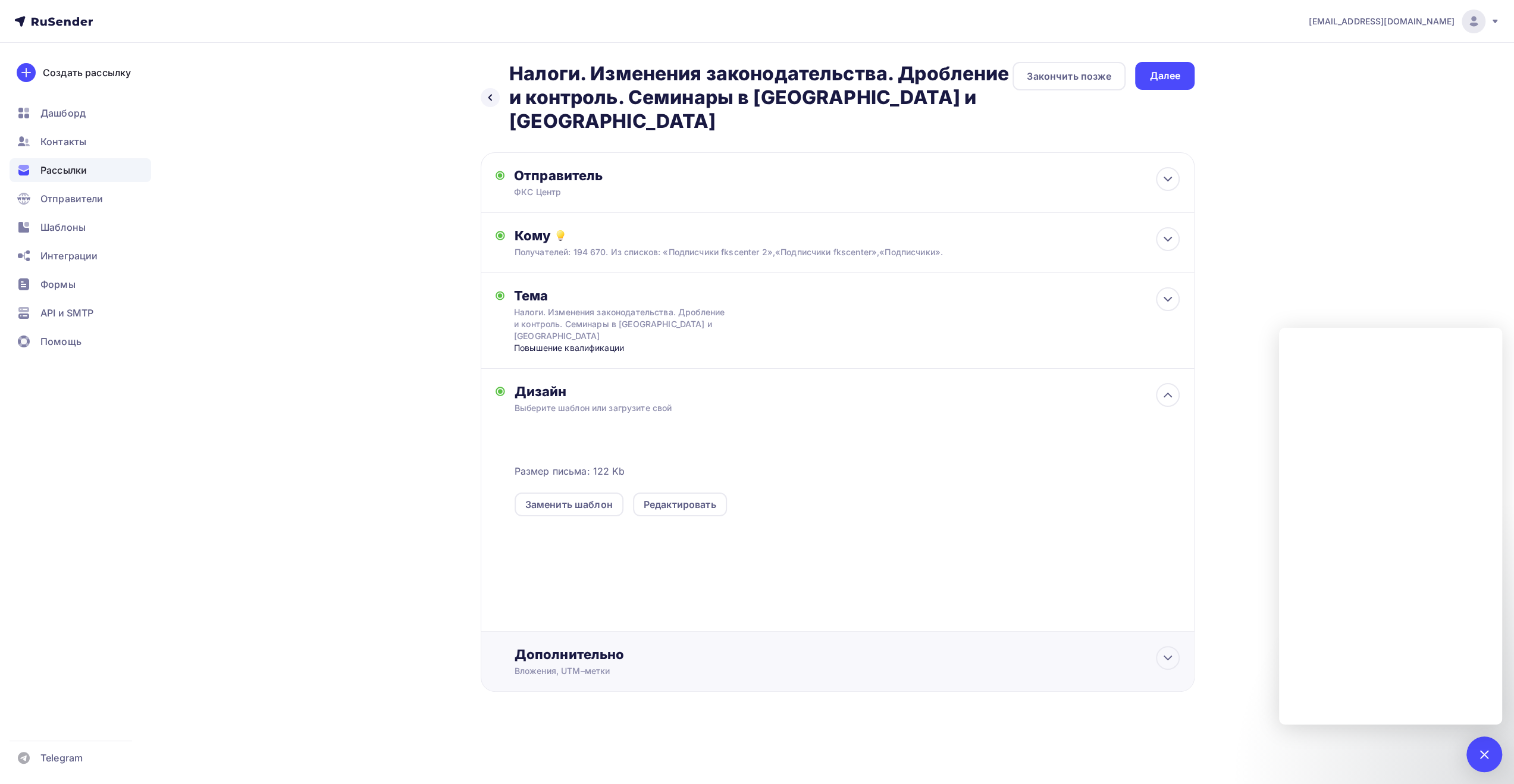
scroll to position [0, 0]
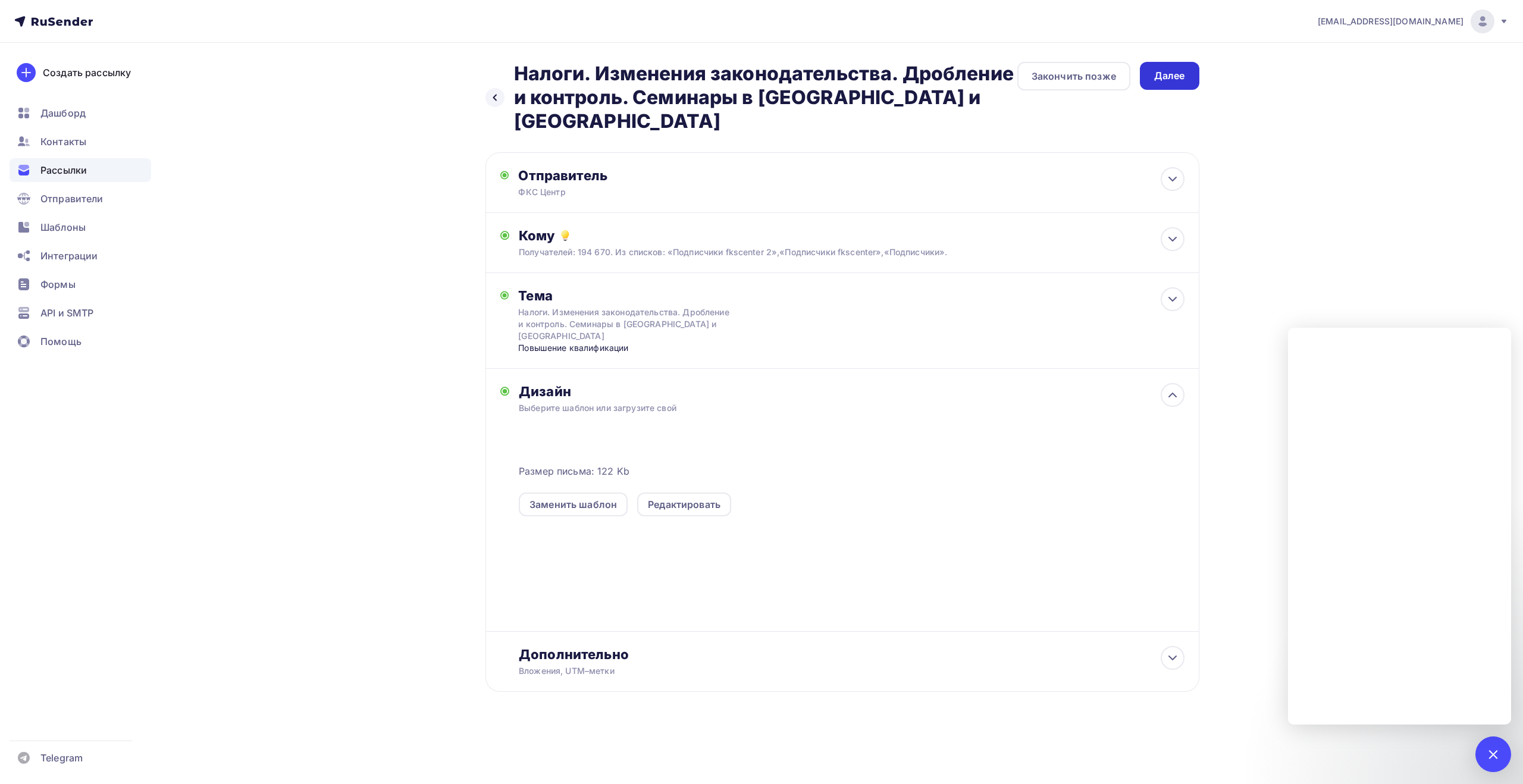
click at [1163, 75] on div "Далее" at bounding box center [1169, 76] width 31 height 14
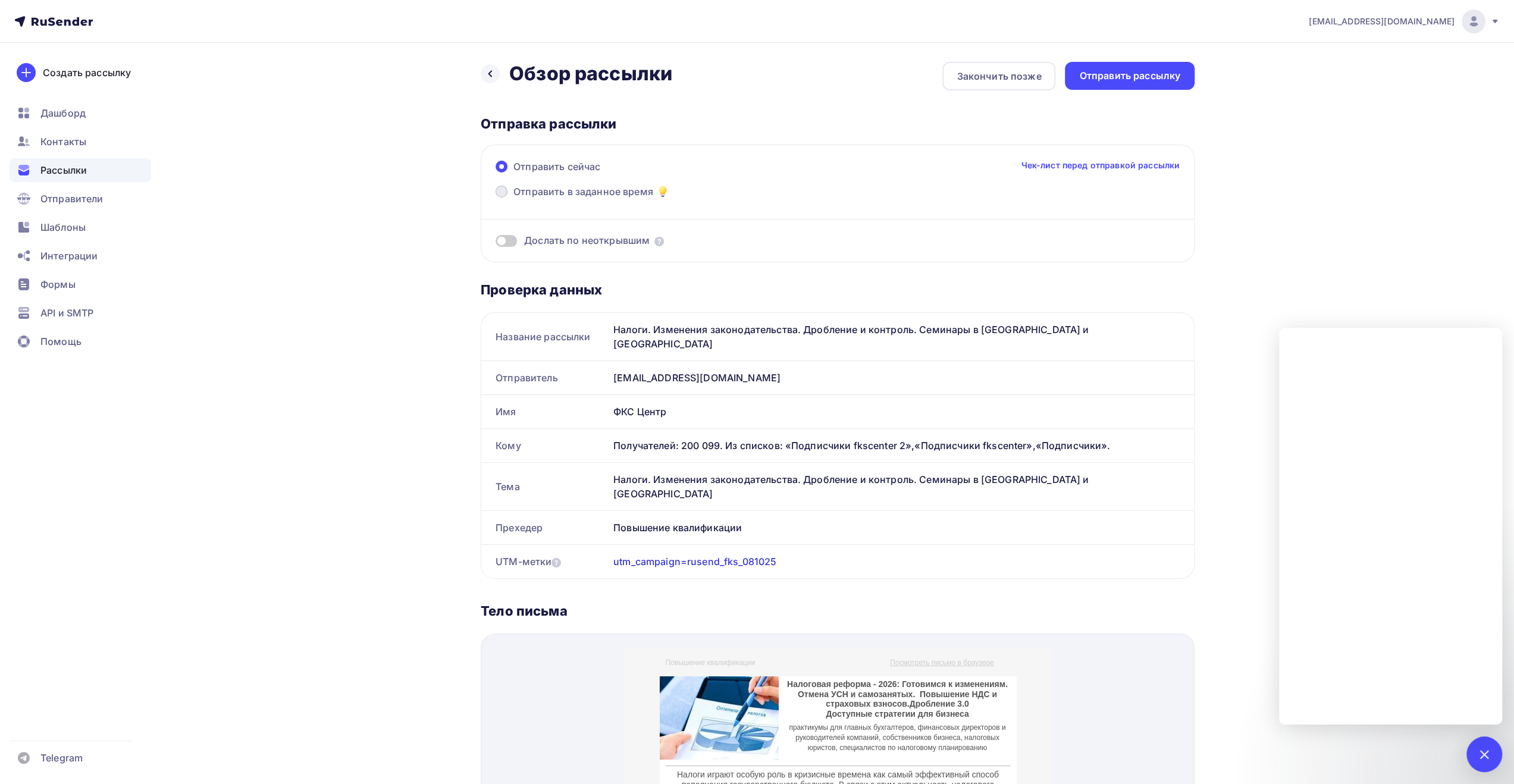
click at [611, 192] on span "Отправить в заданное время" at bounding box center [583, 191] width 139 height 14
click at [513, 199] on input "Отправить в заданное время" at bounding box center [513, 199] width 0 height 0
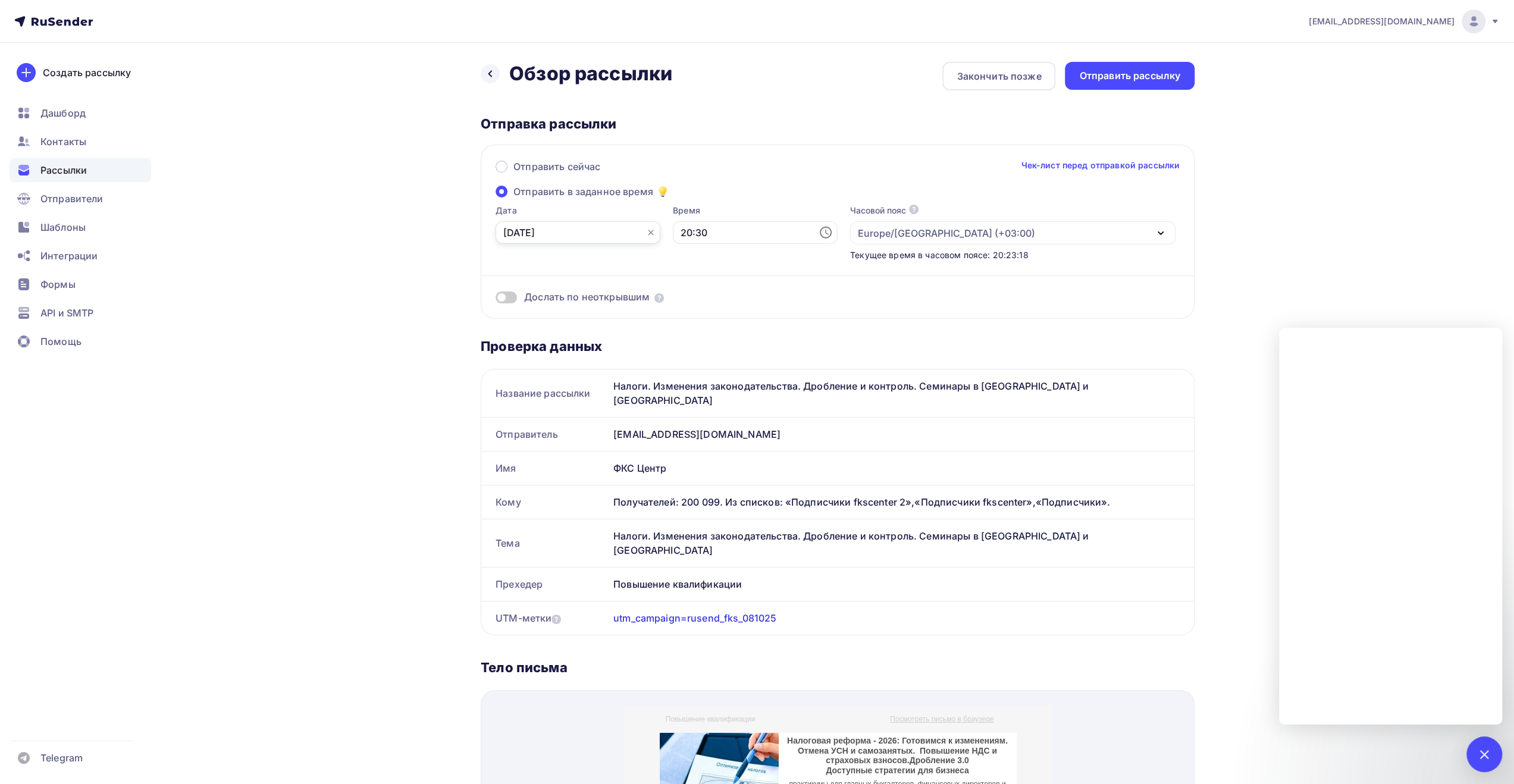
drag, startPoint x: 593, startPoint y: 233, endPoint x: 590, endPoint y: 243, distance: 10.4
click at [592, 233] on input "[DATE]" at bounding box center [578, 233] width 165 height 23
click at [554, 314] on div "8" at bounding box center [550, 317] width 19 height 11
type input "[DATE]"
click at [698, 234] on input "20:30" at bounding box center [755, 233] width 165 height 23
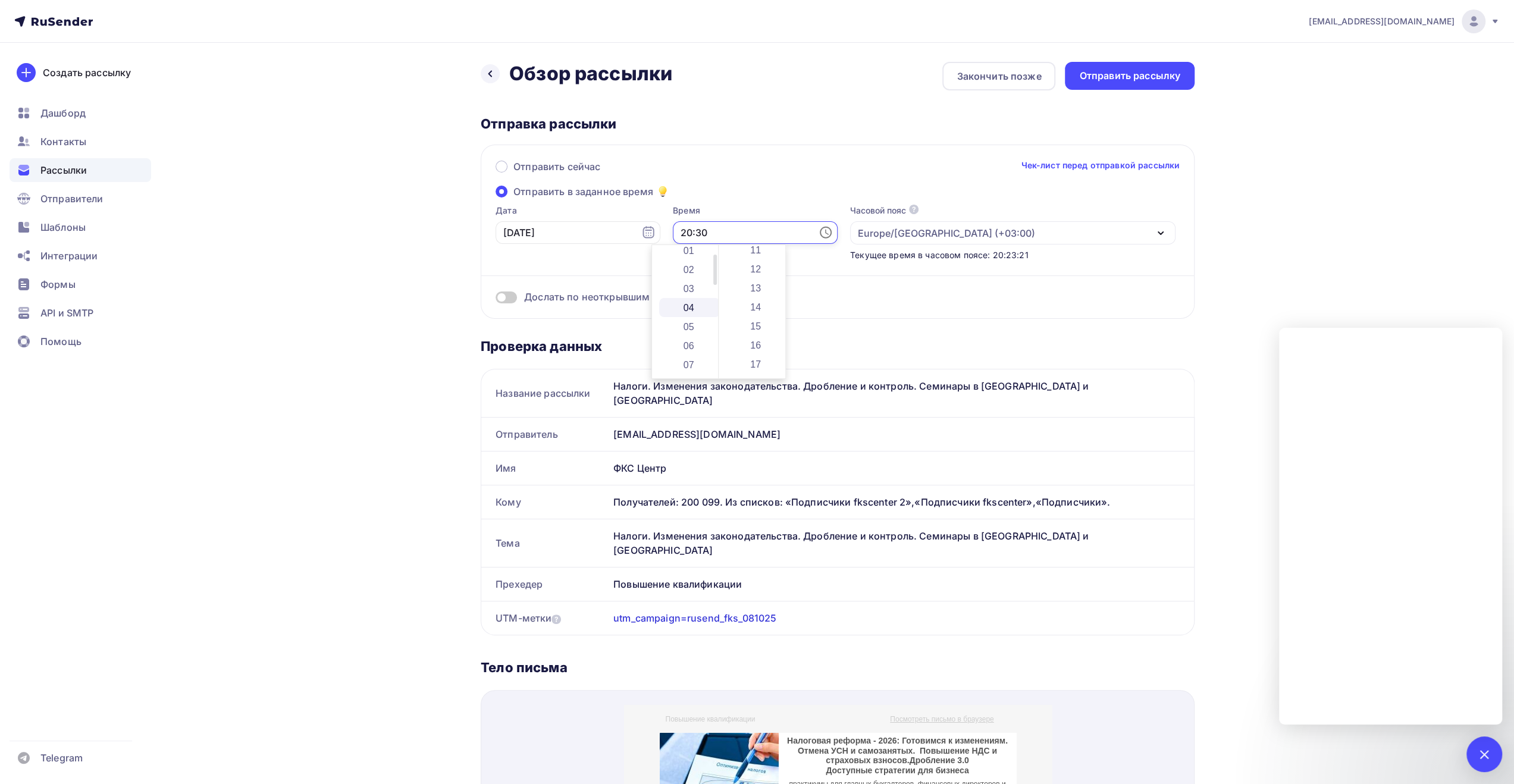
scroll to position [60, 0]
click at [689, 351] on li "08" at bounding box center [689, 347] width 61 height 19
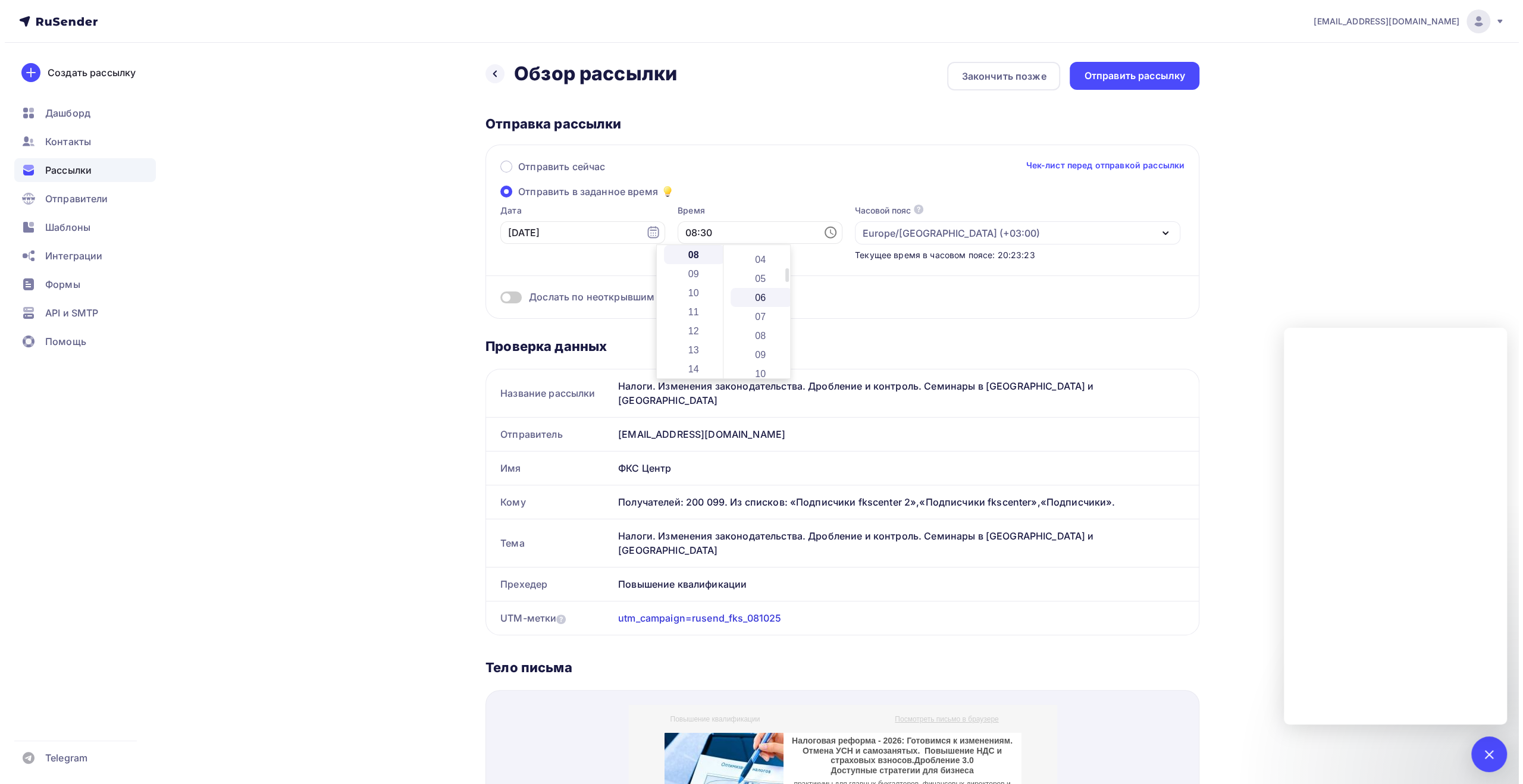
scroll to position [0, 0]
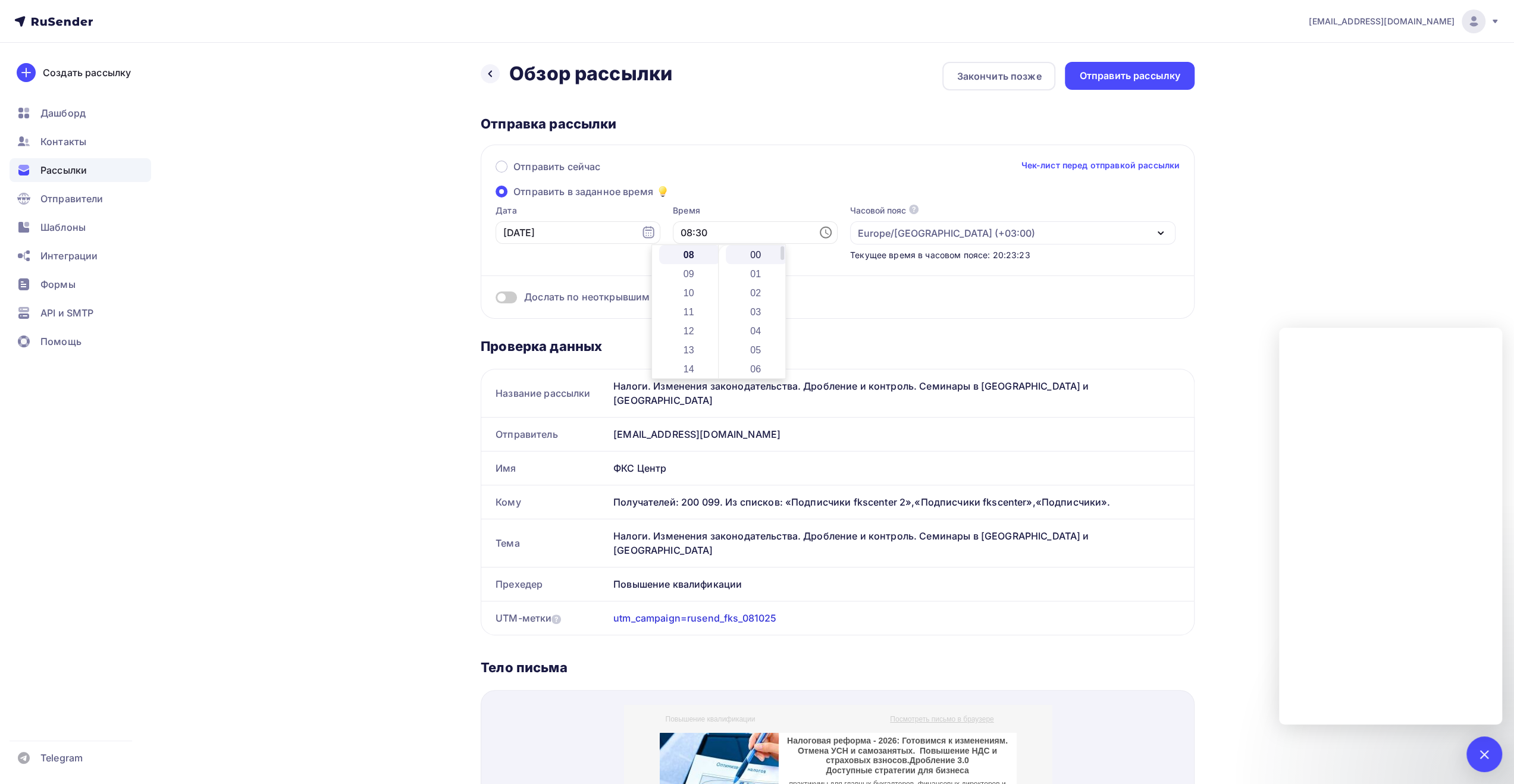
click at [753, 252] on li "00" at bounding box center [756, 254] width 61 height 19
type input "08:00"
click at [755, 188] on div "Отправить сейчас Чек-лист перед отправкой рассылки Отправить в заданное время Д…" at bounding box center [838, 231] width 714 height 174
click at [1114, 77] on div "Отправить рассылку" at bounding box center [1129, 76] width 101 height 14
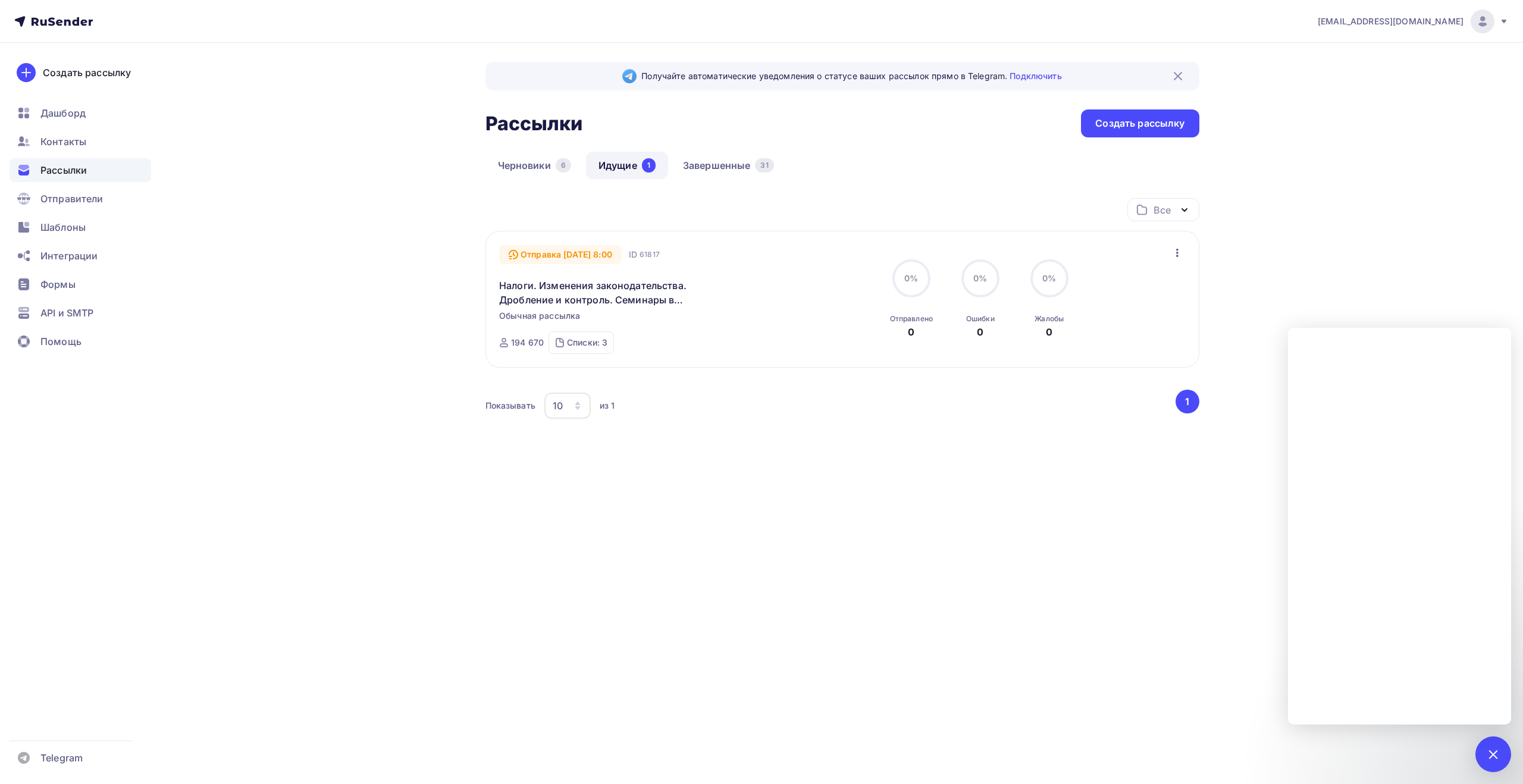
click at [376, 266] on div "Получайте автоматические уведомления о статусе ваших рассылок прямо в Telegram.…" at bounding box center [762, 292] width 975 height 498
click at [365, 289] on div "Получайте автоматические уведомления о статусе ваших рассылок прямо в Telegram.…" at bounding box center [762, 292] width 975 height 498
click at [1495, 755] on div at bounding box center [1493, 753] width 16 height 16
click at [1291, 575] on div "[EMAIL_ADDRESS][DOMAIN_NAME] Аккаунт Тарифы Выйти Создать рассылку [GEOGRAPHIC_…" at bounding box center [762, 392] width 1523 height 784
